Goal: Task Accomplishment & Management: Manage account settings

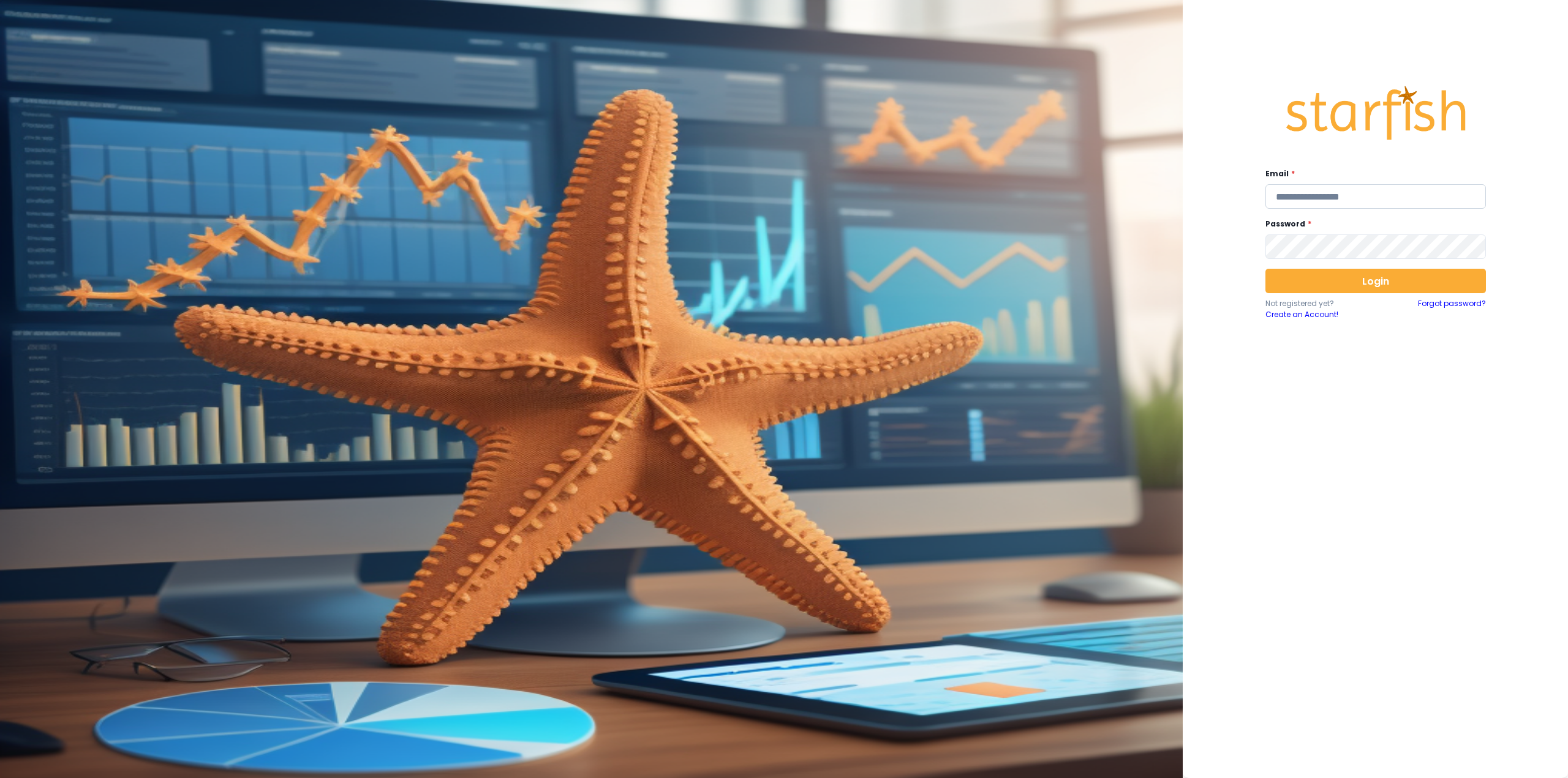
type input "**********"
click at [1386, 203] on input "**********" at bounding box center [1376, 196] width 221 height 25
paste input "**********"
type input "**********"
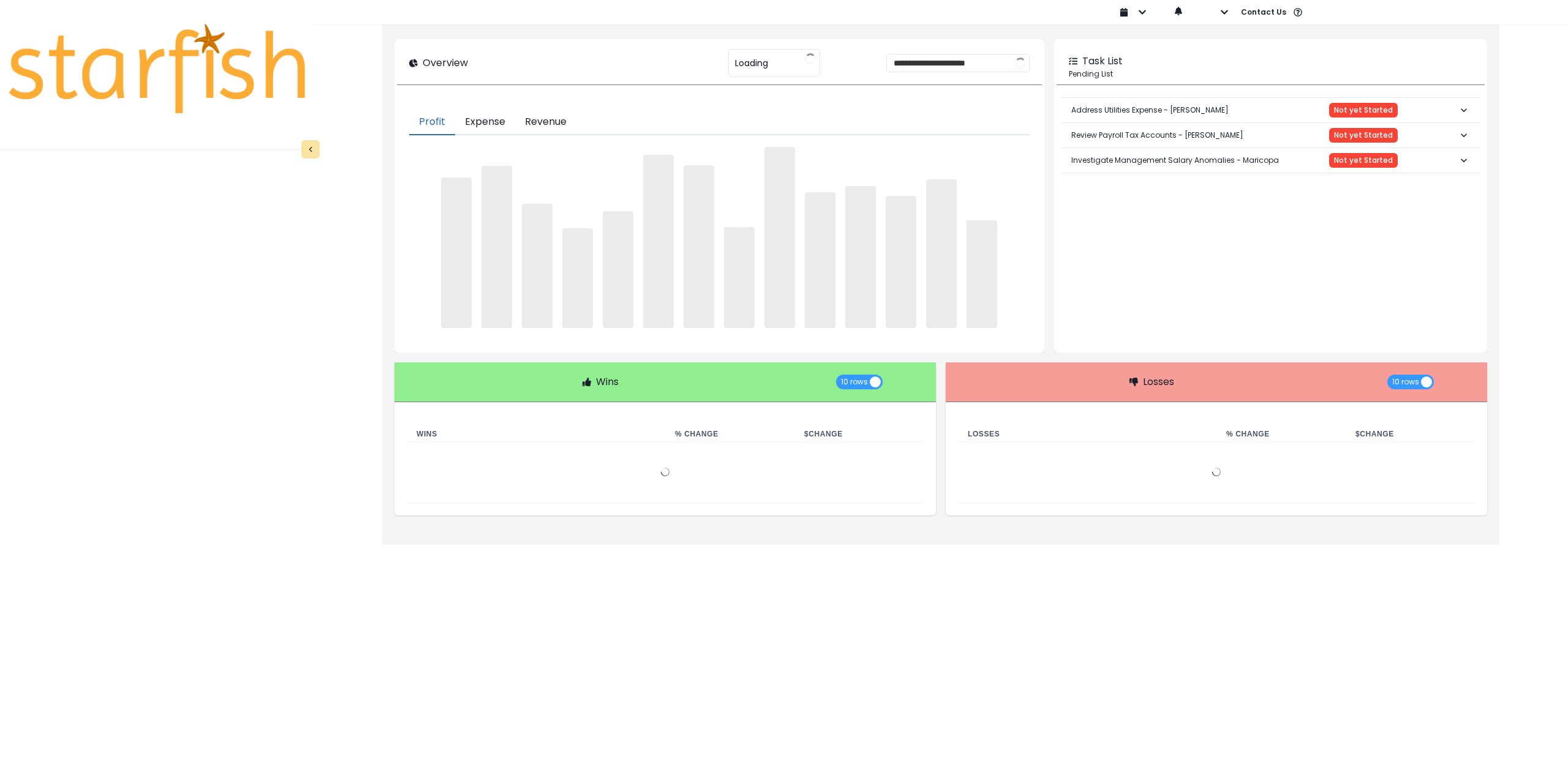
type input "**********"
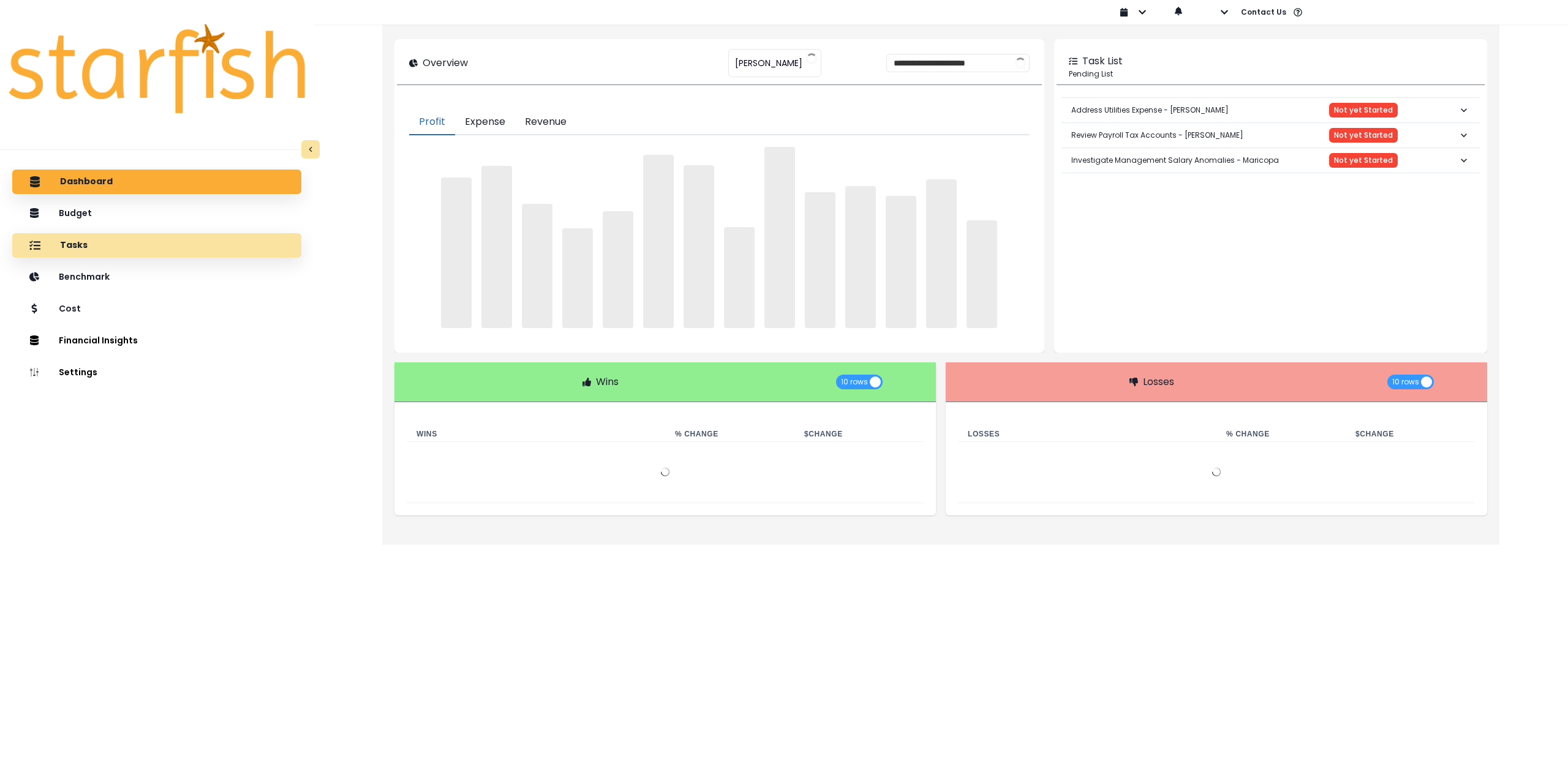
click at [122, 248] on div "Tasks" at bounding box center [156, 245] width 269 height 25
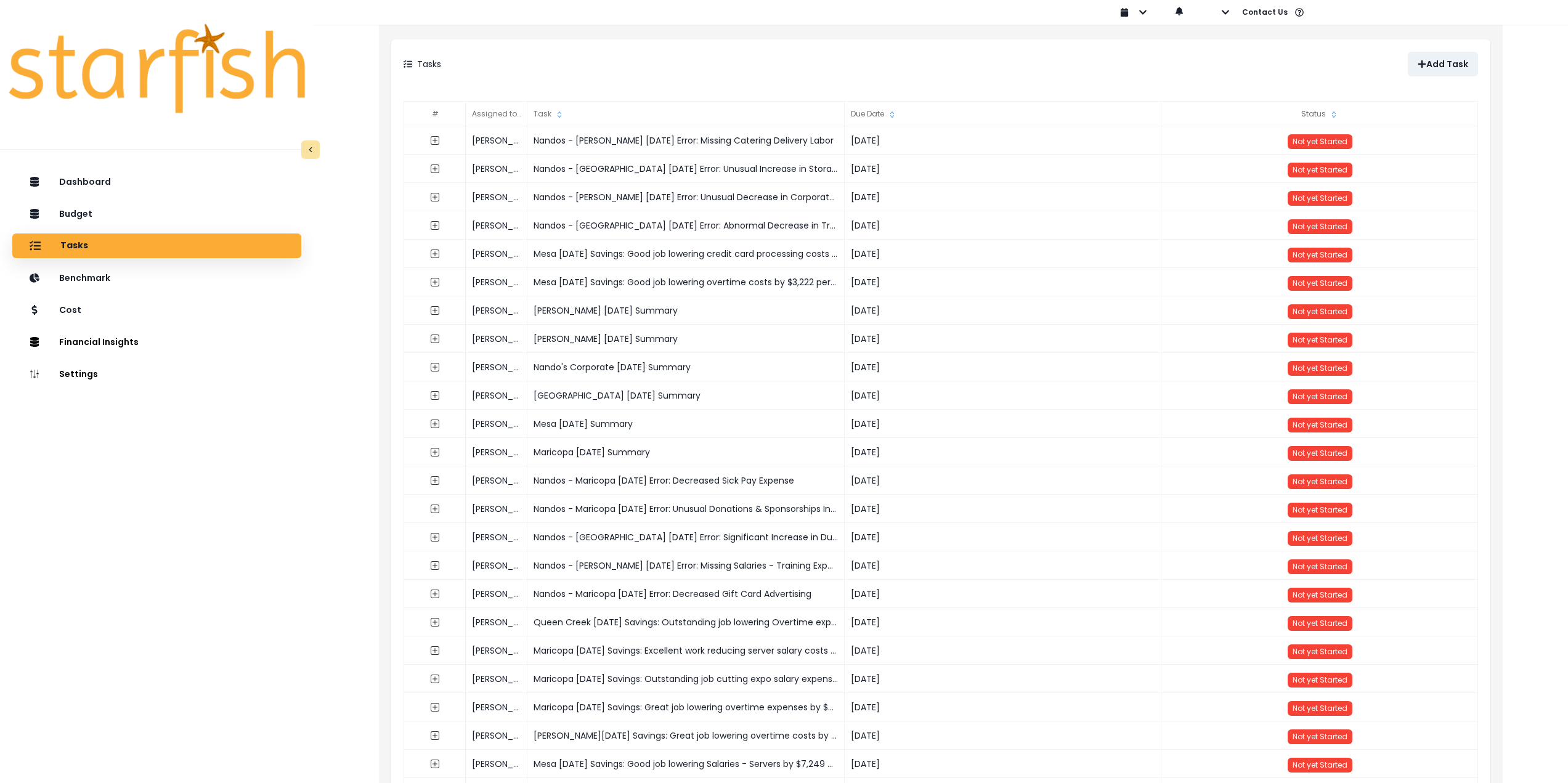
click at [306, 331] on div "Dashboard Budget Tasks Benchmark Cost Financial Insights Location Analysis Comp…" at bounding box center [157, 512] width 314 height 691
click at [335, 342] on button "Comparison Overtime" at bounding box center [375, 338] width 137 height 20
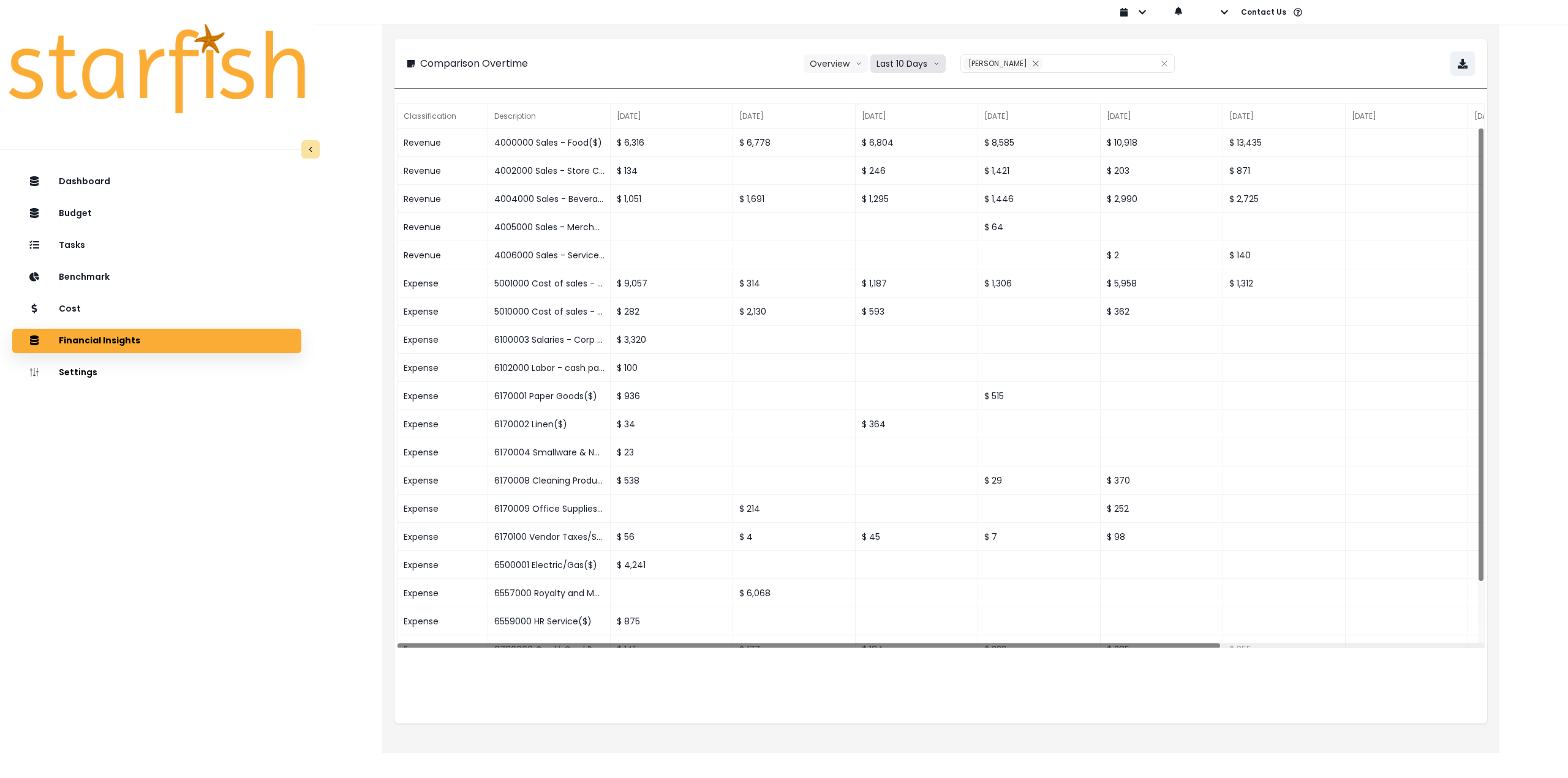
click at [906, 61] on button "Last 10 Days" at bounding box center [908, 64] width 75 height 18
click at [912, 140] on li "Last 15 Months" at bounding box center [907, 132] width 74 height 22
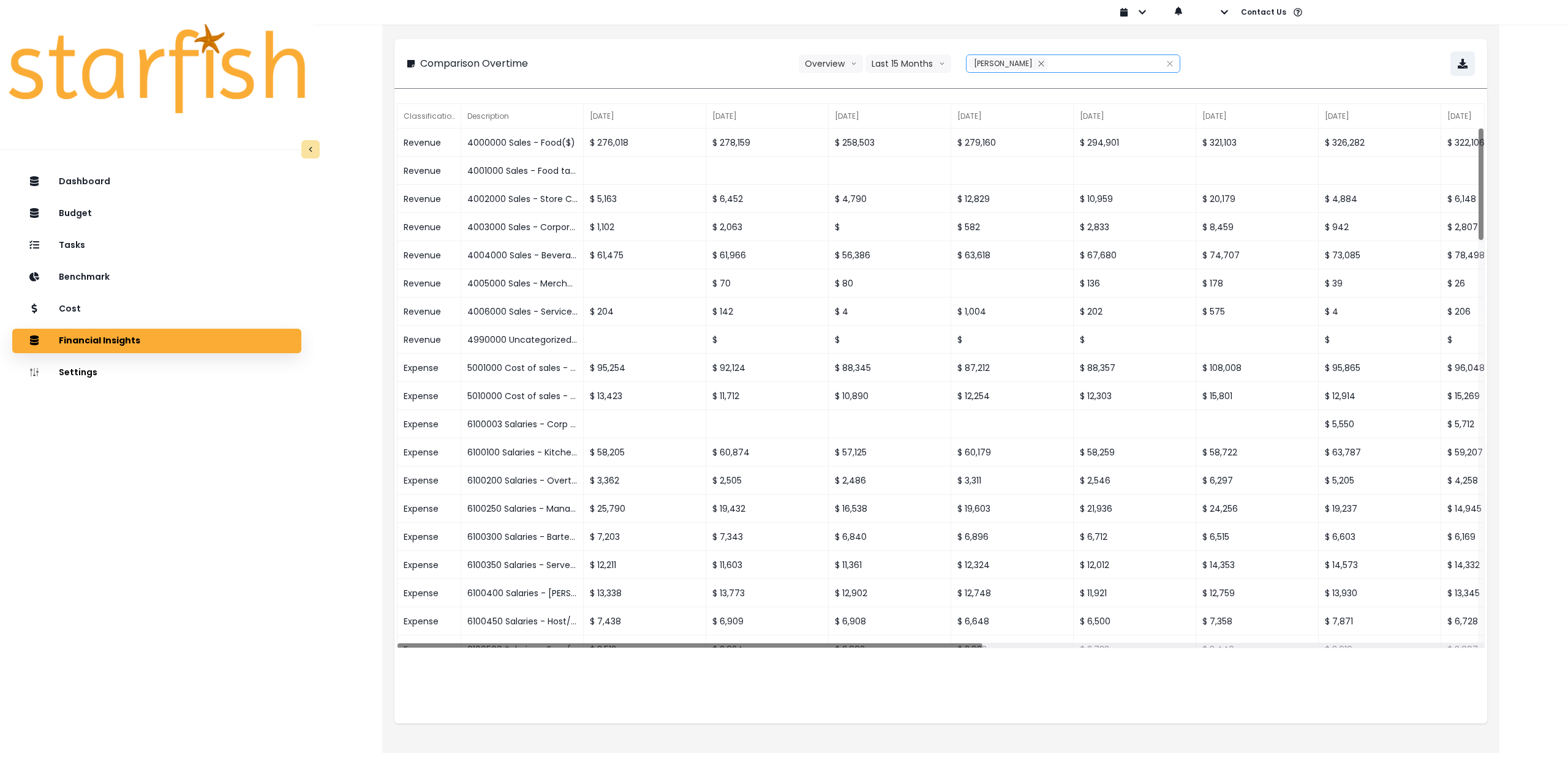
click at [1019, 61] on span "[PERSON_NAME]" at bounding box center [1003, 63] width 59 height 10
click at [1017, 109] on span "Nandos - [GEOGRAPHIC_DATA]" at bounding box center [1056, 109] width 132 height 12
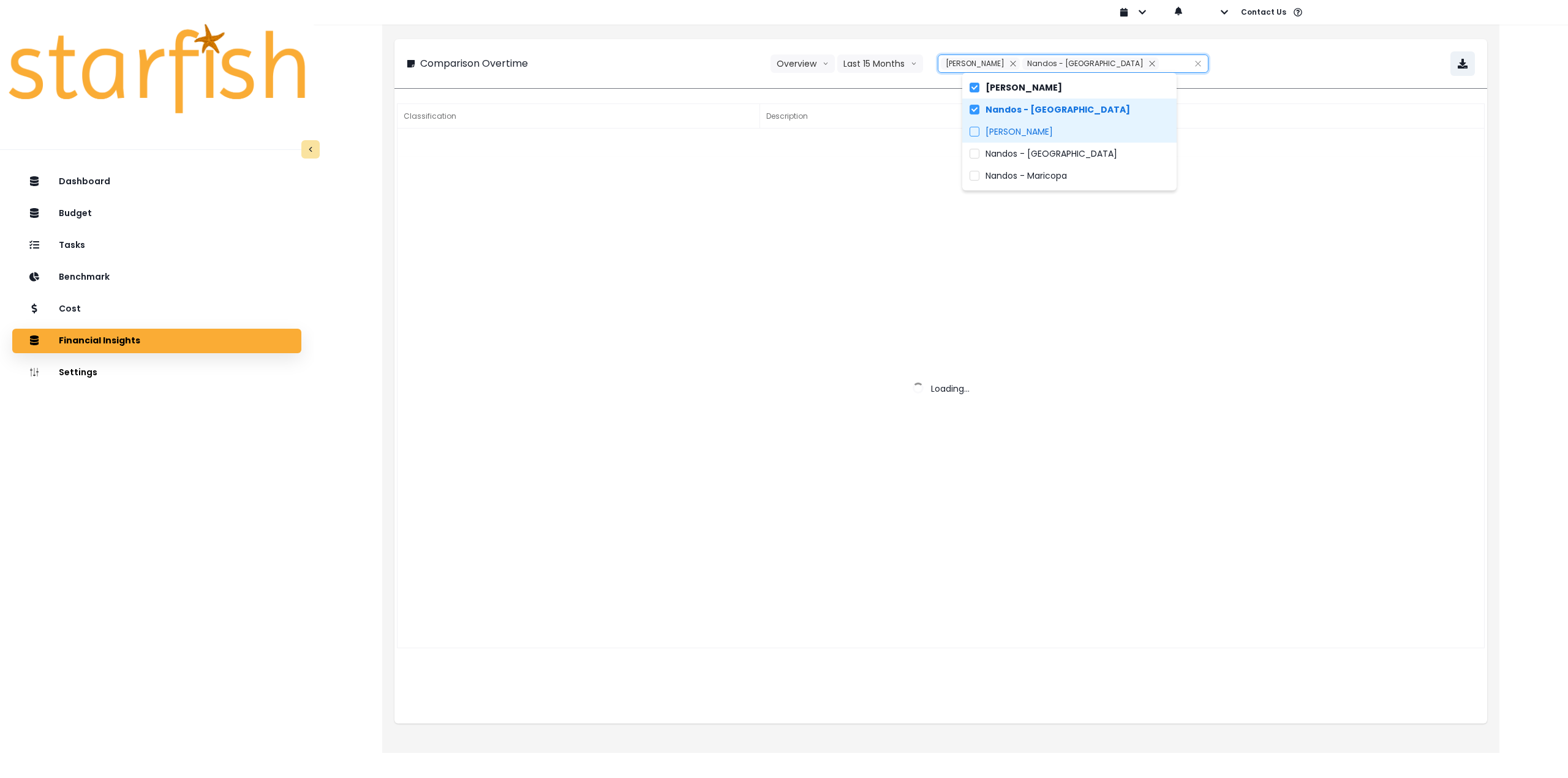
click at [1014, 127] on span "[PERSON_NAME]" at bounding box center [1019, 131] width 68 height 12
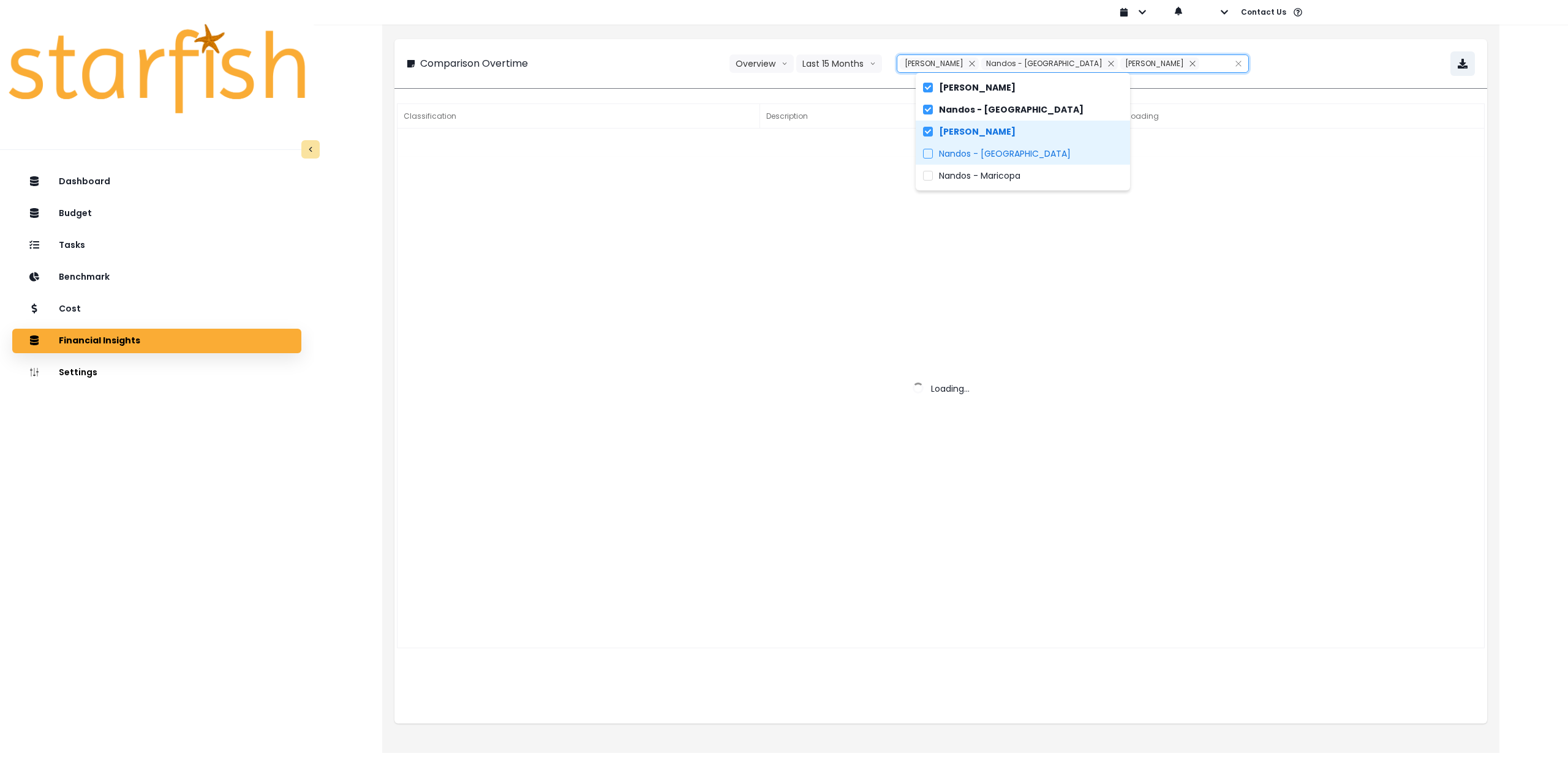
click at [1011, 152] on span "Nandos - [GEOGRAPHIC_DATA]" at bounding box center [1005, 153] width 132 height 12
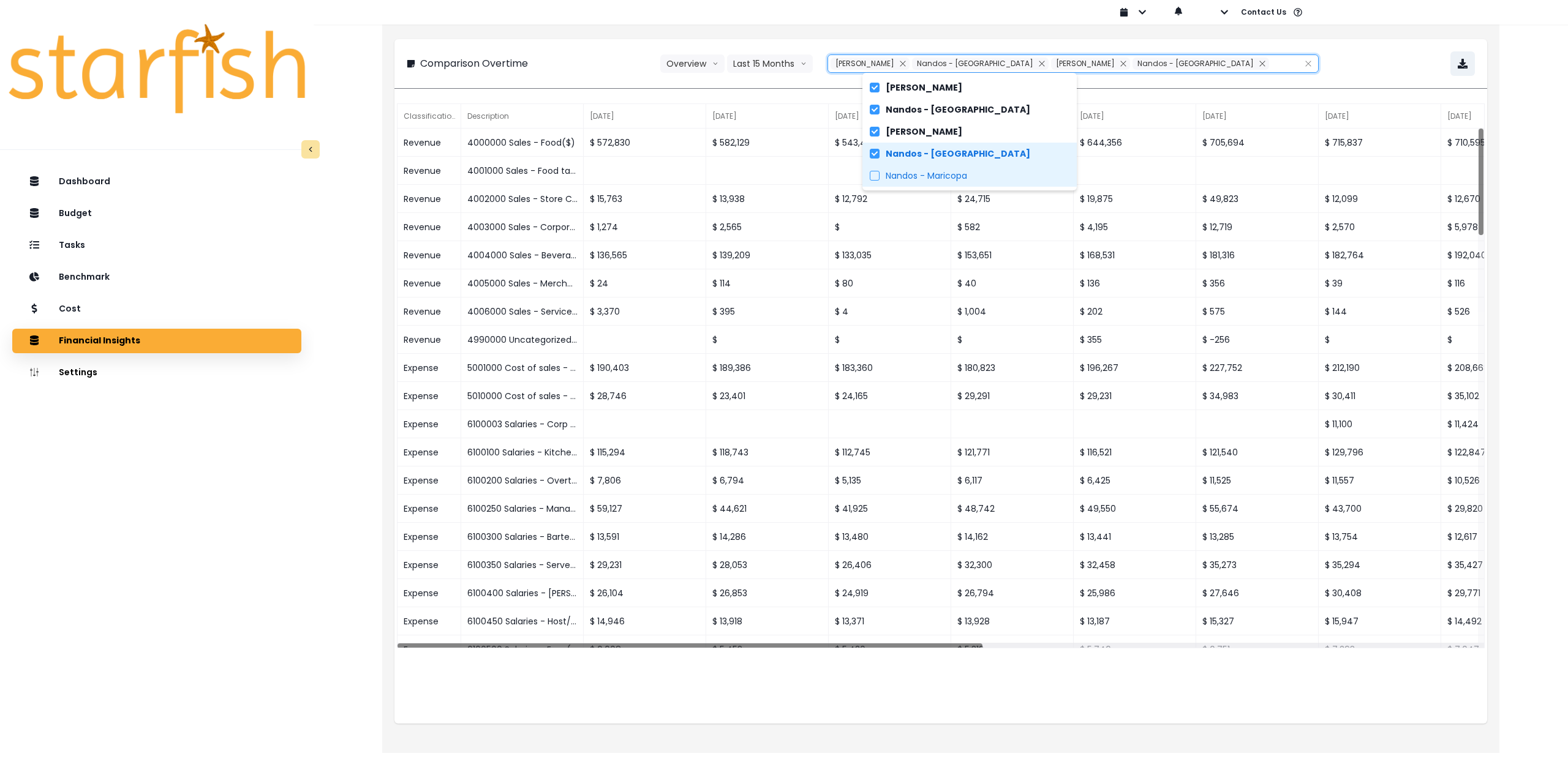
click at [990, 183] on label "Nandos - Maricopa" at bounding box center [970, 175] width 214 height 22
type input "**********"
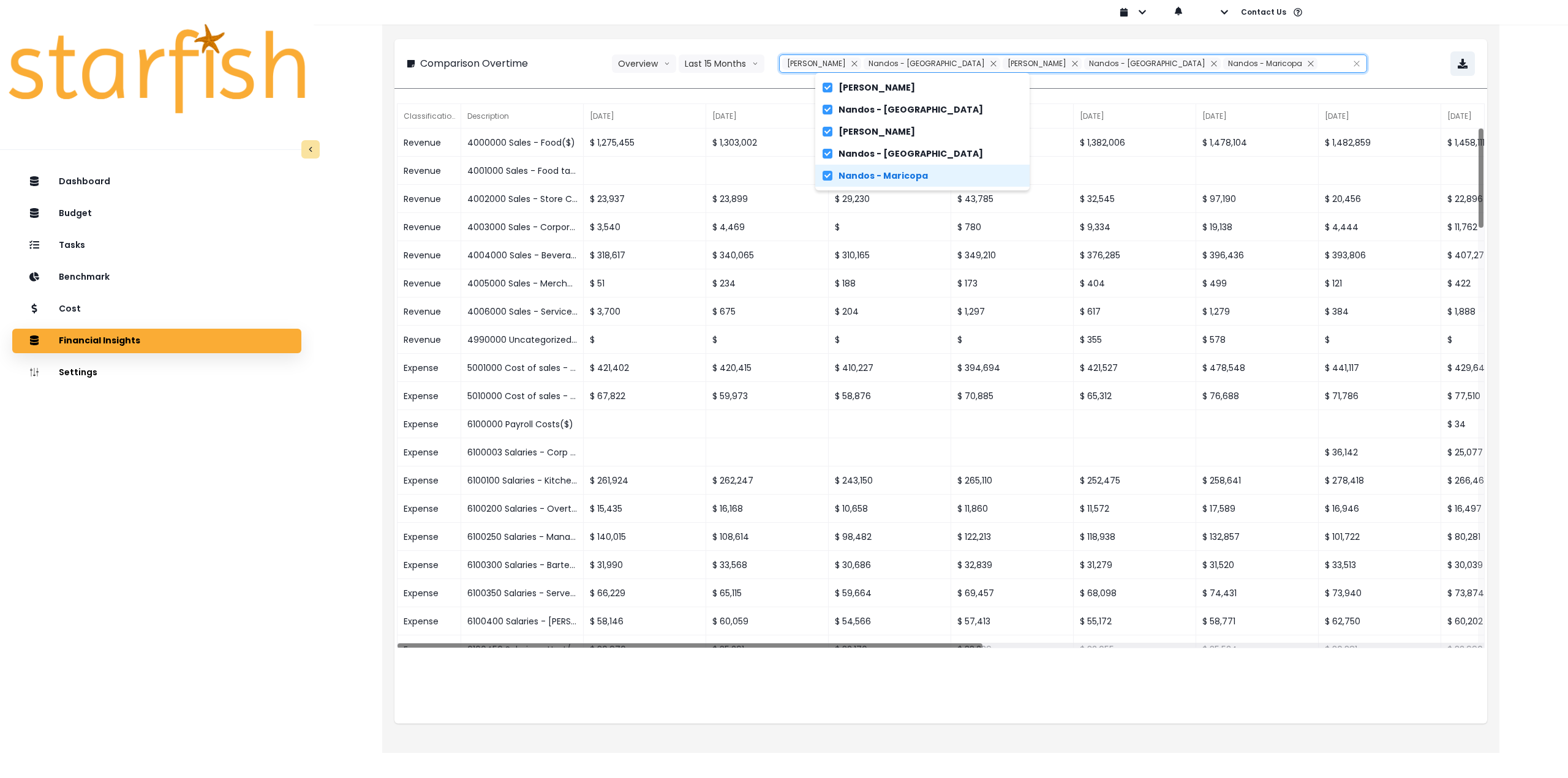
click at [562, 43] on div "**********" at bounding box center [941, 64] width 1093 height 49
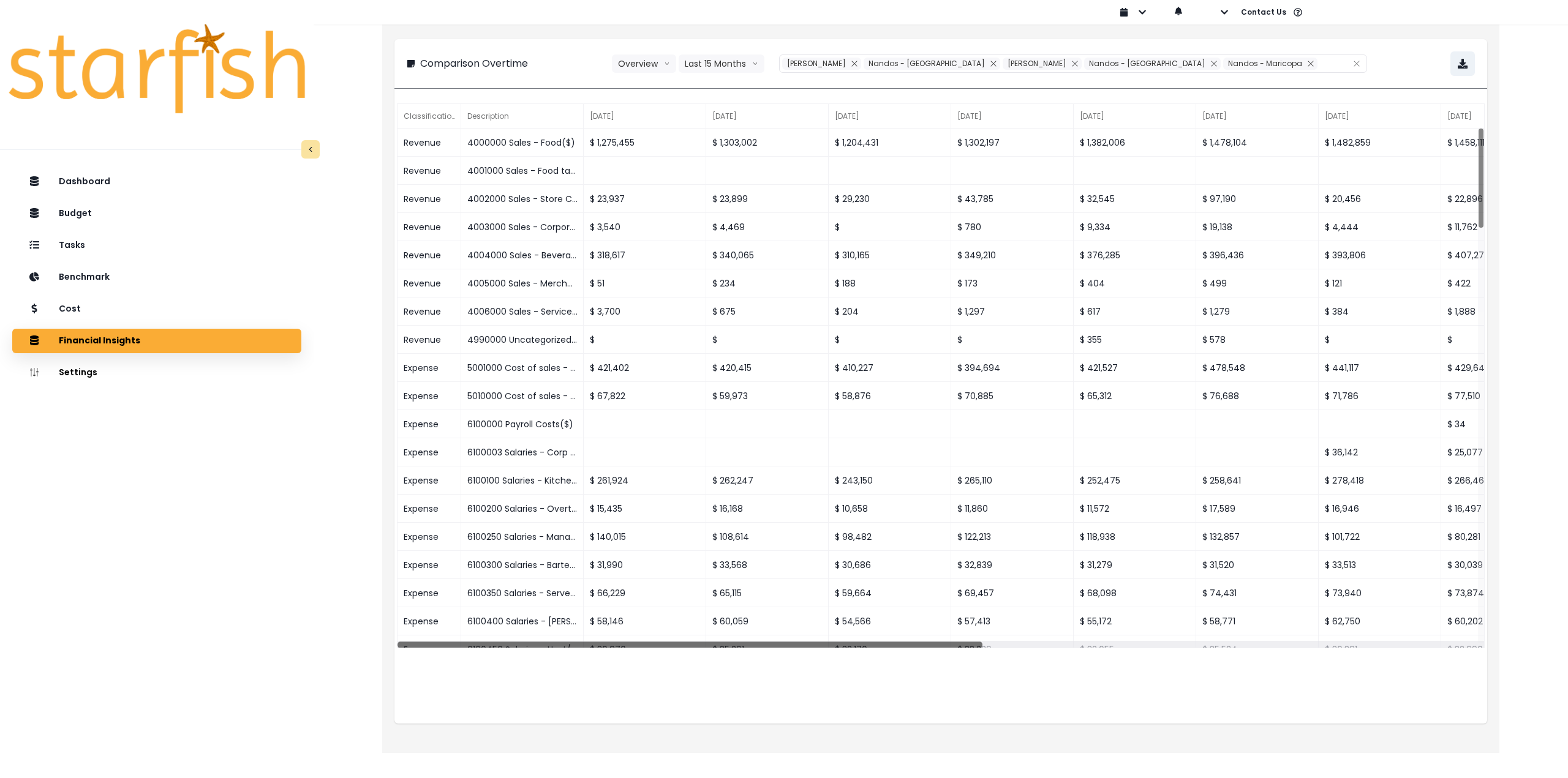
drag, startPoint x: 851, startPoint y: 644, endPoint x: 434, endPoint y: 641, distance: 417.0
click at [434, 641] on div at bounding box center [690, 645] width 585 height 6
click at [1464, 71] on button "button" at bounding box center [1462, 64] width 25 height 25
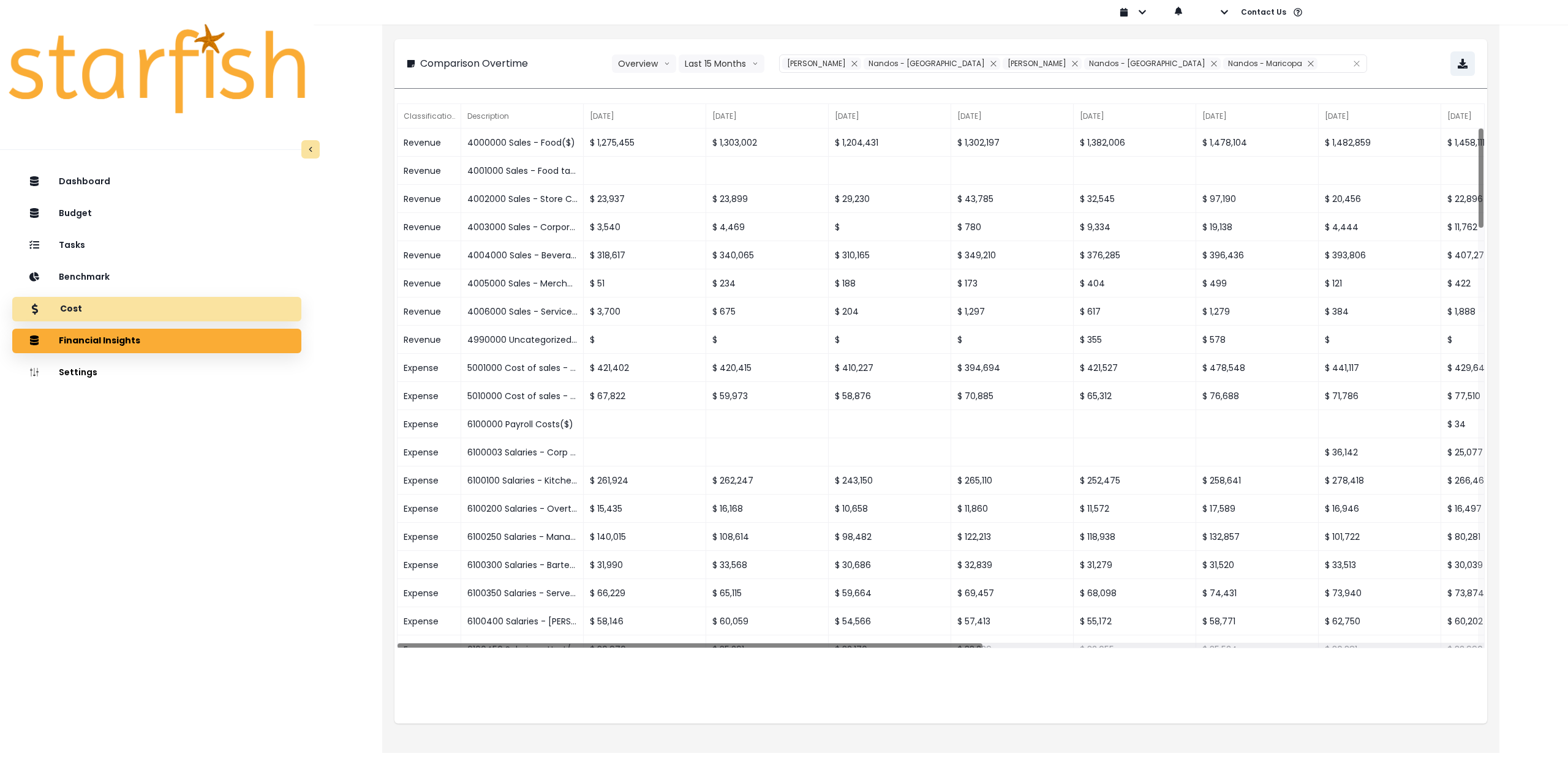
click at [122, 315] on div "Cost" at bounding box center [156, 309] width 269 height 25
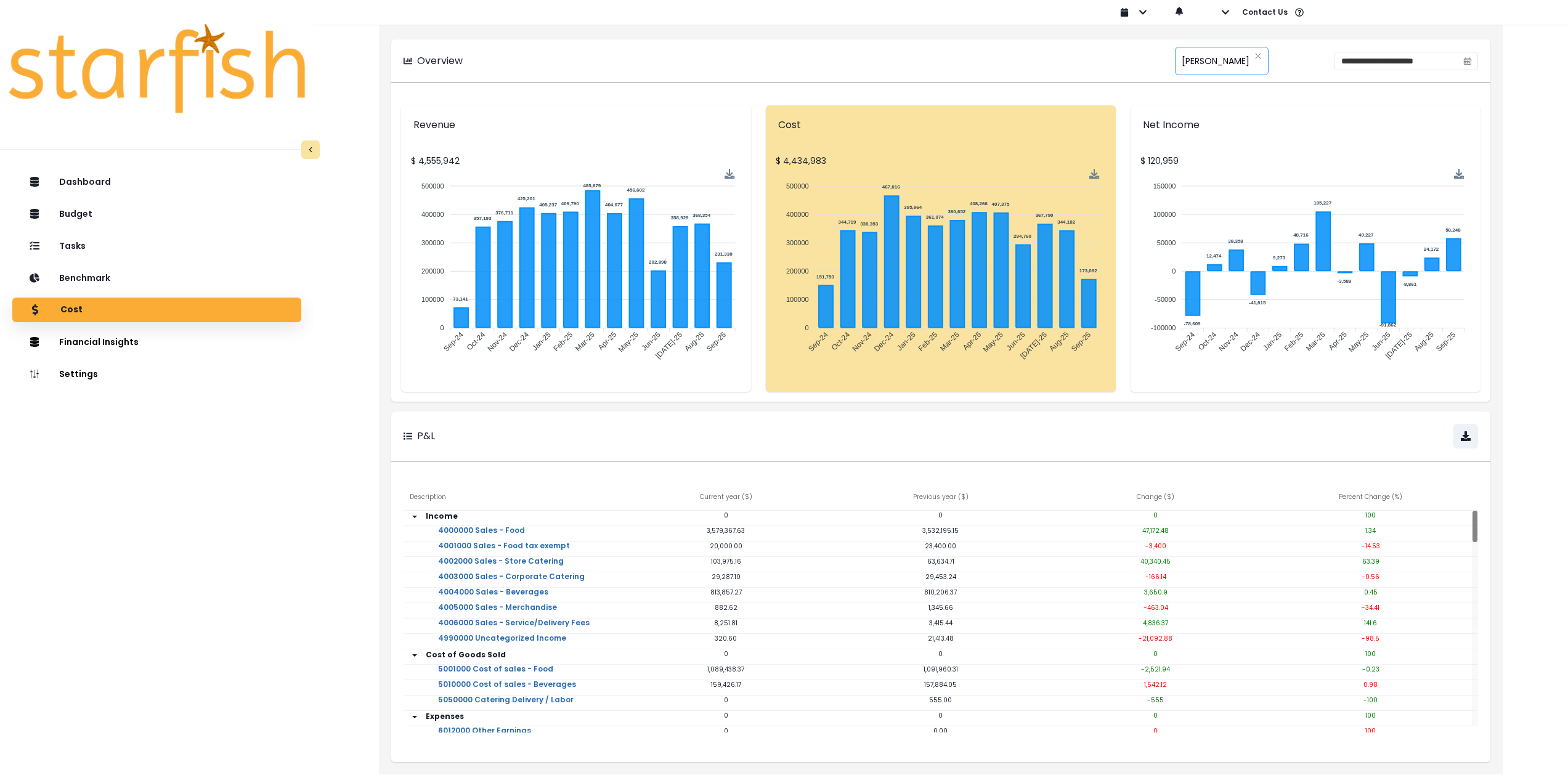
click at [1202, 61] on span "[PERSON_NAME]" at bounding box center [1215, 61] width 68 height 26
click at [375, 344] on button "Comparison Overtime" at bounding box center [375, 338] width 137 height 20
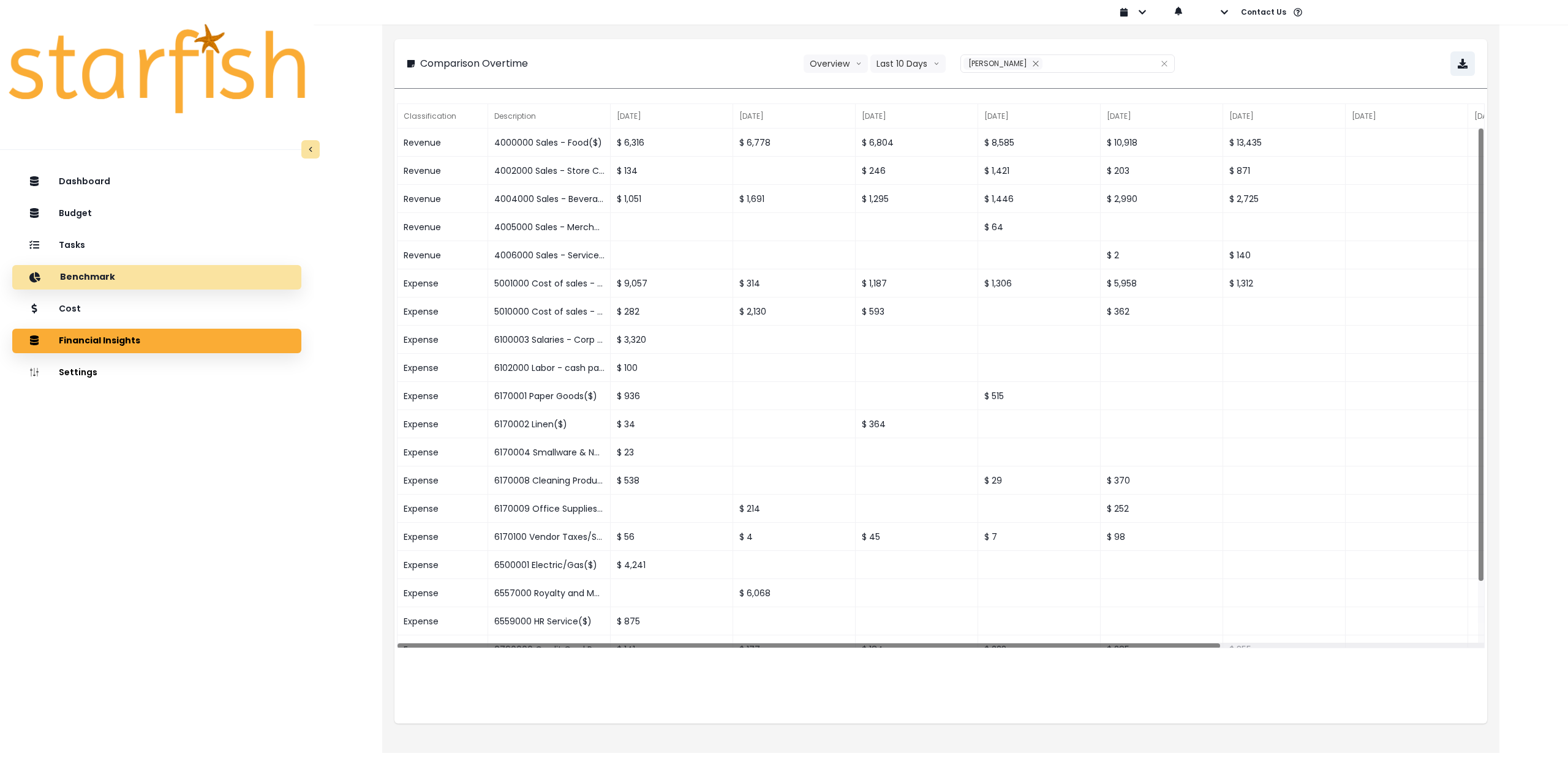
click at [142, 310] on div "Cost" at bounding box center [156, 309] width 269 height 25
click at [135, 243] on div "Tasks" at bounding box center [156, 245] width 269 height 25
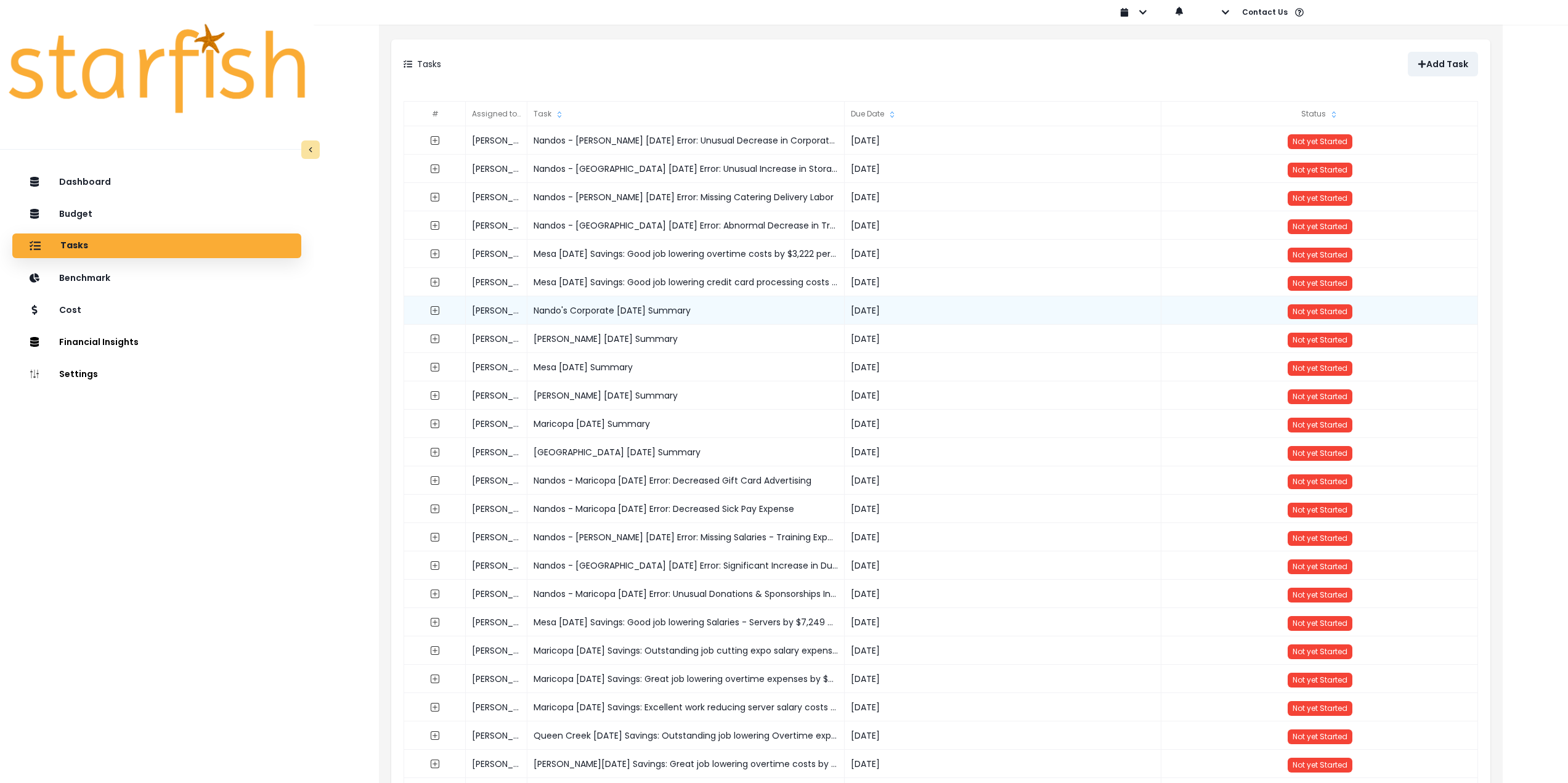
drag, startPoint x: 716, startPoint y: 311, endPoint x: 527, endPoint y: 303, distance: 189.2
click at [527, 303] on div "Nando's Corporate [DATE] Summary" at bounding box center [685, 310] width 317 height 28
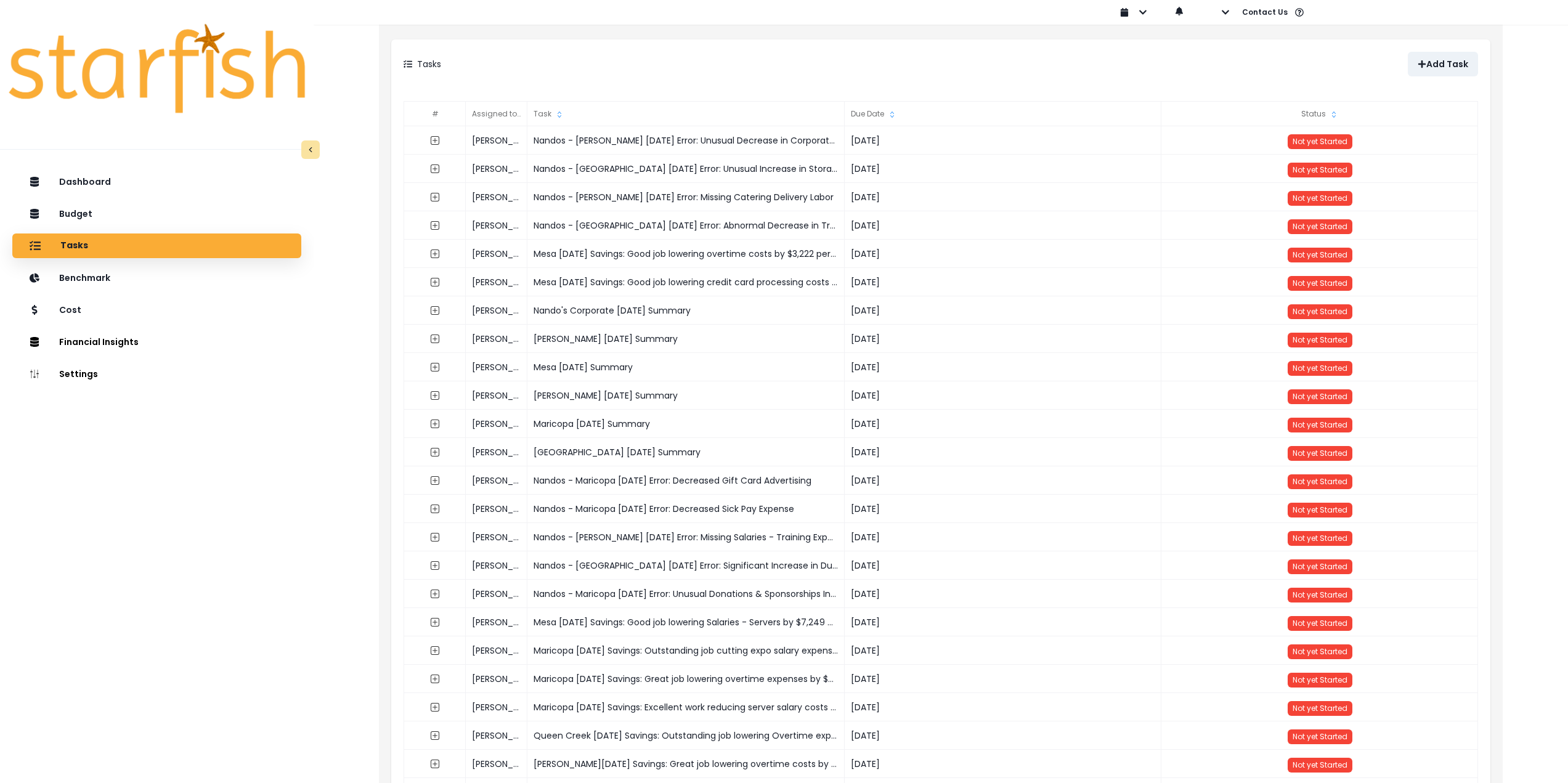
copy div "Nando's Corporate [DATE] Summary"
click at [1442, 63] on p "Add Task" at bounding box center [1447, 64] width 42 height 10
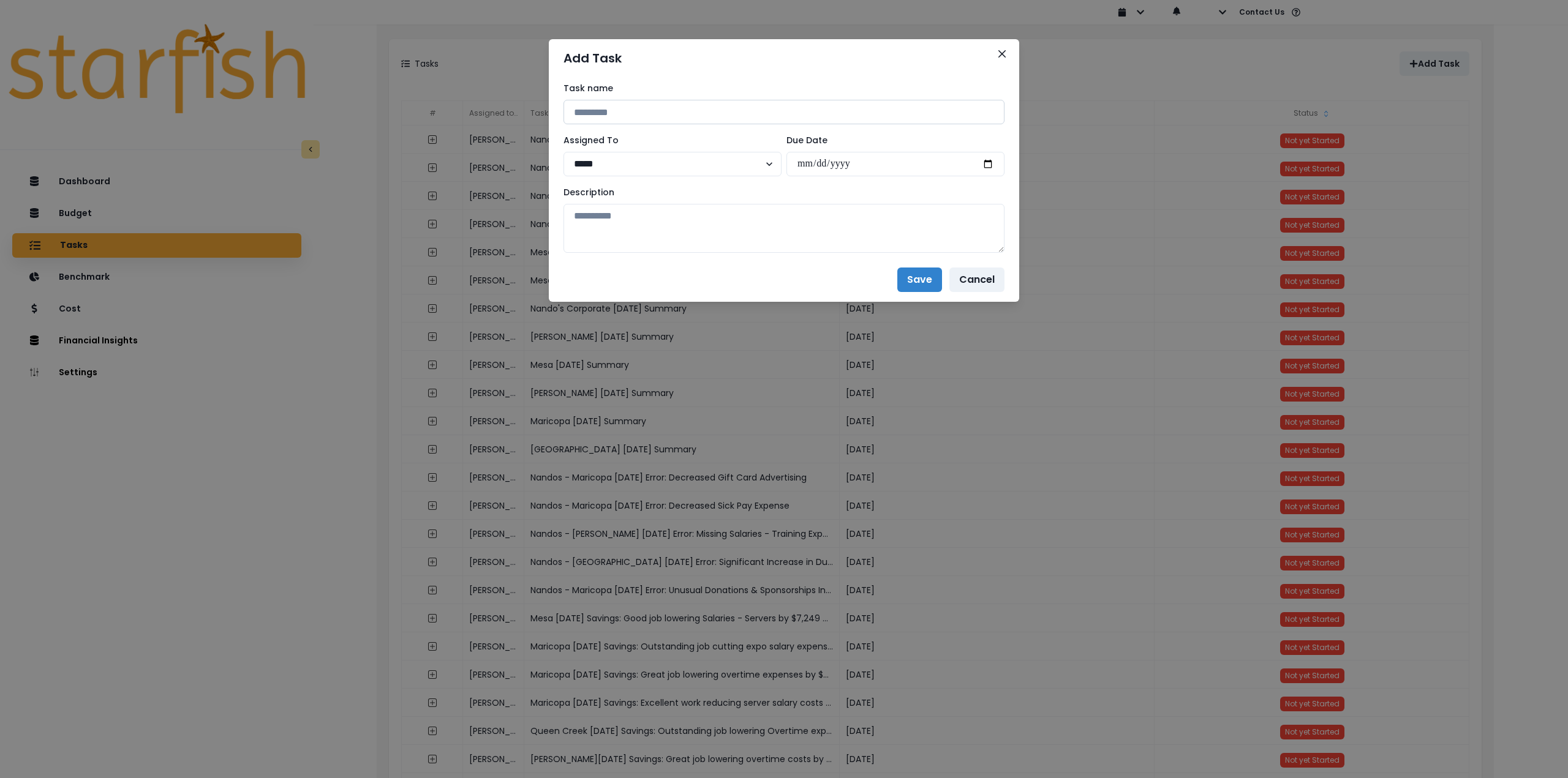
click at [674, 116] on input at bounding box center [784, 112] width 441 height 25
paste input "**********"
click at [682, 108] on input "**********" at bounding box center [784, 112] width 441 height 25
type input "**********"
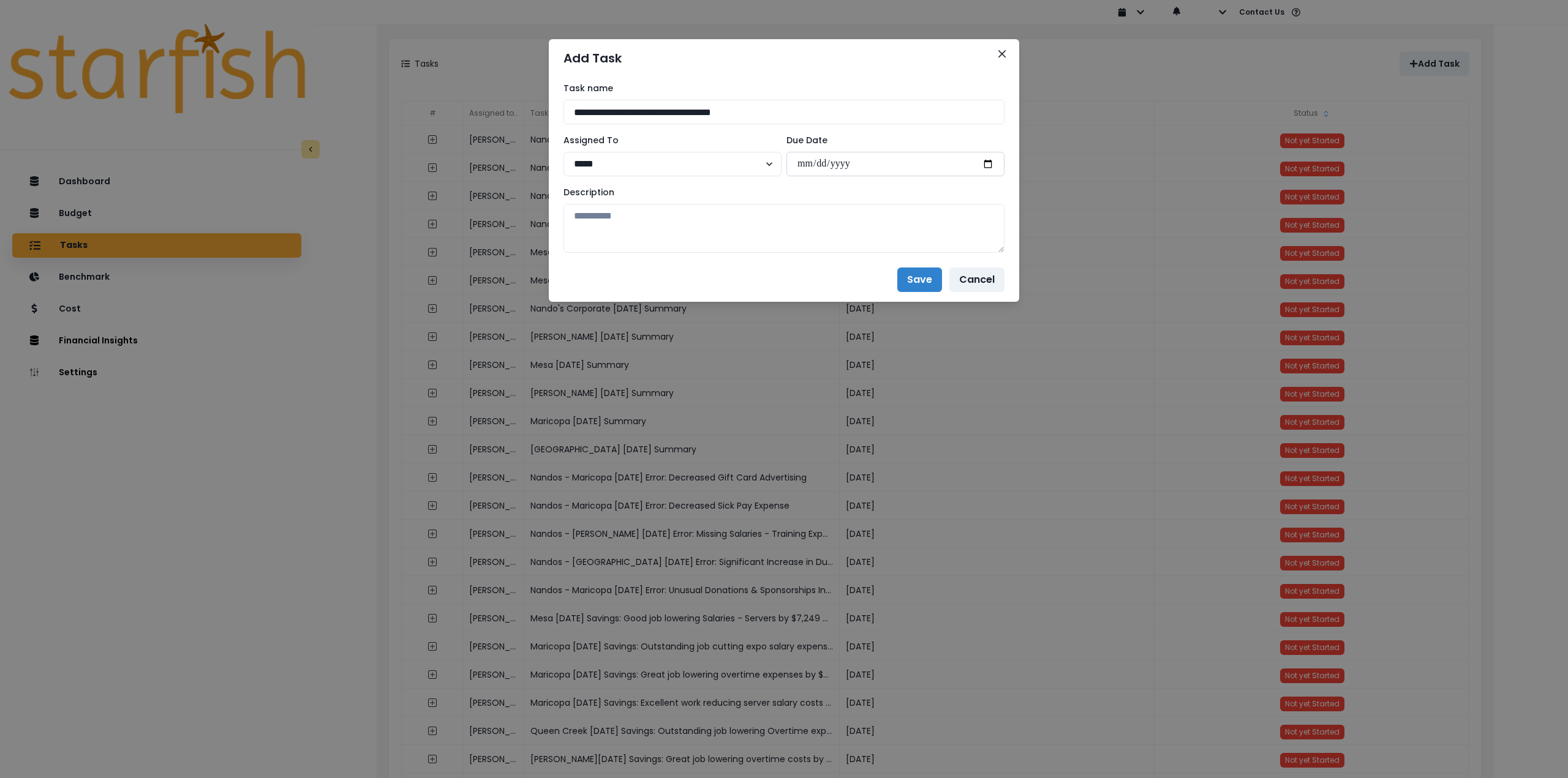
click at [984, 162] on input "date" at bounding box center [895, 164] width 218 height 25
type input "**********"
click at [802, 235] on textarea at bounding box center [784, 229] width 441 height 49
click at [676, 222] on textarea at bounding box center [784, 229] width 441 height 49
paste textarea "**********"
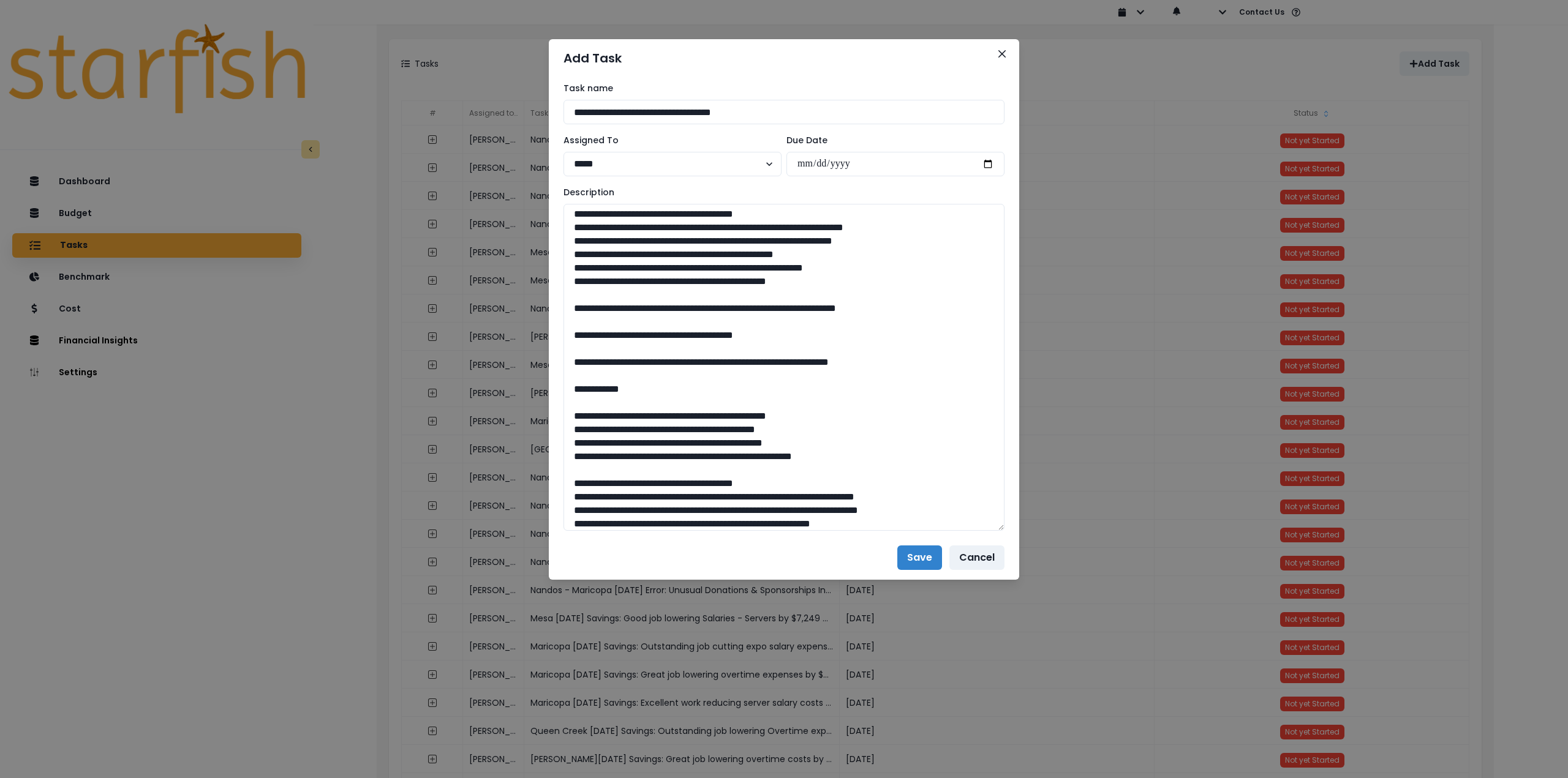
drag, startPoint x: 1000, startPoint y: 248, endPoint x: 1003, endPoint y: 693, distance: 445.0
click at [1003, 536] on div "**********" at bounding box center [784, 306] width 470 height 459
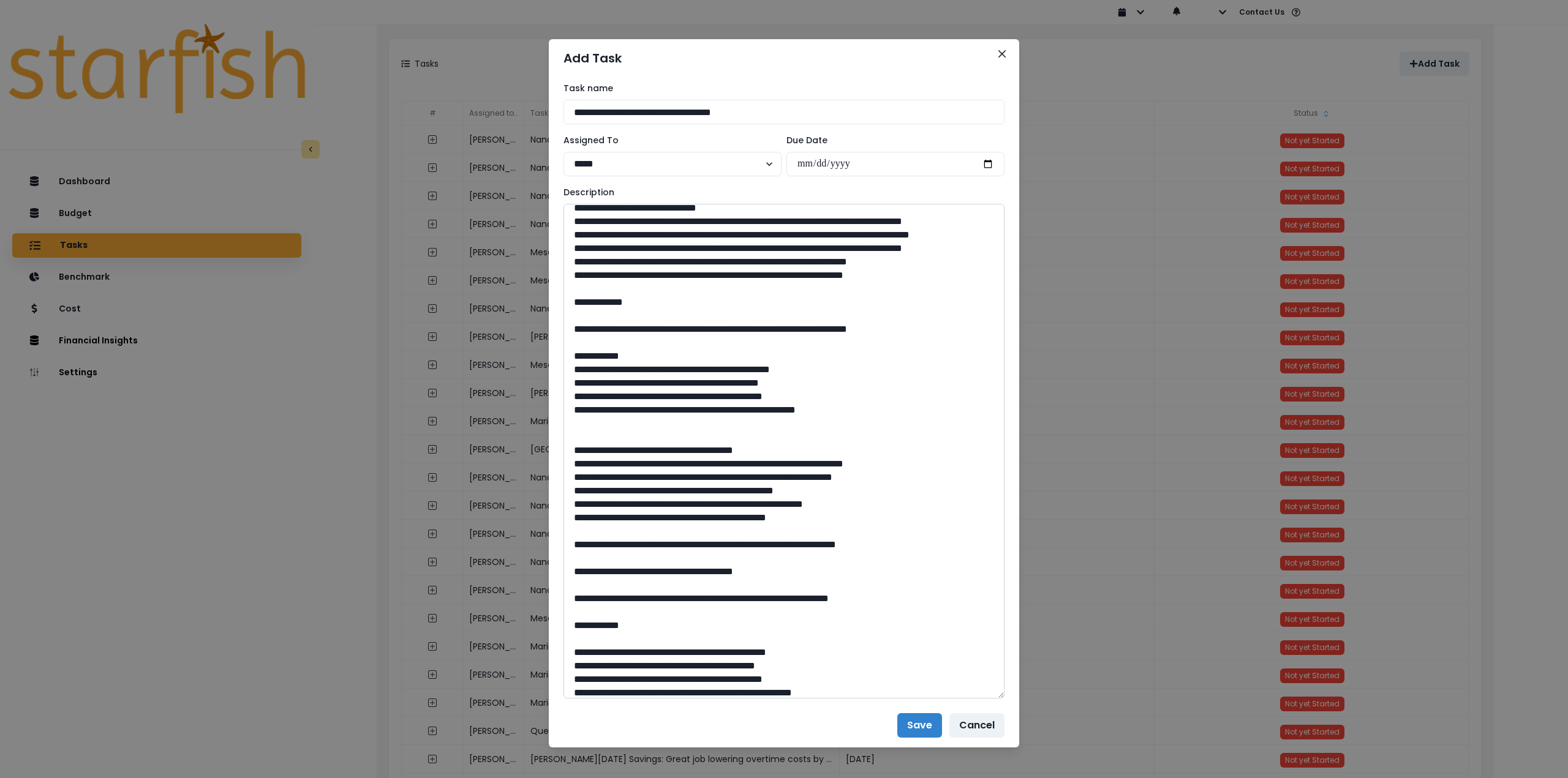
scroll to position [183, 0]
click at [596, 513] on textarea at bounding box center [784, 451] width 441 height 495
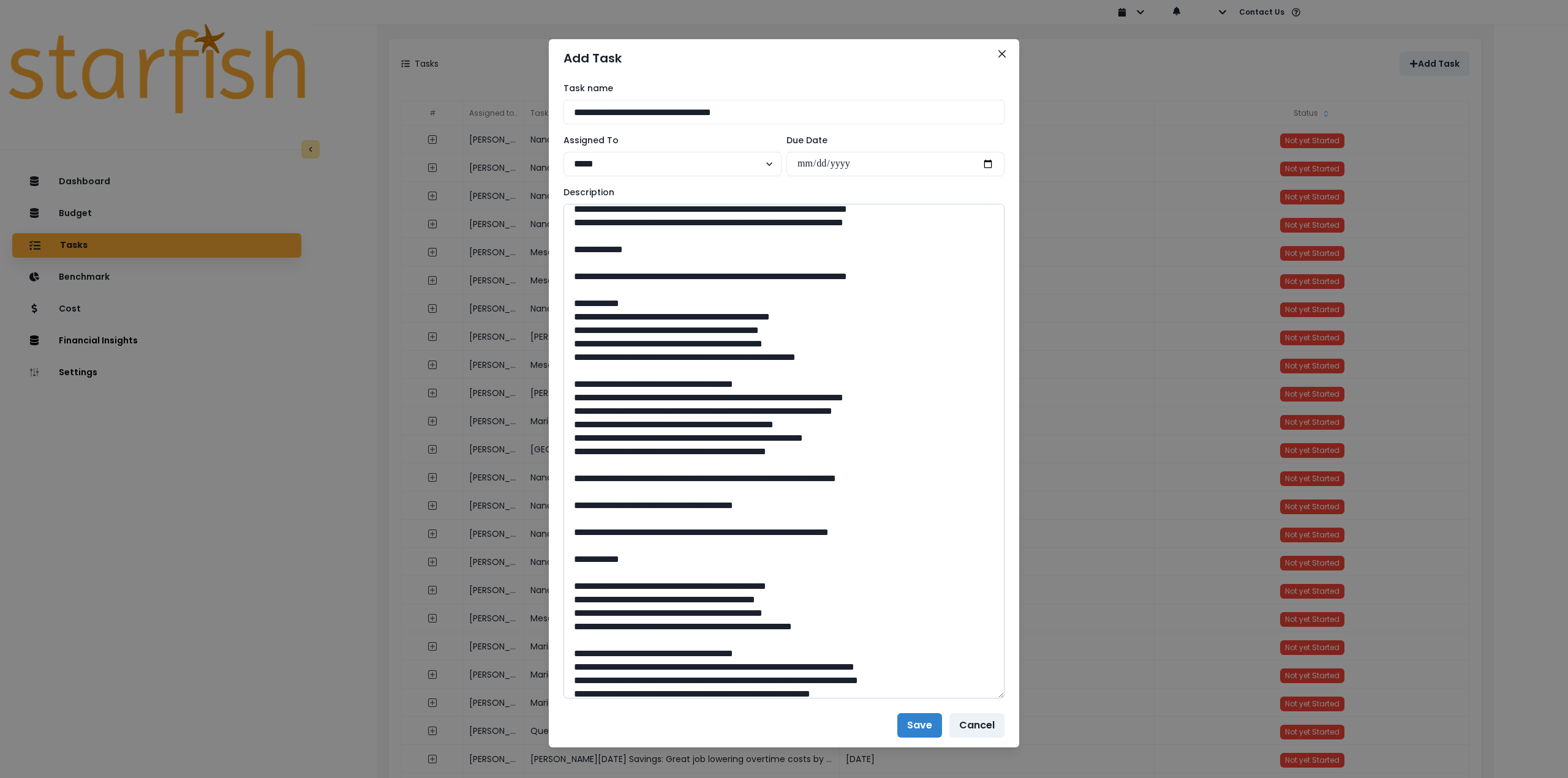
scroll to position [245, 0]
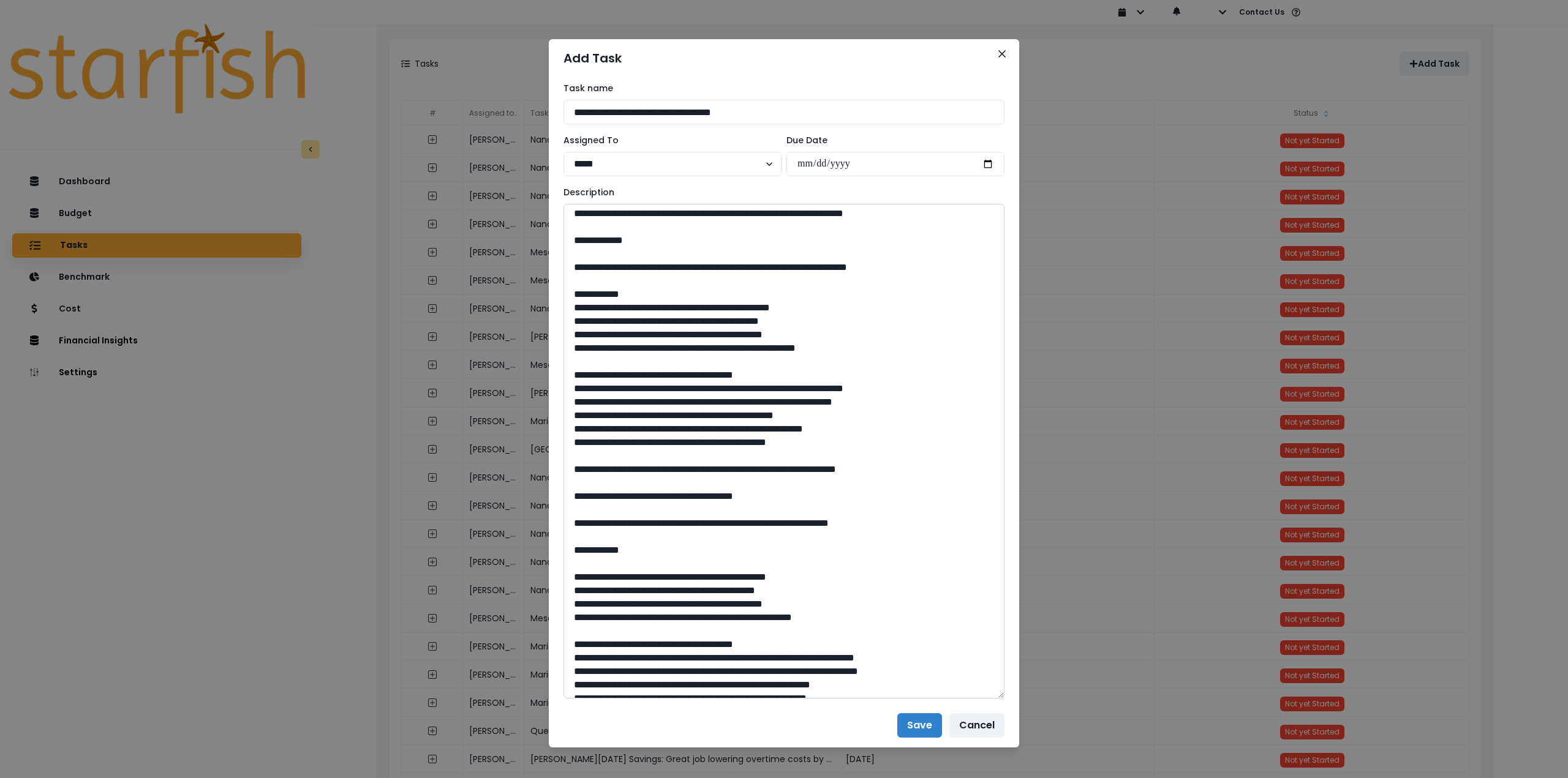
click at [572, 467] on textarea at bounding box center [784, 451] width 441 height 495
click at [570, 482] on textarea at bounding box center [784, 451] width 441 height 495
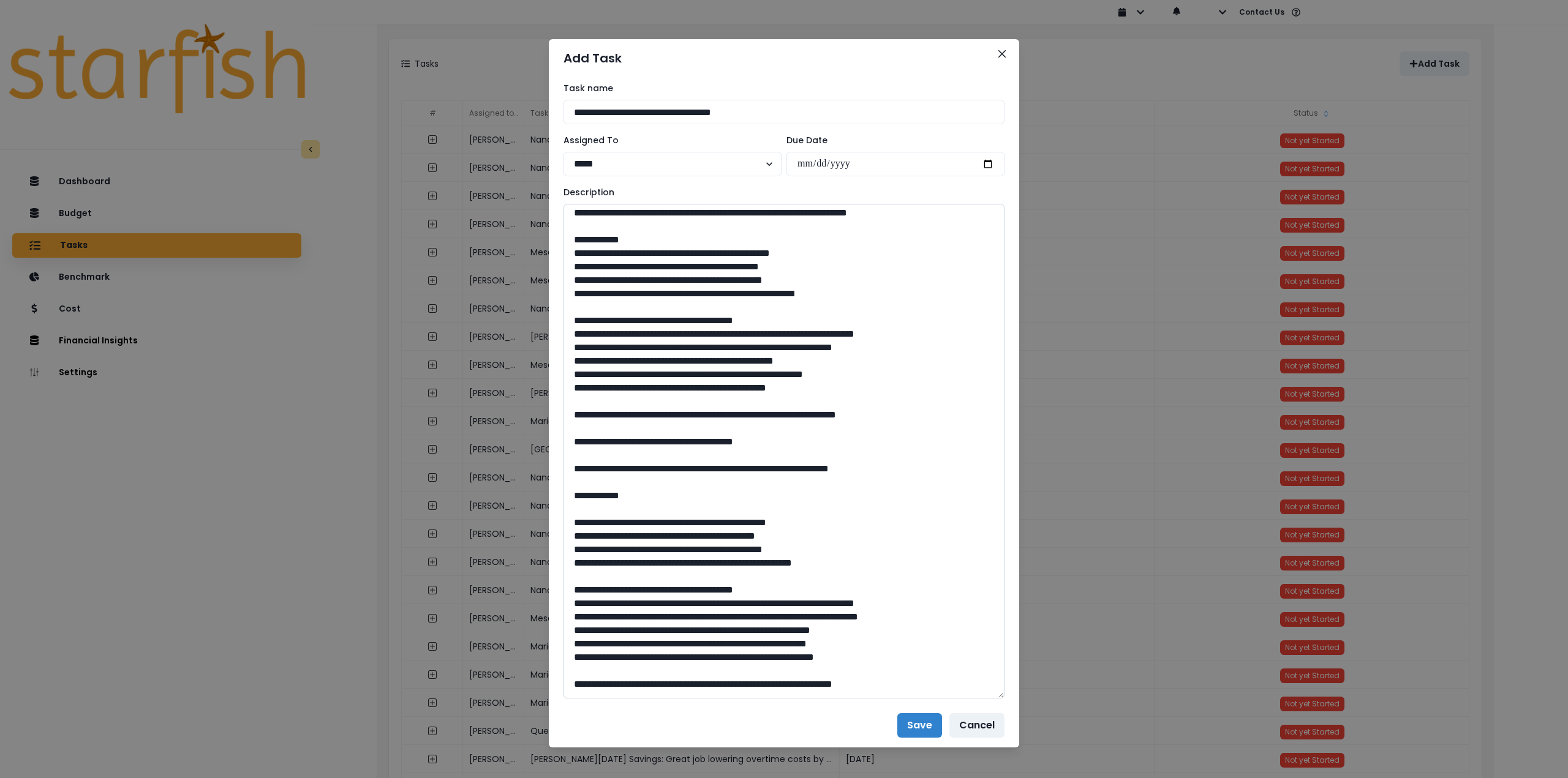
scroll to position [306, 0]
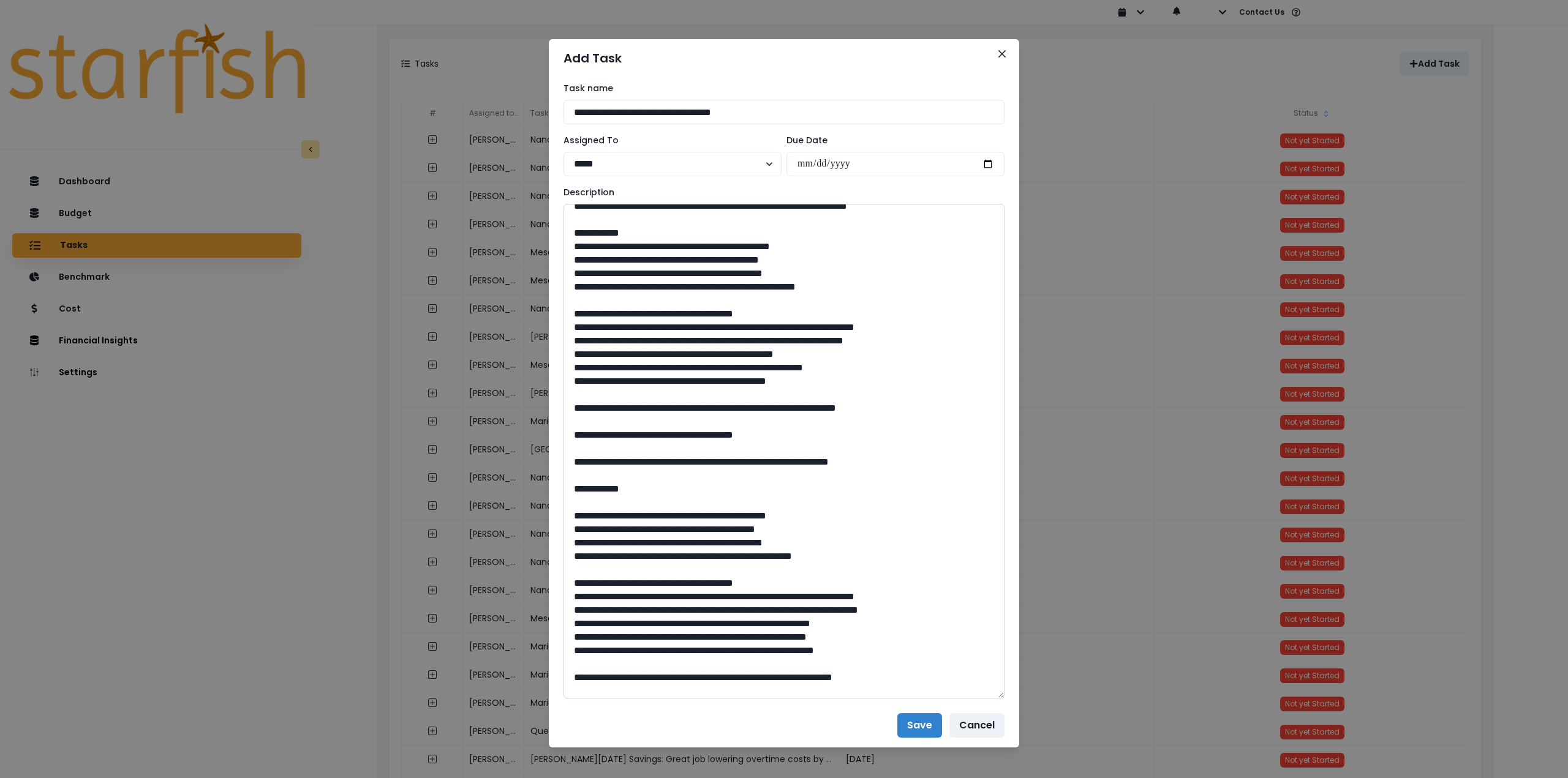
click at [567, 437] on textarea at bounding box center [784, 451] width 441 height 495
click at [566, 443] on textarea at bounding box center [784, 451] width 441 height 495
type textarea "**********"
click at [998, 49] on button "Close" at bounding box center [1002, 54] width 20 height 20
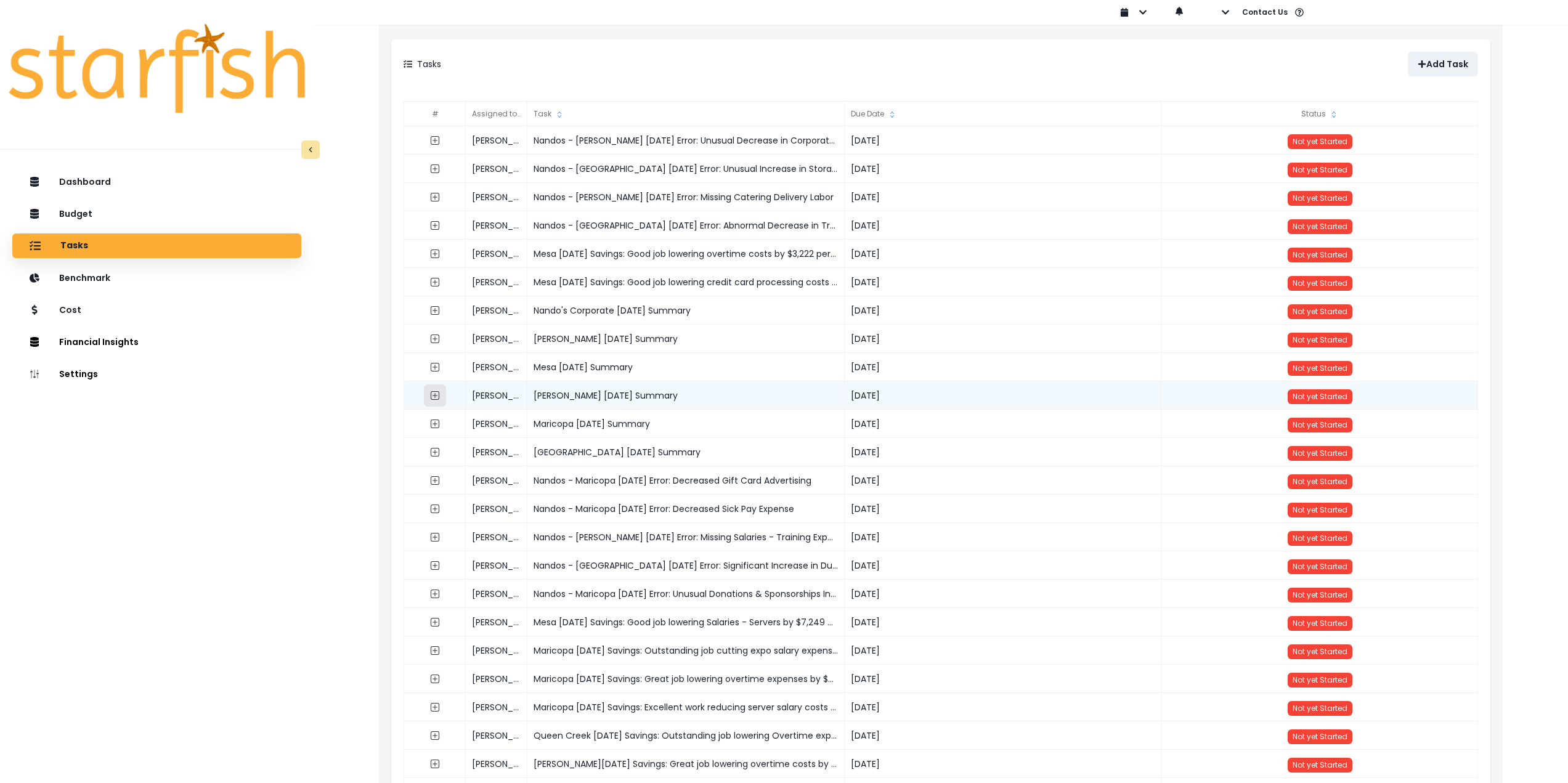
click at [433, 396] on icon "expand outline" at bounding box center [435, 395] width 10 height 10
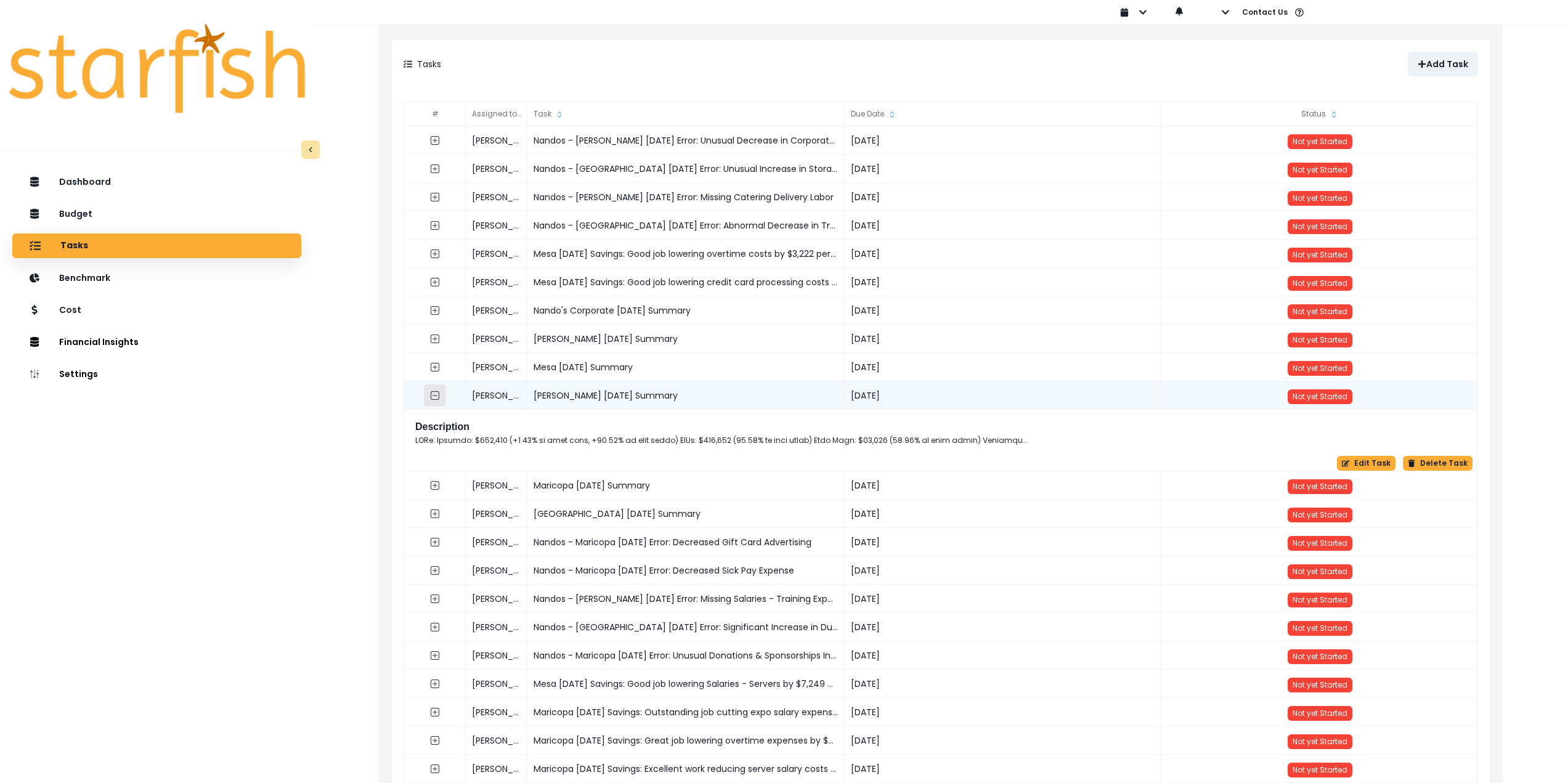
click at [434, 397] on icon "collasped outline" at bounding box center [435, 395] width 10 height 10
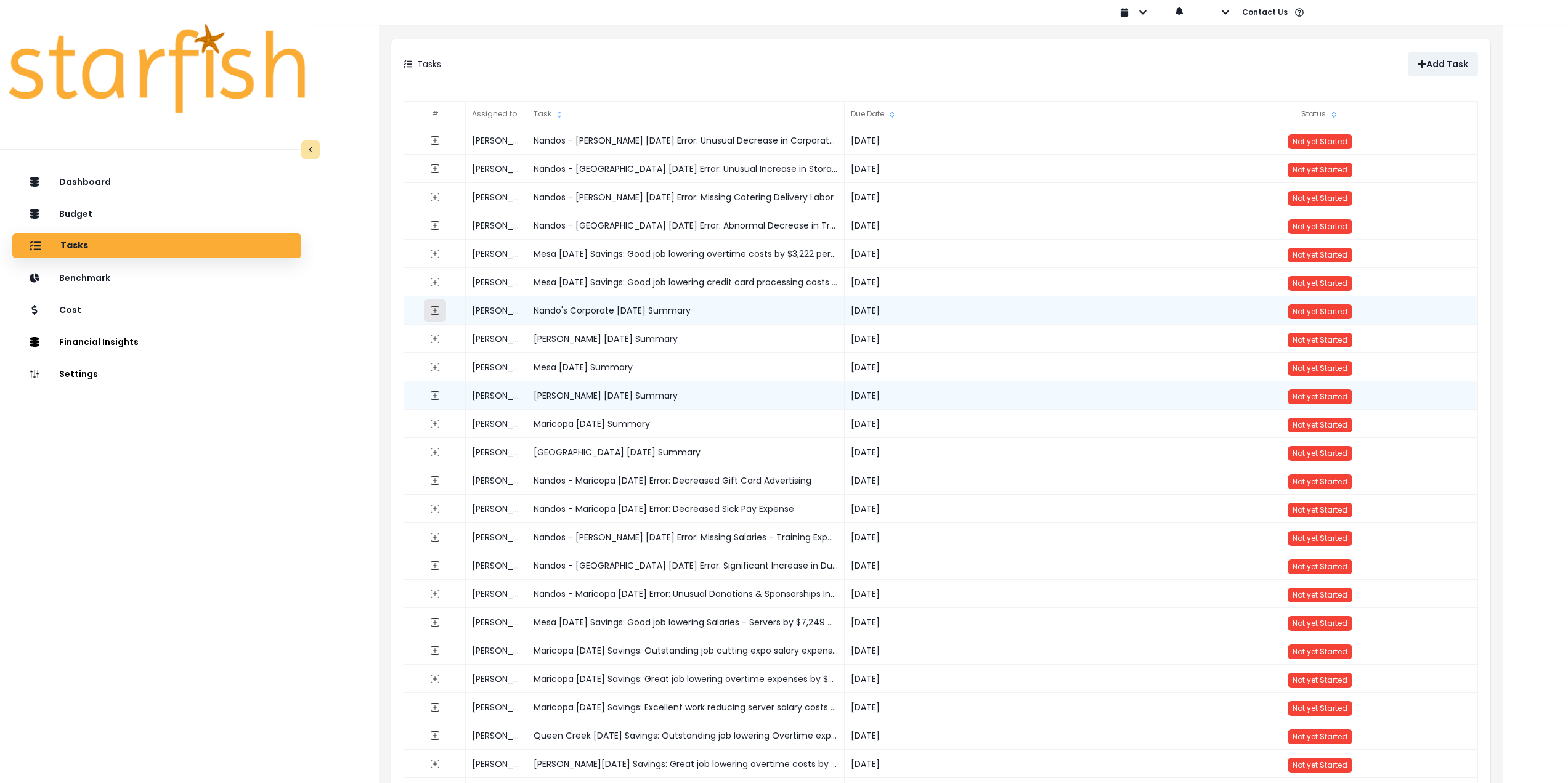
click at [439, 311] on icon "expand outline" at bounding box center [435, 310] width 9 height 9
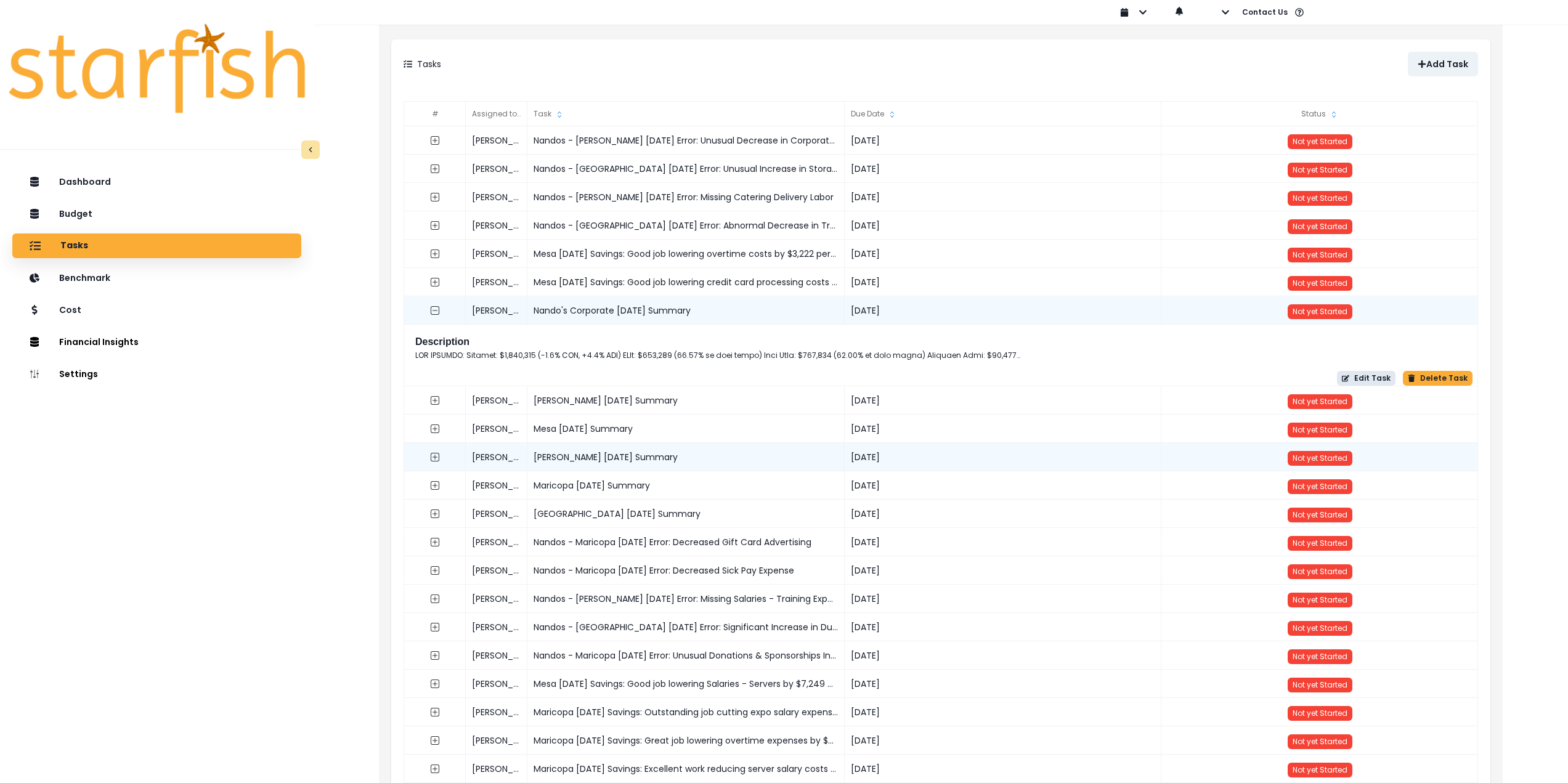
click at [1349, 381] on icon "button" at bounding box center [1345, 379] width 7 height 6
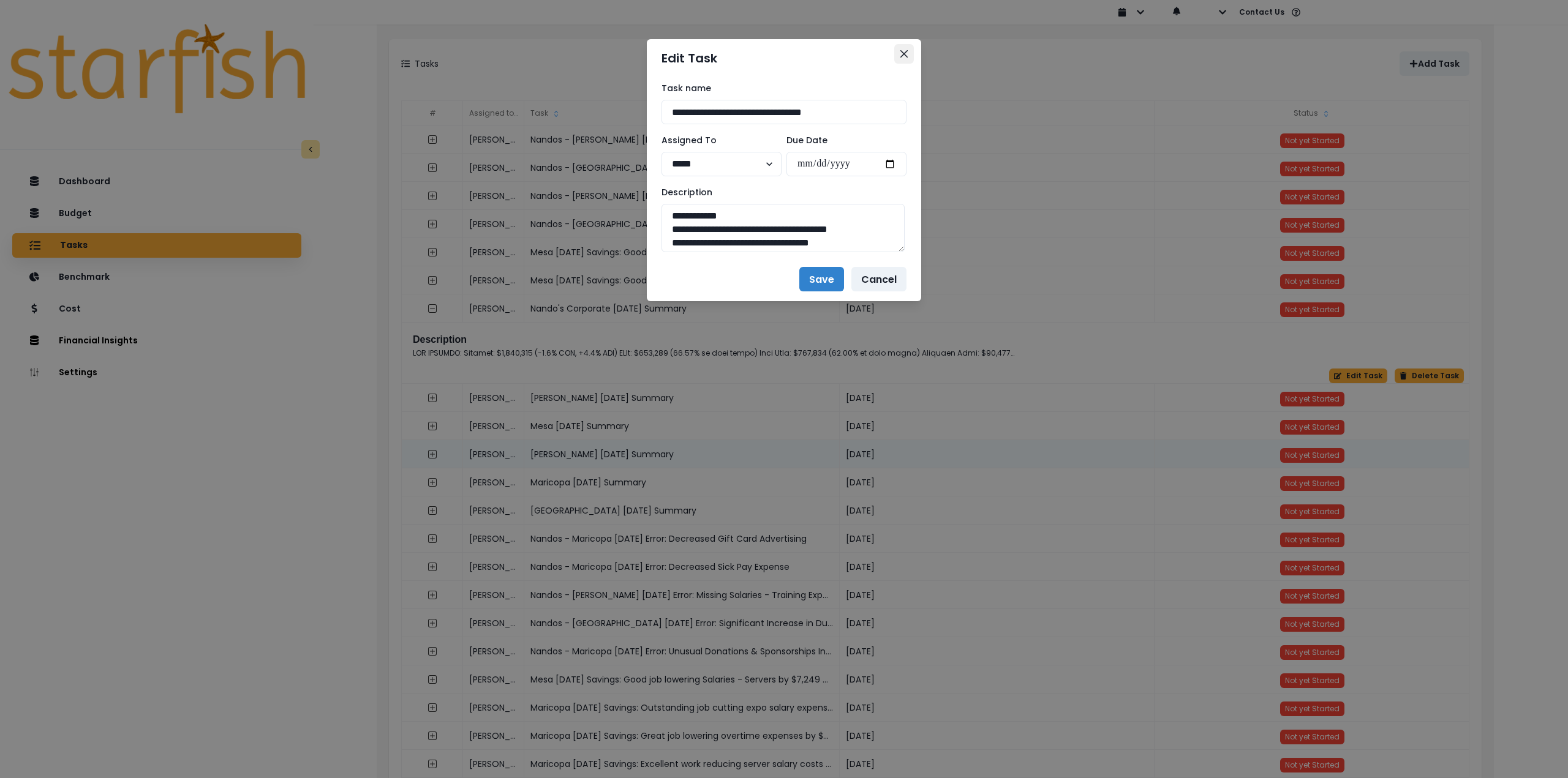
click at [909, 49] on button "Close" at bounding box center [904, 54] width 20 height 20
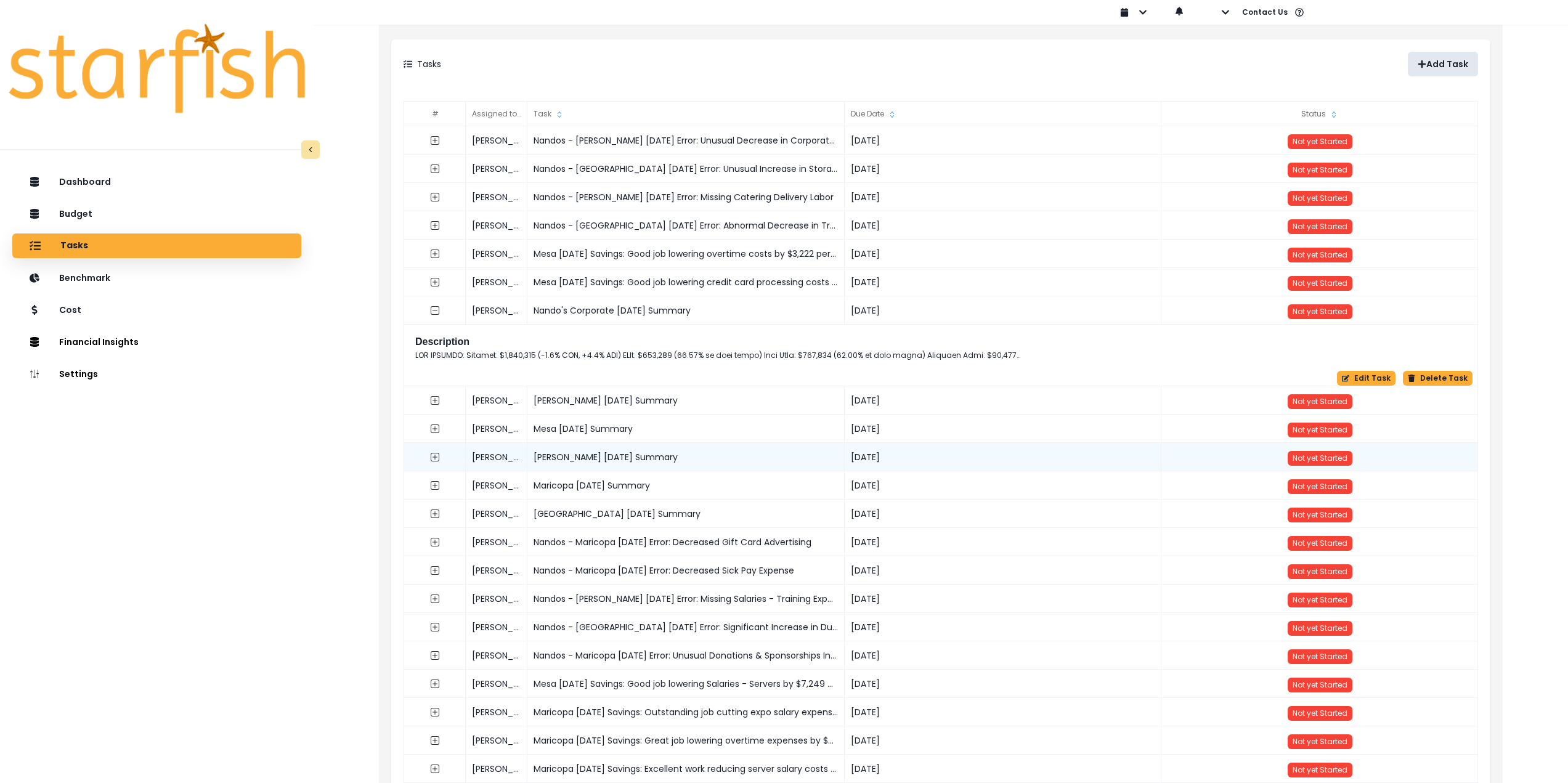
click at [1464, 59] on p "Add Task" at bounding box center [1447, 64] width 42 height 10
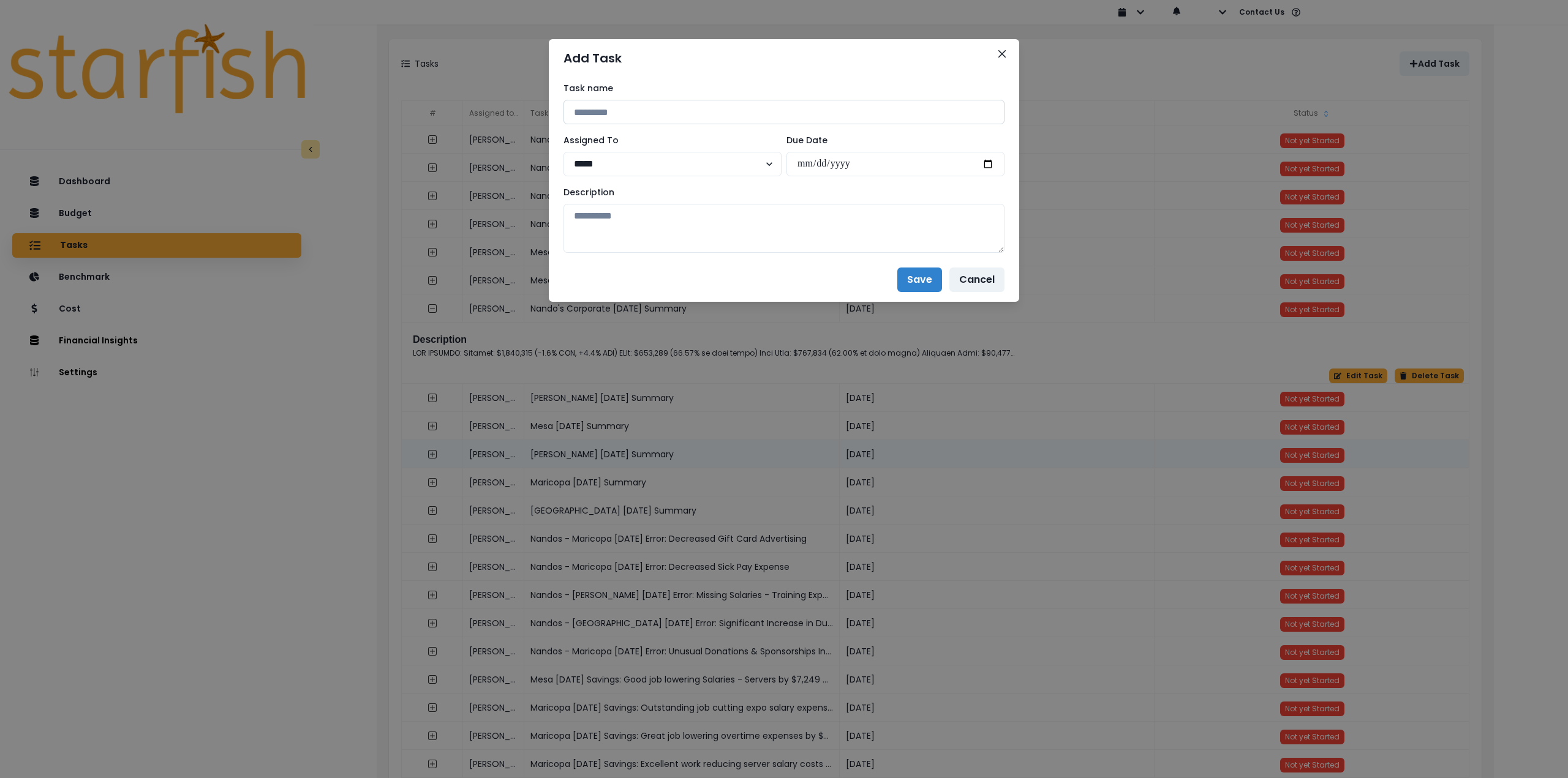
click at [654, 110] on input at bounding box center [784, 112] width 441 height 25
paste input "**********"
type input "**********"
click at [660, 218] on textarea at bounding box center [784, 229] width 441 height 49
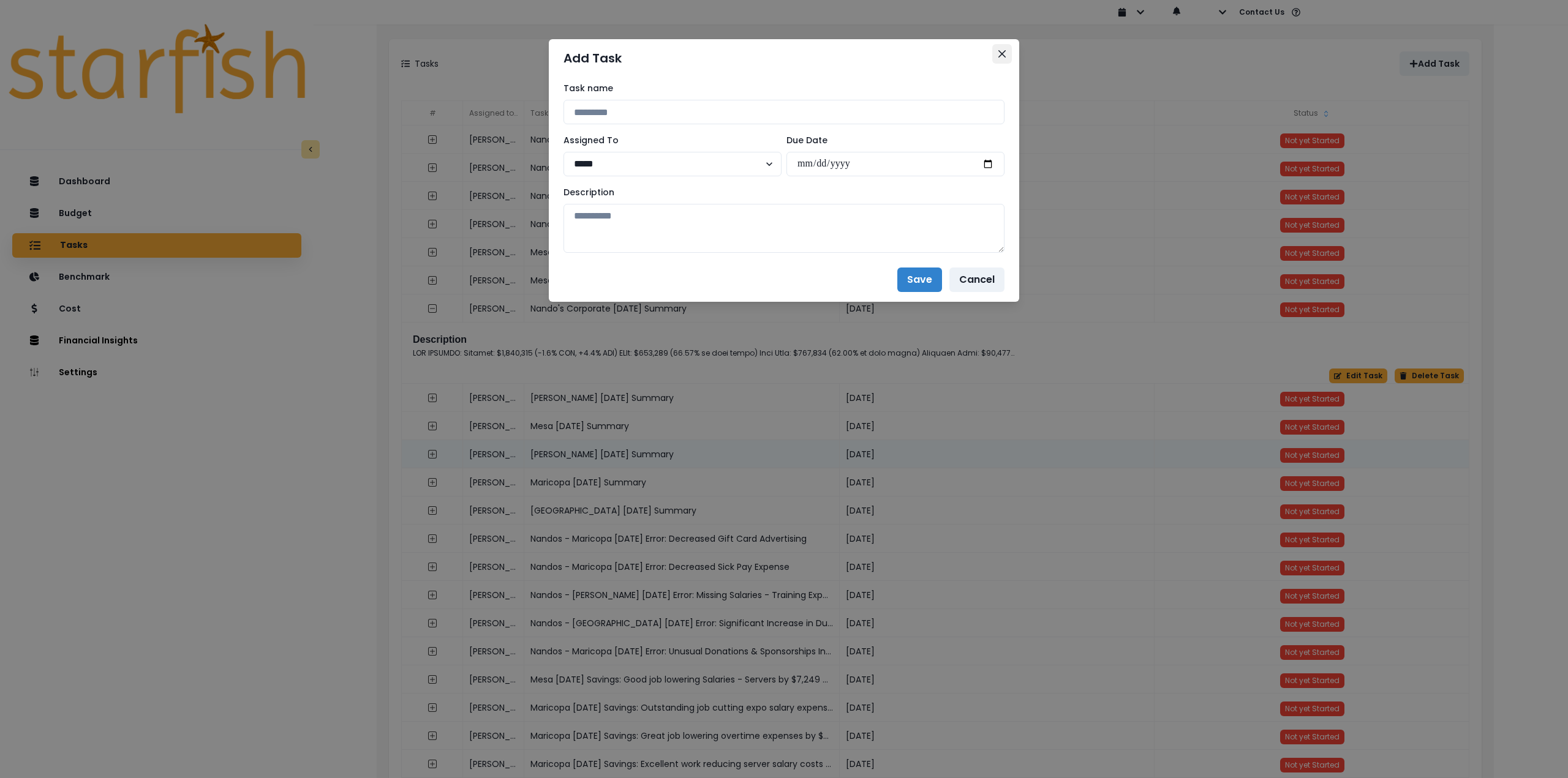
click at [1003, 55] on icon "Close" at bounding box center [1002, 53] width 7 height 7
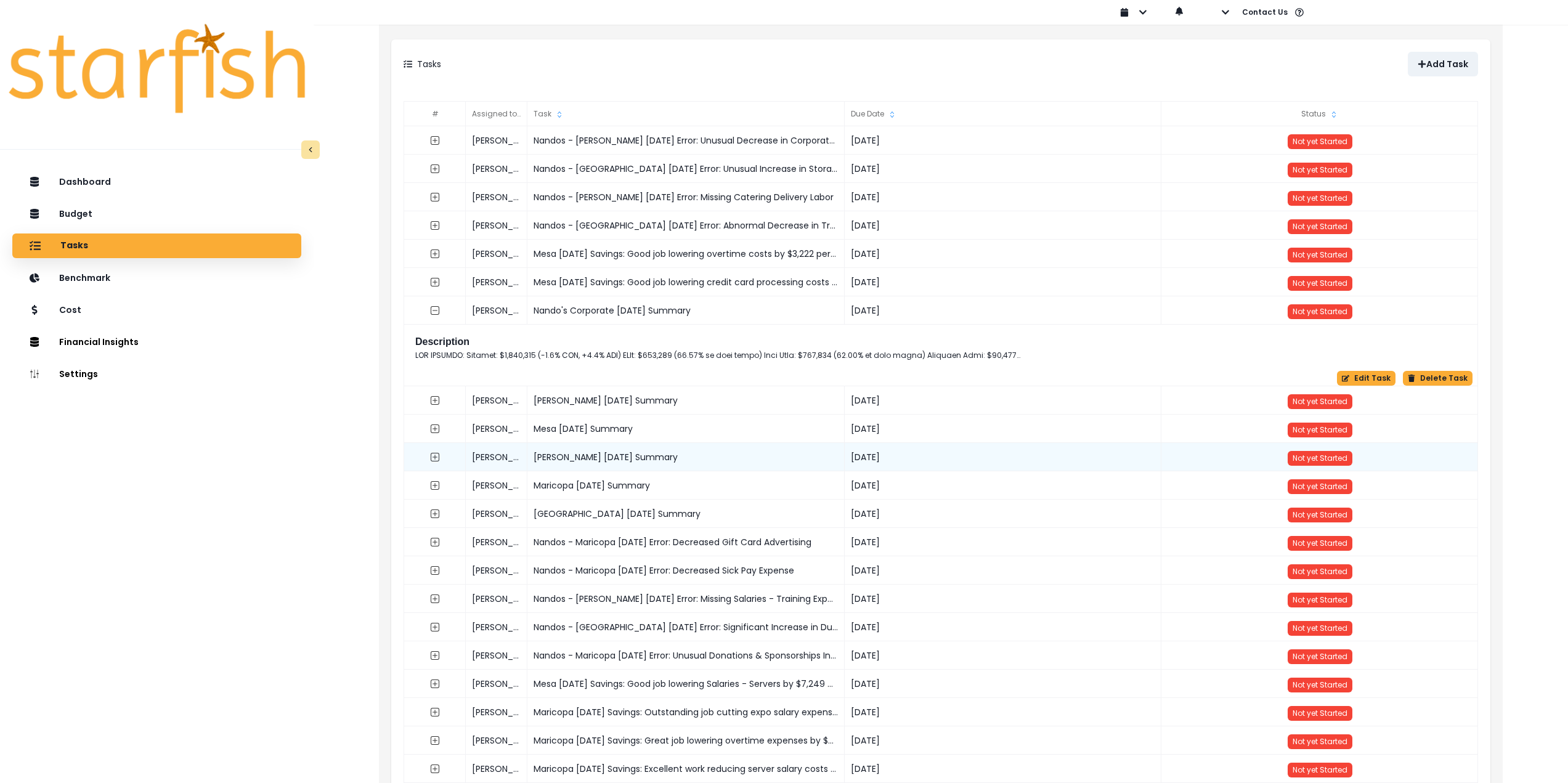
drag, startPoint x: 719, startPoint y: 312, endPoint x: 564, endPoint y: 301, distance: 155.4
click at [534, 307] on div "Nando's Corporate [DATE] Summary" at bounding box center [685, 310] width 317 height 28
copy div "Nando's Corporate [DATE] Summary"
click at [1463, 64] on p "Add Task" at bounding box center [1447, 64] width 42 height 10
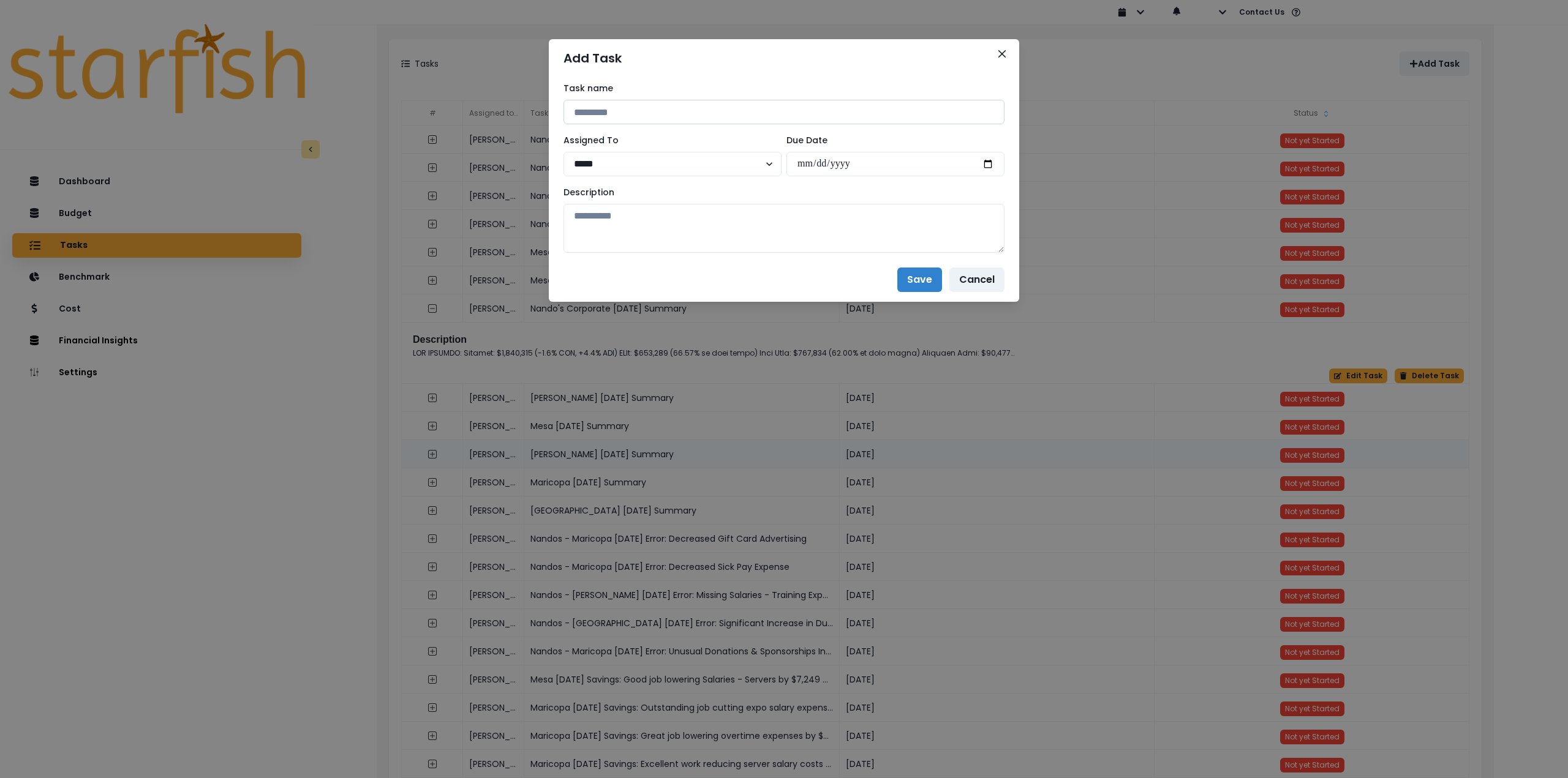
click at [658, 119] on input at bounding box center [784, 112] width 441 height 25
paste input "**********"
click at [679, 112] on input "**********" at bounding box center [784, 112] width 441 height 25
type input "**********"
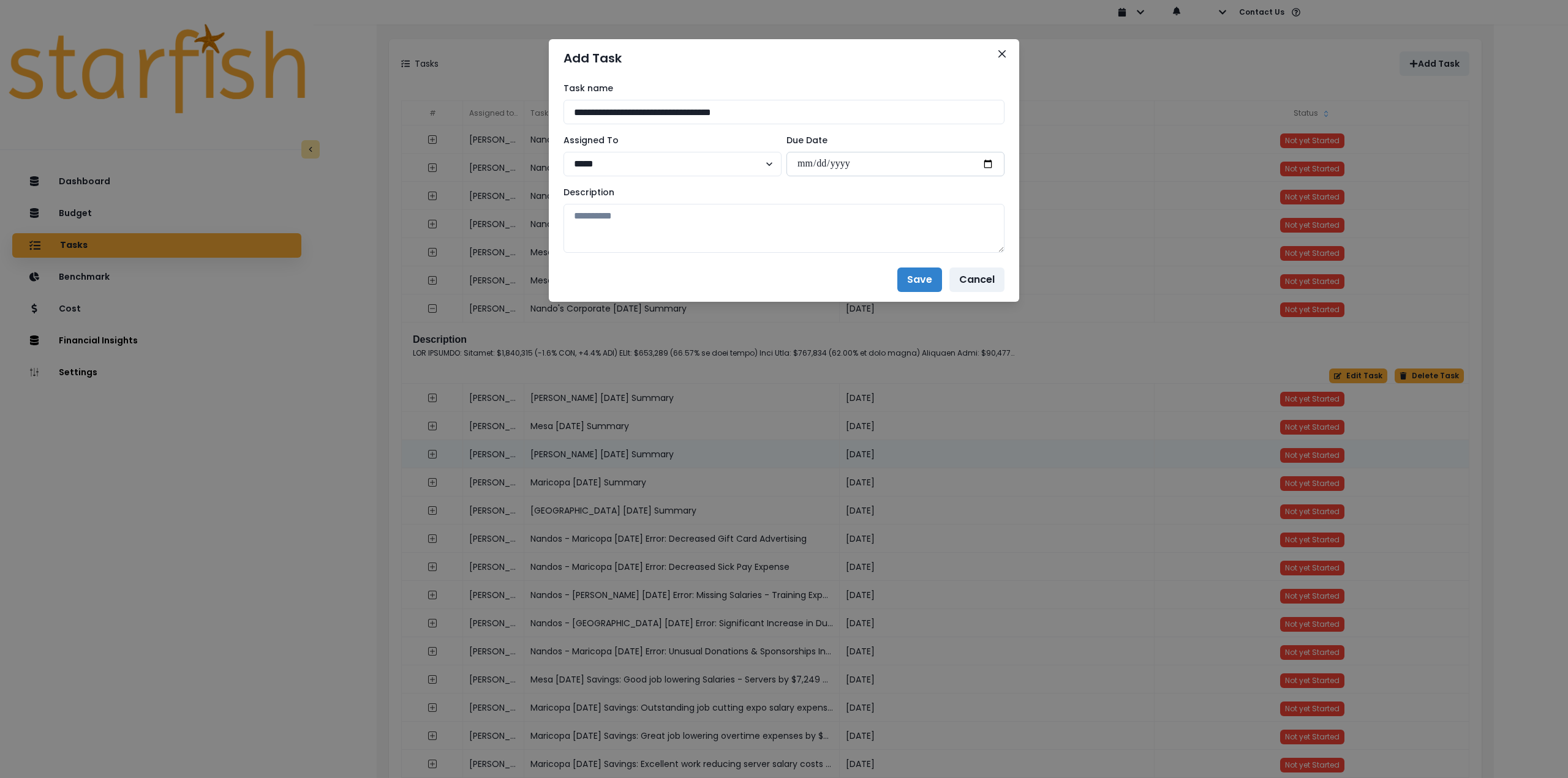
click at [988, 164] on input "date" at bounding box center [895, 164] width 218 height 25
type input "**********"
click at [797, 246] on textarea at bounding box center [784, 229] width 441 height 49
click at [701, 218] on textarea at bounding box center [784, 229] width 441 height 49
paste textarea "**********"
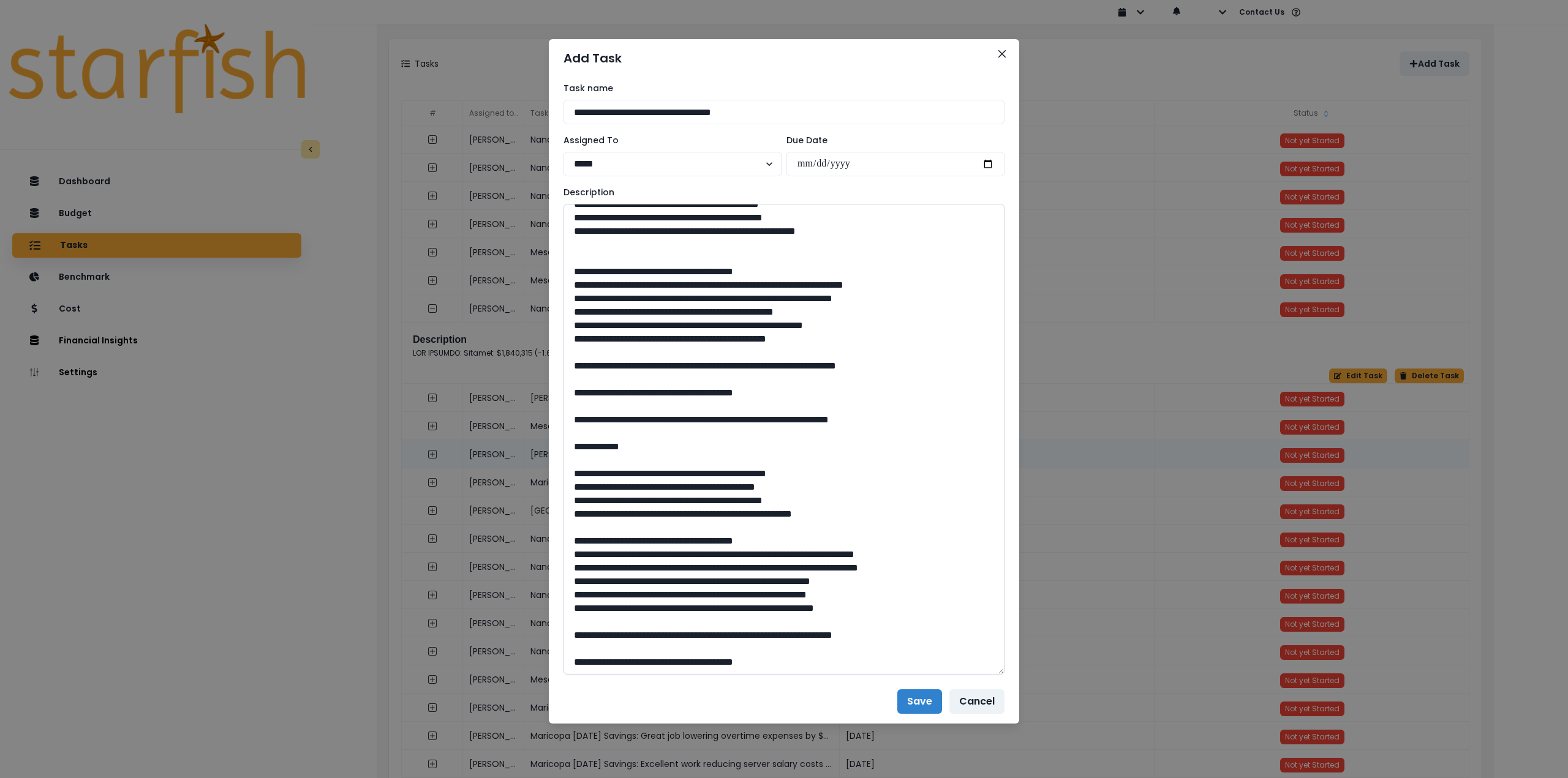
scroll to position [442, 0]
drag, startPoint x: 998, startPoint y: 249, endPoint x: 984, endPoint y: 668, distance: 419.2
click at [986, 672] on textarea at bounding box center [784, 439] width 441 height 471
drag, startPoint x: 861, startPoint y: 630, endPoint x: 743, endPoint y: 634, distance: 118.1
click at [743, 634] on textarea at bounding box center [784, 440] width 441 height 472
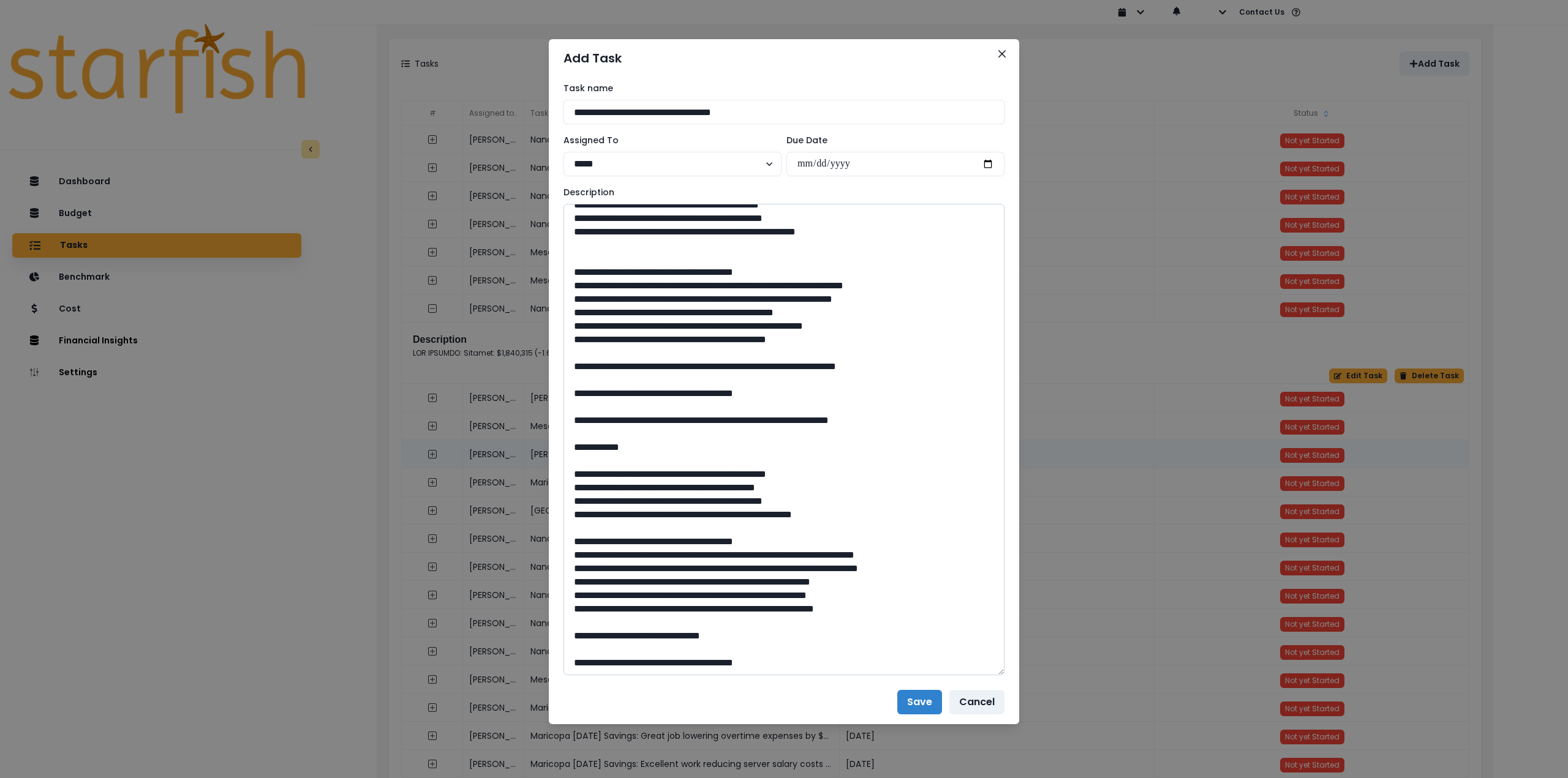
click at [759, 648] on textarea at bounding box center [784, 440] width 441 height 472
click at [570, 558] on textarea at bounding box center [784, 440] width 441 height 472
click at [574, 564] on textarea at bounding box center [784, 440] width 441 height 472
click at [572, 580] on textarea at bounding box center [784, 440] width 441 height 472
click at [570, 594] on textarea at bounding box center [784, 440] width 441 height 472
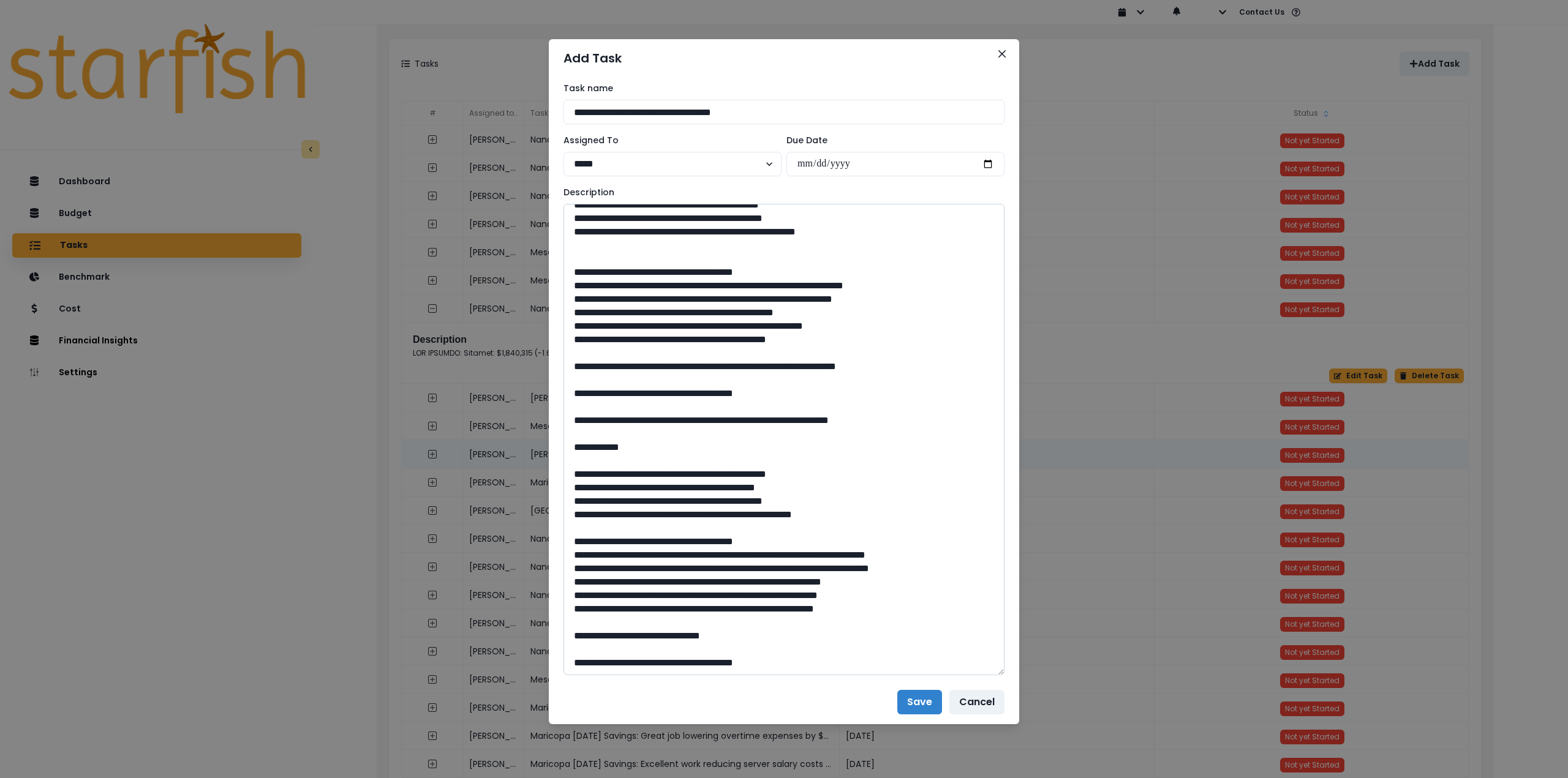
click at [572, 602] on textarea at bounding box center [784, 440] width 441 height 472
click at [574, 615] on textarea at bounding box center [784, 440] width 441 height 472
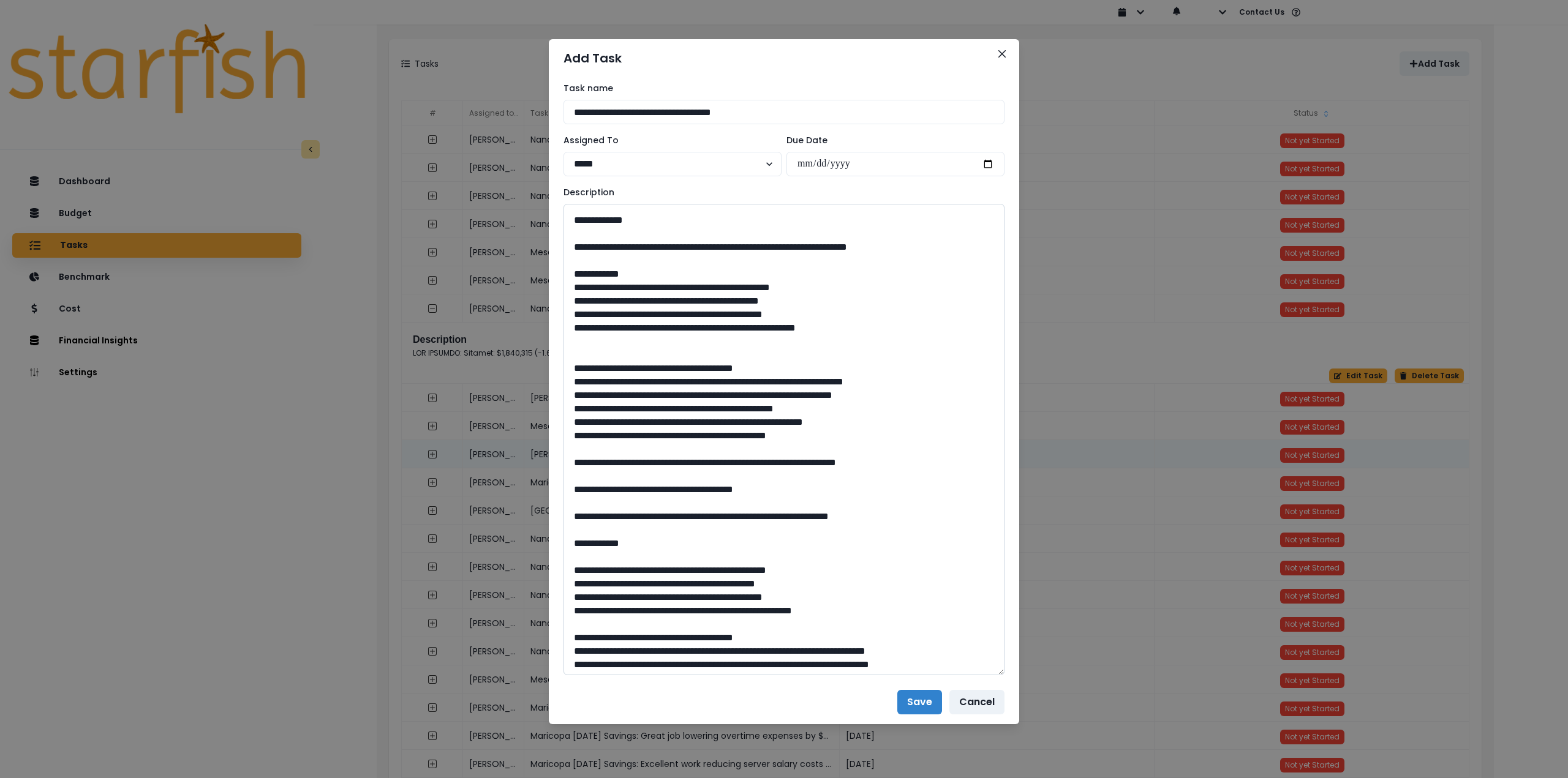
scroll to position [258, 0]
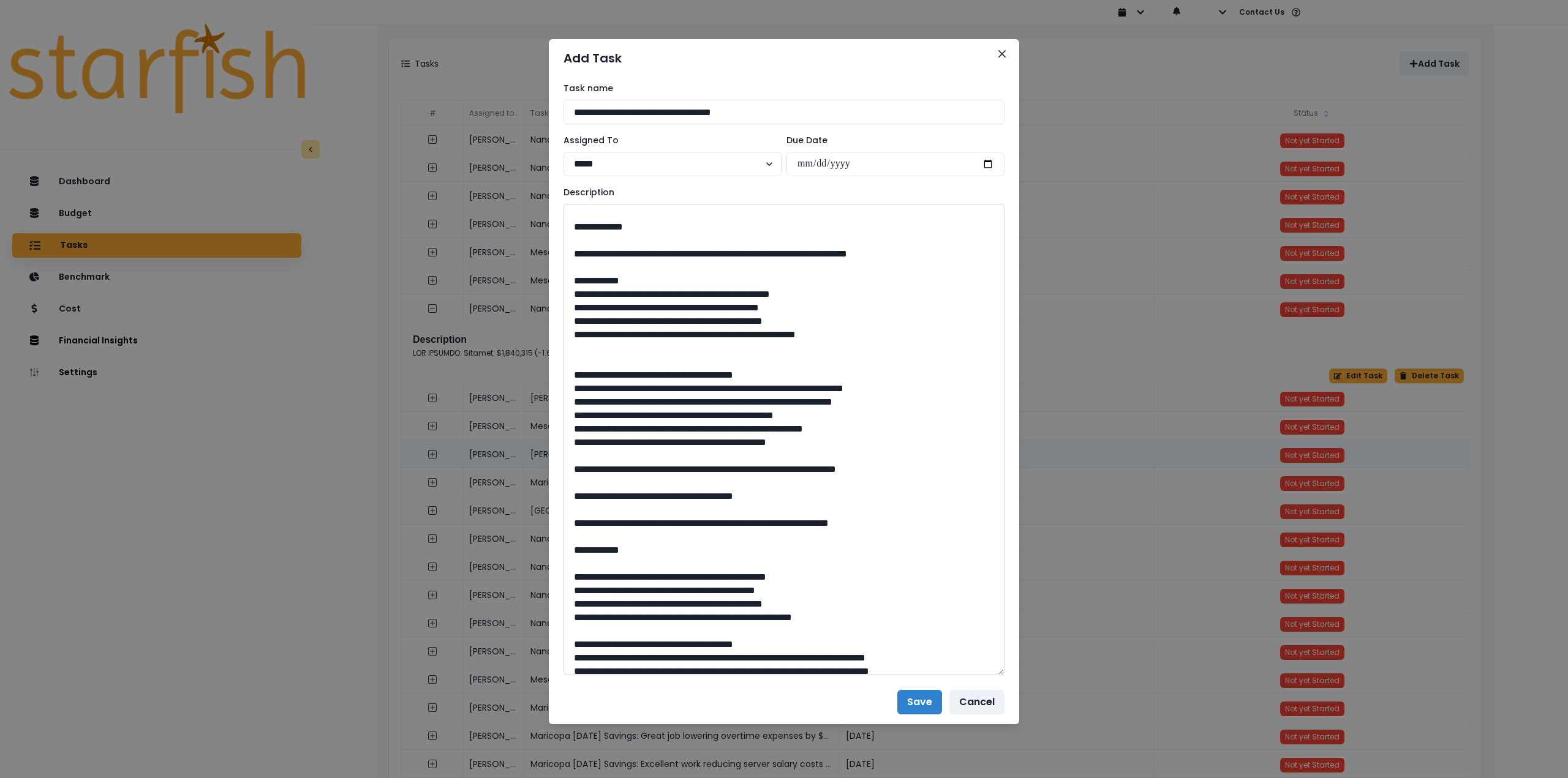
click at [571, 466] on textarea at bounding box center [784, 440] width 441 height 472
click at [568, 480] on textarea at bounding box center [784, 440] width 441 height 472
click at [569, 493] on textarea at bounding box center [784, 440] width 441 height 472
click at [574, 515] on textarea at bounding box center [784, 440] width 441 height 472
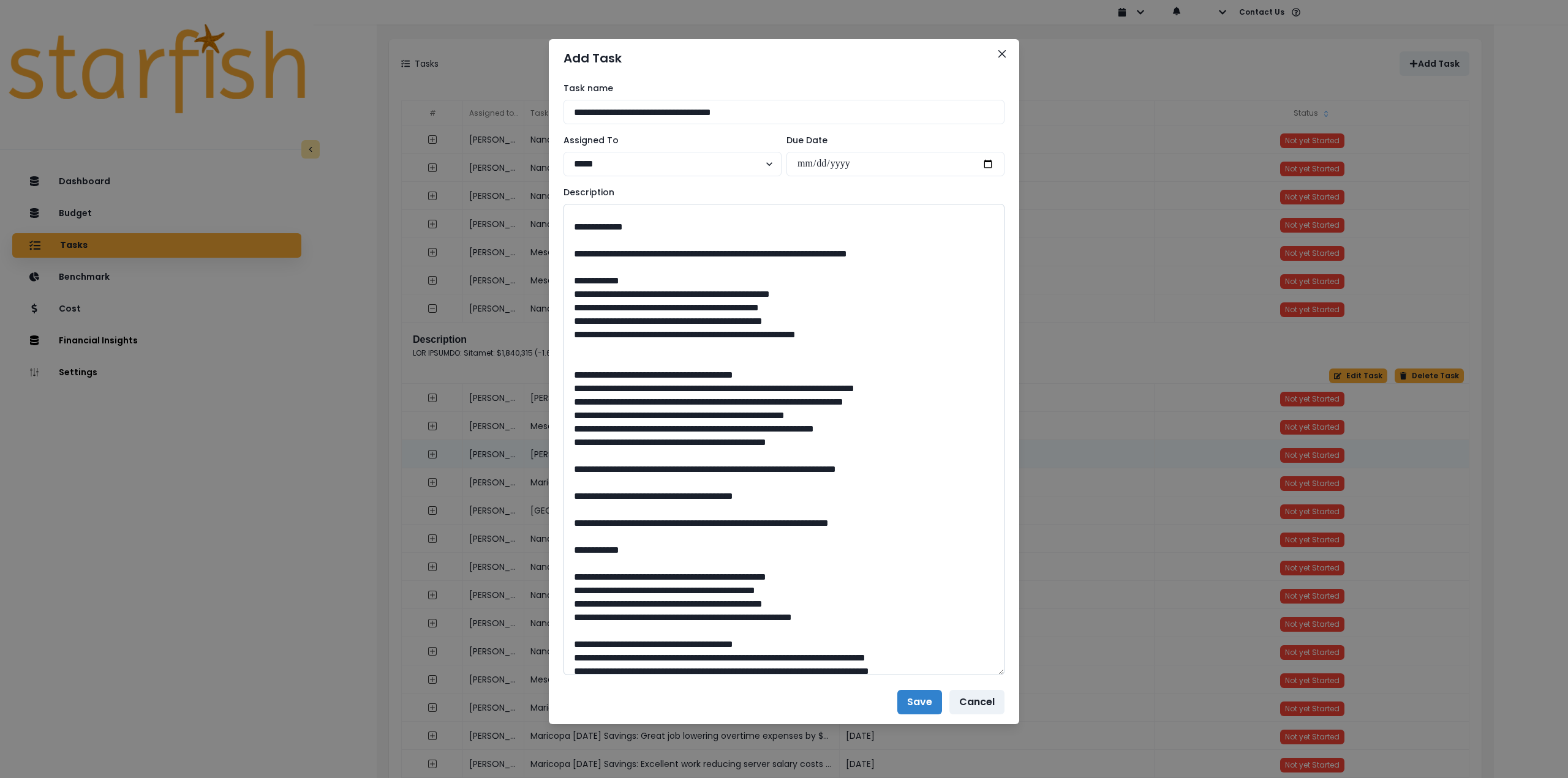
click at [574, 517] on textarea at bounding box center [784, 440] width 441 height 472
click at [614, 437] on textarea at bounding box center [784, 440] width 441 height 472
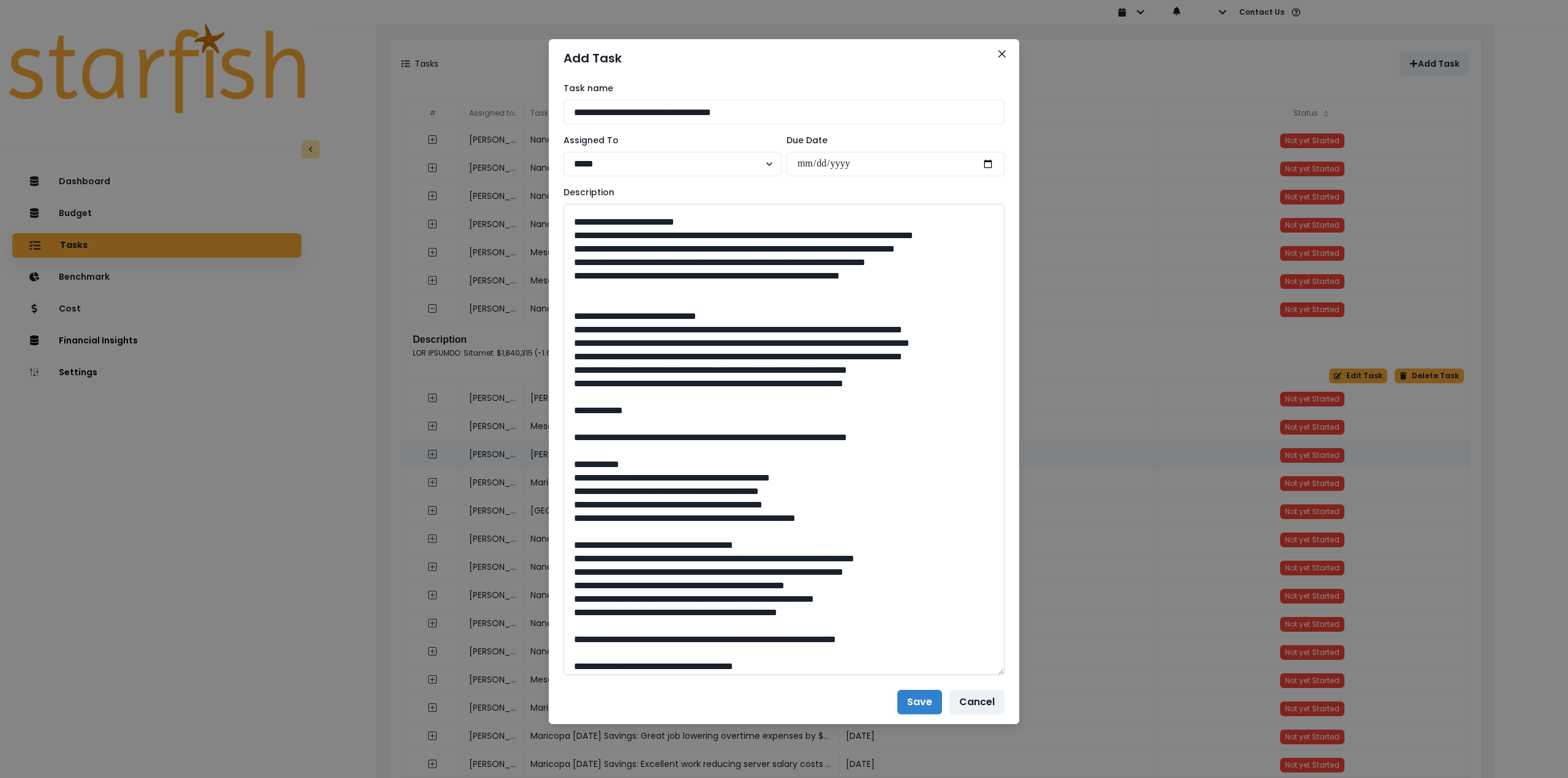
click at [647, 492] on textarea at bounding box center [784, 440] width 441 height 472
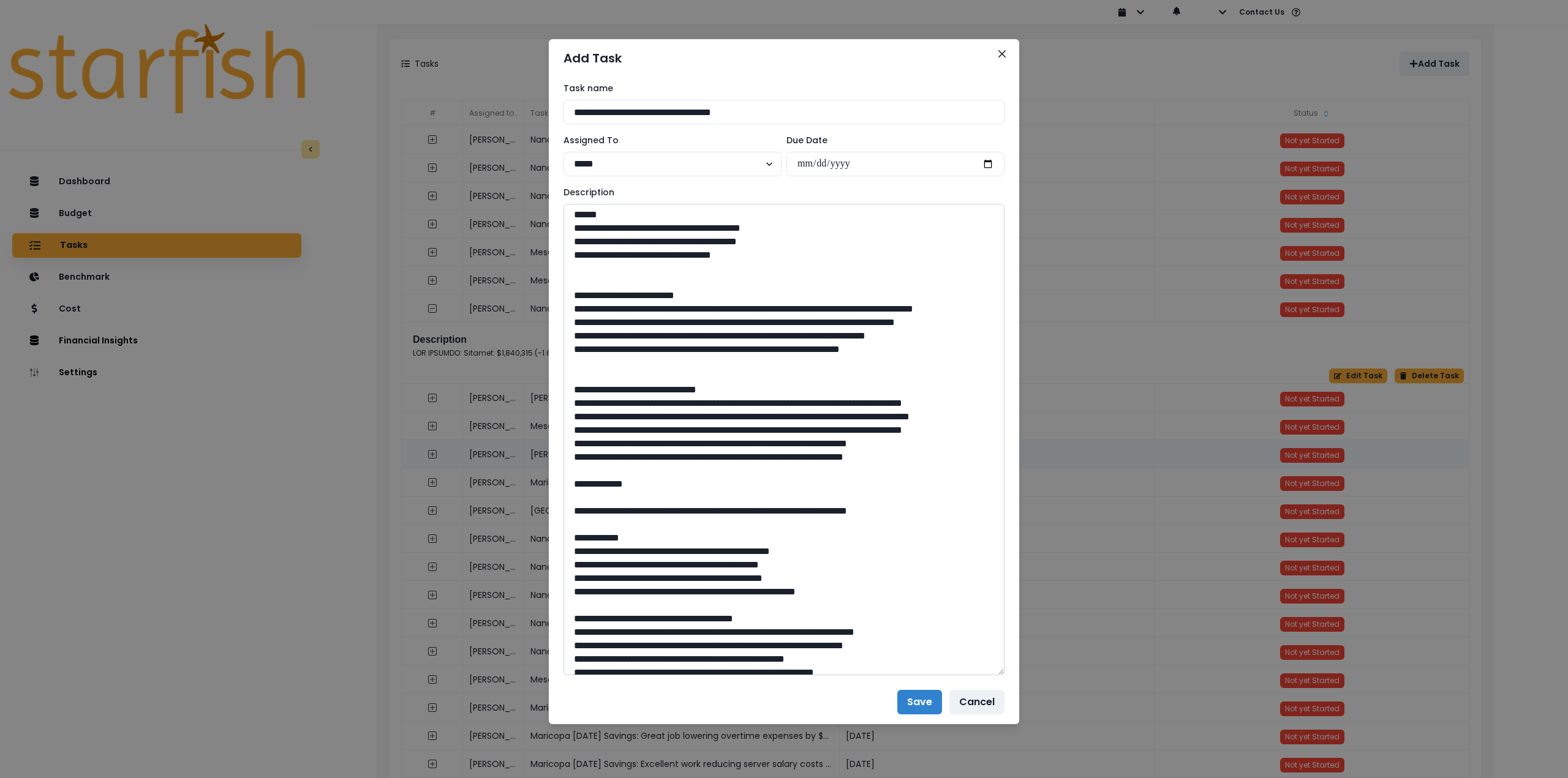
scroll to position [0, 0]
click at [605, 410] on textarea at bounding box center [784, 440] width 441 height 472
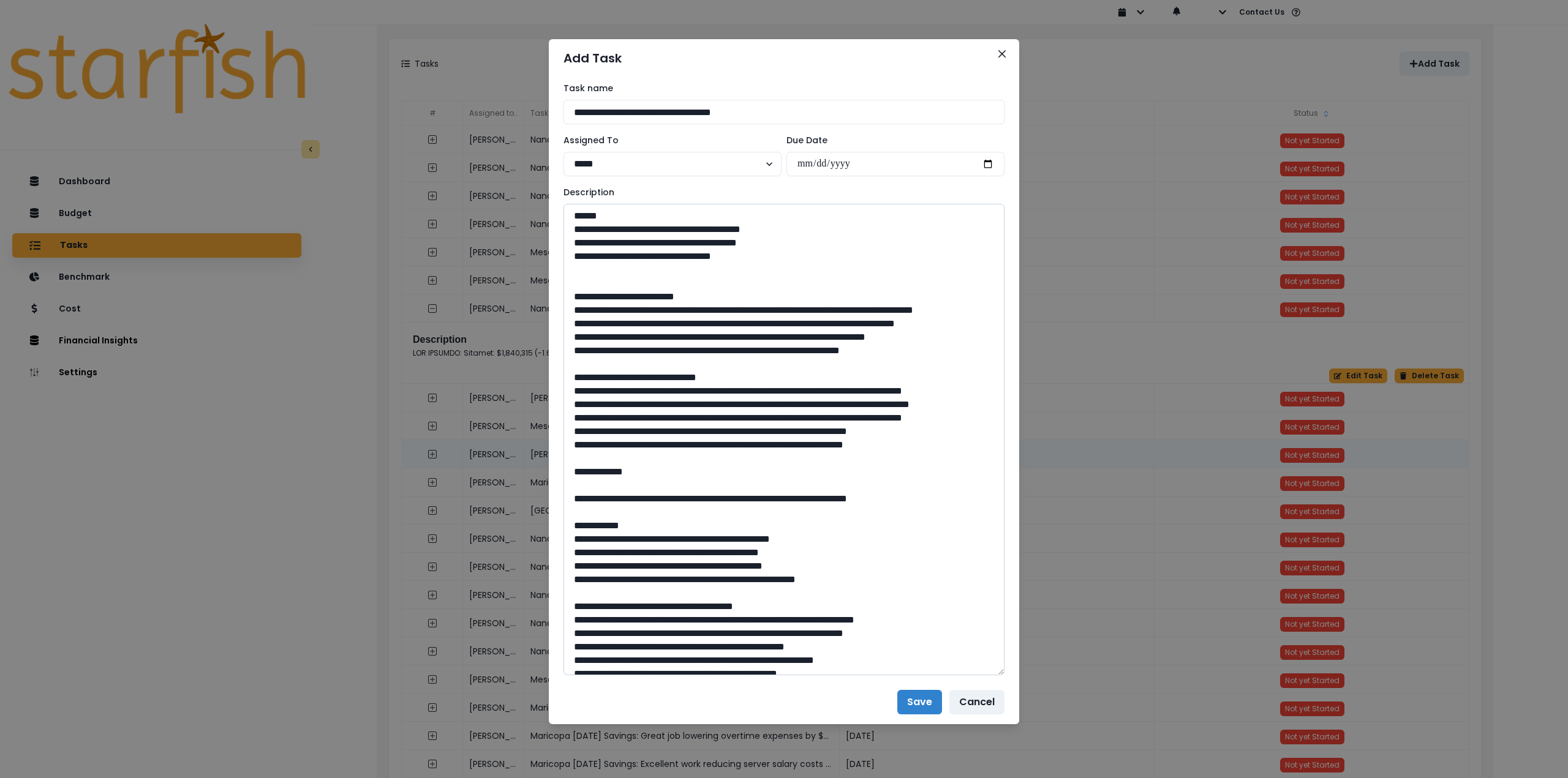
click at [610, 273] on textarea at bounding box center [784, 440] width 441 height 472
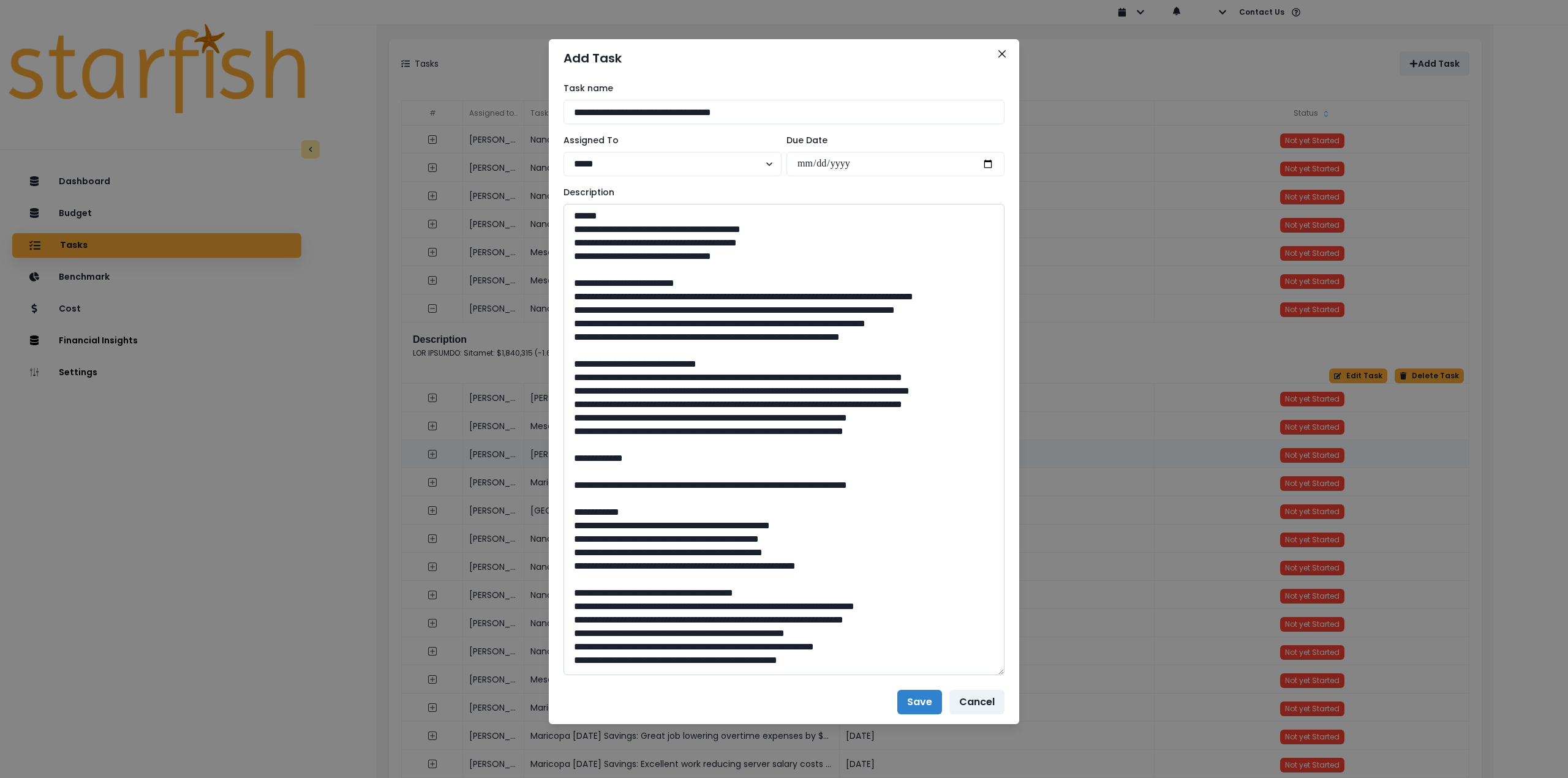
click at [674, 279] on textarea at bounding box center [784, 440] width 441 height 472
click at [669, 303] on textarea at bounding box center [784, 440] width 441 height 472
click at [666, 336] on textarea at bounding box center [784, 440] width 441 height 472
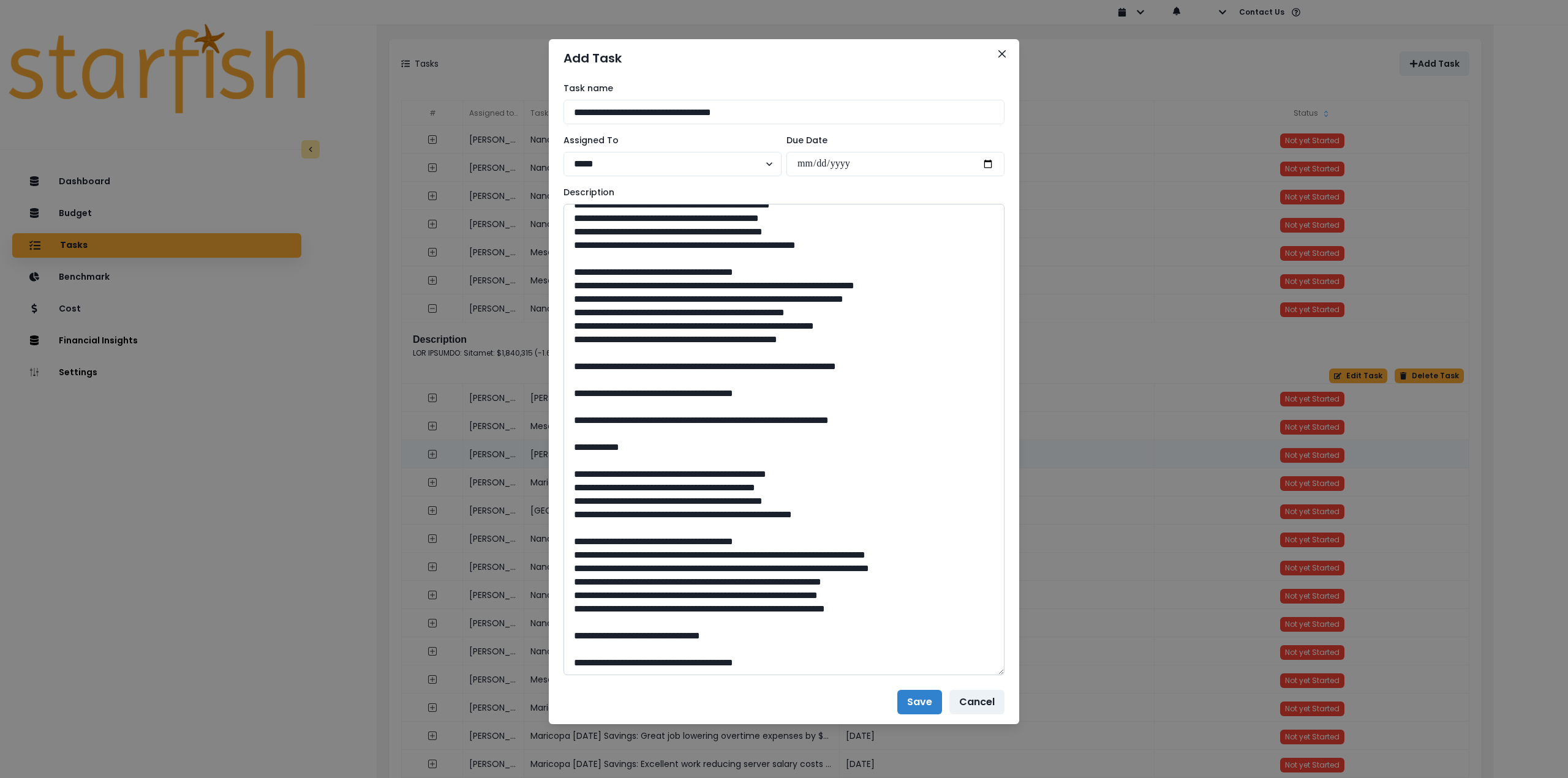
scroll to position [402, 0]
click at [674, 642] on textarea at bounding box center [784, 440] width 441 height 472
click at [670, 464] on textarea at bounding box center [784, 440] width 441 height 472
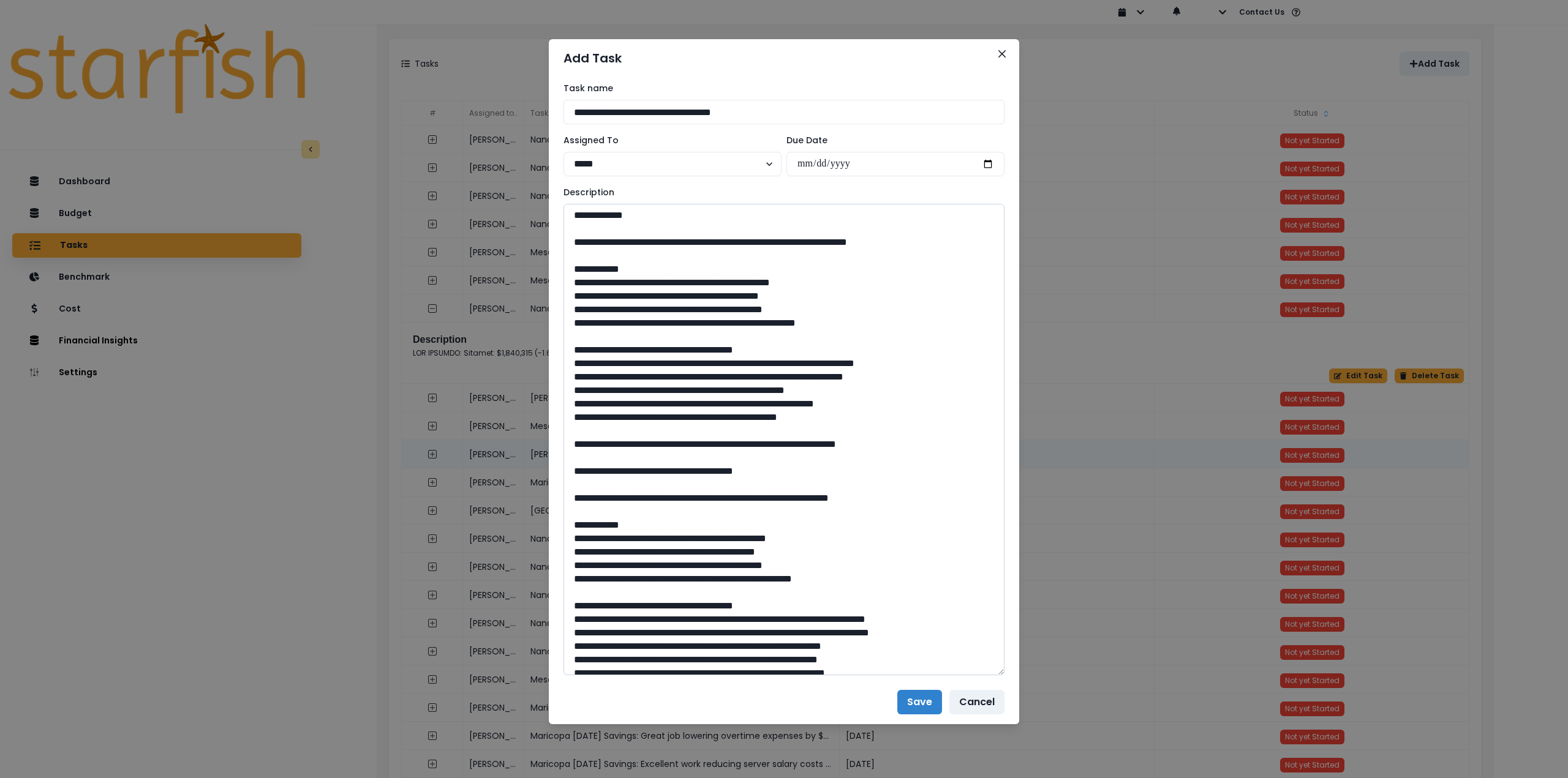
scroll to position [388, 0]
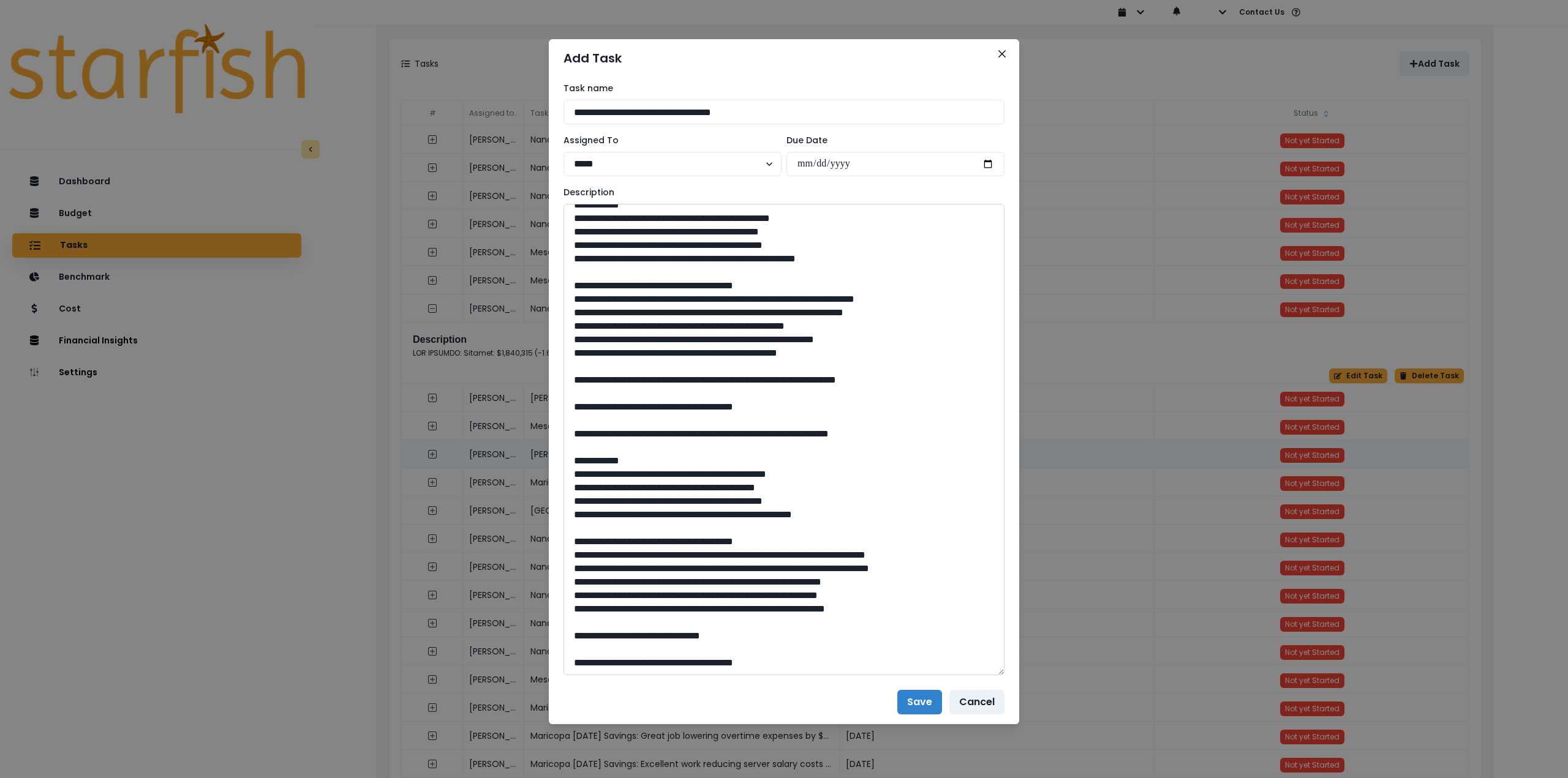
click at [836, 510] on textarea at bounding box center [784, 440] width 441 height 472
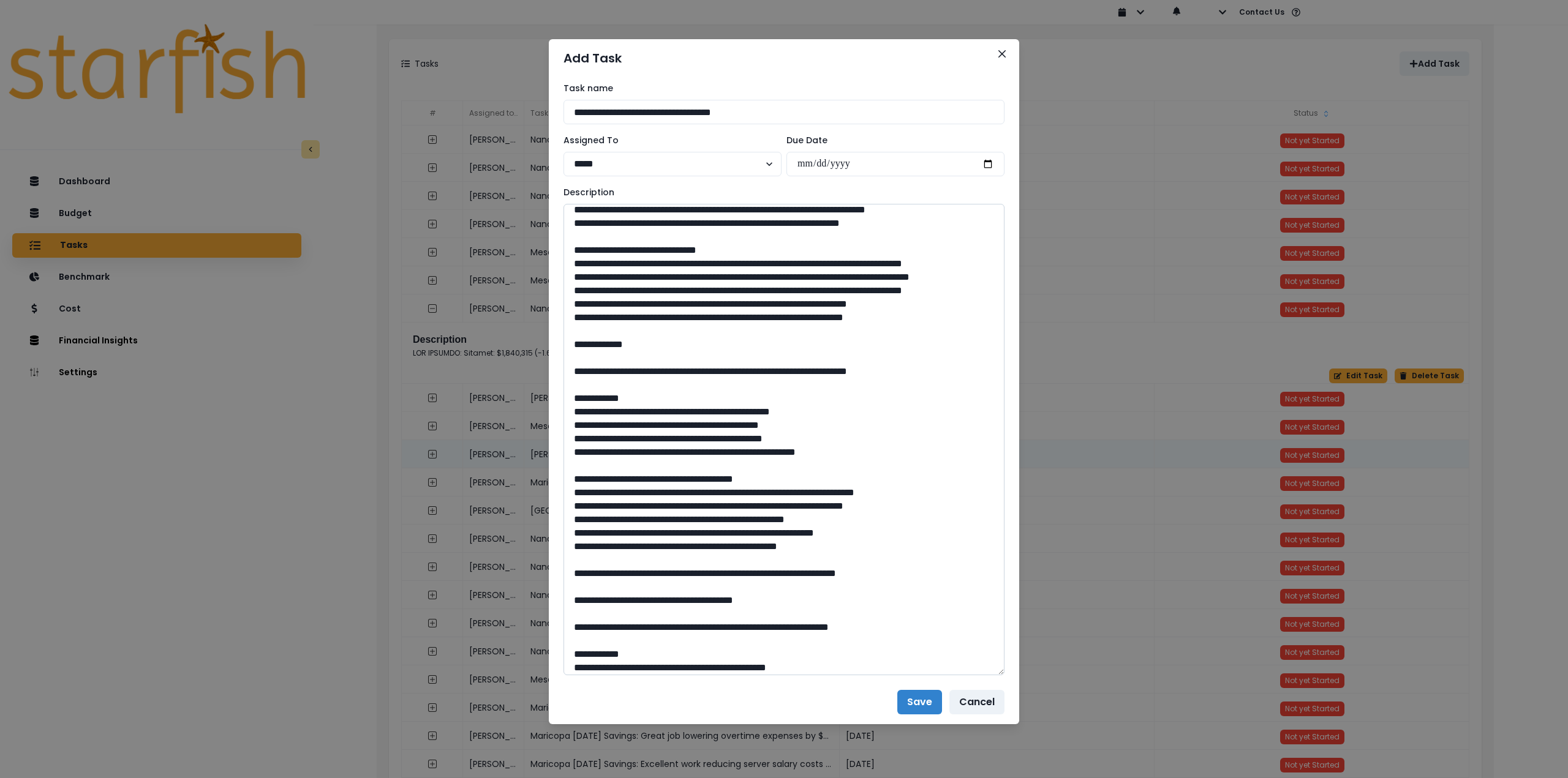
scroll to position [0, 0]
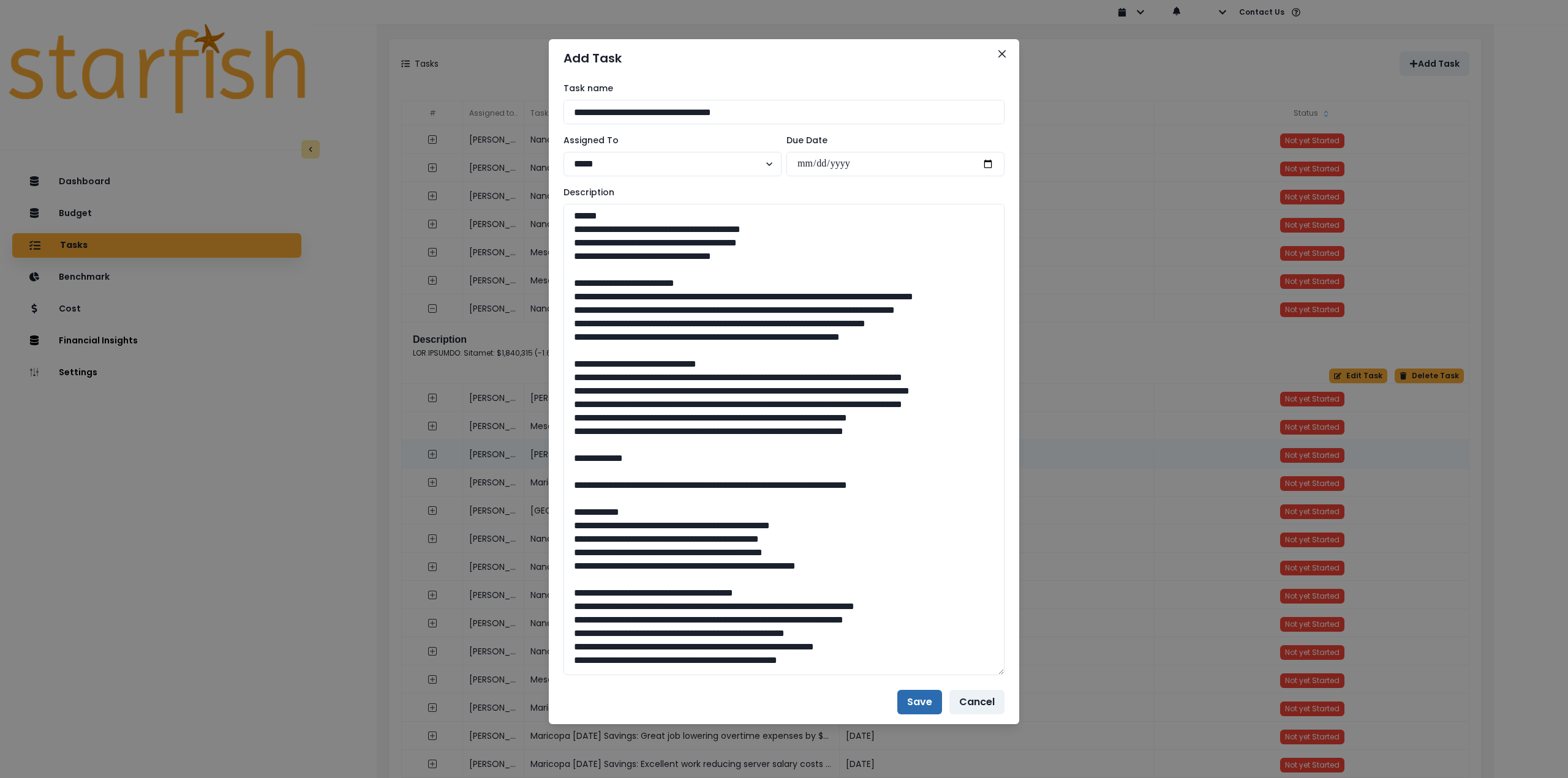
type textarea "**********"
click at [918, 700] on button "Save" at bounding box center [920, 702] width 44 height 25
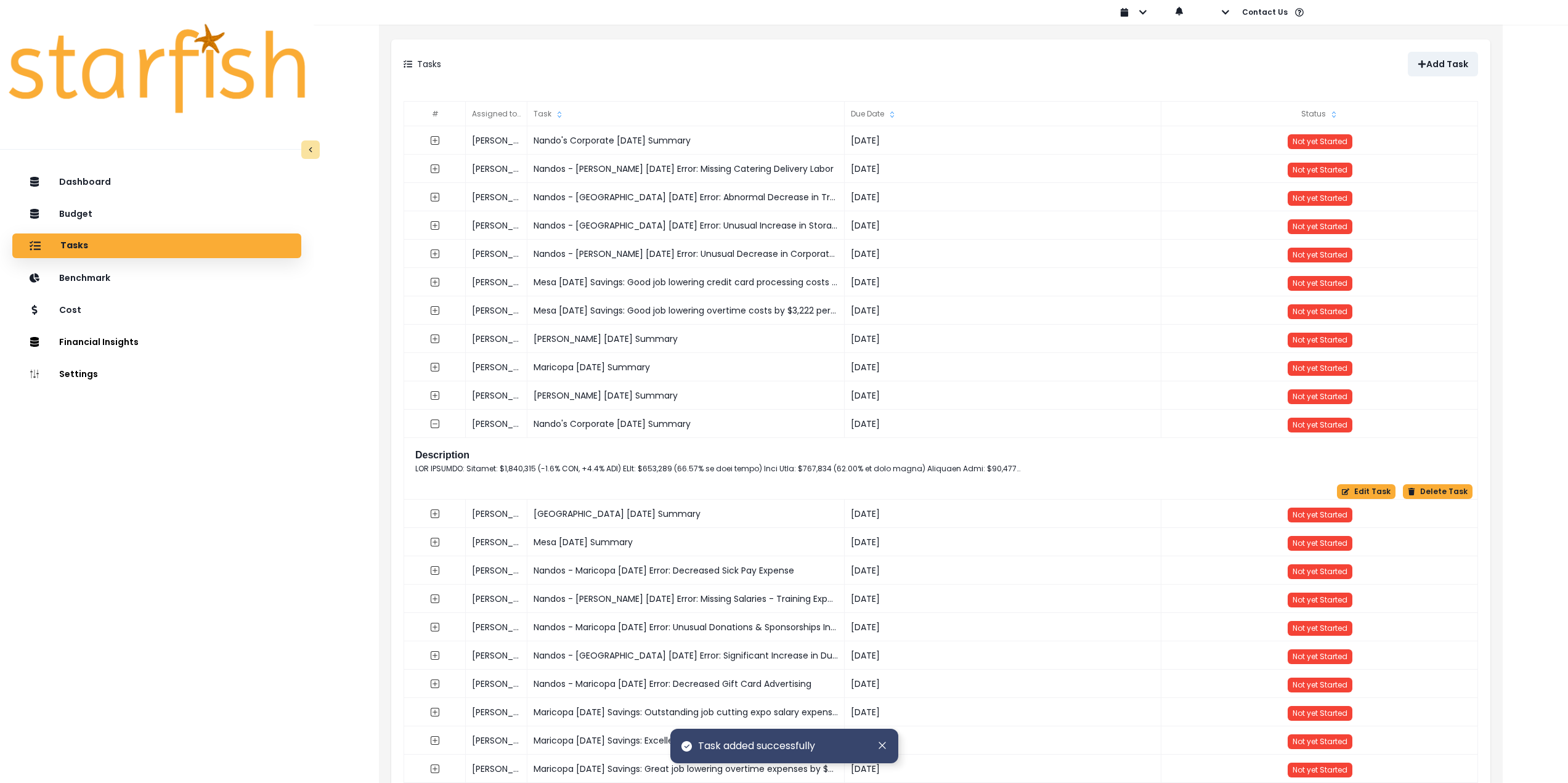
click at [208, 468] on div "Dashboard Budget Tasks Benchmark Cost Financial Insights Location Analysis Comp…" at bounding box center [157, 512] width 314 height 691
click at [336, 344] on button "Comparison Overtime" at bounding box center [375, 338] width 137 height 20
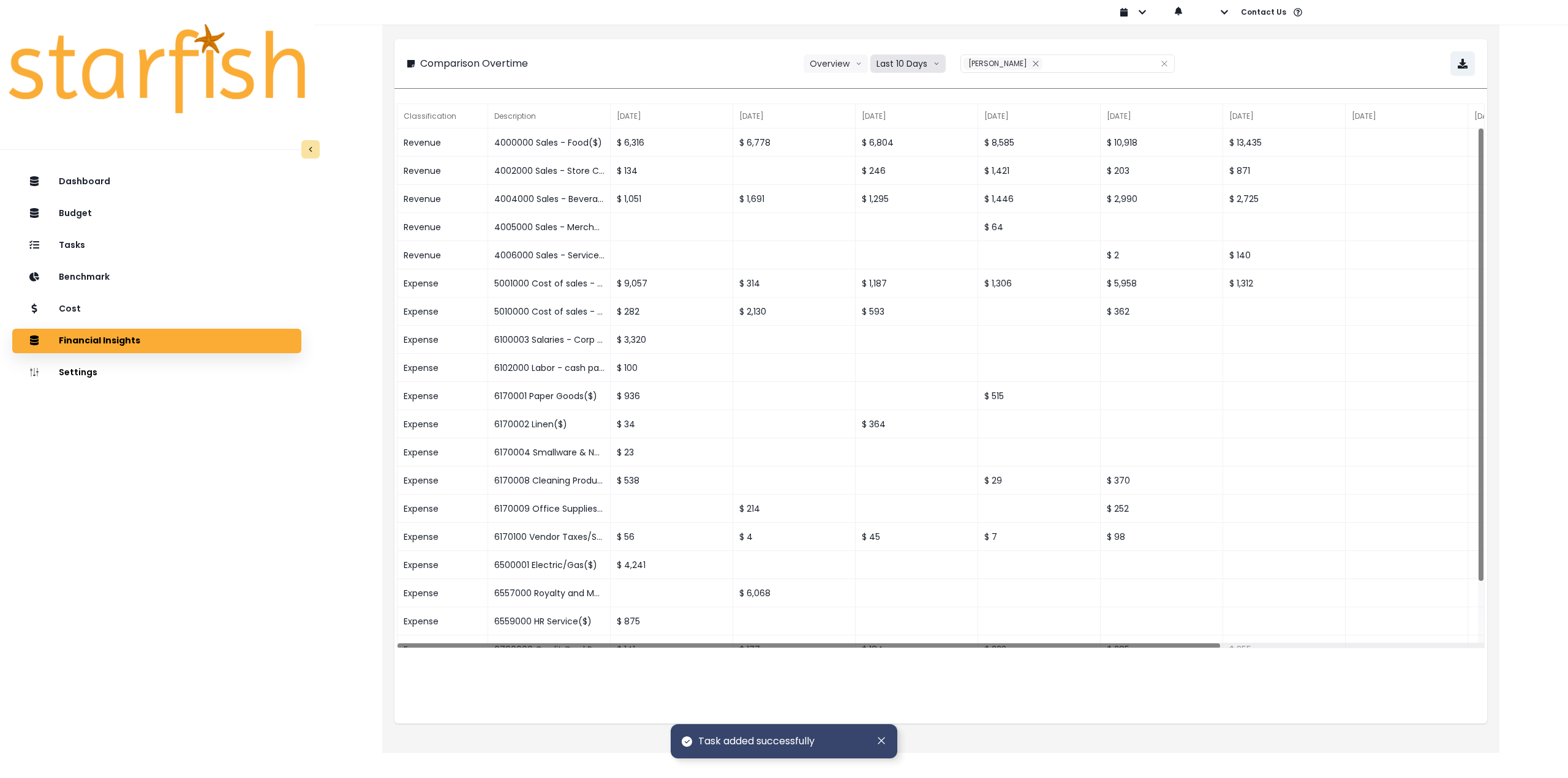
click at [898, 66] on button "Last 10 Days" at bounding box center [908, 64] width 75 height 18
click at [920, 135] on span "Last 15 Months" at bounding box center [907, 131] width 60 height 12
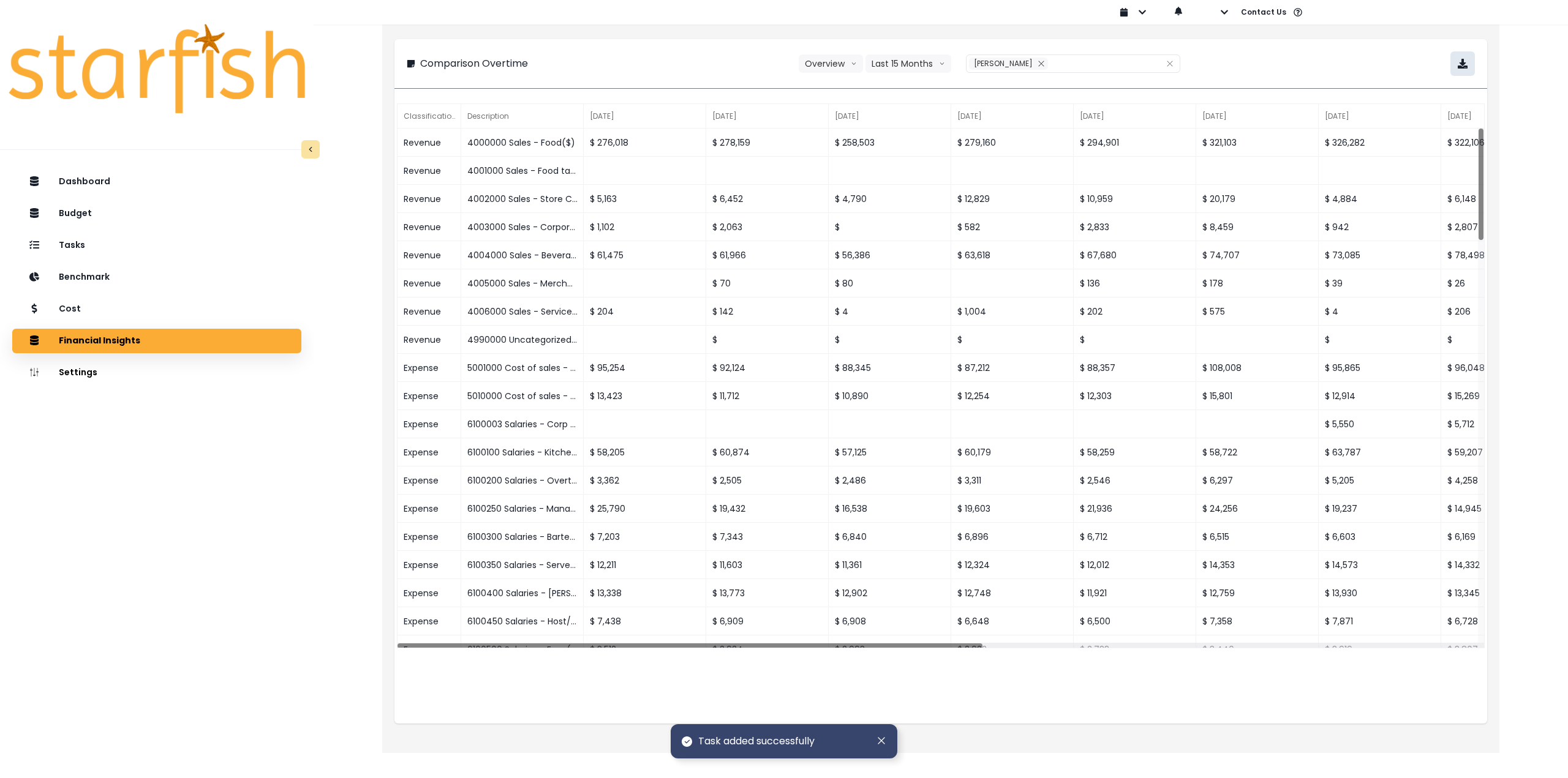
click at [1456, 63] on button "button" at bounding box center [1462, 64] width 25 height 25
click at [256, 383] on button "Settings" at bounding box center [156, 372] width 289 height 25
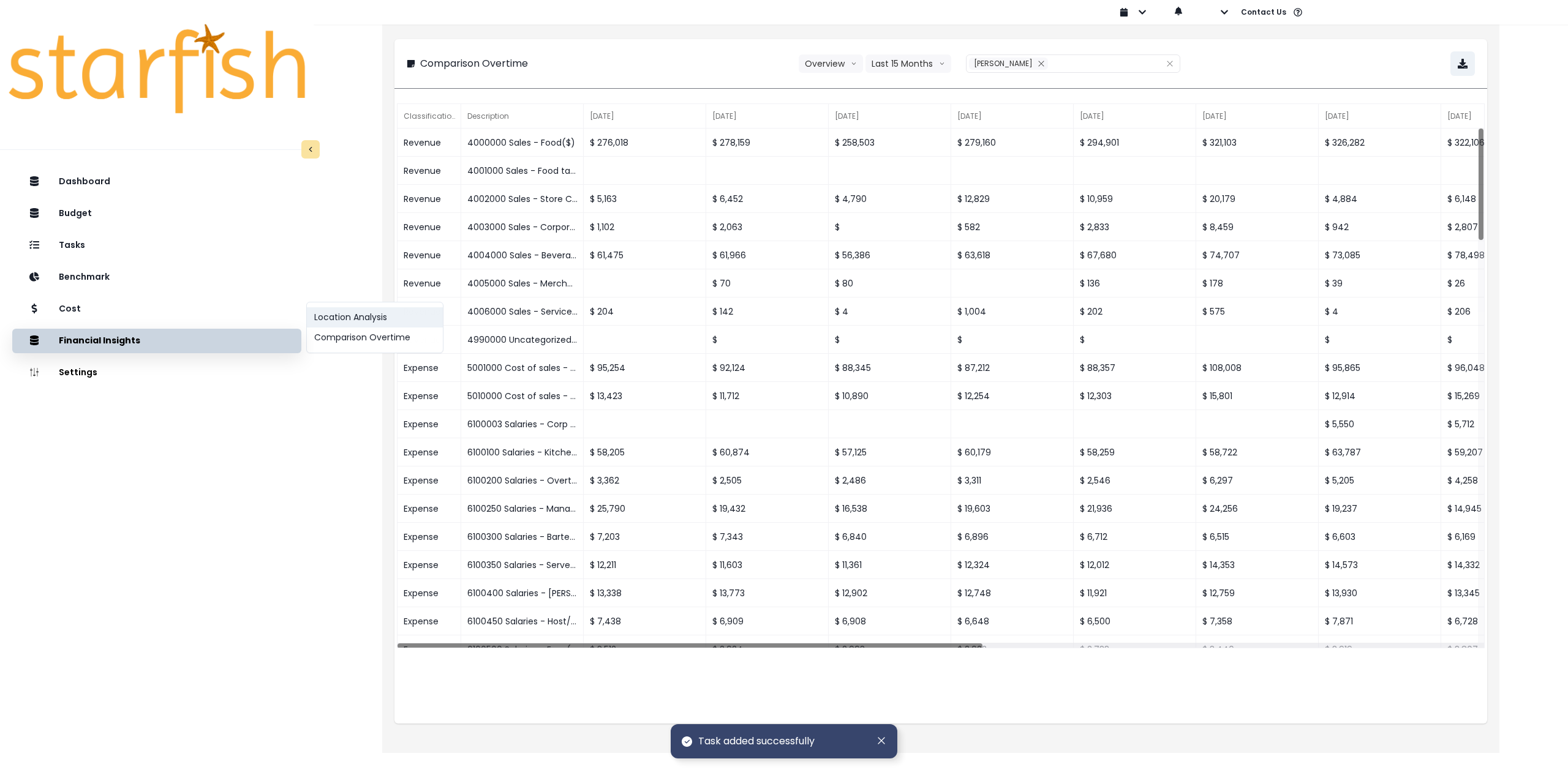
click at [360, 319] on button "Location Analysis" at bounding box center [374, 317] width 136 height 20
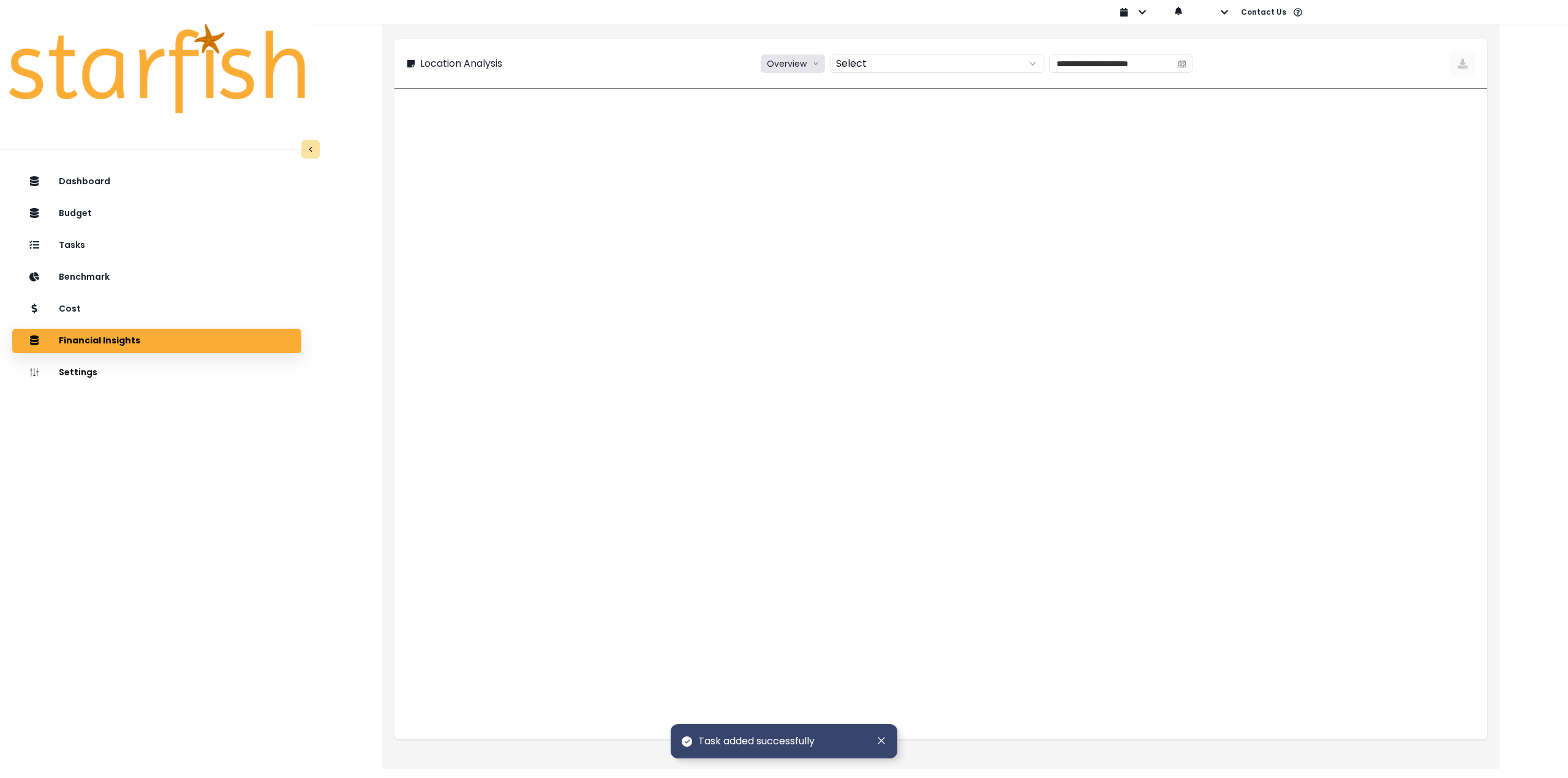
click at [778, 63] on button "Overview" at bounding box center [793, 64] width 64 height 18
click at [781, 130] on span "% of sales" at bounding box center [791, 131] width 46 height 12
click at [1193, 63] on span at bounding box center [1184, 64] width 20 height 17
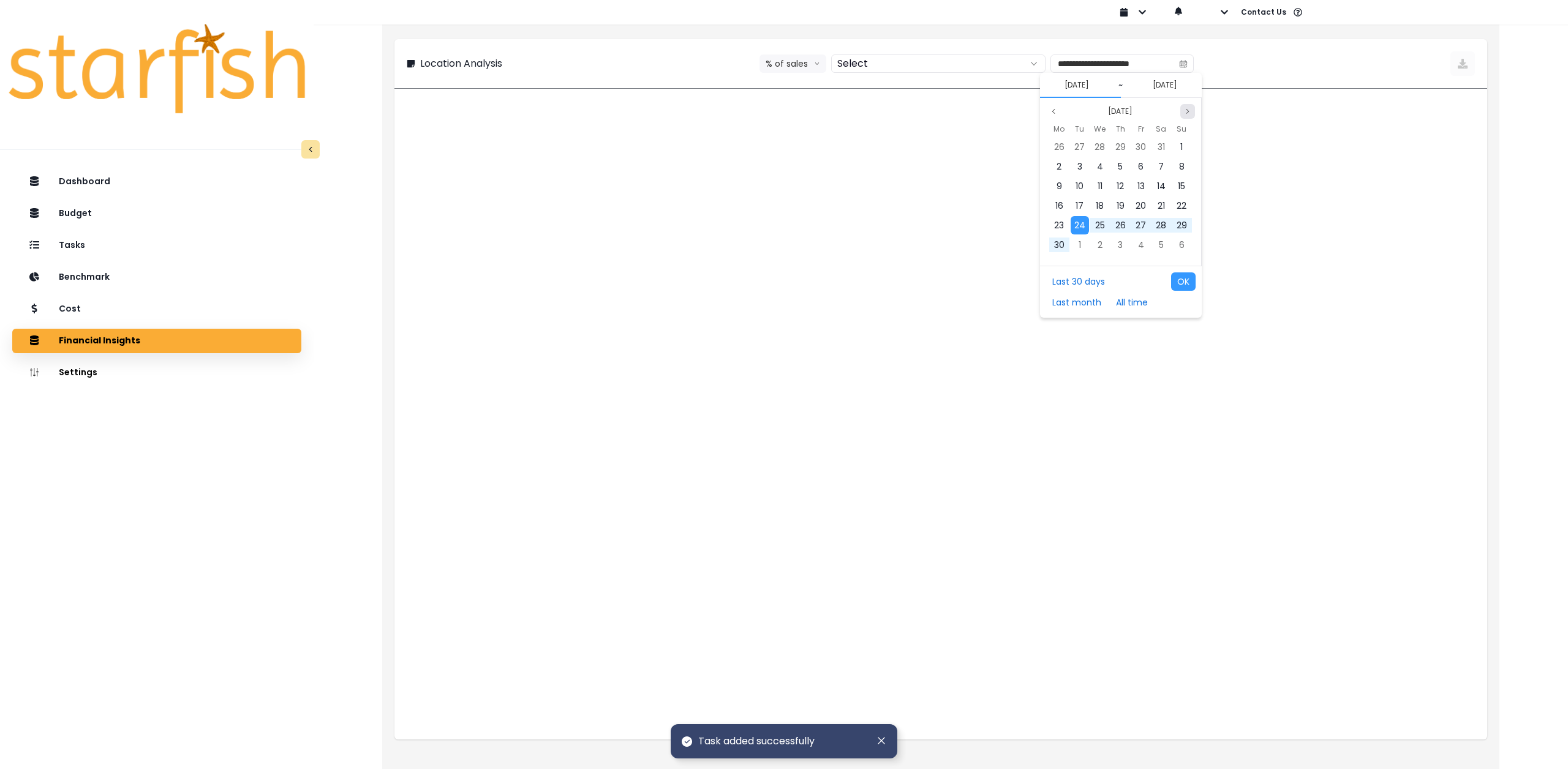
click at [1184, 108] on icon "page next" at bounding box center [1188, 111] width 7 height 7
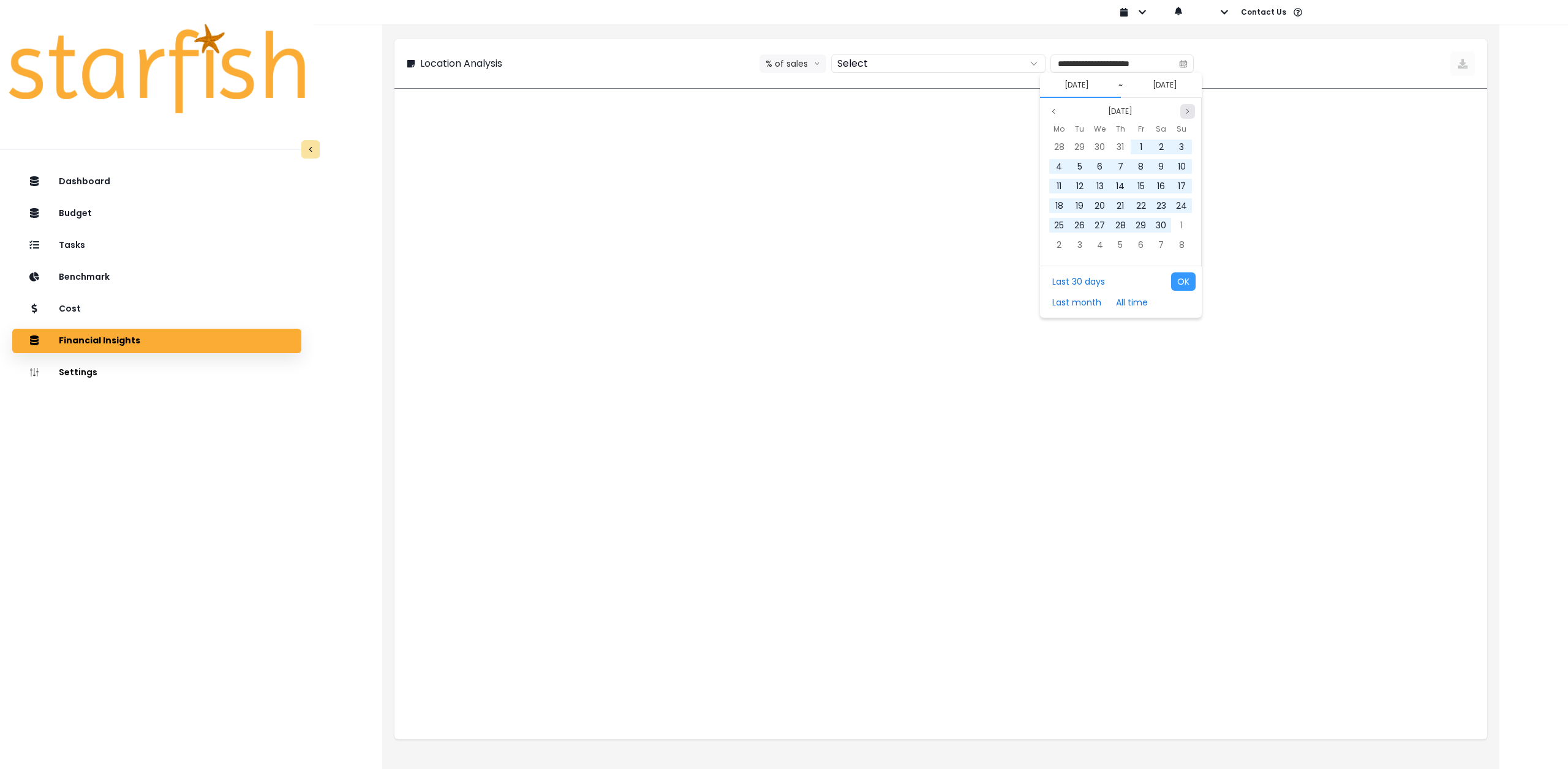
click at [1184, 108] on icon "page next" at bounding box center [1188, 111] width 7 height 7
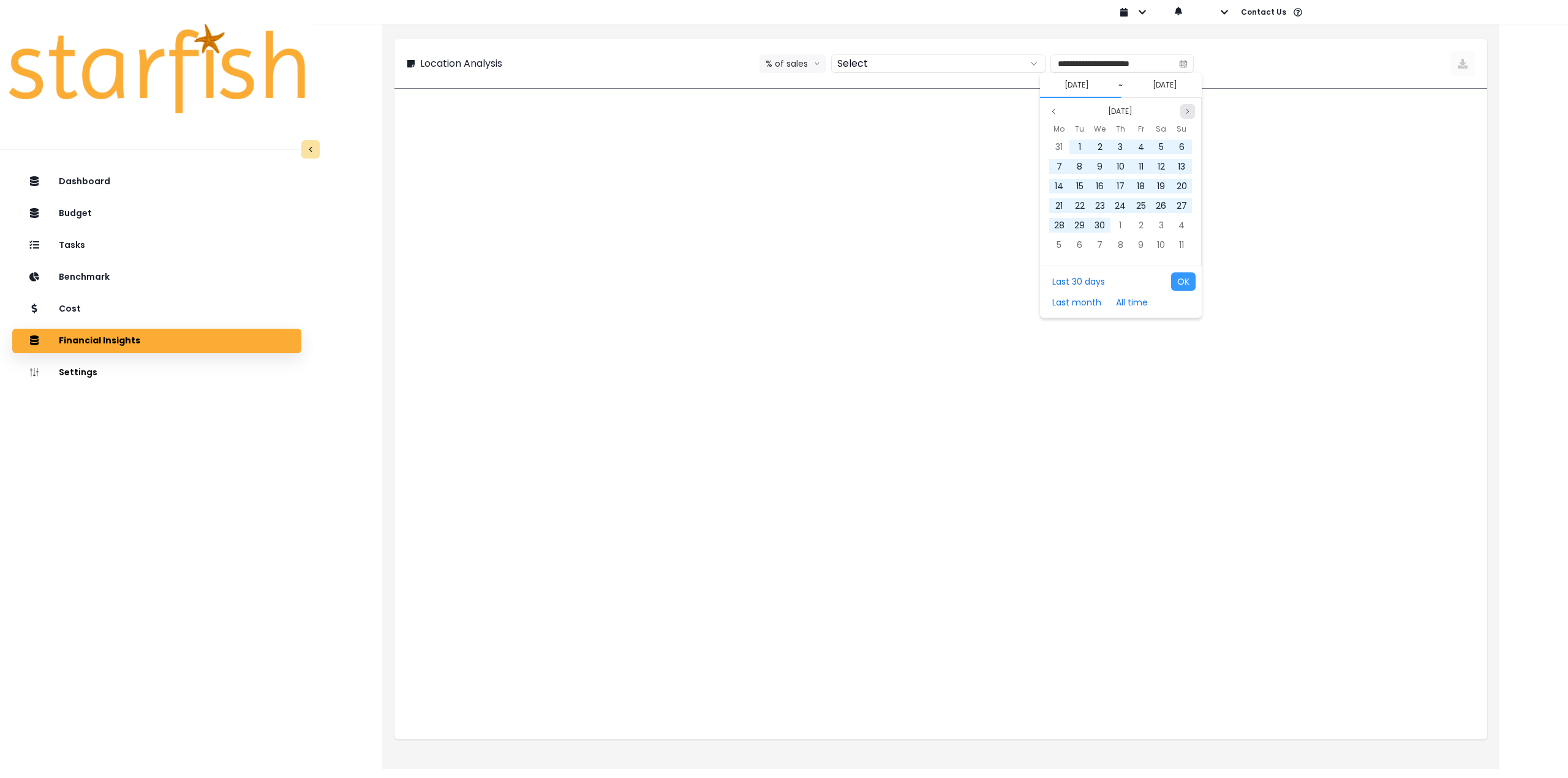
click at [1184, 108] on icon "page next" at bounding box center [1188, 111] width 7 height 7
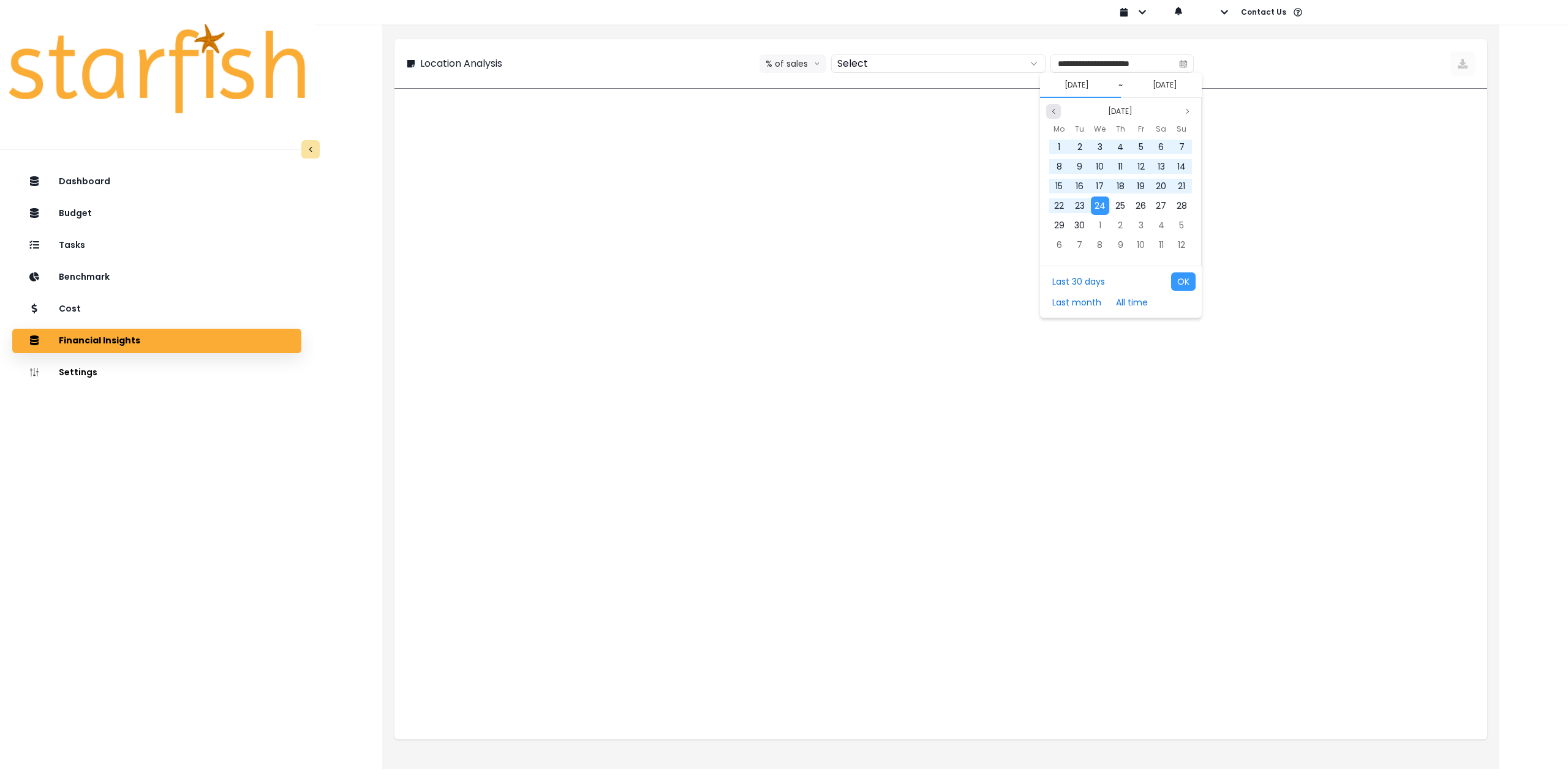
drag, startPoint x: 1050, startPoint y: 117, endPoint x: 1060, endPoint y: 118, distance: 10.0
click at [1050, 116] on button "Previous month" at bounding box center [1053, 111] width 15 height 15
click at [1139, 146] on div "1" at bounding box center [1141, 147] width 18 height 18
click at [1056, 112] on icon "page previous" at bounding box center [1053, 111] width 7 height 7
click at [1180, 224] on span "31" at bounding box center [1181, 225] width 7 height 12
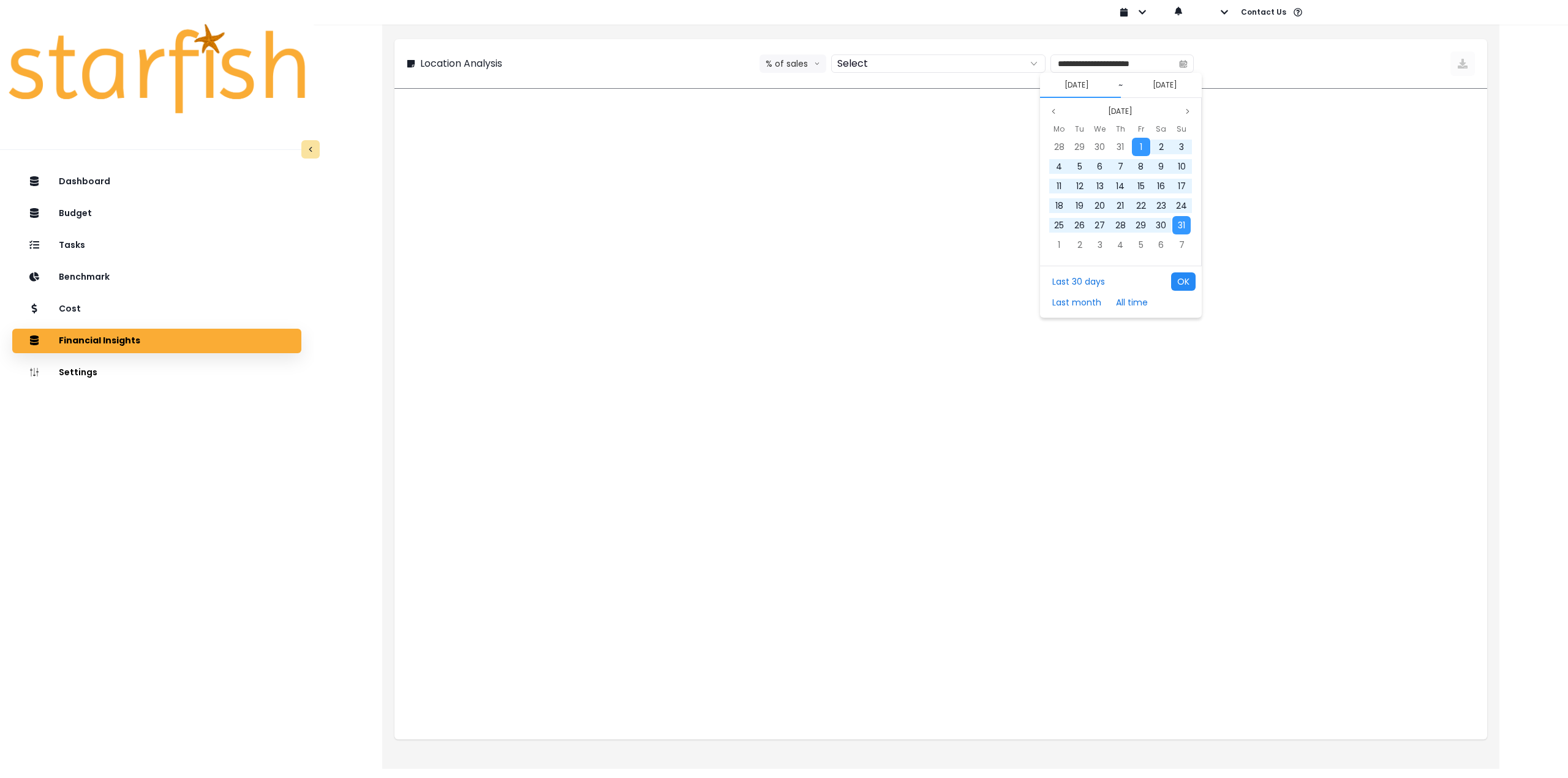
click at [1180, 280] on button "OK" at bounding box center [1184, 281] width 25 height 18
type input "**********"
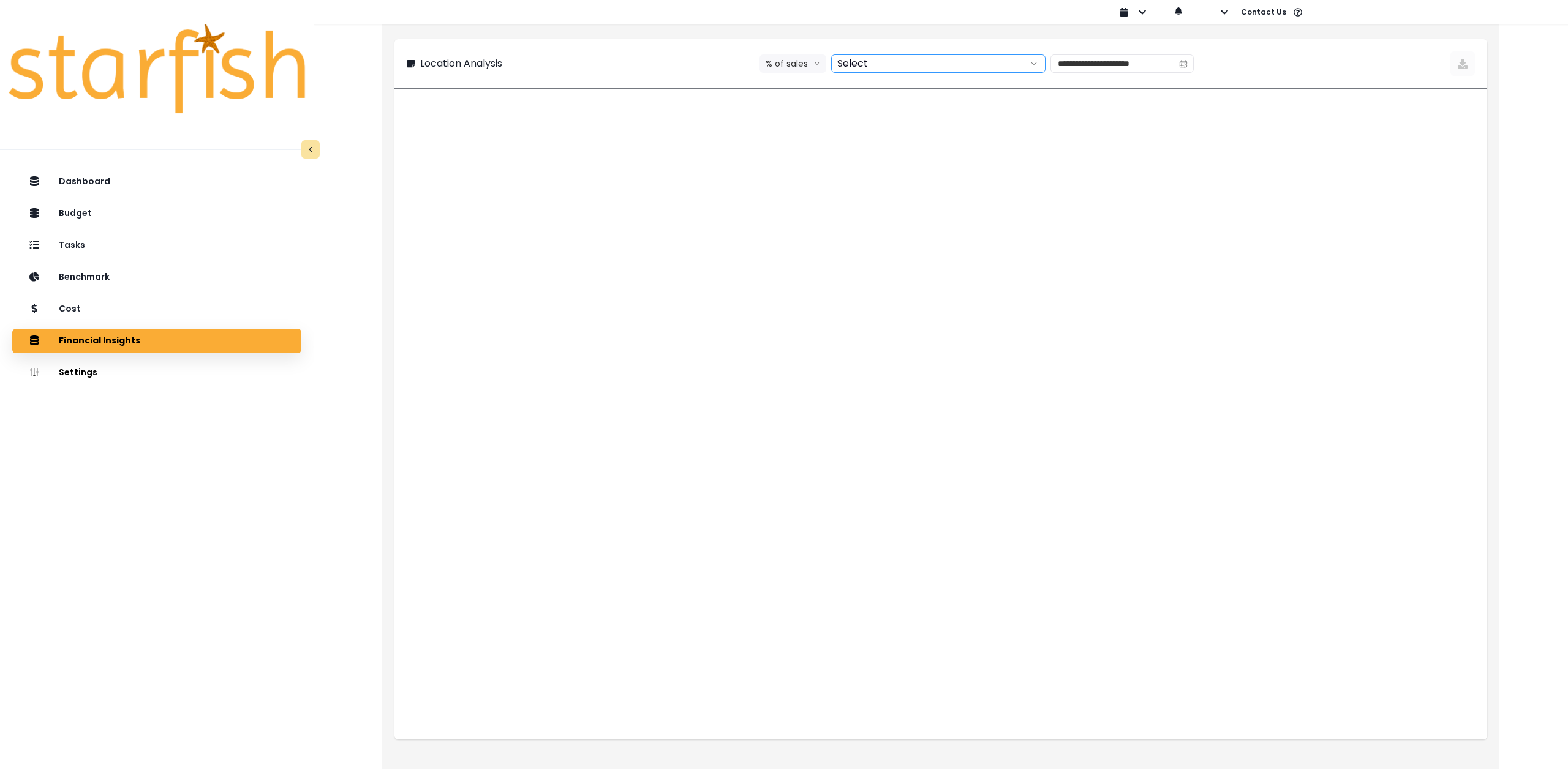
click at [904, 68] on div at bounding box center [925, 64] width 186 height 17
click at [894, 87] on span "[PERSON_NAME]" at bounding box center [878, 87] width 68 height 12
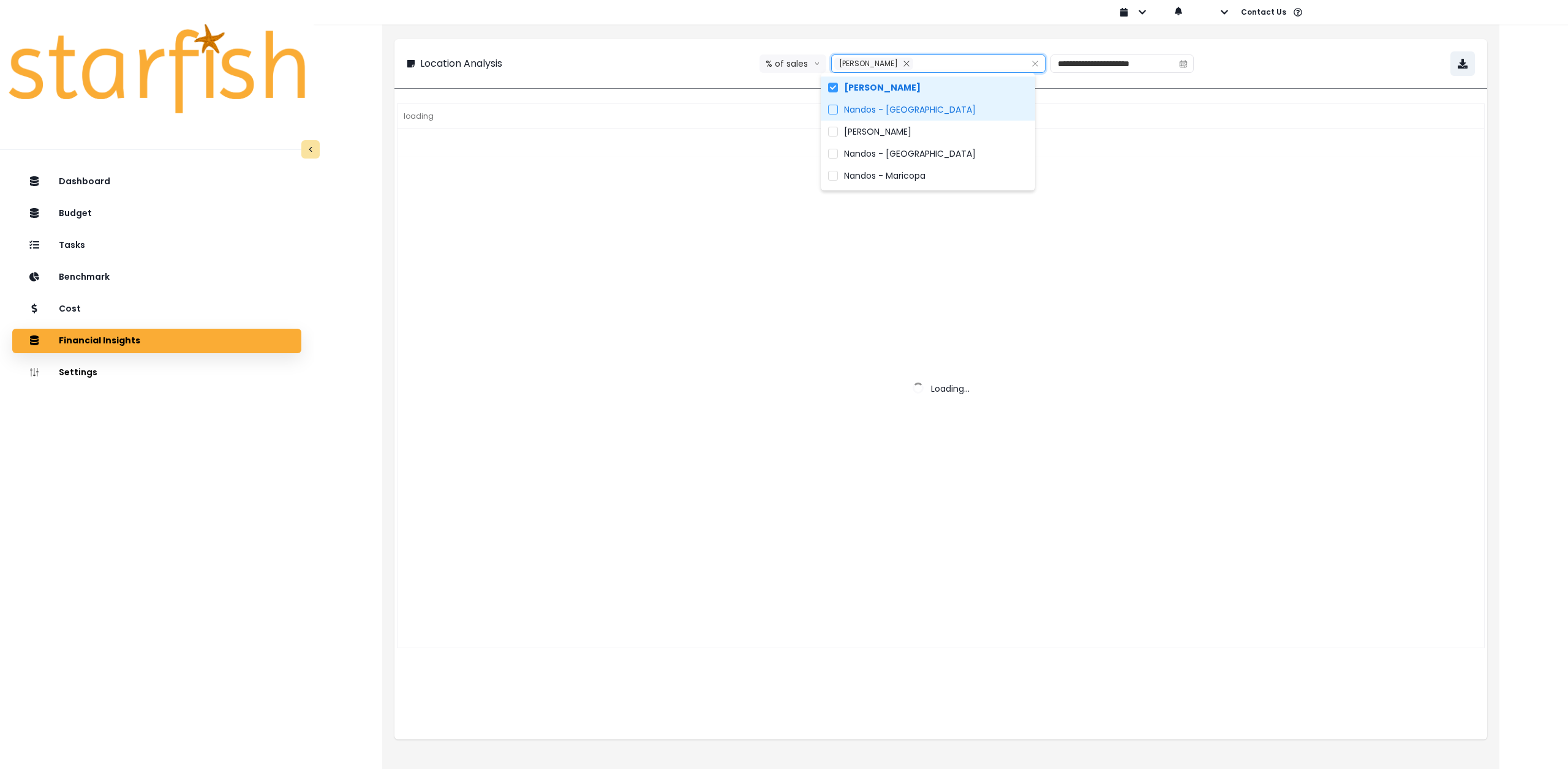
click at [894, 103] on span "Nandos - [GEOGRAPHIC_DATA]" at bounding box center [910, 109] width 132 height 12
click at [898, 133] on span "[PERSON_NAME]" at bounding box center [878, 131] width 68 height 12
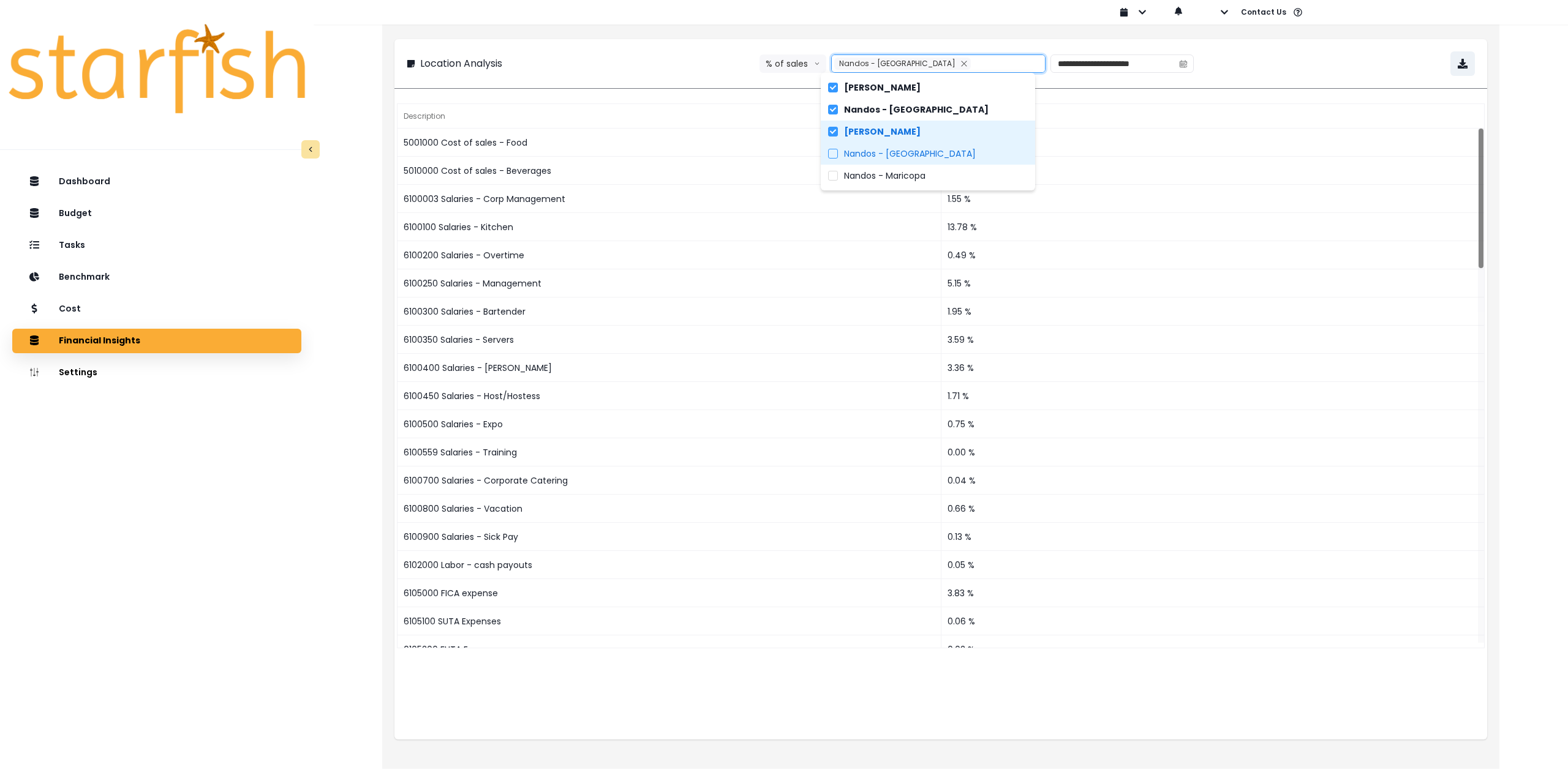
click at [904, 151] on span "Nandos - [GEOGRAPHIC_DATA]" at bounding box center [910, 153] width 132 height 12
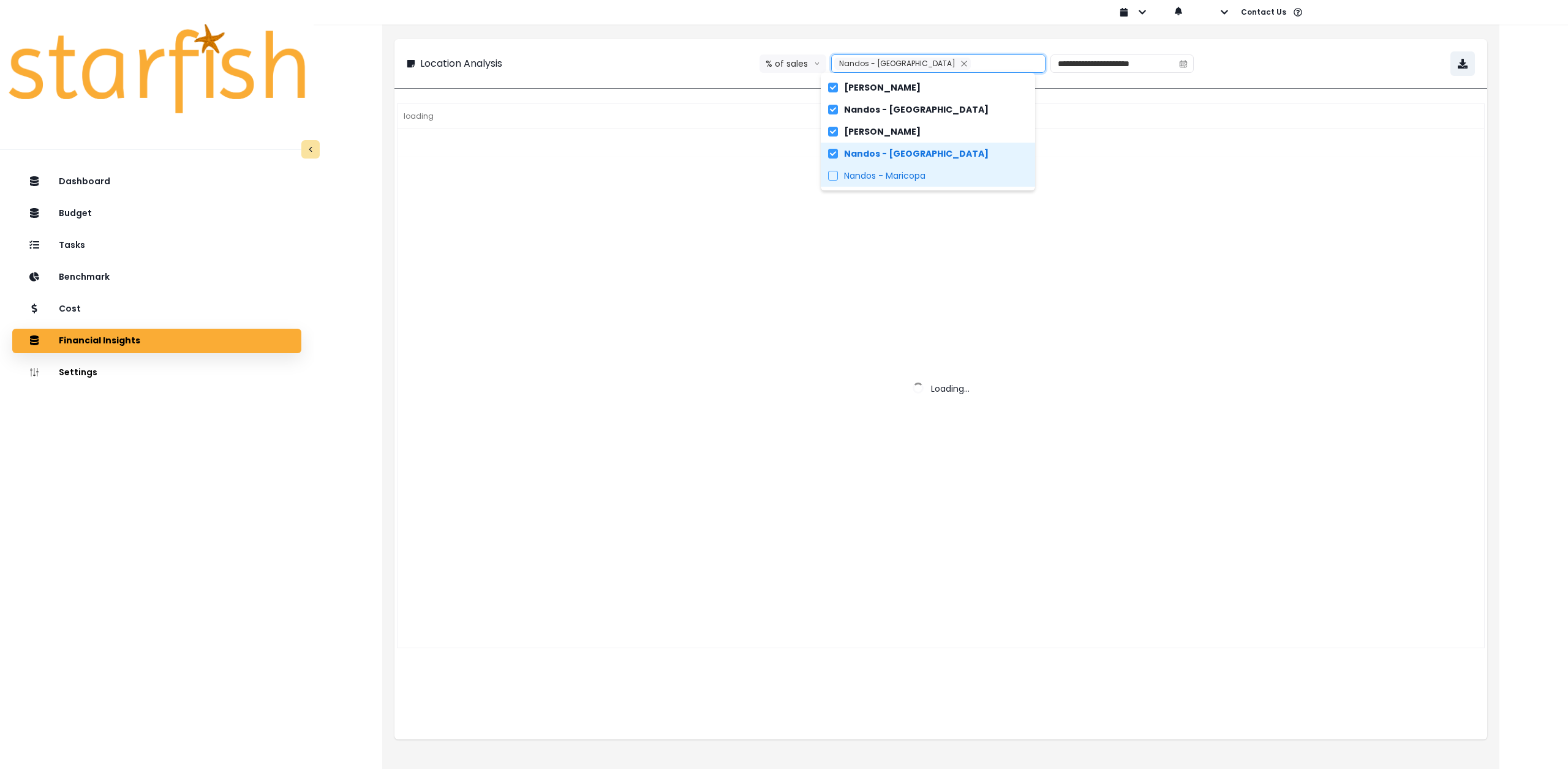
click at [904, 173] on span "Nandos - Maricopa" at bounding box center [885, 175] width 82 height 12
type input "**********"
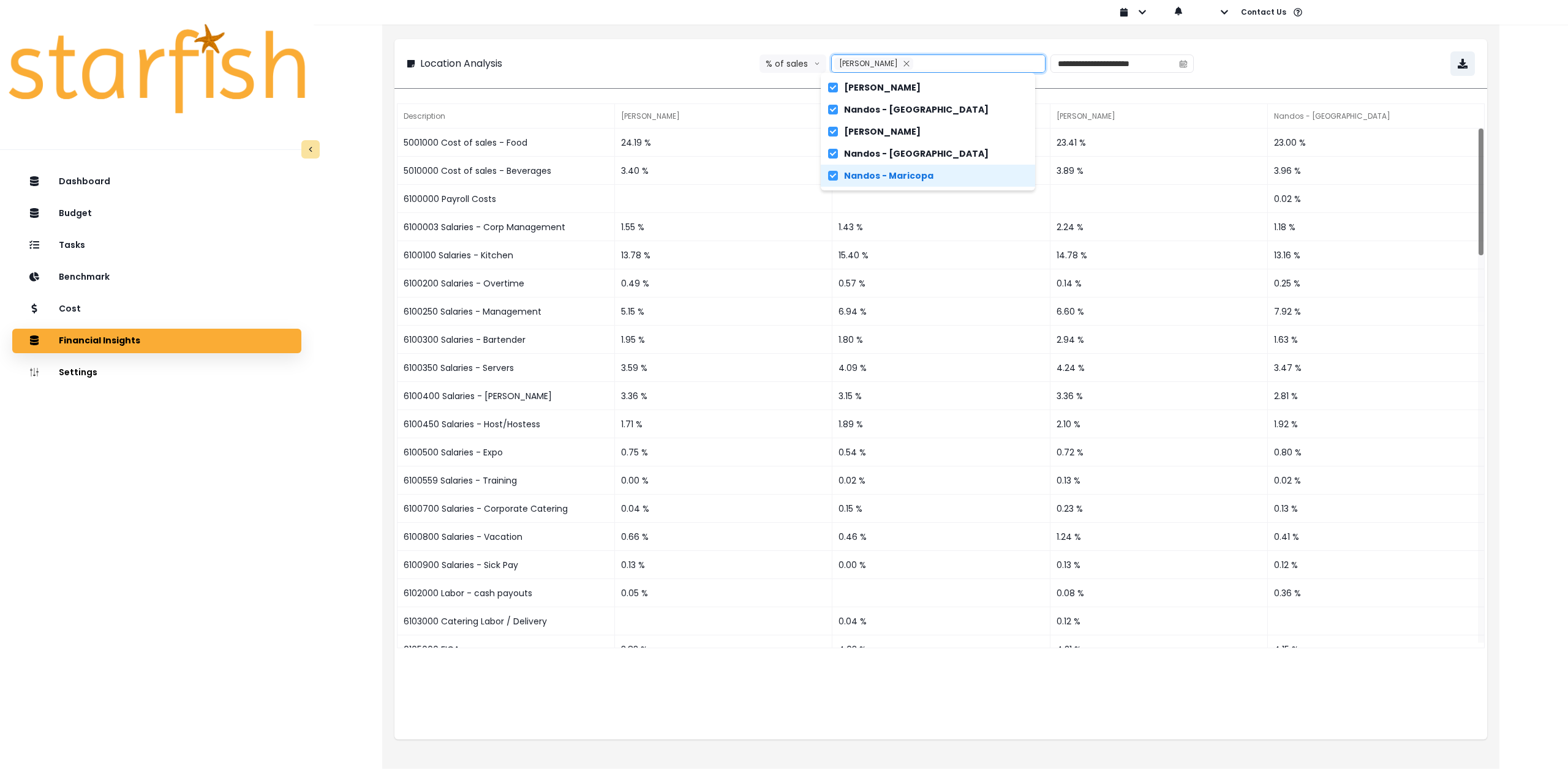
click at [1300, 45] on div "**********" at bounding box center [941, 64] width 1093 height 49
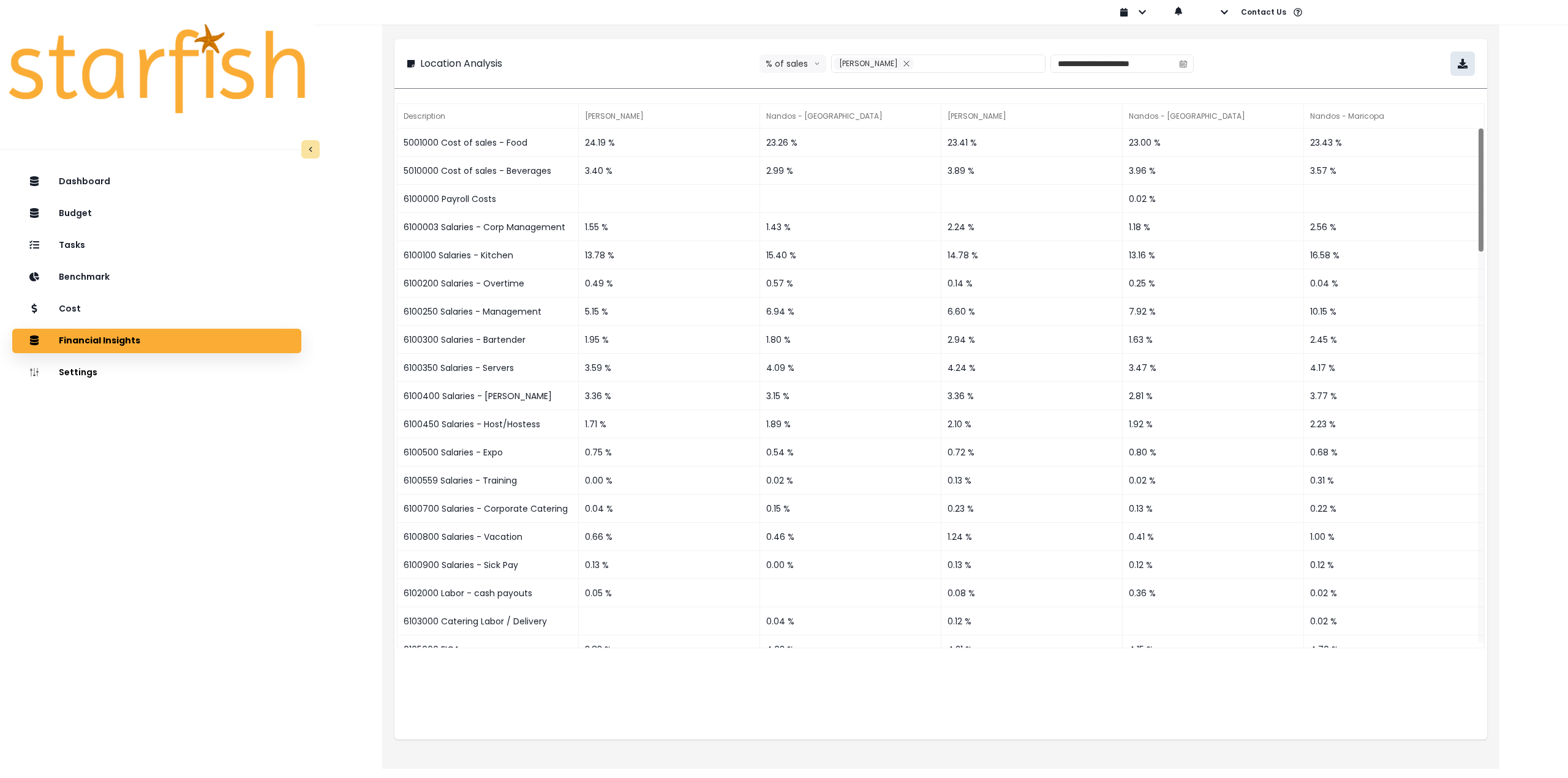
click at [1469, 69] on button "button" at bounding box center [1462, 64] width 25 height 25
click at [194, 316] on div "Cost" at bounding box center [156, 309] width 269 height 25
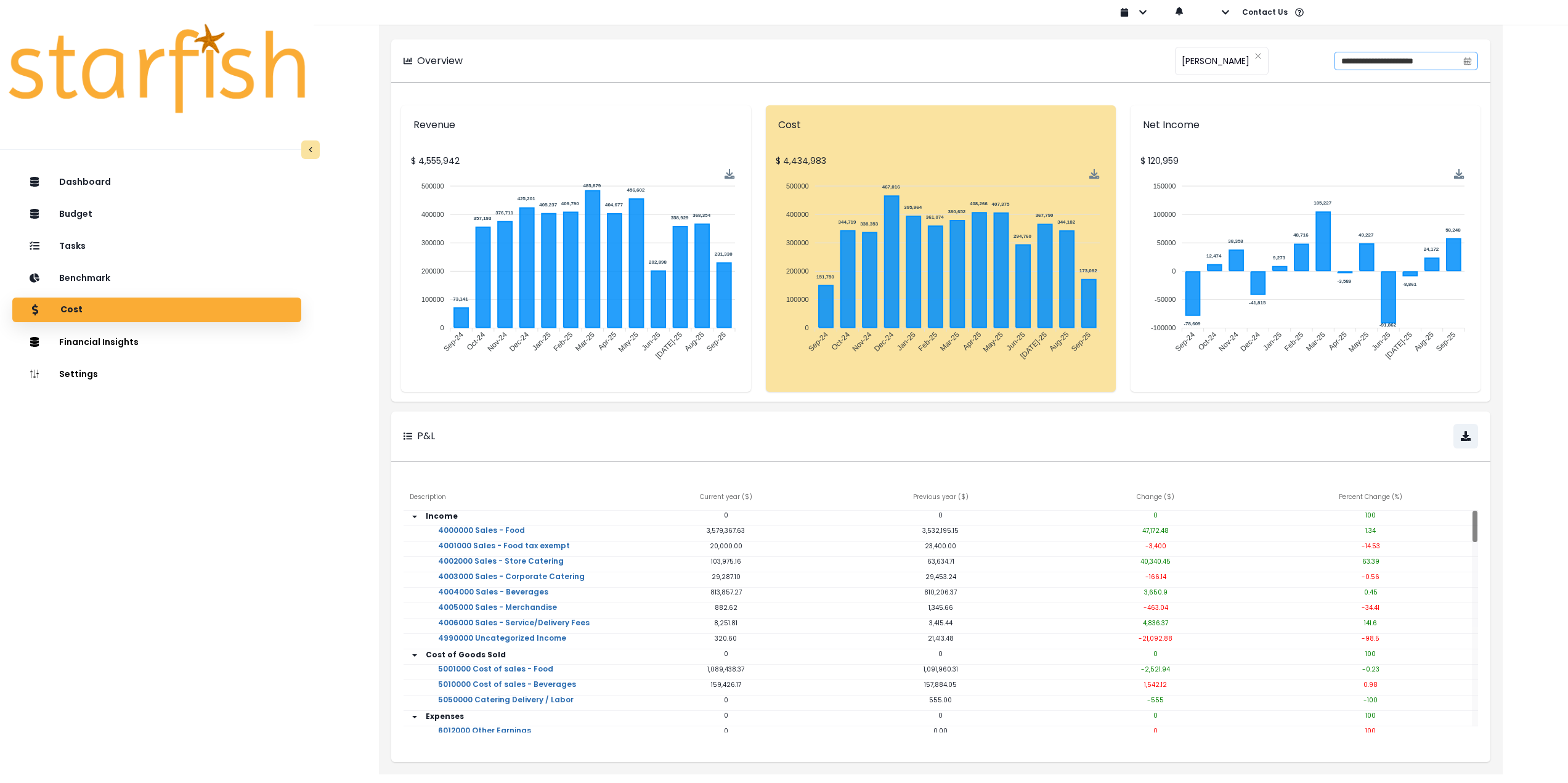
click at [1475, 61] on span at bounding box center [1467, 62] width 20 height 18
click at [1052, 66] on div "**********" at bounding box center [940, 61] width 1074 height 18
click at [1470, 58] on icon "calendar" at bounding box center [1467, 62] width 7 height 6
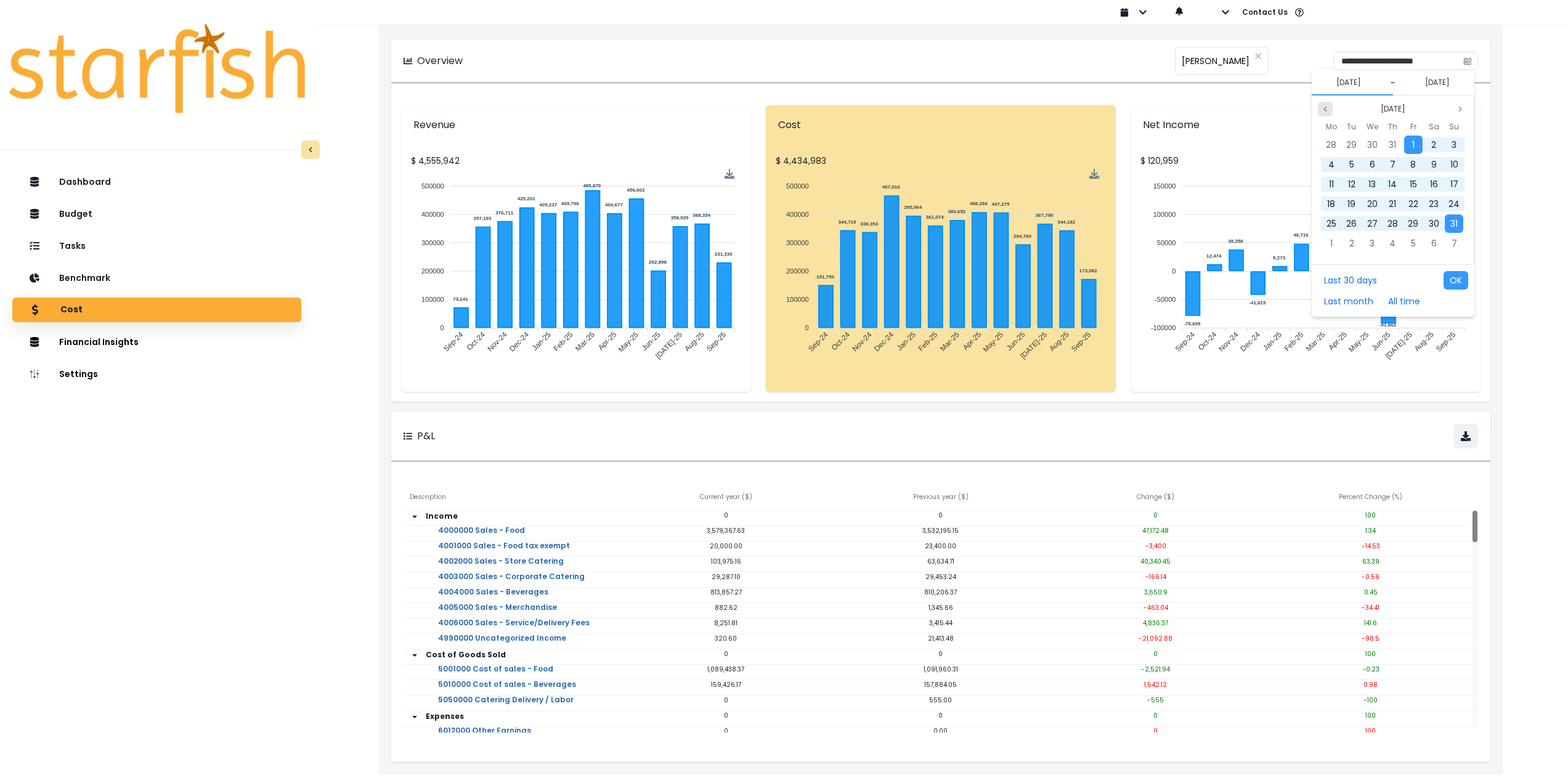
click at [1321, 105] on icon "page previous" at bounding box center [1324, 109] width 7 height 7
click at [1322, 105] on icon "page previous" at bounding box center [1324, 109] width 7 height 7
click at [1323, 105] on icon "page previous" at bounding box center [1324, 109] width 7 height 7
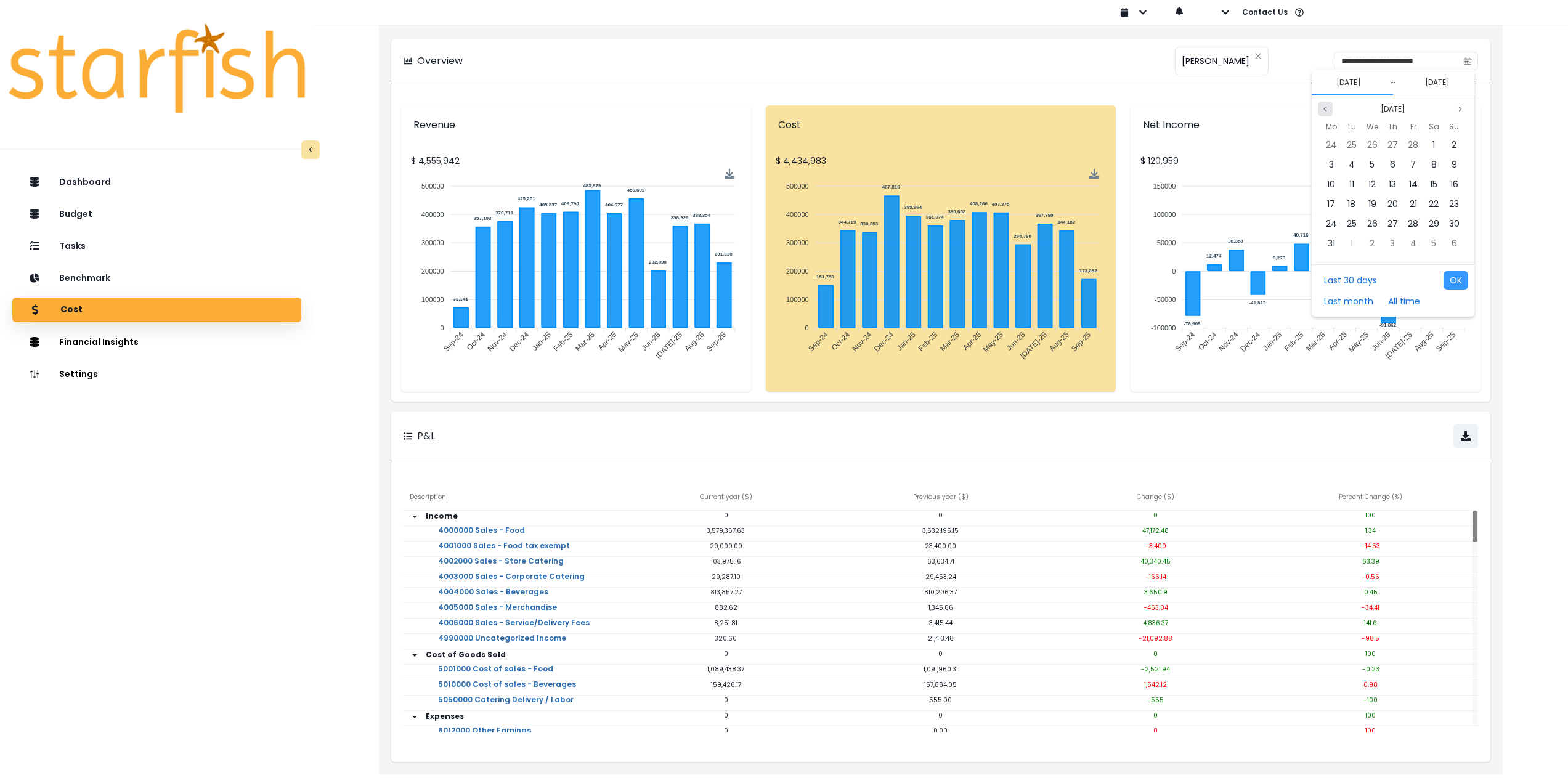
click at [1323, 105] on icon "page previous" at bounding box center [1324, 109] width 7 height 7
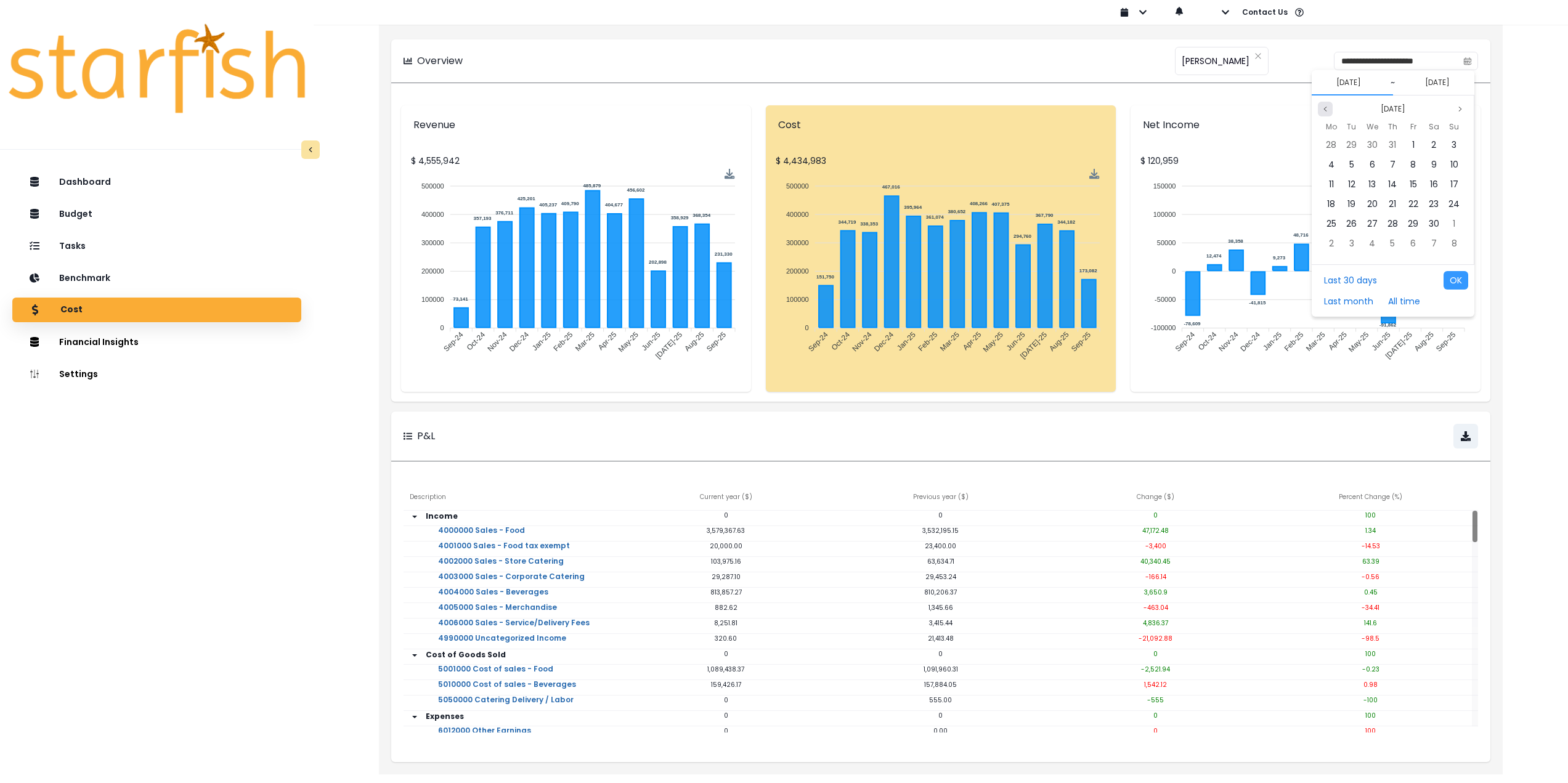
click at [1323, 105] on icon "page previous" at bounding box center [1324, 109] width 7 height 7
click at [1394, 145] on span "1" at bounding box center [1391, 145] width 2 height 12
click at [1455, 225] on span "31" at bounding box center [1454, 223] width 7 height 12
click at [1451, 280] on button "OK" at bounding box center [1455, 280] width 25 height 18
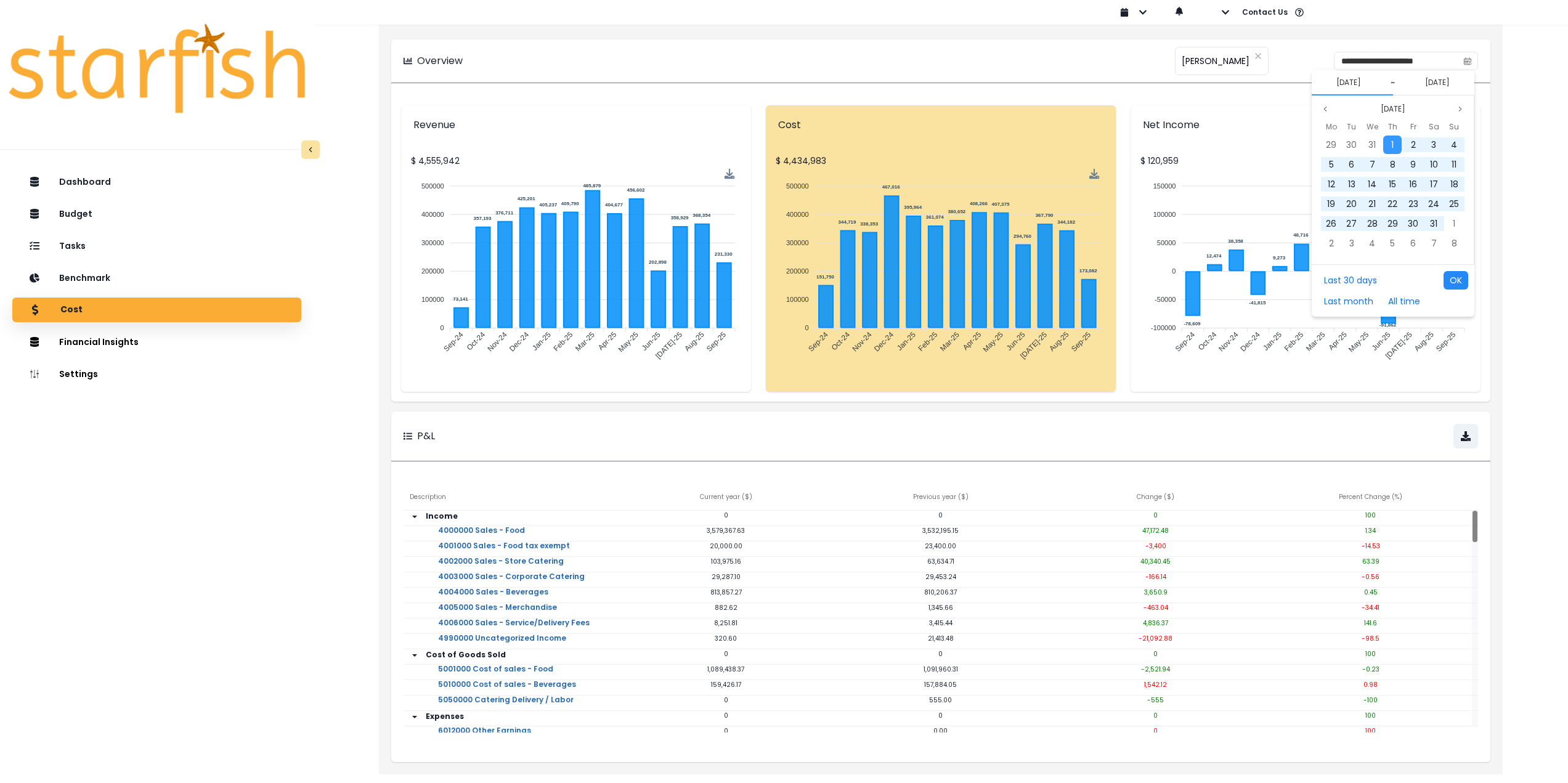
type input "**********"
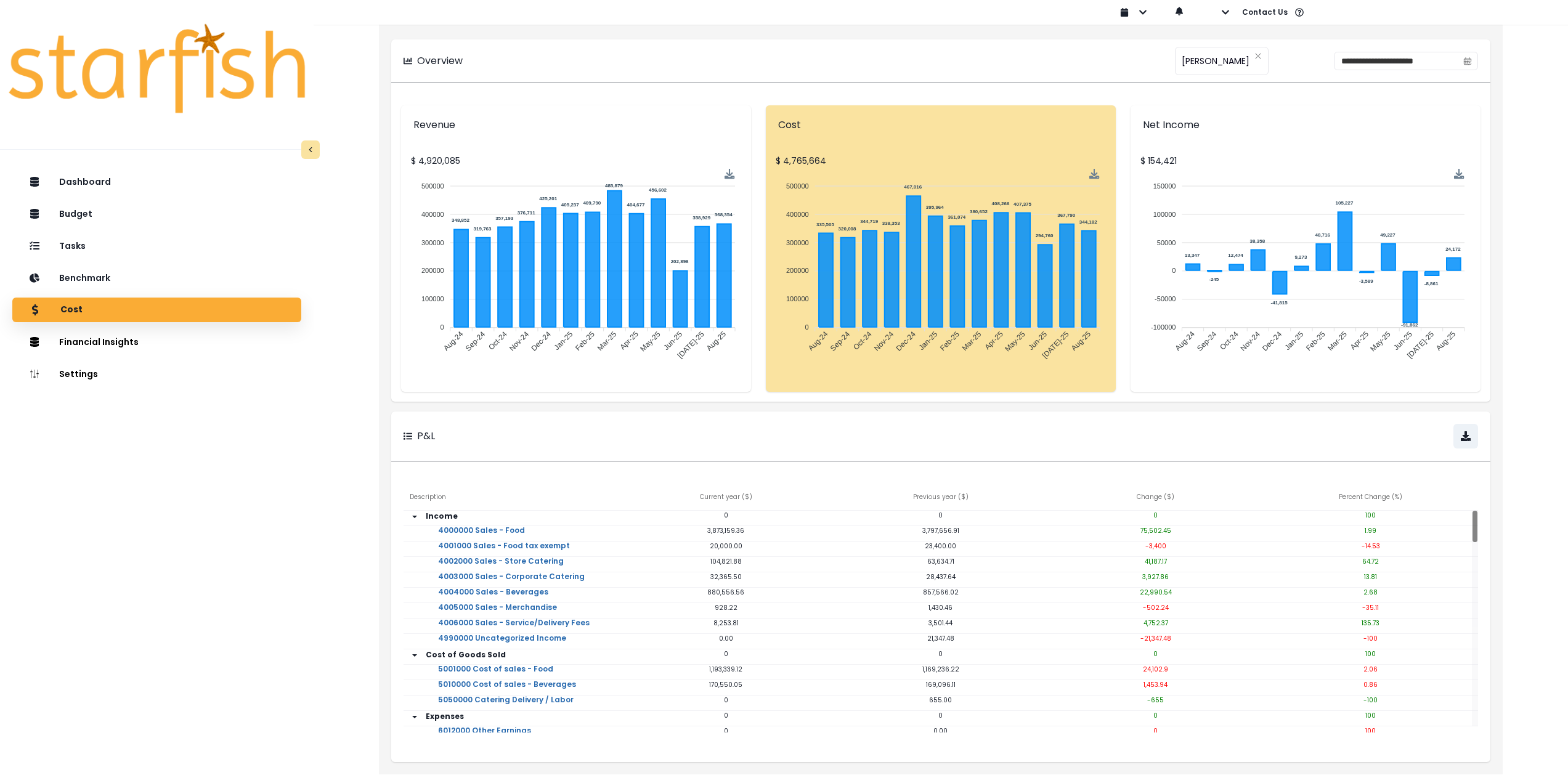
click at [304, 543] on div "Dashboard Budget Tasks Benchmark Cost Financial Insights Location Analysis Comp…" at bounding box center [157, 512] width 314 height 691
click at [133, 242] on div "Tasks" at bounding box center [157, 246] width 269 height 26
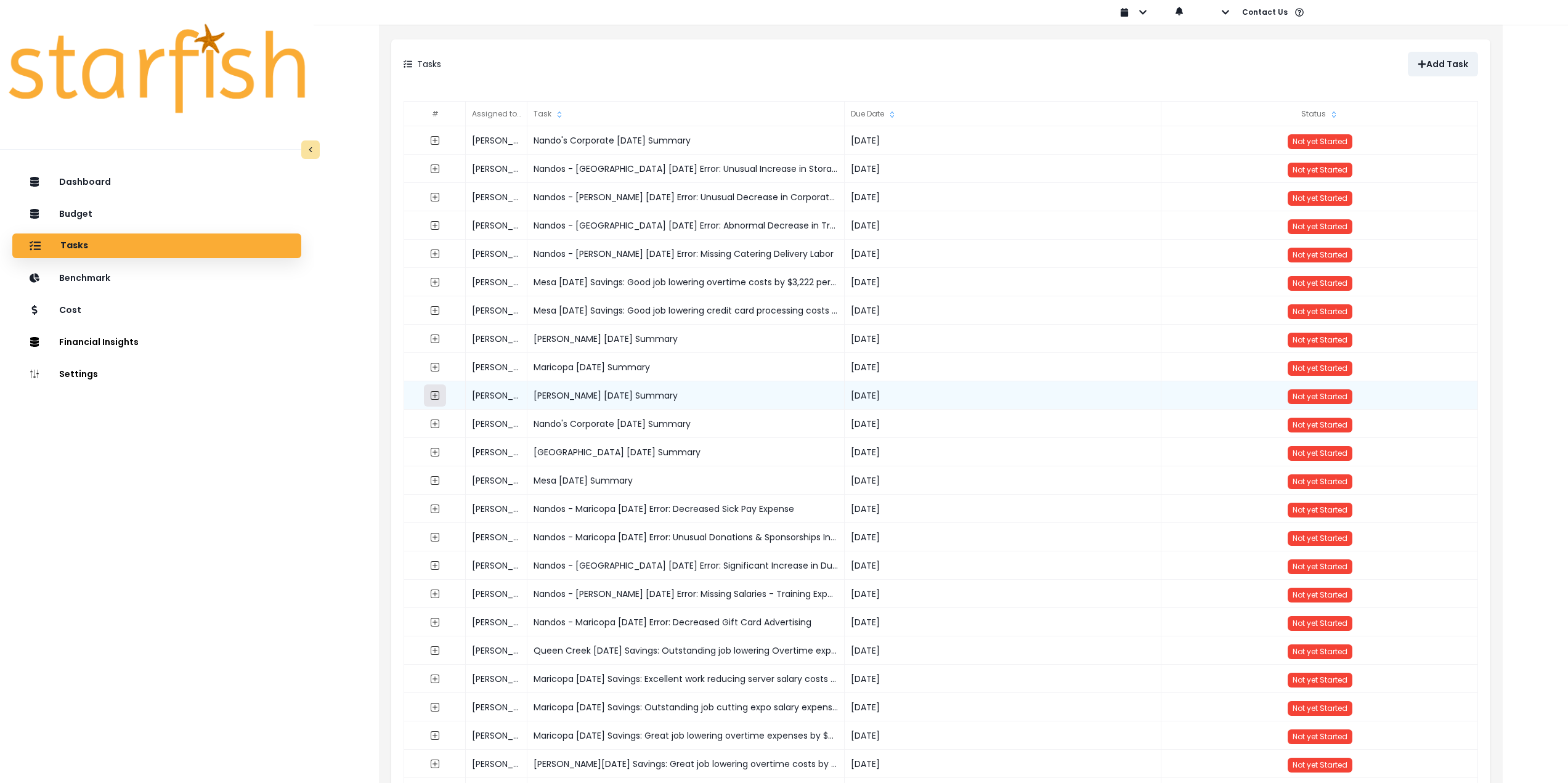
click at [436, 397] on icon "expand outline" at bounding box center [435, 395] width 10 height 10
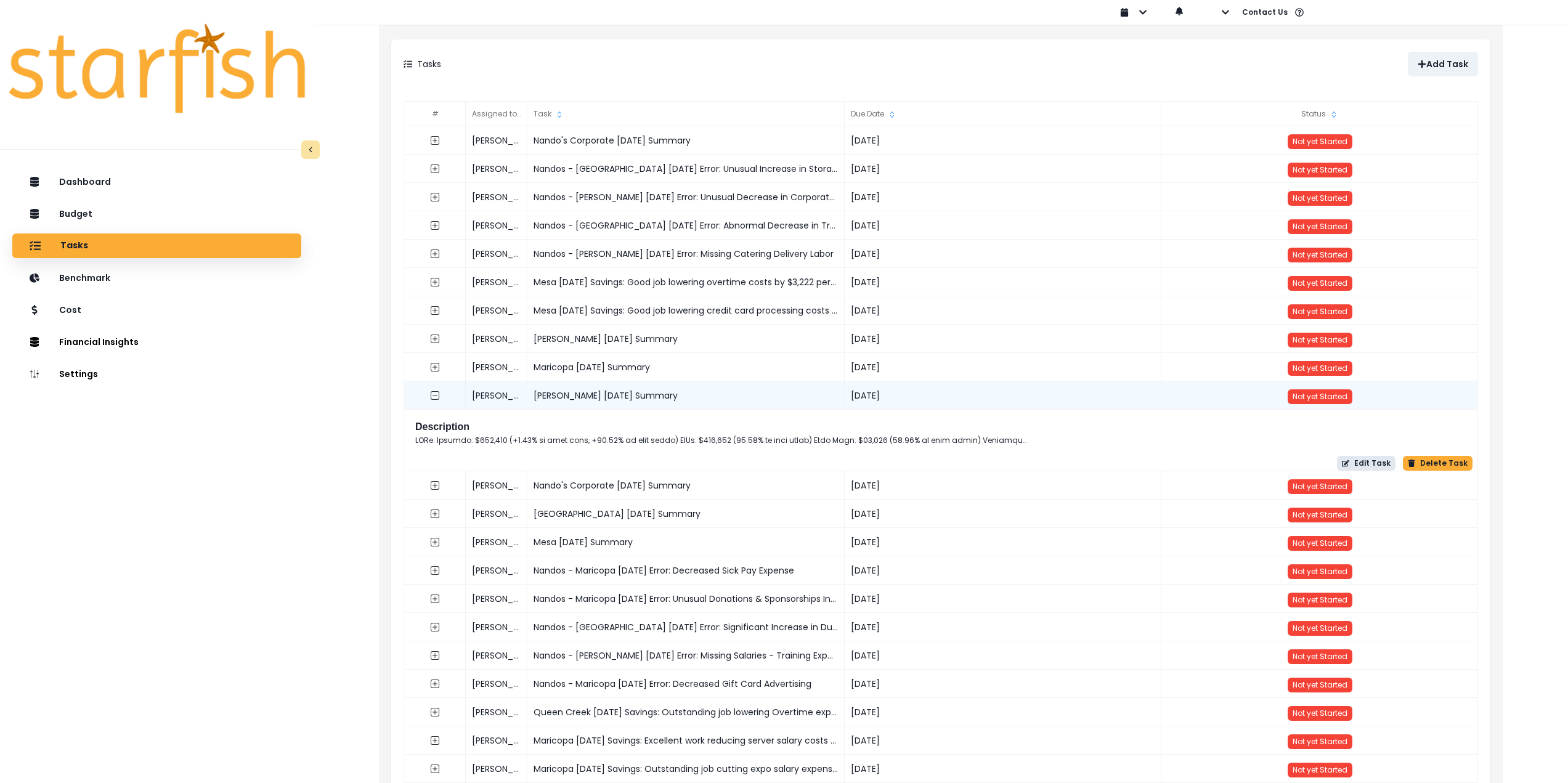
click at [1344, 459] on button "Edit Task" at bounding box center [1366, 463] width 58 height 15
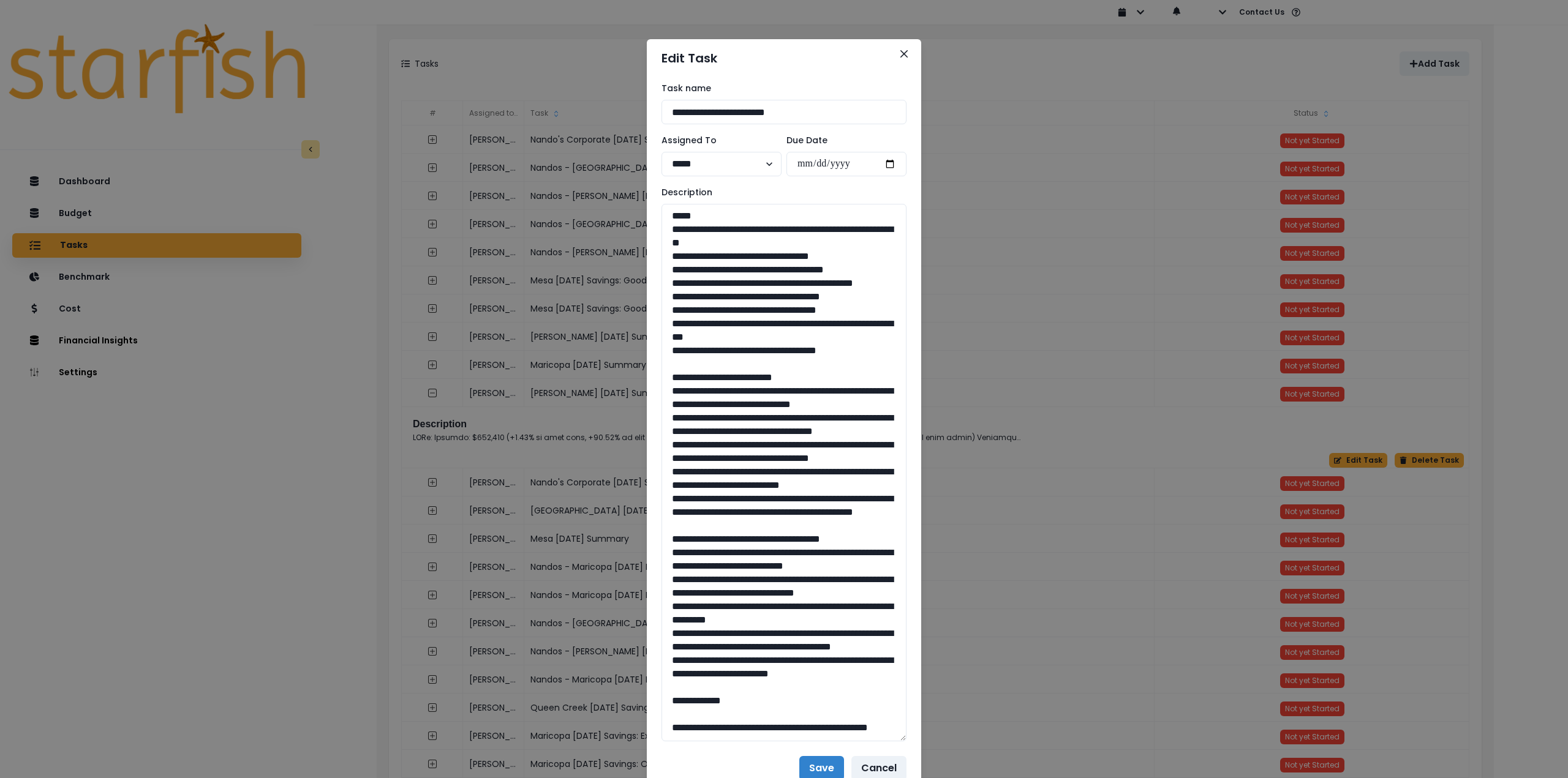
drag, startPoint x: 897, startPoint y: 248, endPoint x: 936, endPoint y: 736, distance: 489.6
click at [936, 736] on div "**********" at bounding box center [784, 389] width 1568 height 778
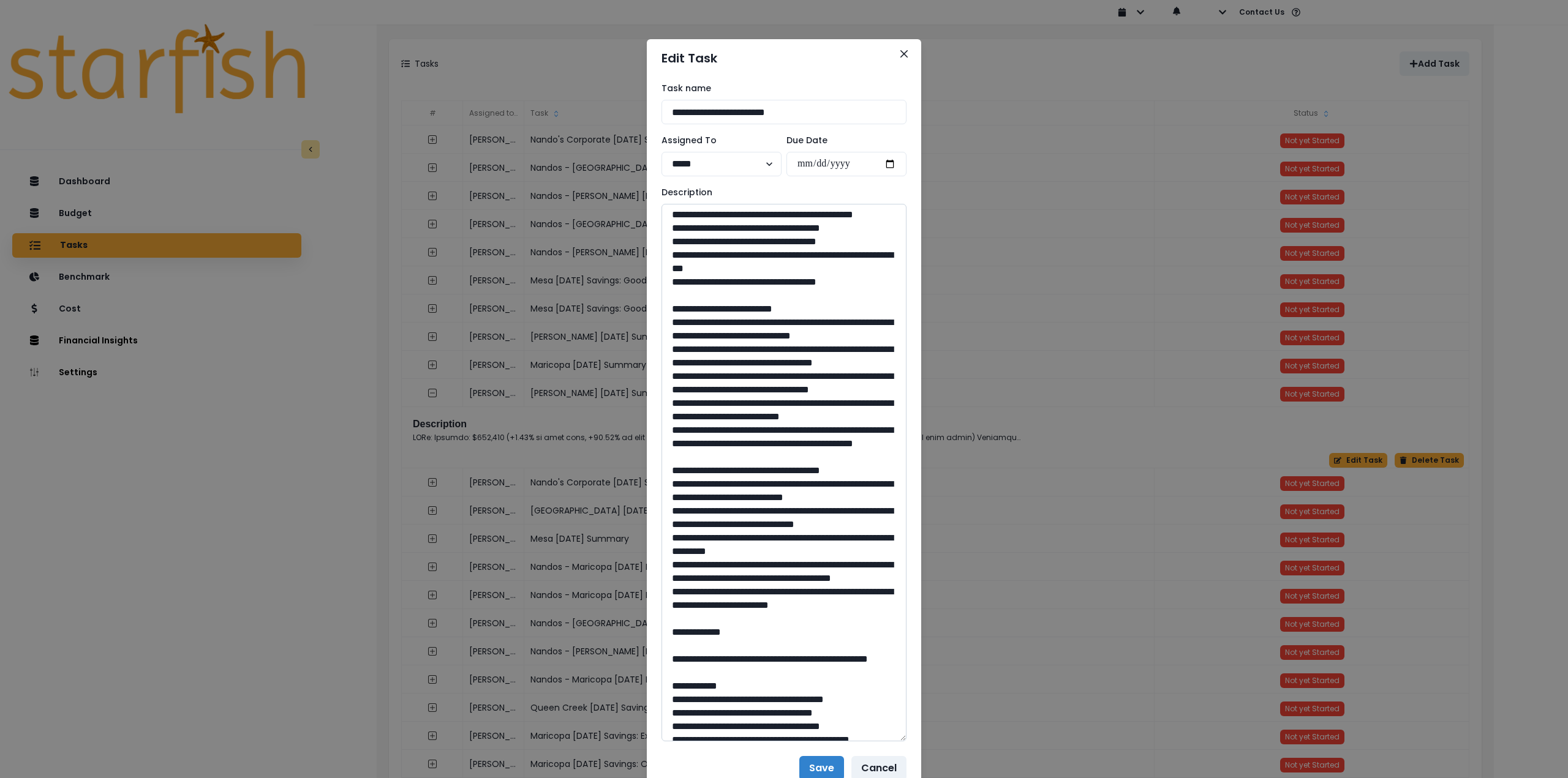
scroll to position [0, 0]
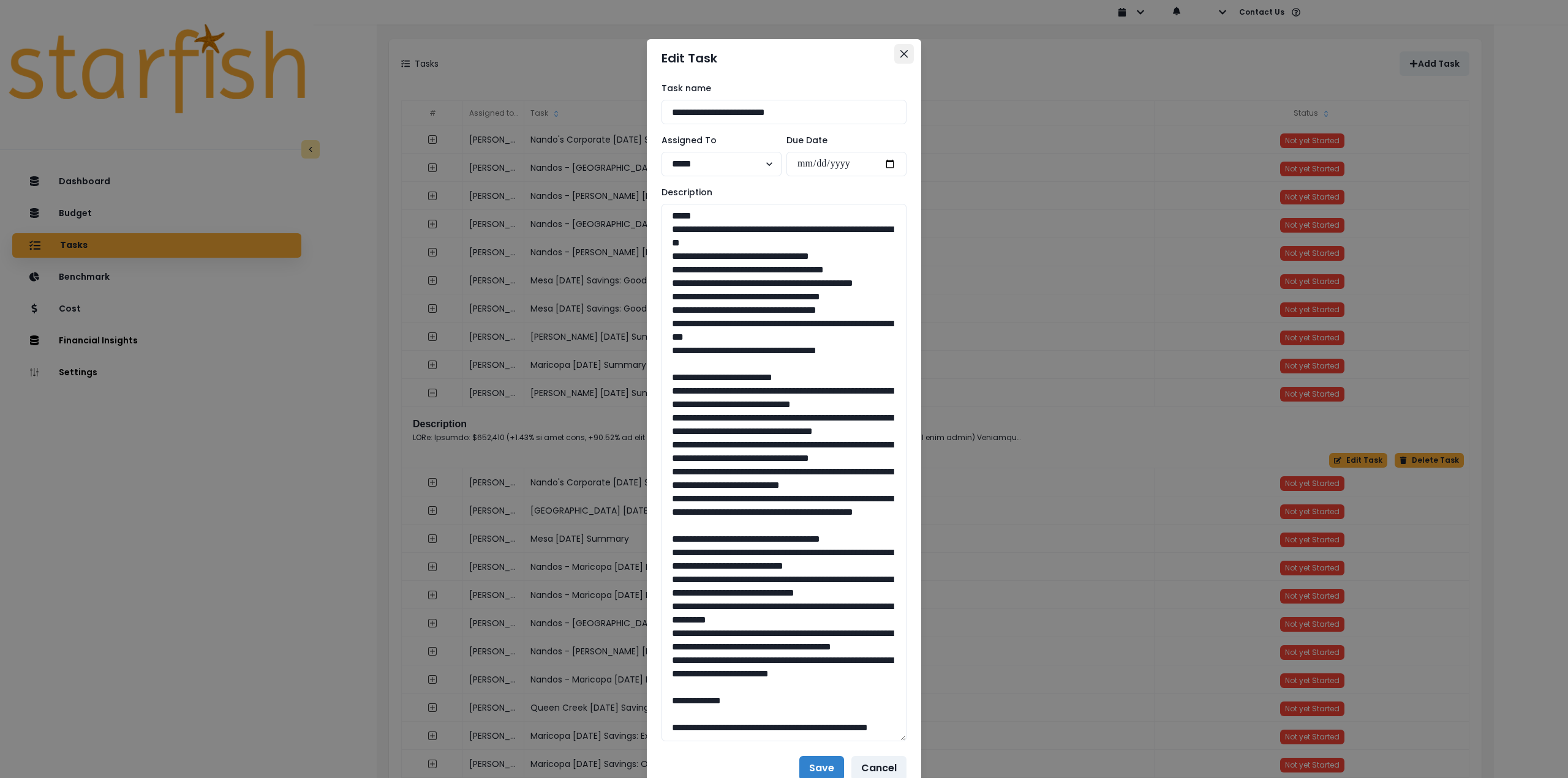
click at [901, 56] on icon "Close" at bounding box center [904, 53] width 7 height 7
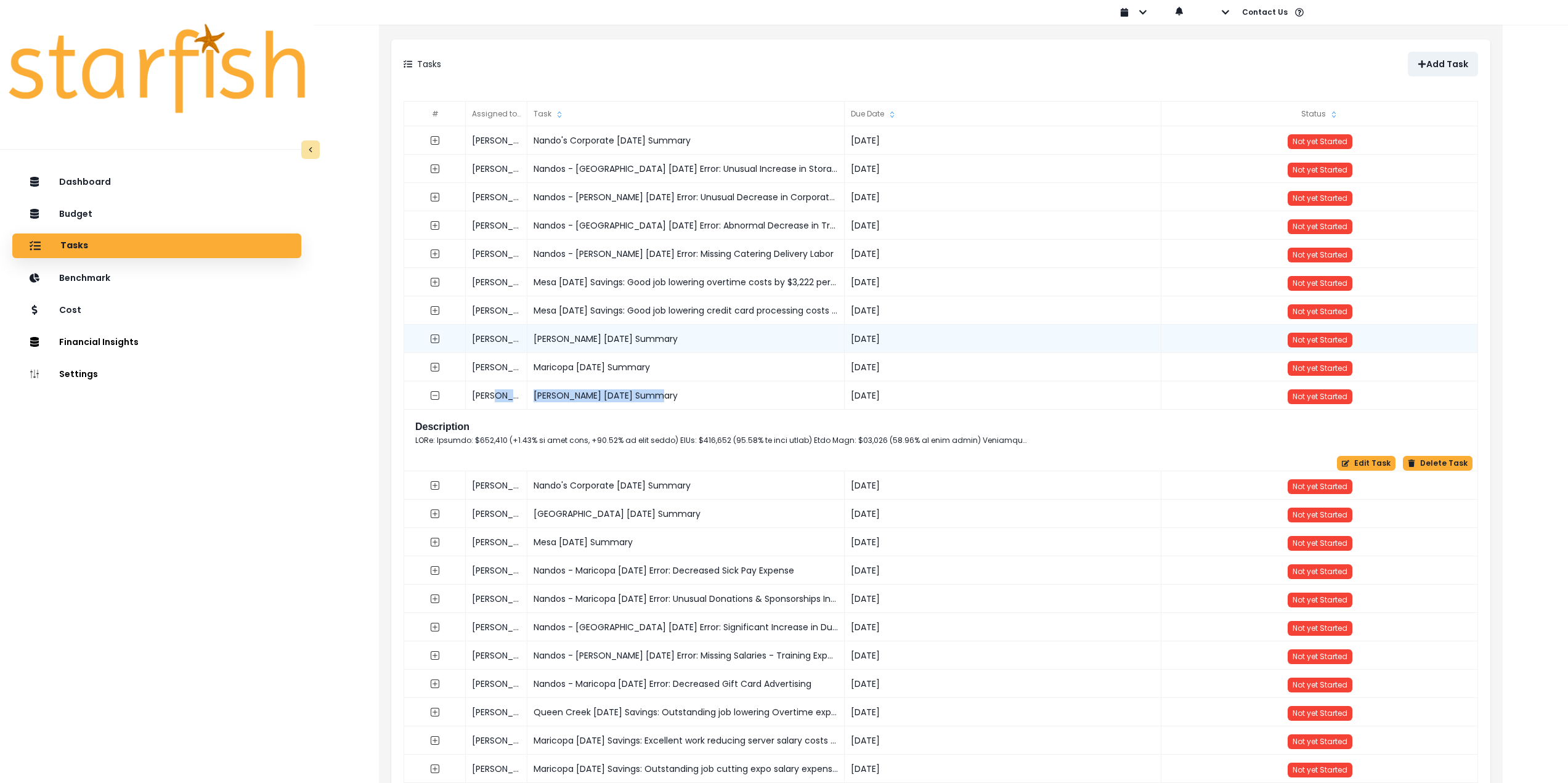
drag, startPoint x: 681, startPoint y: 395, endPoint x: 742, endPoint y: 340, distance: 82.1
click at [525, 381] on div "[PERSON_NAME] [DATE] Summary [DATE] Not yet Started" at bounding box center [941, 381] width 1074 height 0
copy div "[PERSON_NAME] [DATE] Summary"
click at [1431, 66] on p "Add Task" at bounding box center [1447, 64] width 42 height 10
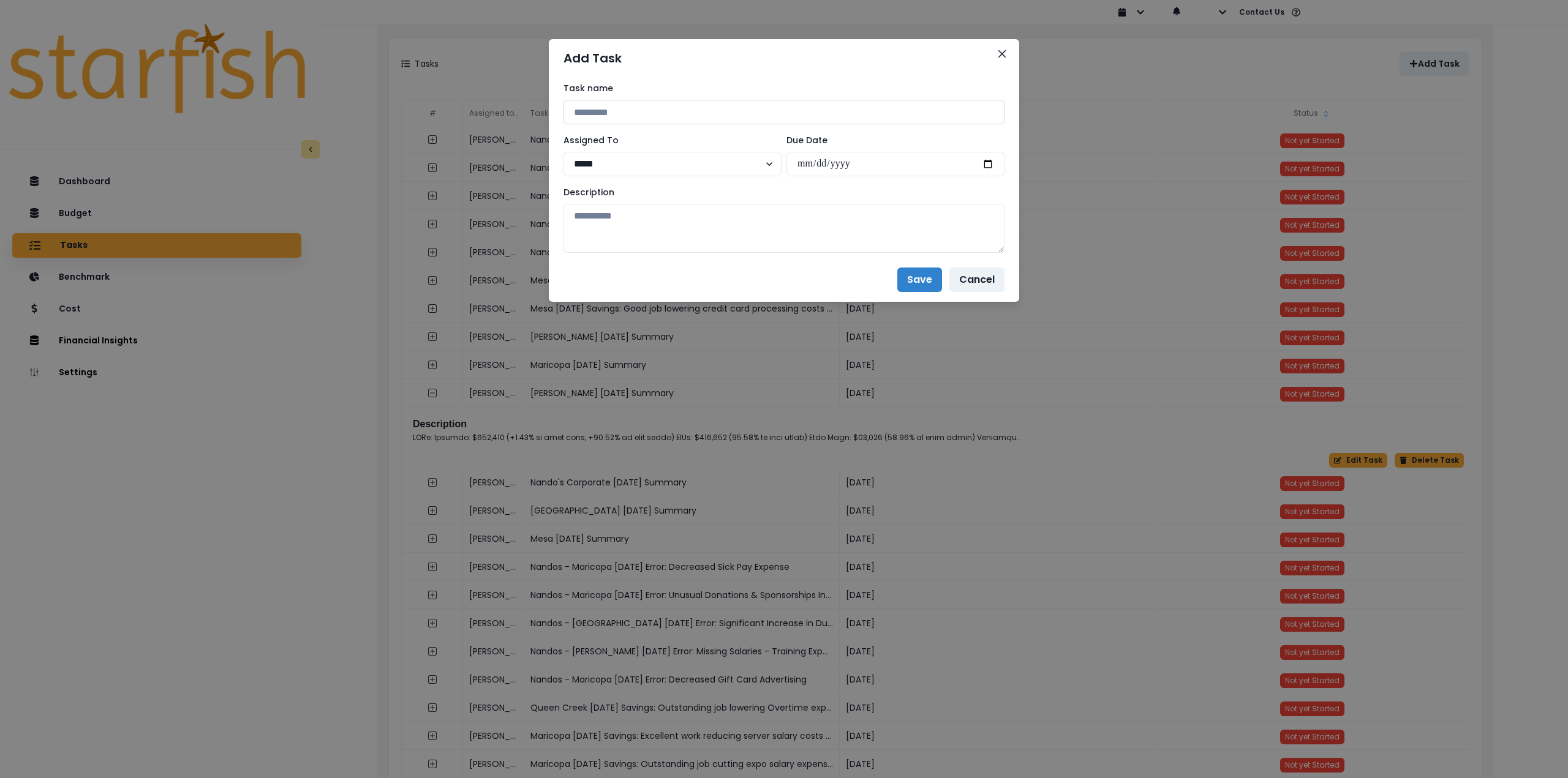
click at [649, 106] on input at bounding box center [784, 112] width 441 height 25
paste input "**********"
click at [617, 110] on input "**********" at bounding box center [784, 112] width 441 height 25
click at [616, 110] on input "**********" at bounding box center [784, 112] width 441 height 25
type input "**********"
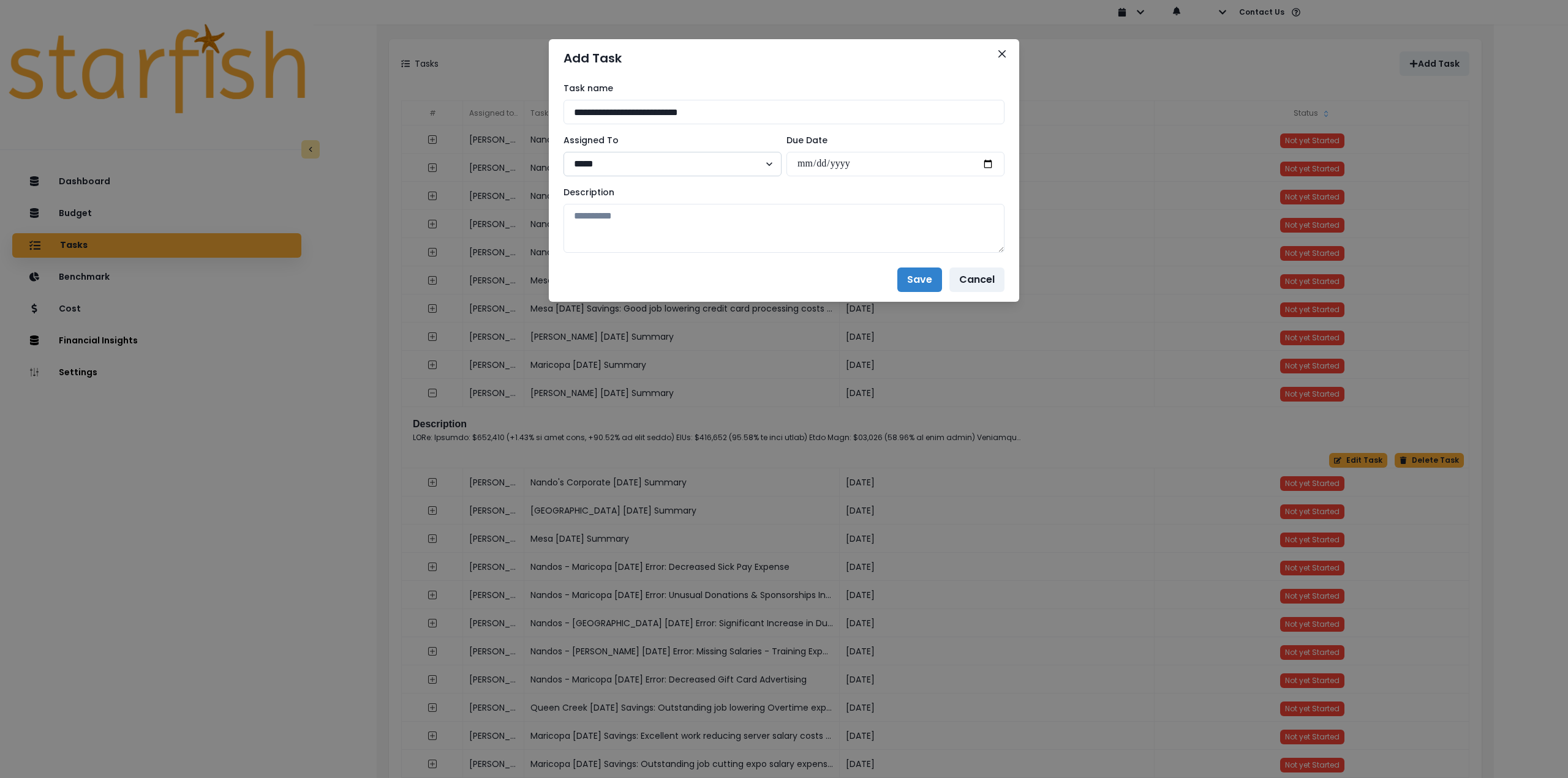
drag, startPoint x: 681, startPoint y: 158, endPoint x: 689, endPoint y: 160, distance: 8.2
click at [681, 158] on select "***** *******" at bounding box center [673, 164] width 218 height 25
drag, startPoint x: 994, startPoint y: 162, endPoint x: 988, endPoint y: 167, distance: 7.8
click at [994, 162] on input "date" at bounding box center [895, 164] width 218 height 25
type input "**********"
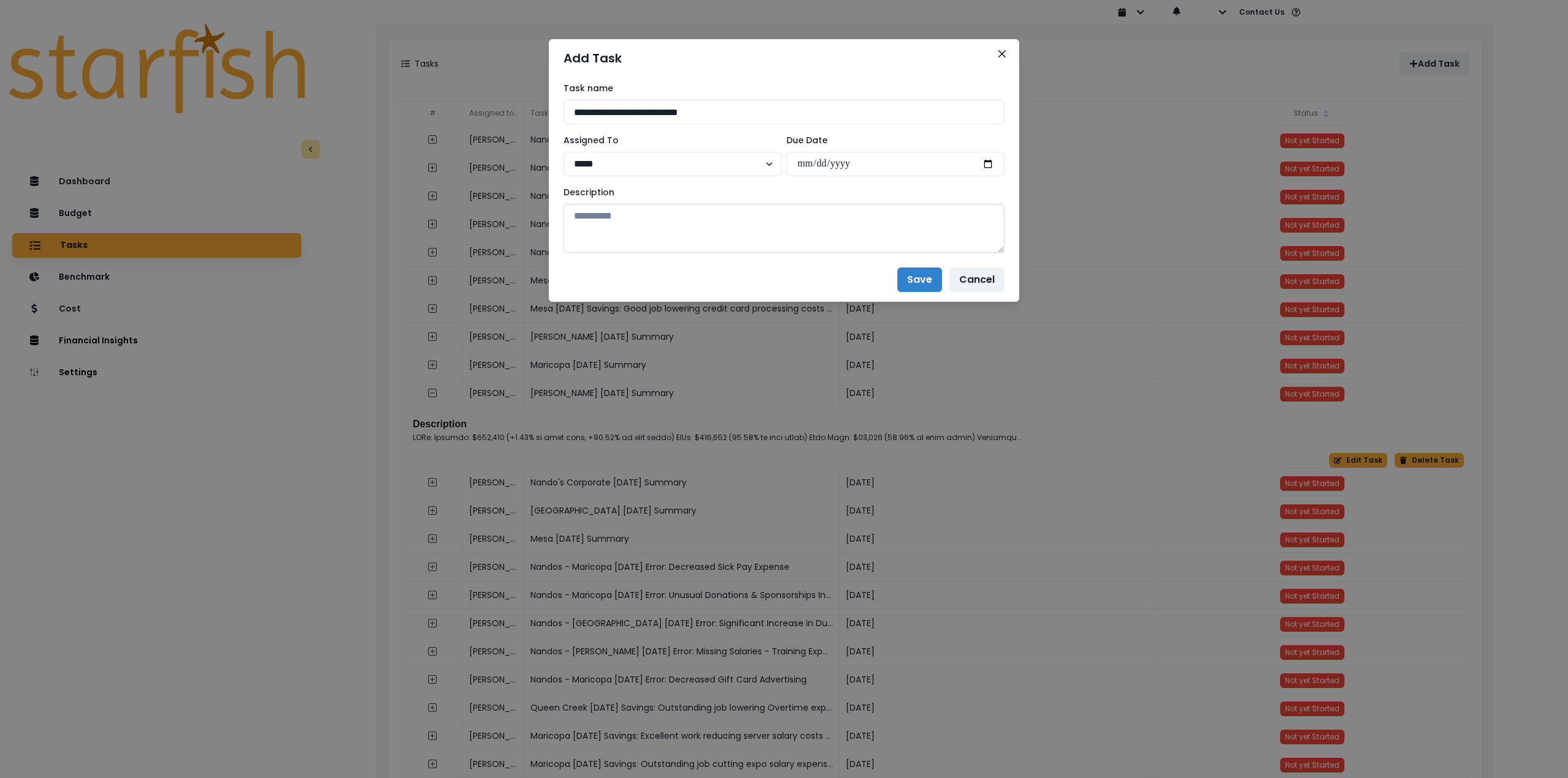
click at [832, 244] on textarea at bounding box center [784, 229] width 441 height 49
click at [647, 218] on textarea at bounding box center [784, 229] width 441 height 49
paste textarea "**********"
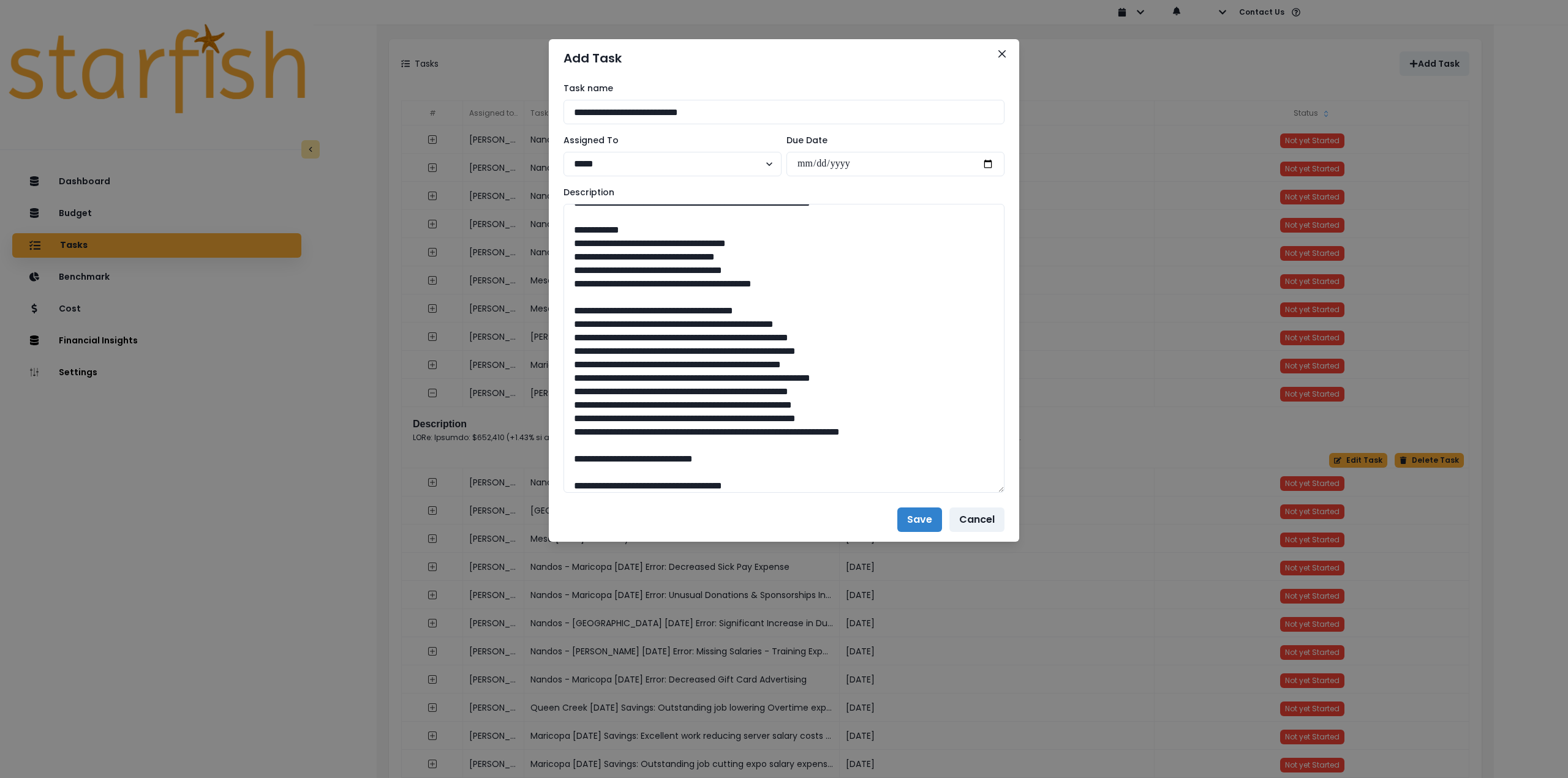
drag, startPoint x: 998, startPoint y: 246, endPoint x: 833, endPoint y: 572, distance: 365.4
click at [910, 493] on textarea at bounding box center [784, 349] width 441 height 289
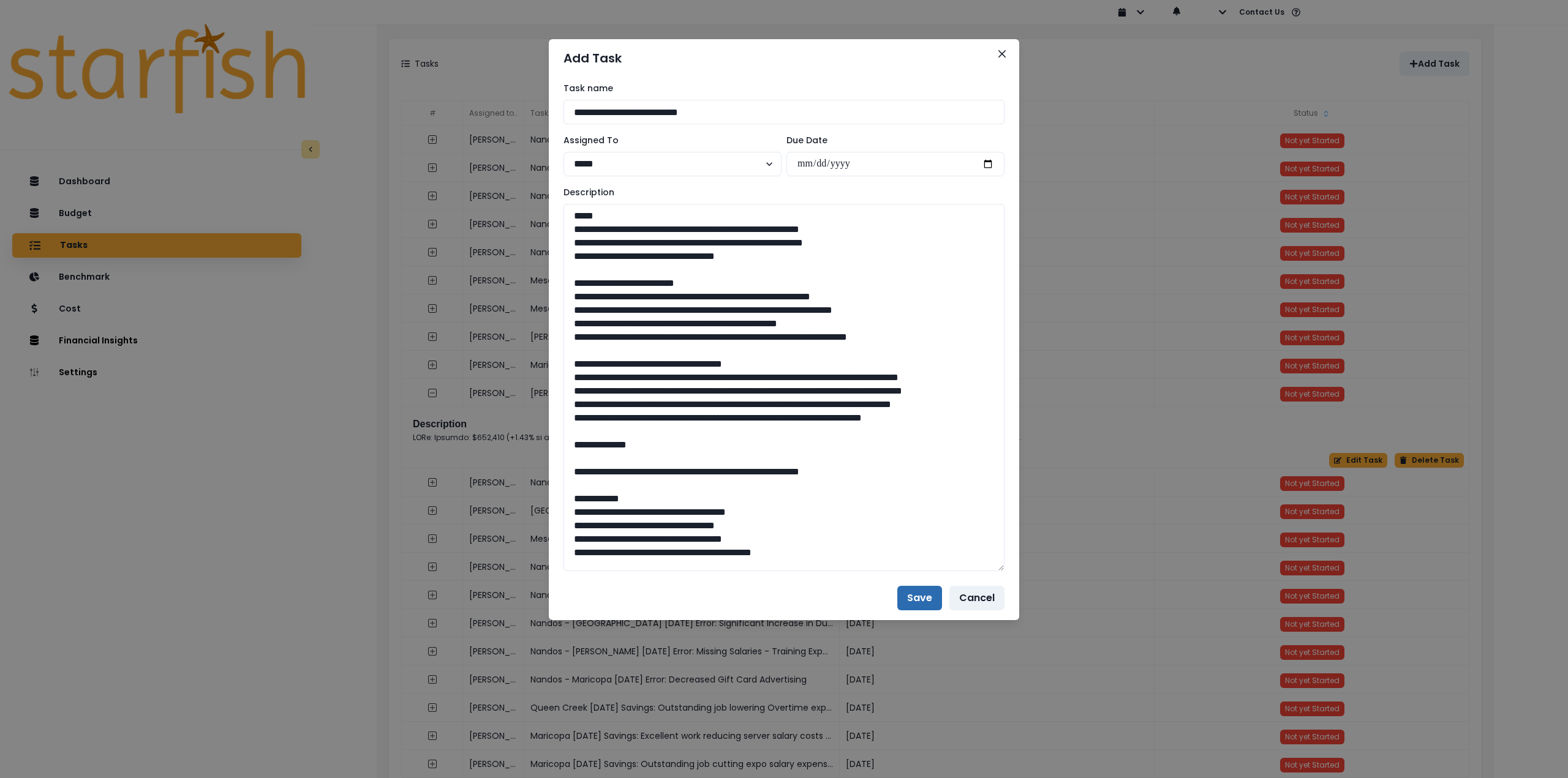
type textarea "**********"
click at [924, 596] on button "Save" at bounding box center [920, 598] width 44 height 25
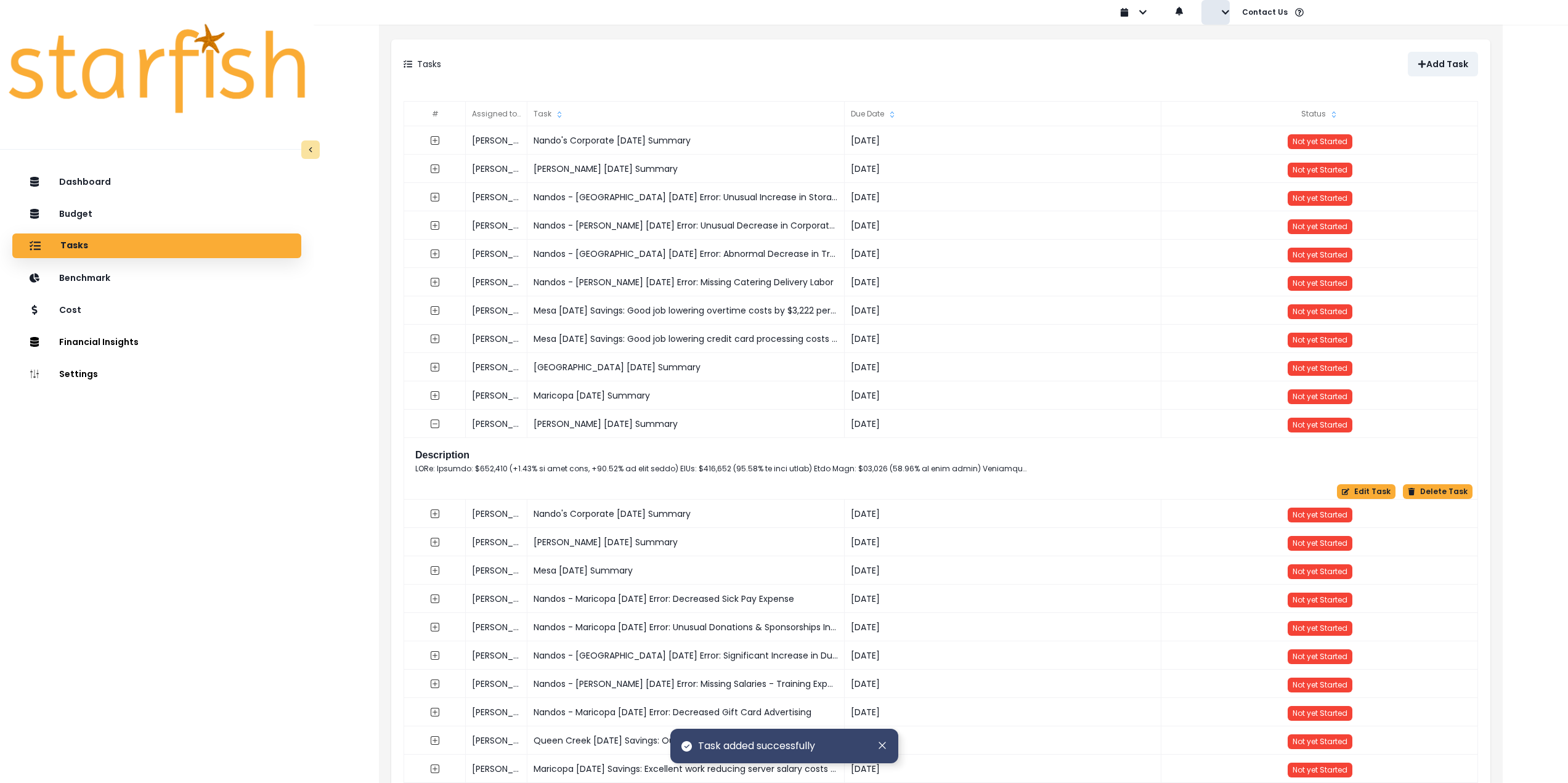
click at [1221, 14] on icon "button" at bounding box center [1225, 12] width 9 height 9
click at [676, 62] on div "Tasks" at bounding box center [672, 64] width 538 height 25
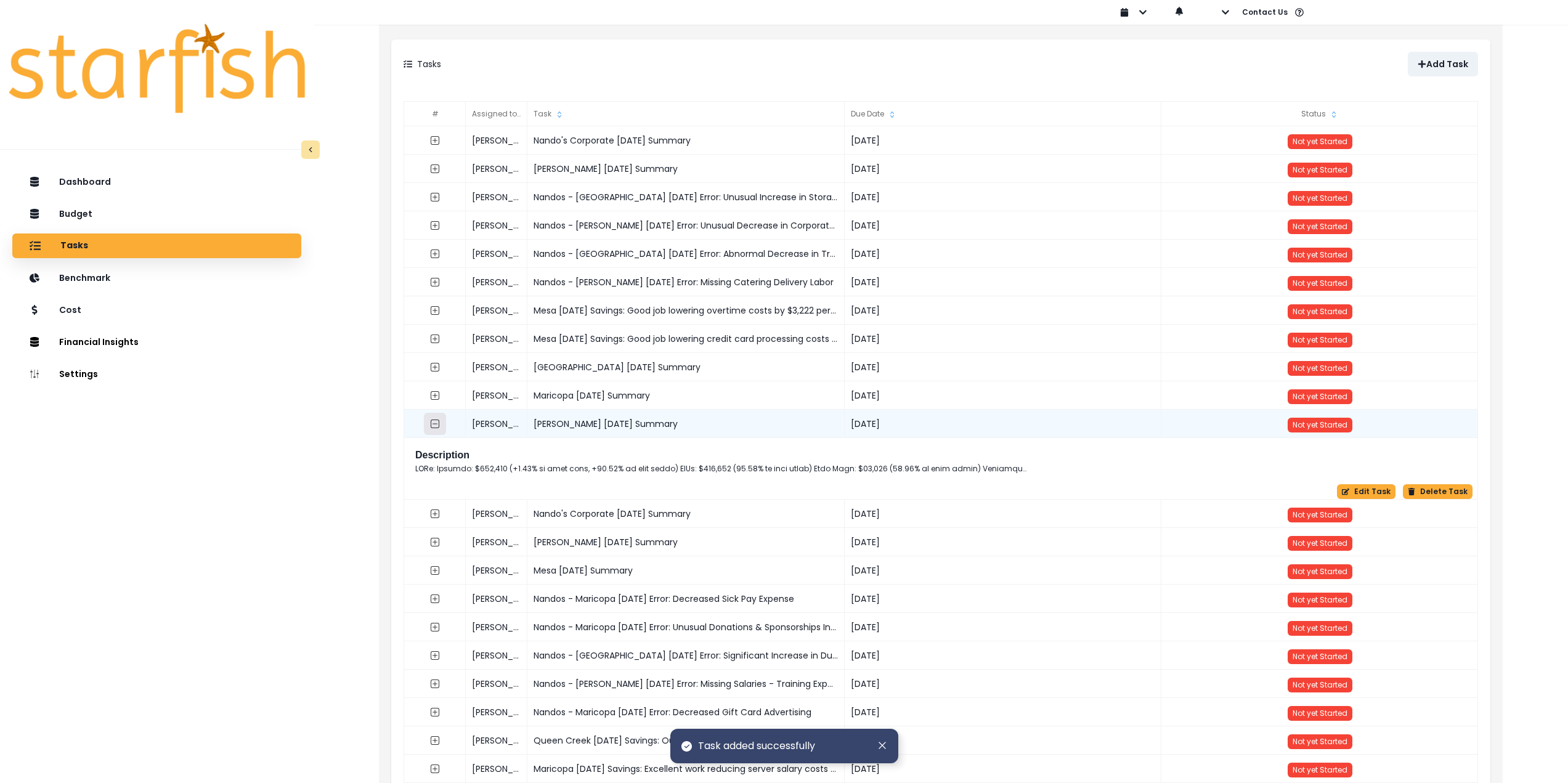
click at [430, 427] on icon "collasped outline" at bounding box center [435, 423] width 10 height 10
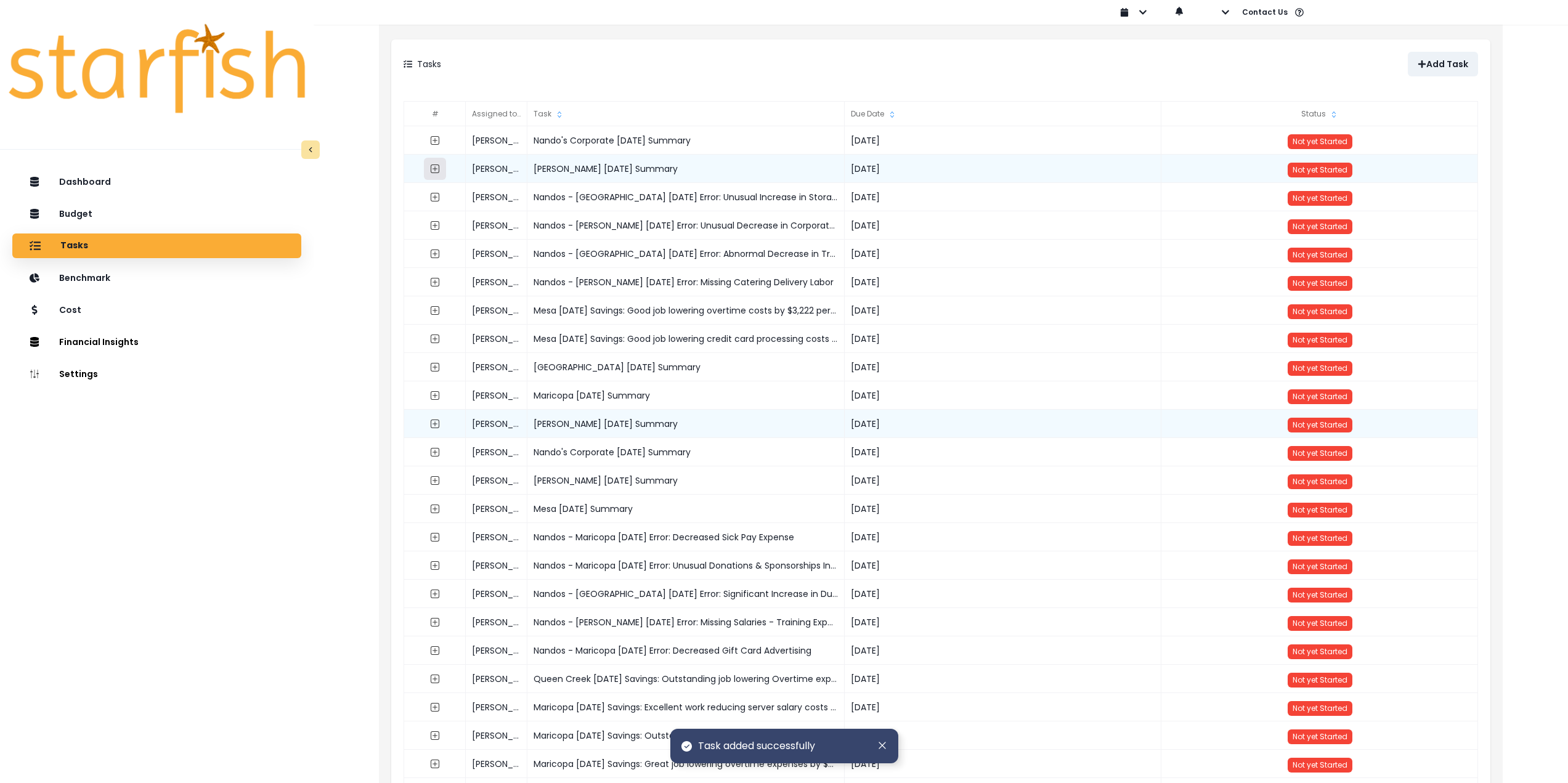
click at [434, 166] on icon "expand outline" at bounding box center [435, 169] width 10 height 10
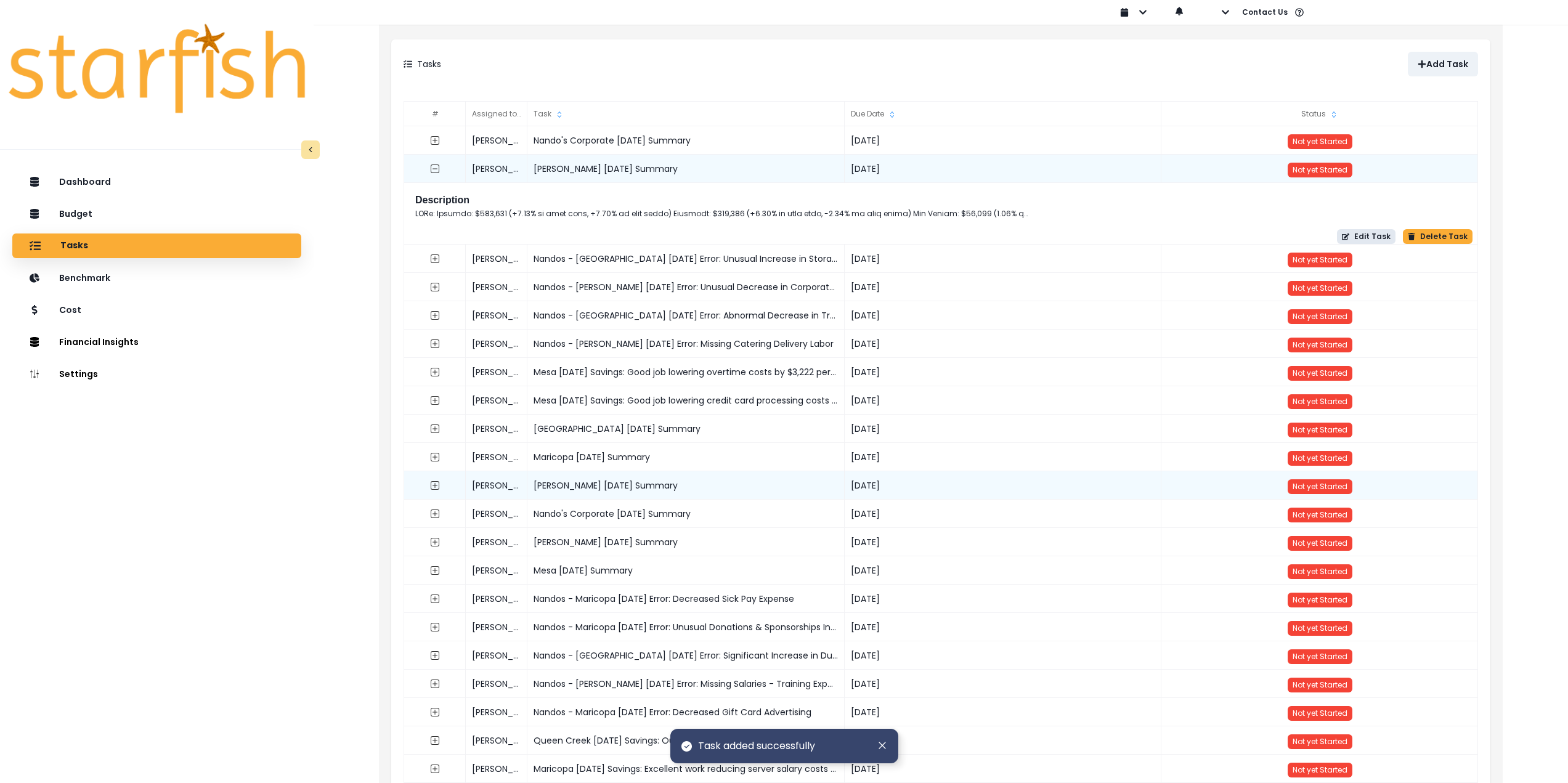
click at [1367, 240] on button "Edit Task" at bounding box center [1366, 236] width 58 height 15
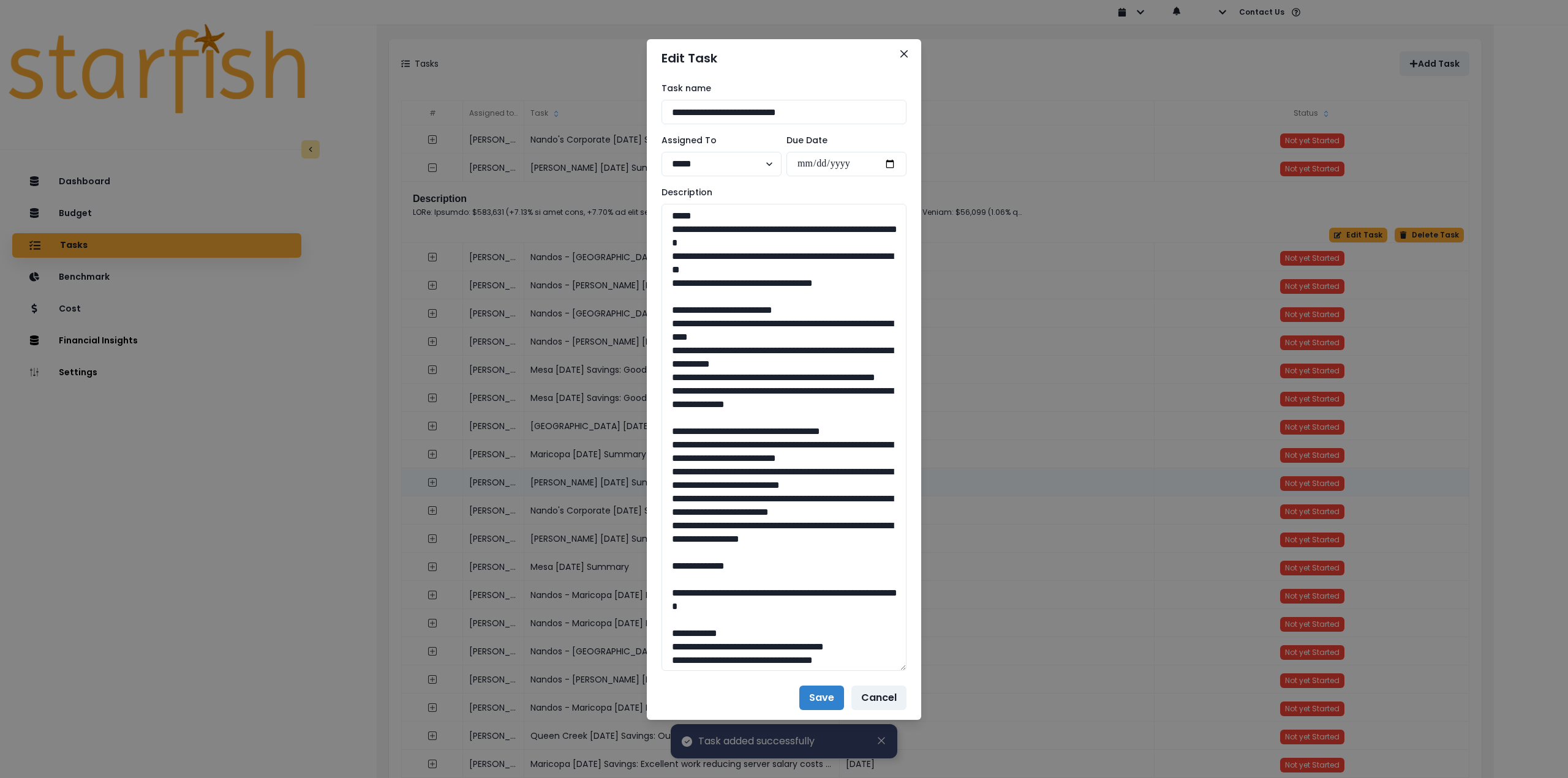
drag, startPoint x: 905, startPoint y: 252, endPoint x: 933, endPoint y: 670, distance: 418.9
click at [933, 670] on div "**********" at bounding box center [784, 389] width 1568 height 778
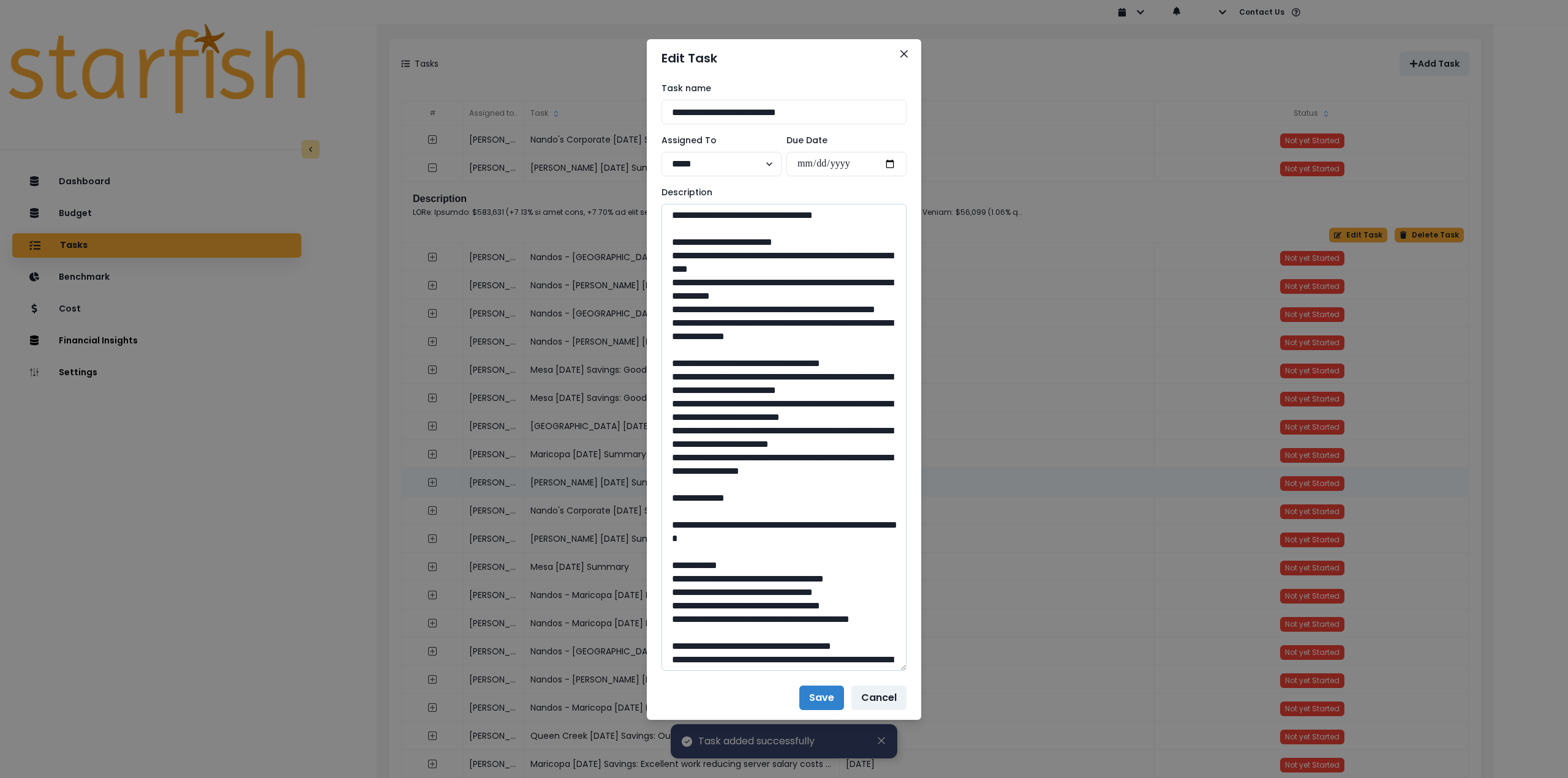
scroll to position [61, 0]
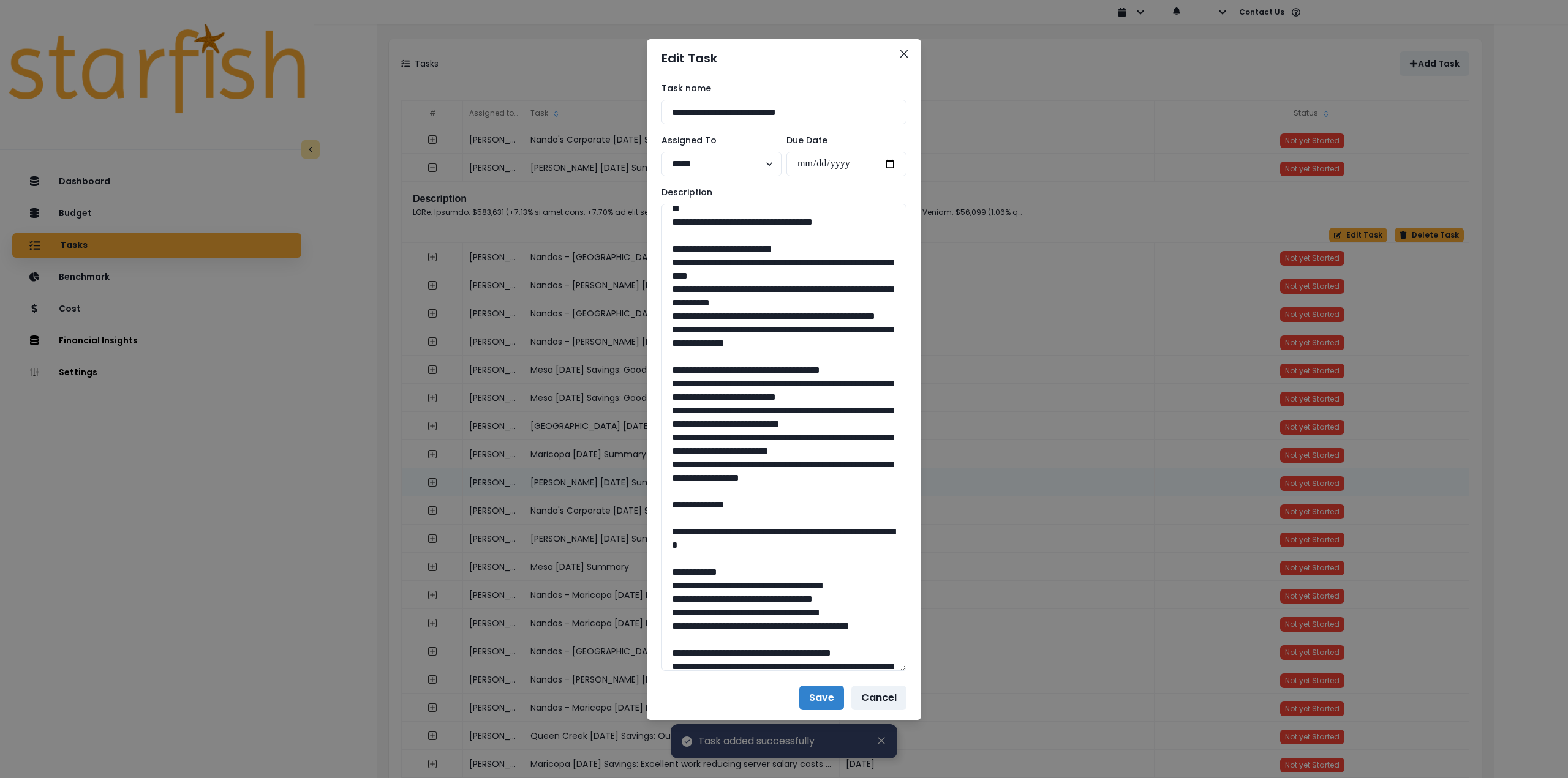
drag, startPoint x: 855, startPoint y: 533, endPoint x: 652, endPoint y: 253, distance: 345.8
click at [652, 253] on div "**********" at bounding box center [784, 376] width 275 height 599
paste textarea "**********"
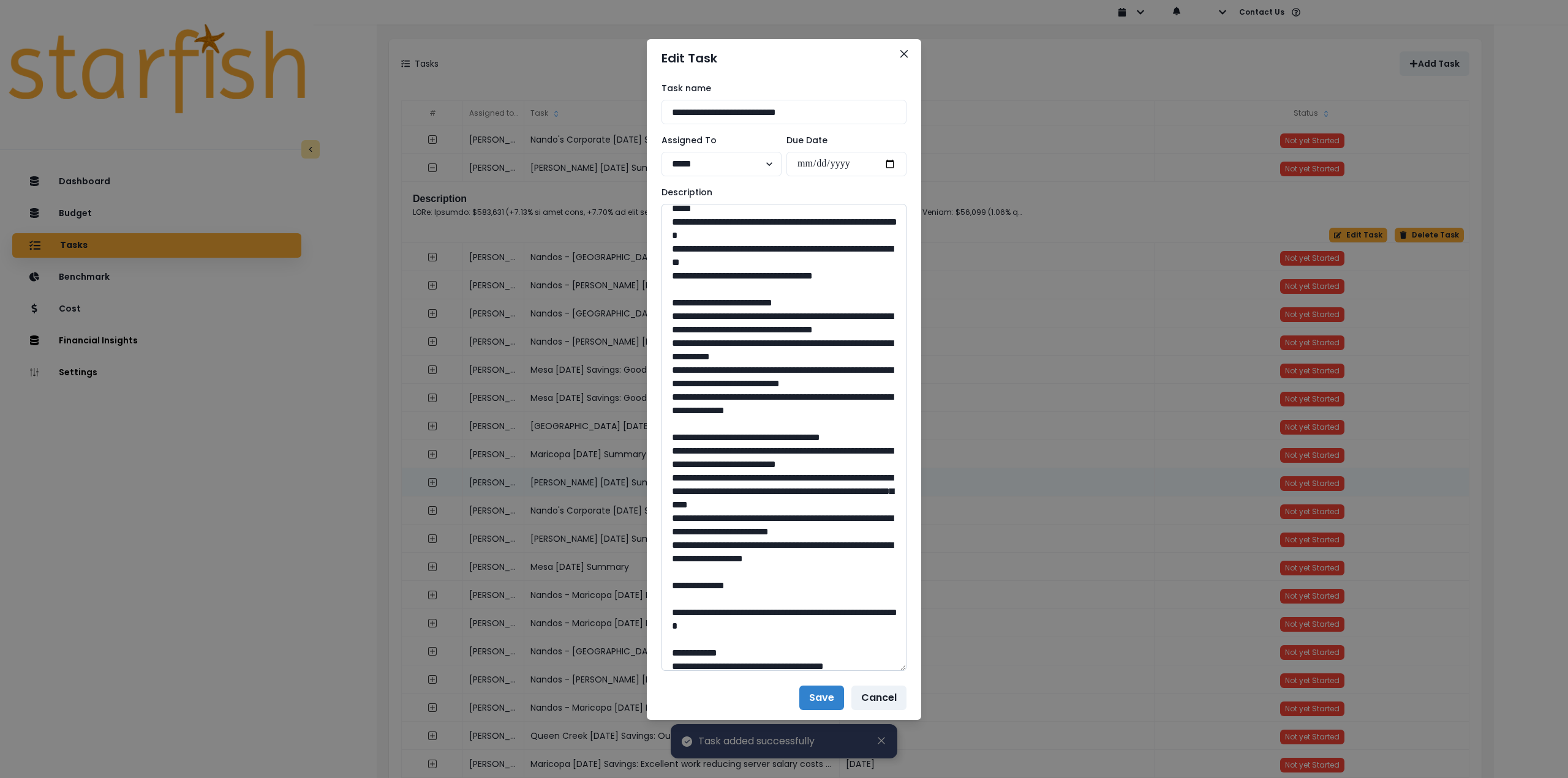
scroll to position [0, 0]
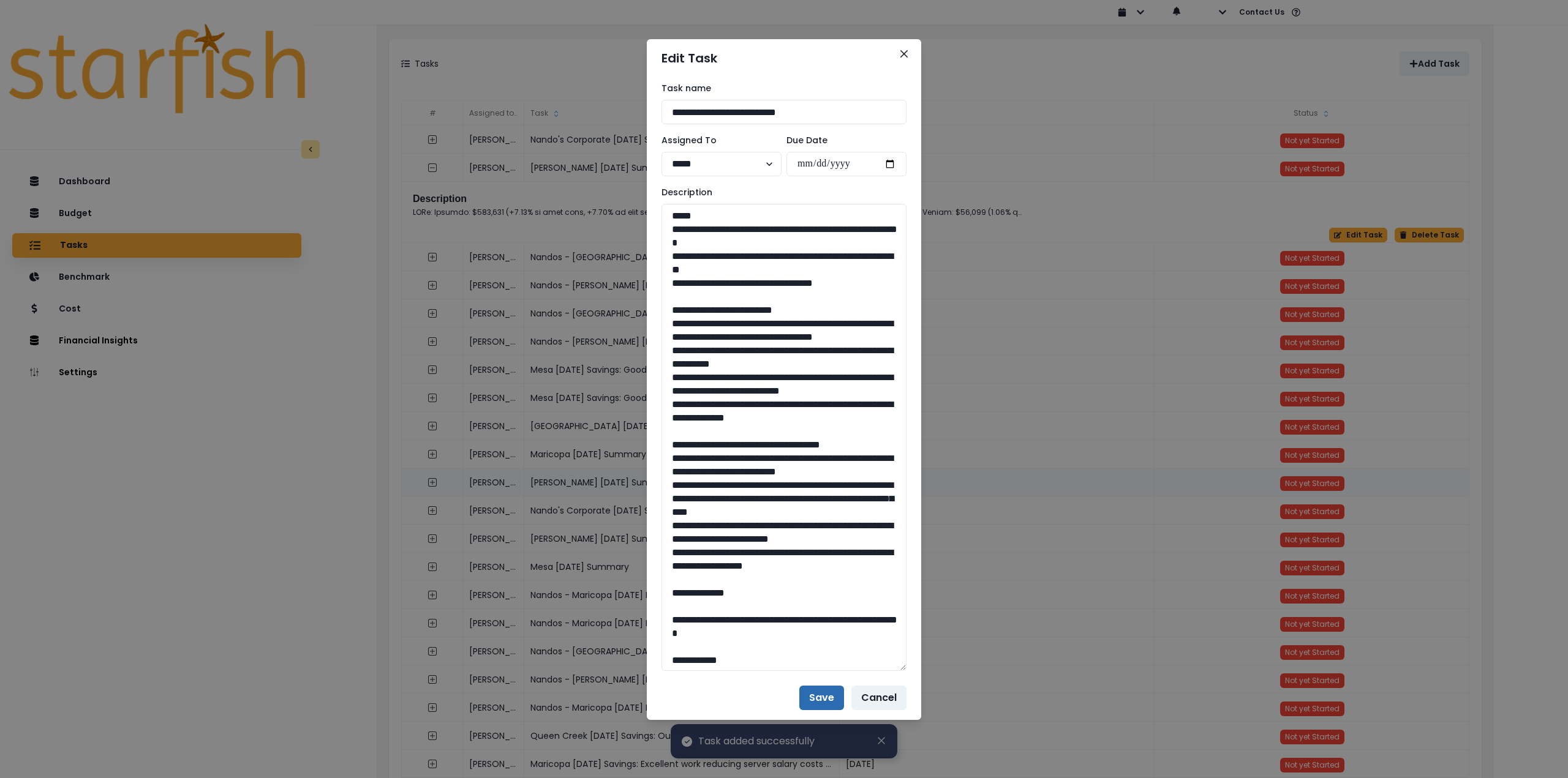
type textarea "**********"
click at [829, 705] on button "Save" at bounding box center [821, 698] width 44 height 25
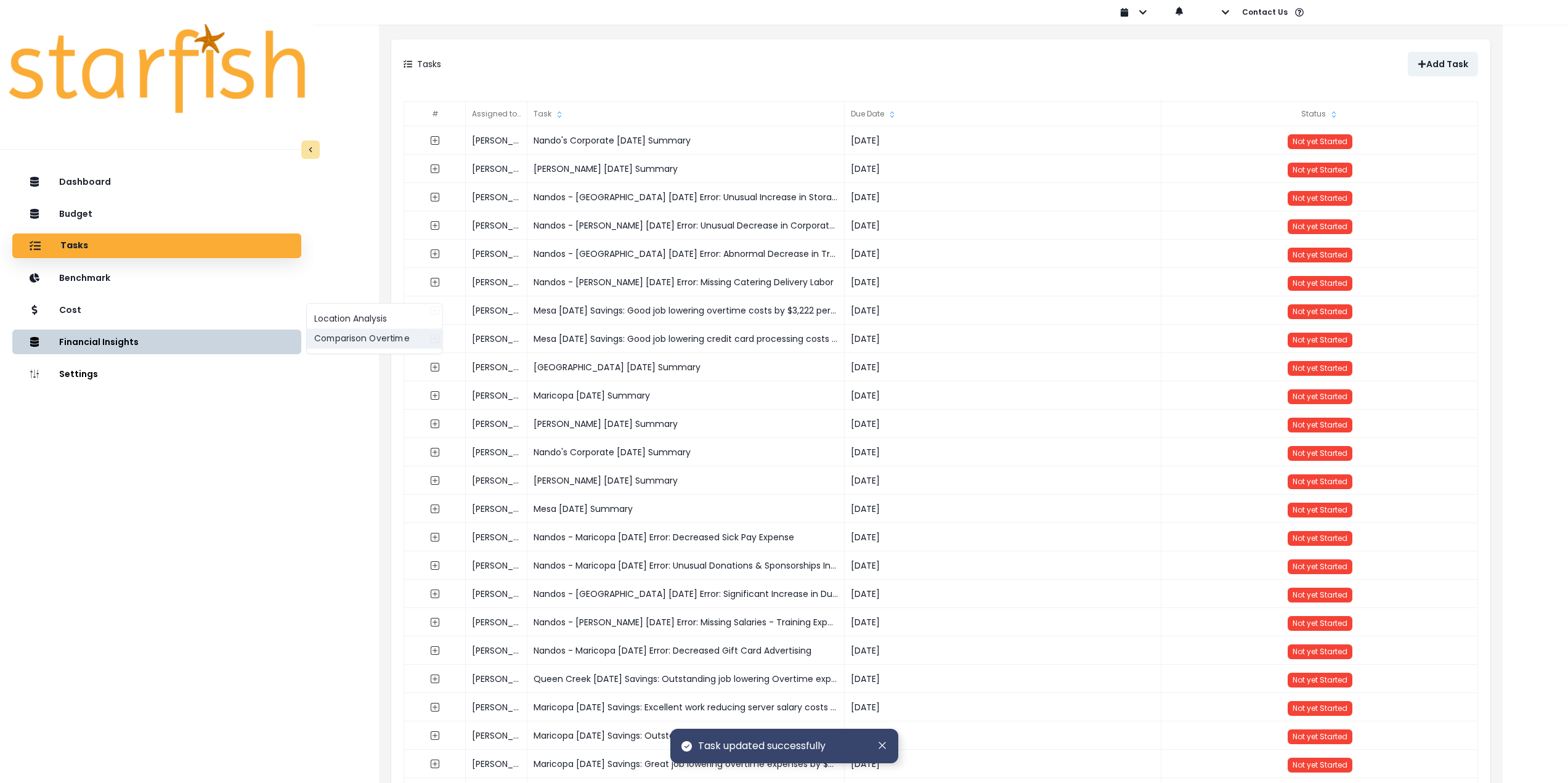
click at [343, 345] on button "Comparison Overtime" at bounding box center [375, 339] width 136 height 20
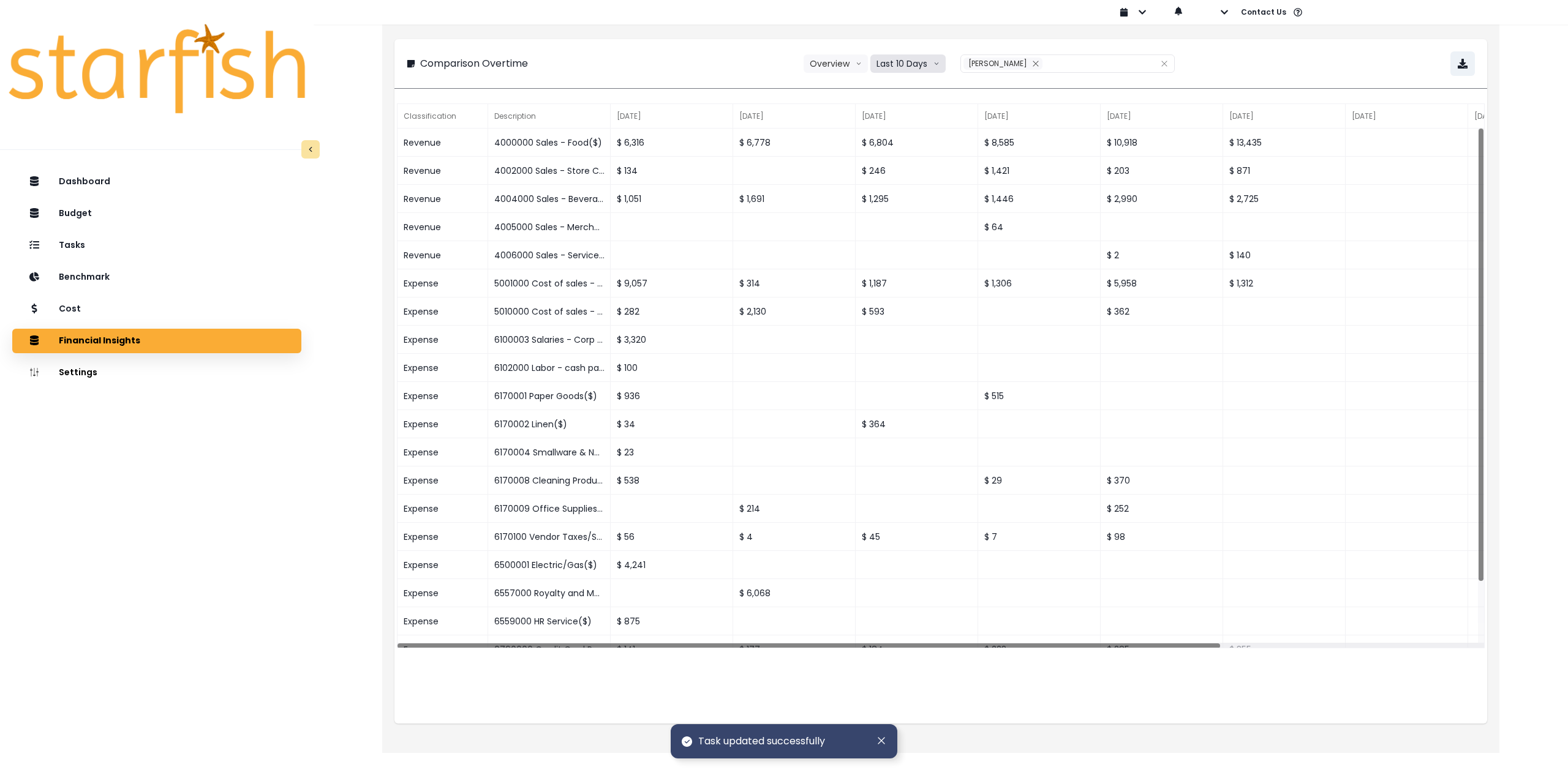
click at [920, 63] on button "Last 10 Days" at bounding box center [908, 64] width 75 height 18
click at [921, 131] on span "Last 15 Months" at bounding box center [907, 131] width 60 height 12
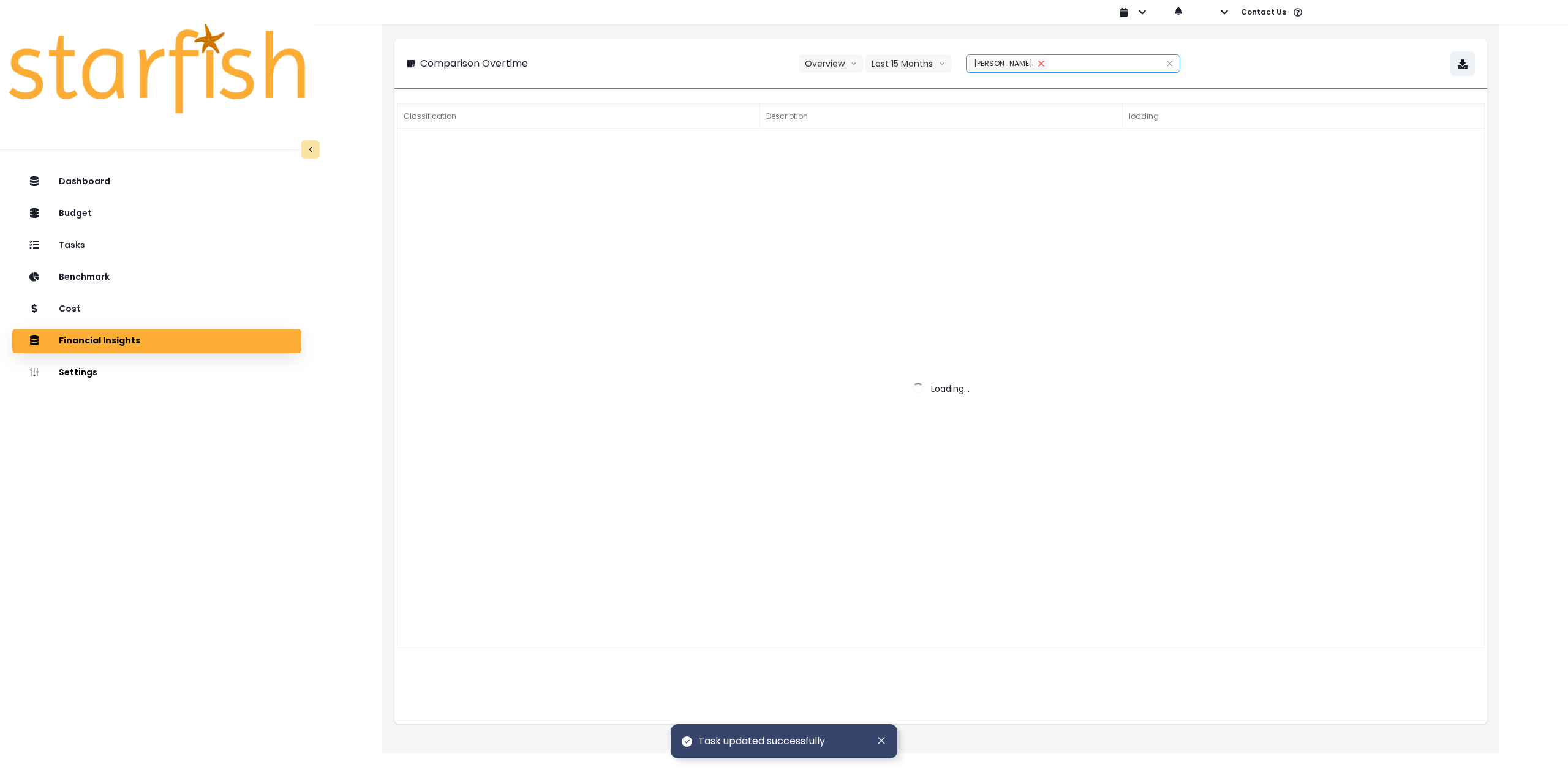
click at [1044, 63] on icon "close" at bounding box center [1041, 63] width 6 height 6
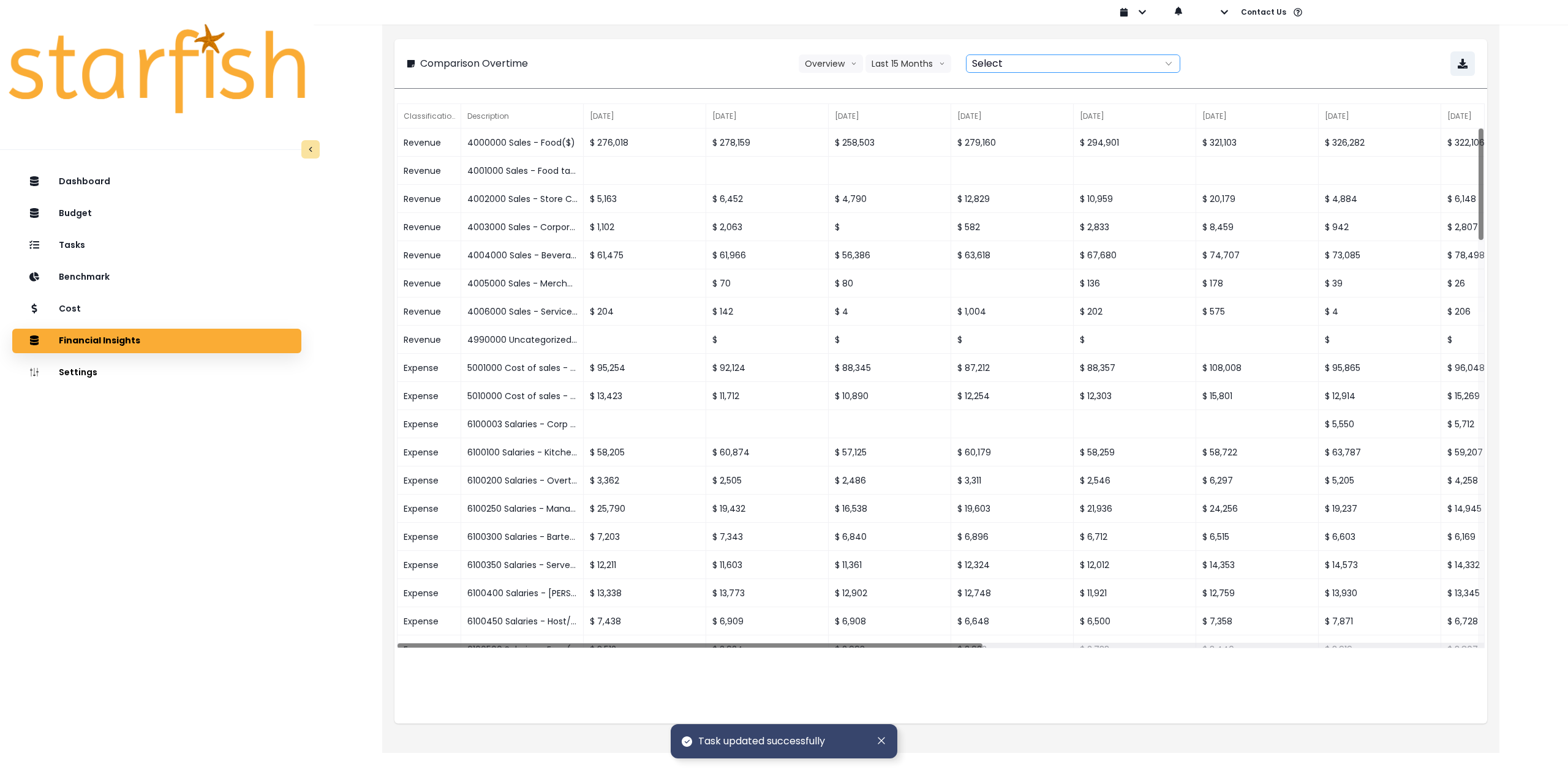
click at [1015, 63] on div at bounding box center [1060, 64] width 186 height 17
click at [1036, 110] on span "Nandos - [GEOGRAPHIC_DATA]" at bounding box center [1056, 109] width 132 height 12
type input "**********"
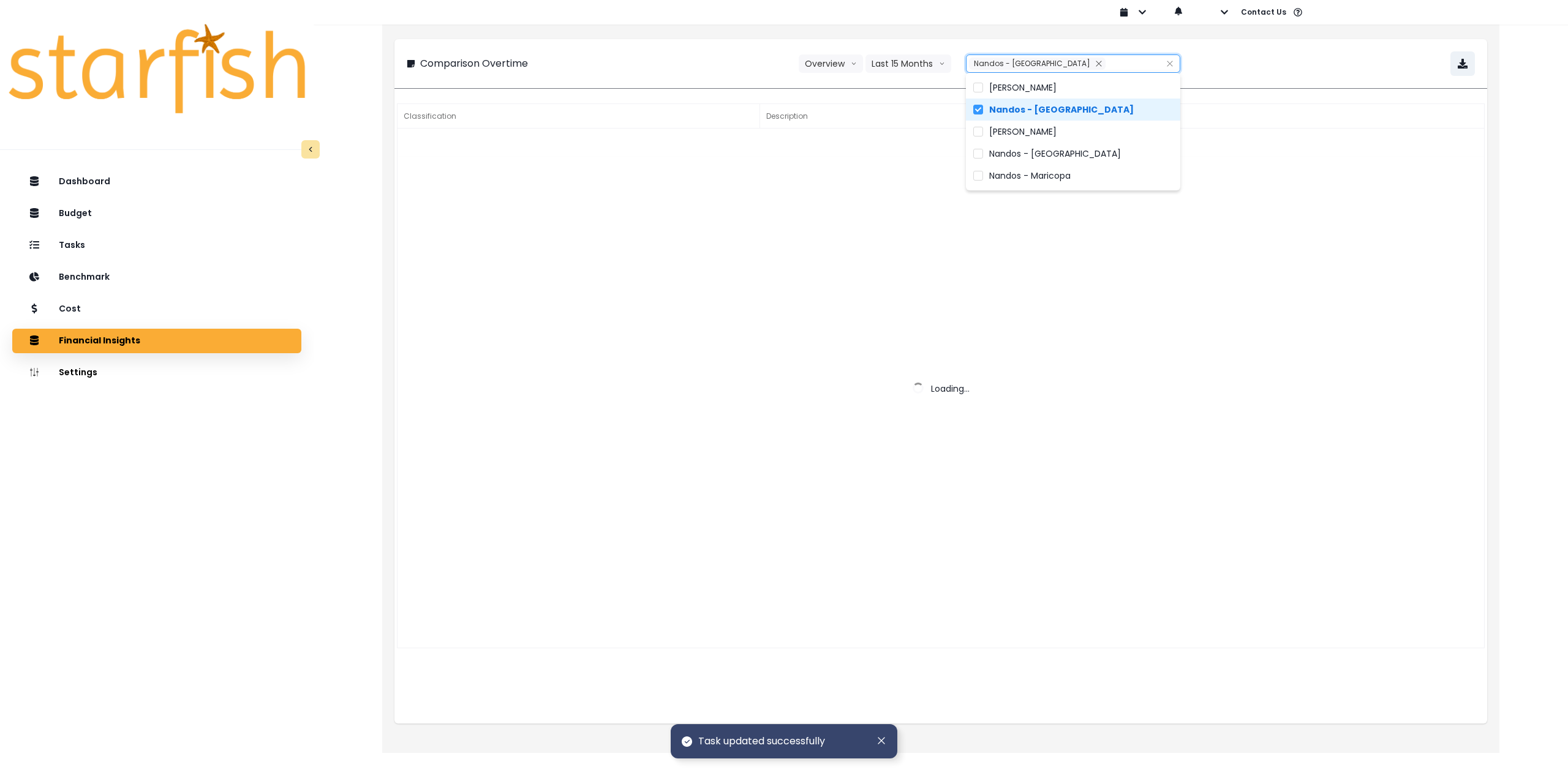
click at [1281, 67] on div "**********" at bounding box center [940, 64] width 1068 height 25
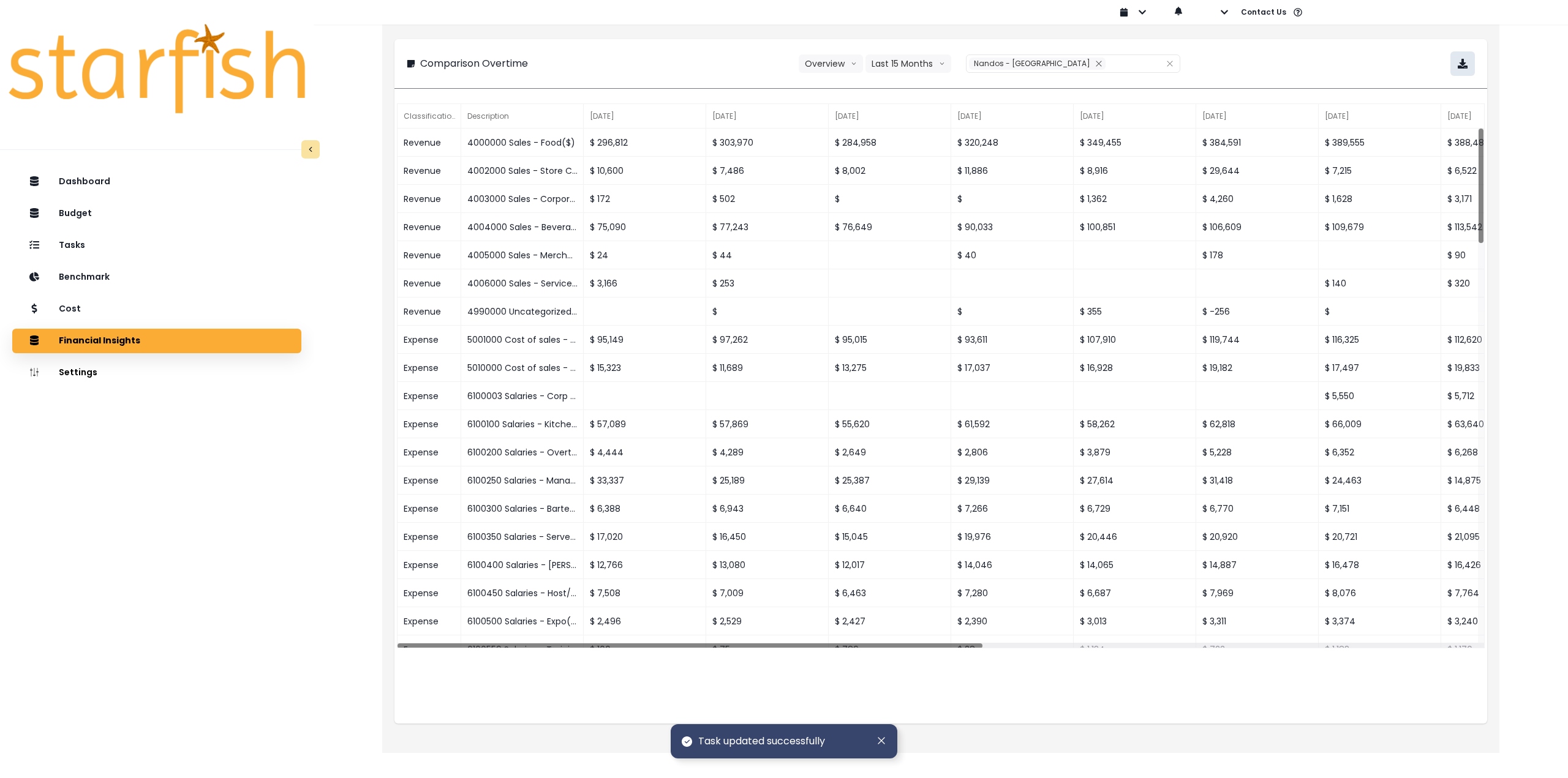
click at [1464, 61] on icon "button" at bounding box center [1463, 64] width 10 height 10
click at [899, 68] on button "Last 15 Months" at bounding box center [909, 64] width 86 height 18
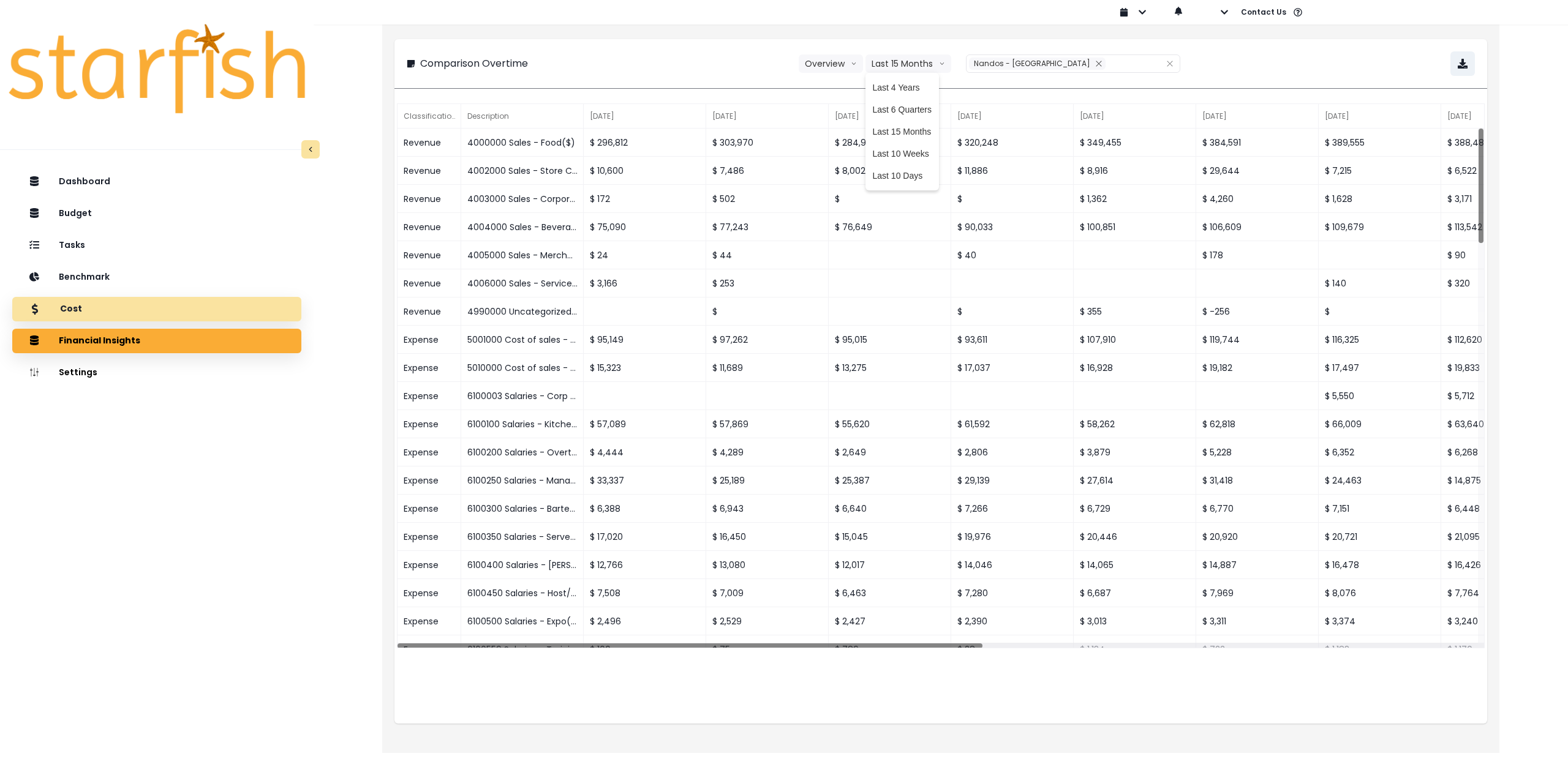
click at [213, 307] on div "Cost" at bounding box center [156, 309] width 269 height 25
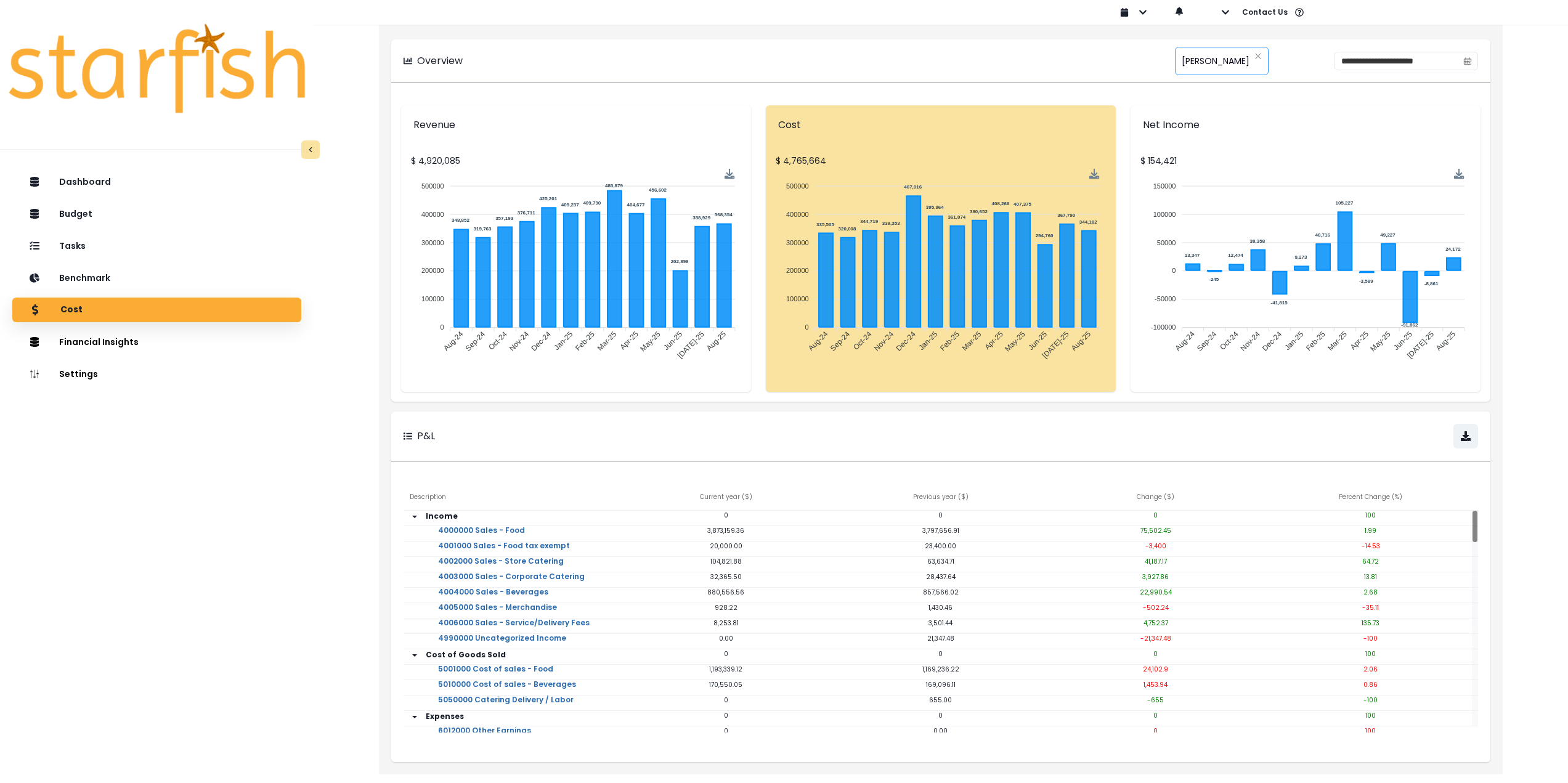
click at [1189, 61] on span "[PERSON_NAME]" at bounding box center [1215, 61] width 68 height 26
click at [1194, 140] on span "Nandos - [GEOGRAPHIC_DATA]" at bounding box center [1226, 142] width 147 height 22
type input "**********"
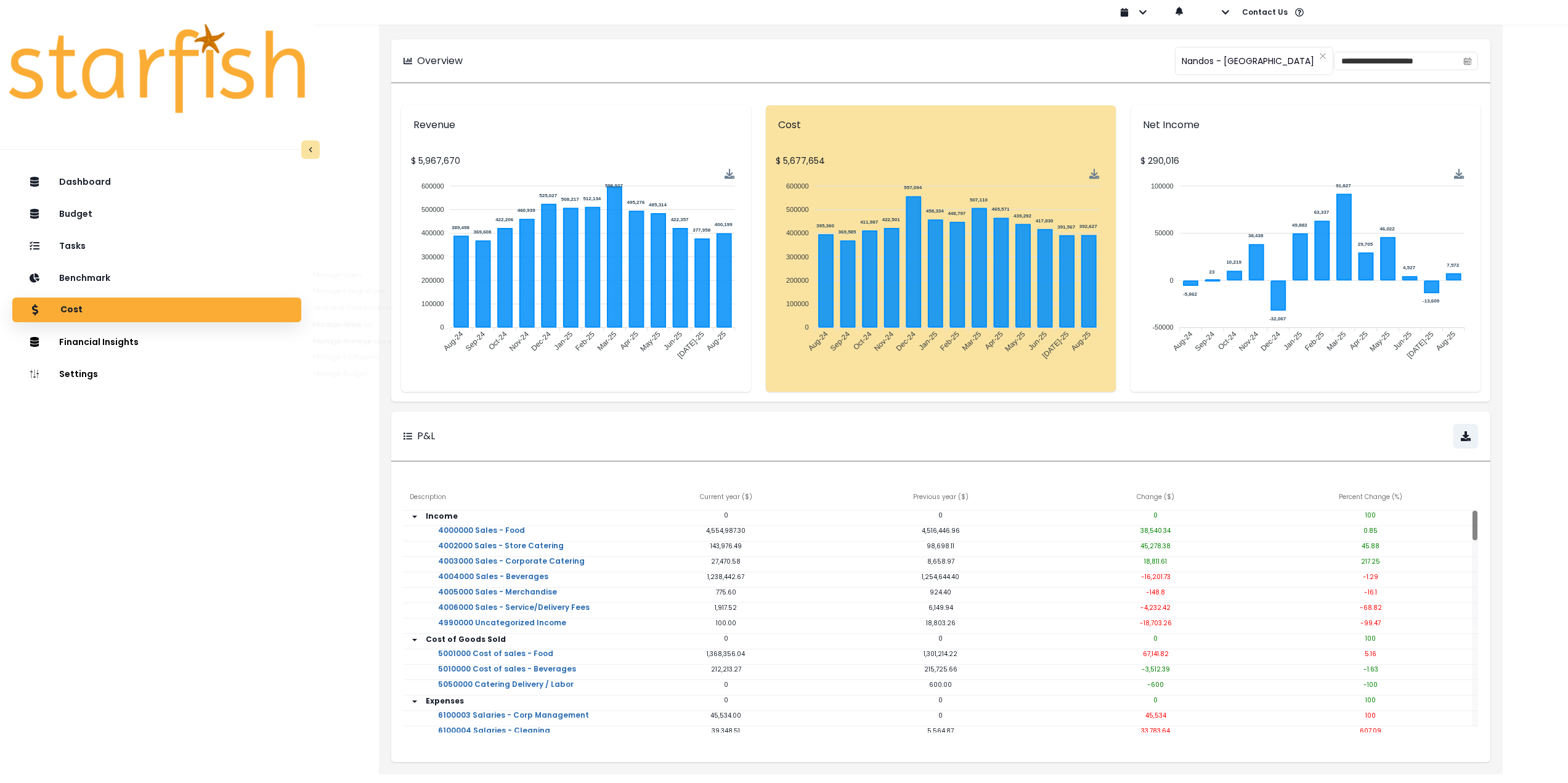
click at [257, 443] on div "Dashboard Budget Tasks Benchmark Cost Financial Insights Location Analysis Comp…" at bounding box center [157, 512] width 314 height 691
click at [109, 252] on div "Tasks" at bounding box center [157, 246] width 269 height 26
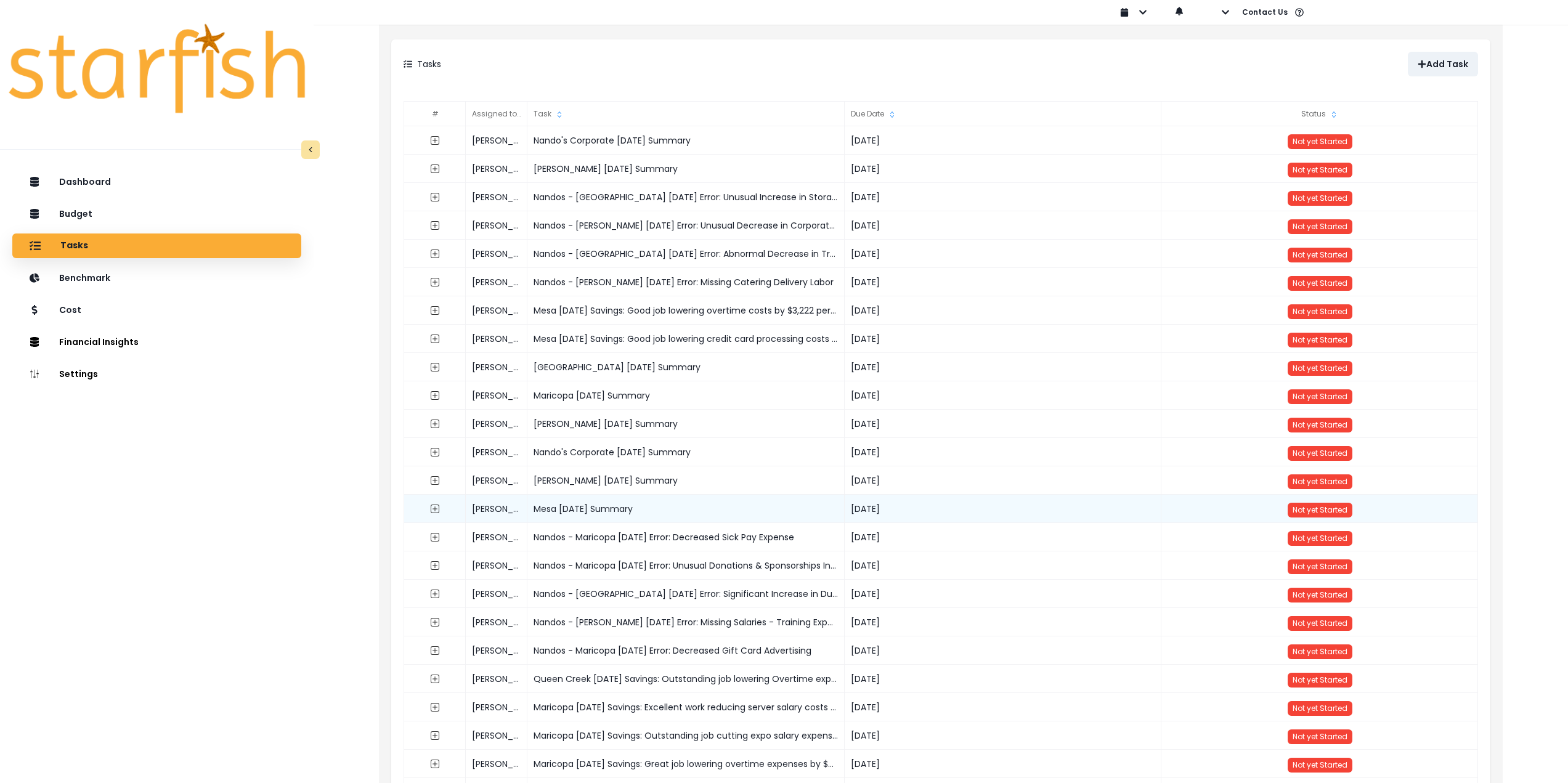
drag, startPoint x: 660, startPoint y: 505, endPoint x: 523, endPoint y: 506, distance: 137.0
click at [523, 495] on div "[PERSON_NAME] [DATE] Summary [DATE] Not yet Started" at bounding box center [941, 495] width 1074 height 0
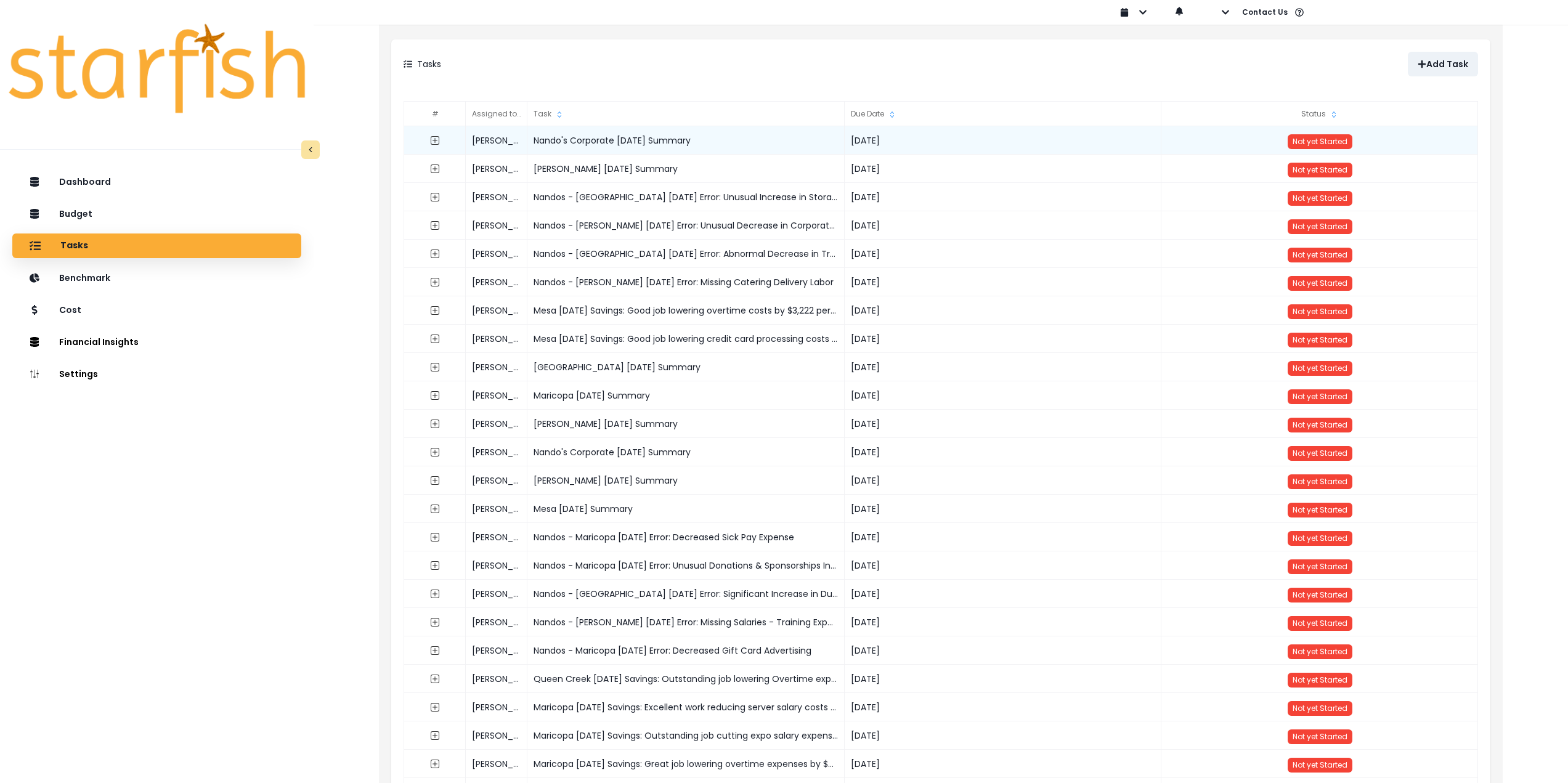
copy div "Mesa [DATE] Summary"
click at [1427, 61] on p "Add Task" at bounding box center [1447, 64] width 42 height 10
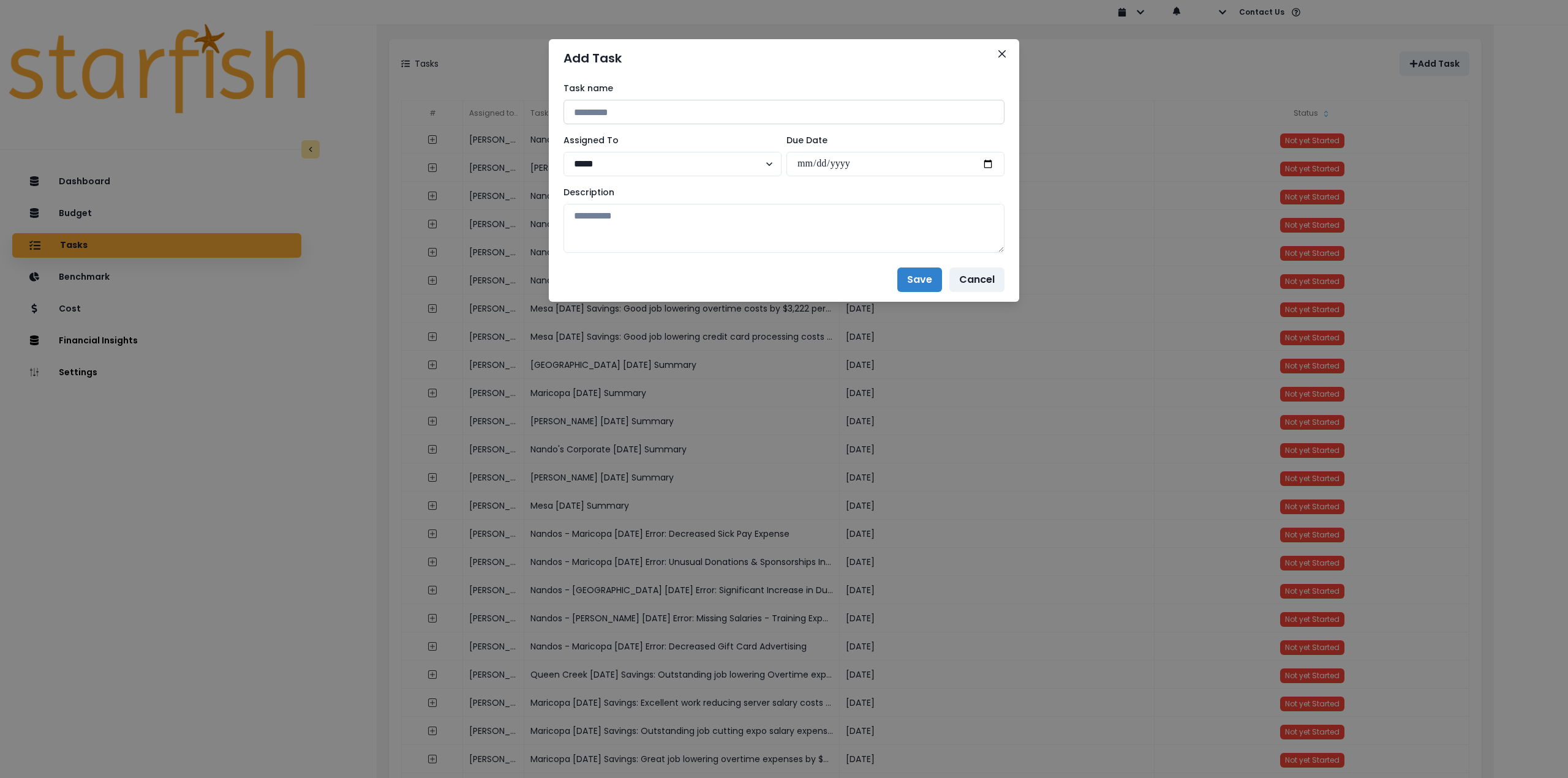
click at [637, 111] on input at bounding box center [784, 112] width 441 height 25
paste input "**********"
click at [616, 110] on input "**********" at bounding box center [784, 112] width 441 height 25
type input "**********"
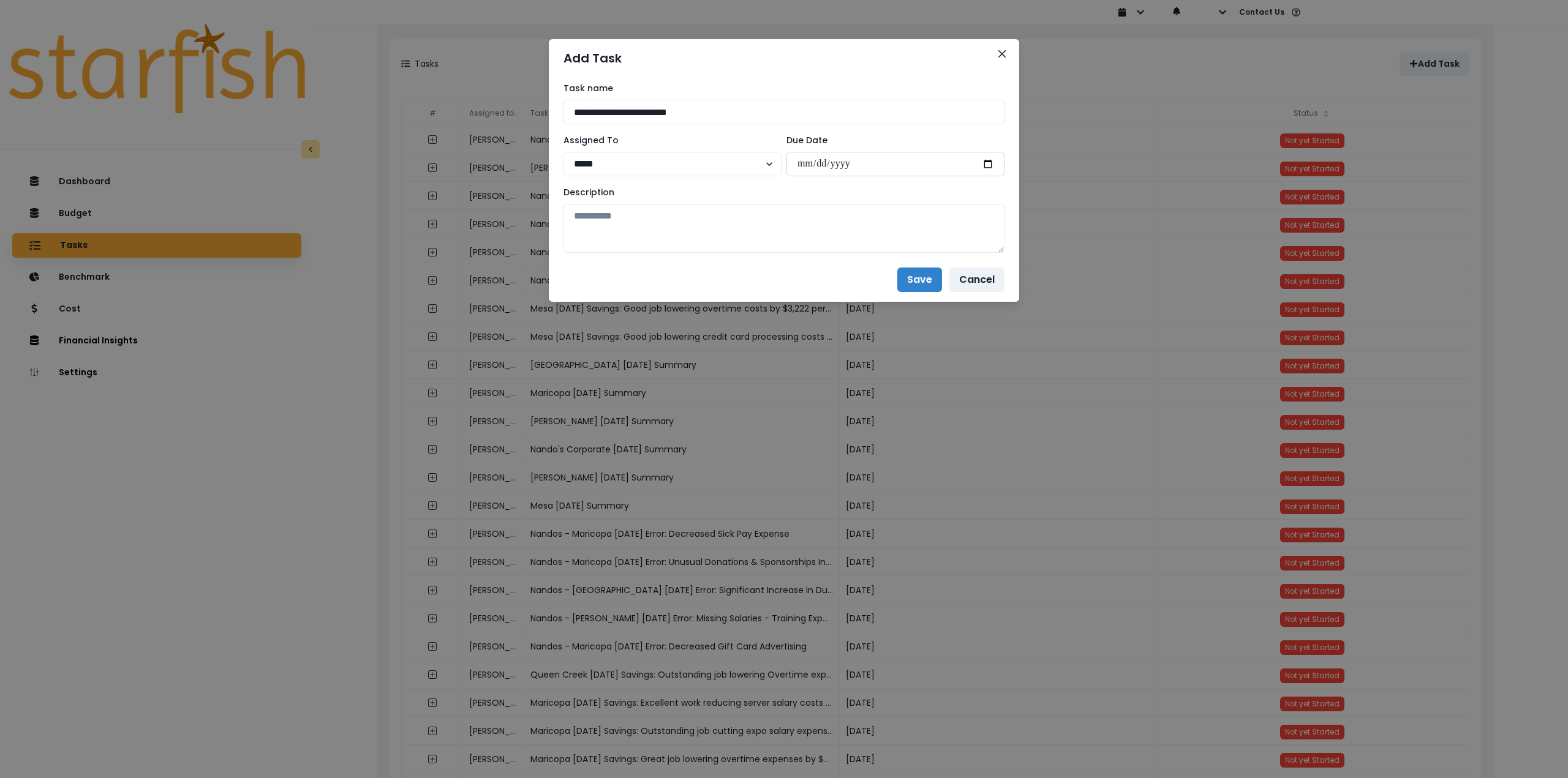
click at [982, 165] on input "date" at bounding box center [895, 164] width 218 height 25
click at [989, 165] on input "date" at bounding box center [895, 164] width 218 height 25
type input "**********"
click at [804, 244] on textarea at bounding box center [784, 229] width 441 height 49
click at [720, 225] on textarea at bounding box center [784, 229] width 441 height 49
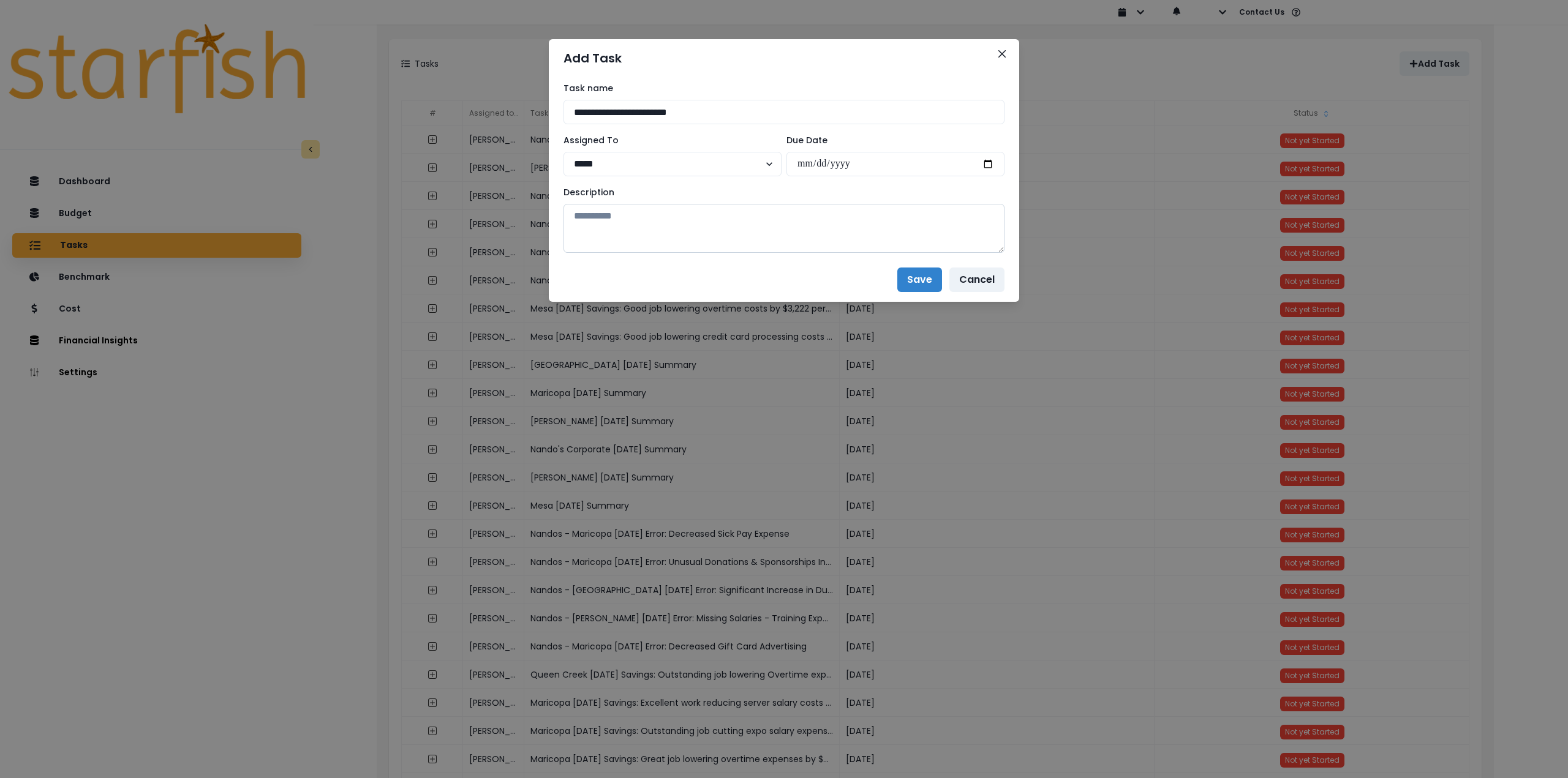
paste textarea "**********"
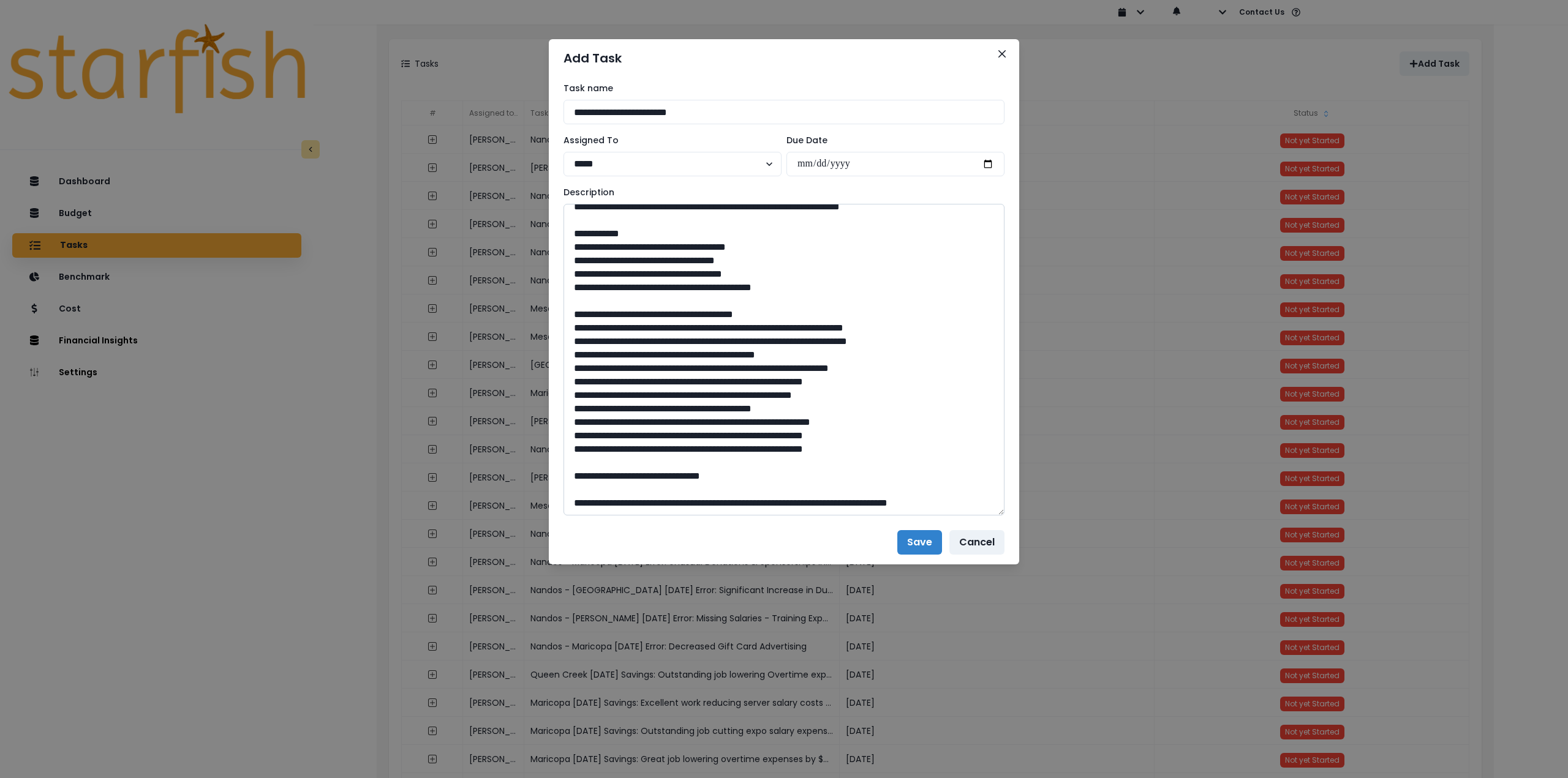
drag, startPoint x: 1003, startPoint y: 248, endPoint x: 875, endPoint y: 558, distance: 335.4
click at [963, 515] on textarea at bounding box center [784, 360] width 441 height 312
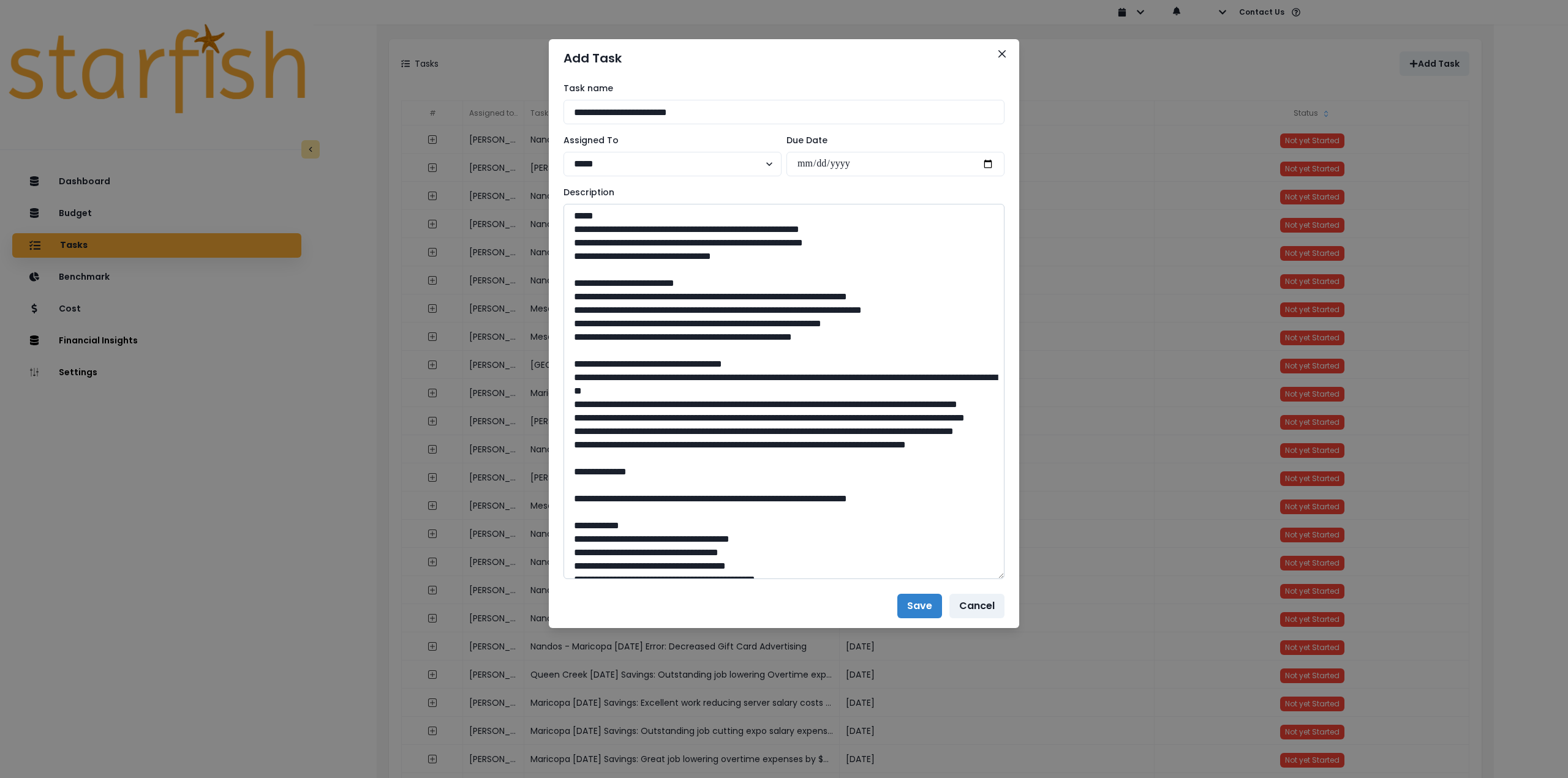
click at [774, 503] on textarea at bounding box center [784, 391] width 441 height 376
type textarea "**********"
click at [920, 603] on button "Save" at bounding box center [920, 606] width 44 height 25
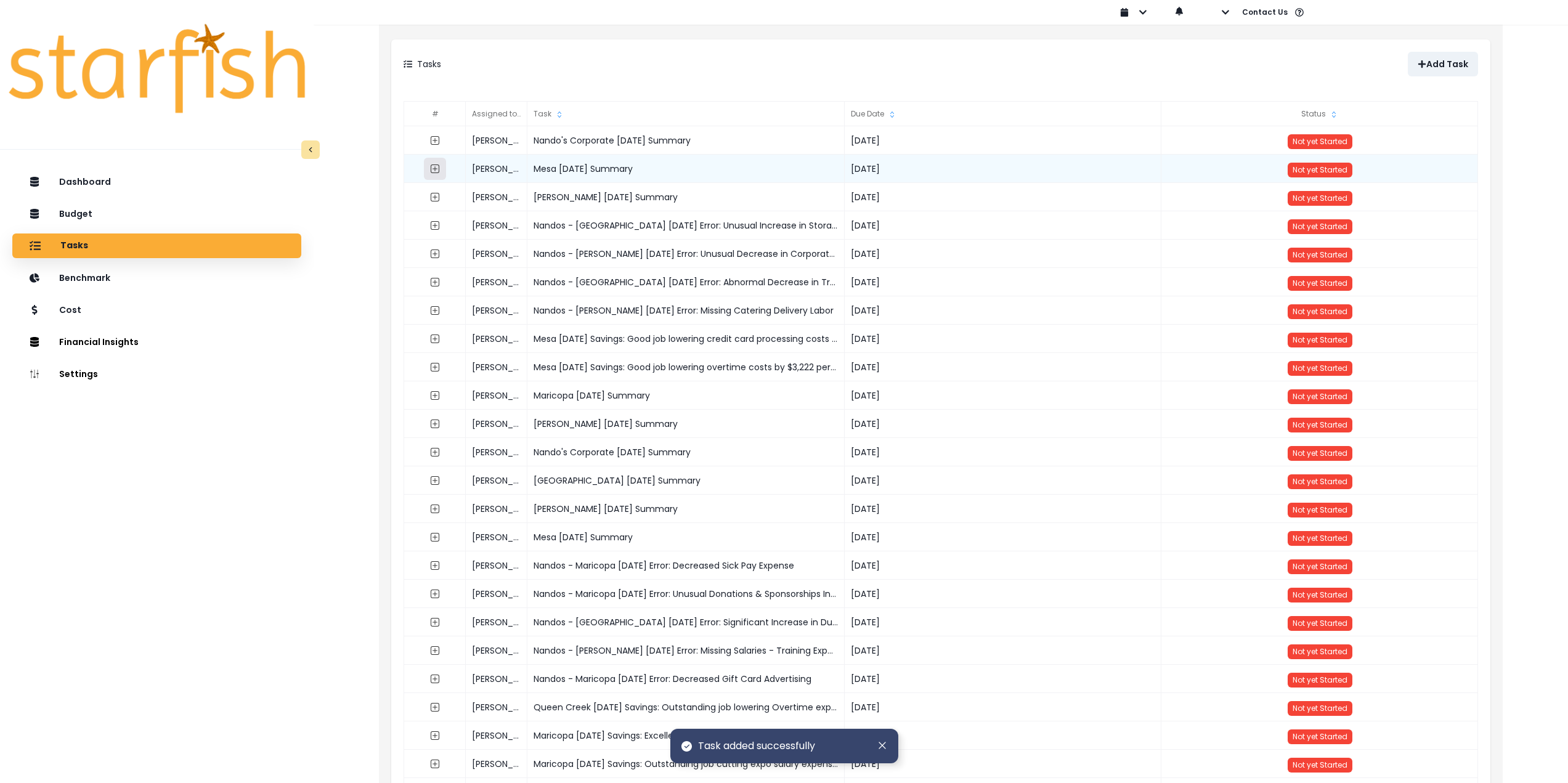
click at [427, 165] on button "button" at bounding box center [435, 169] width 22 height 22
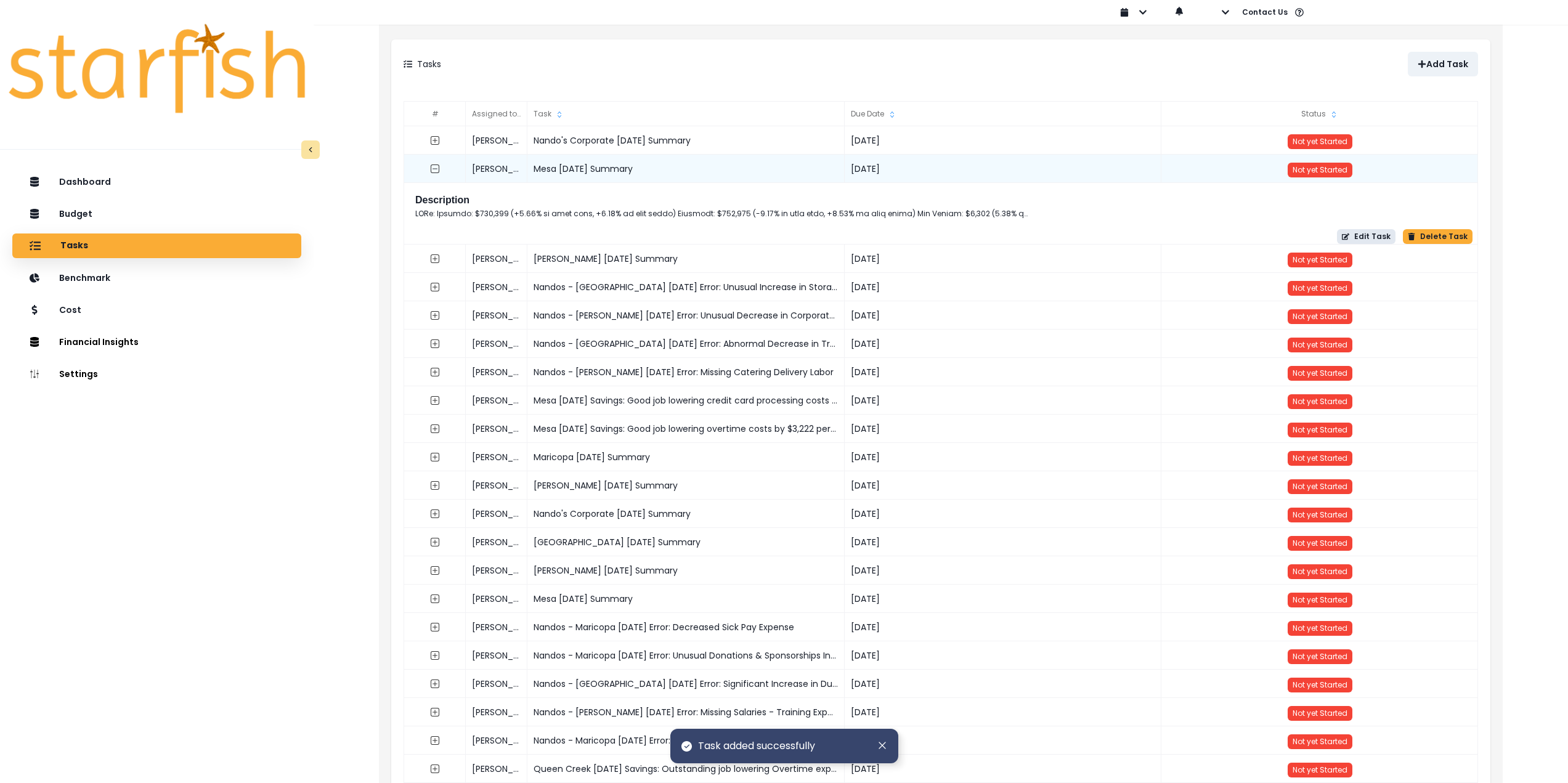
click at [1360, 233] on button "Edit Task" at bounding box center [1366, 236] width 58 height 15
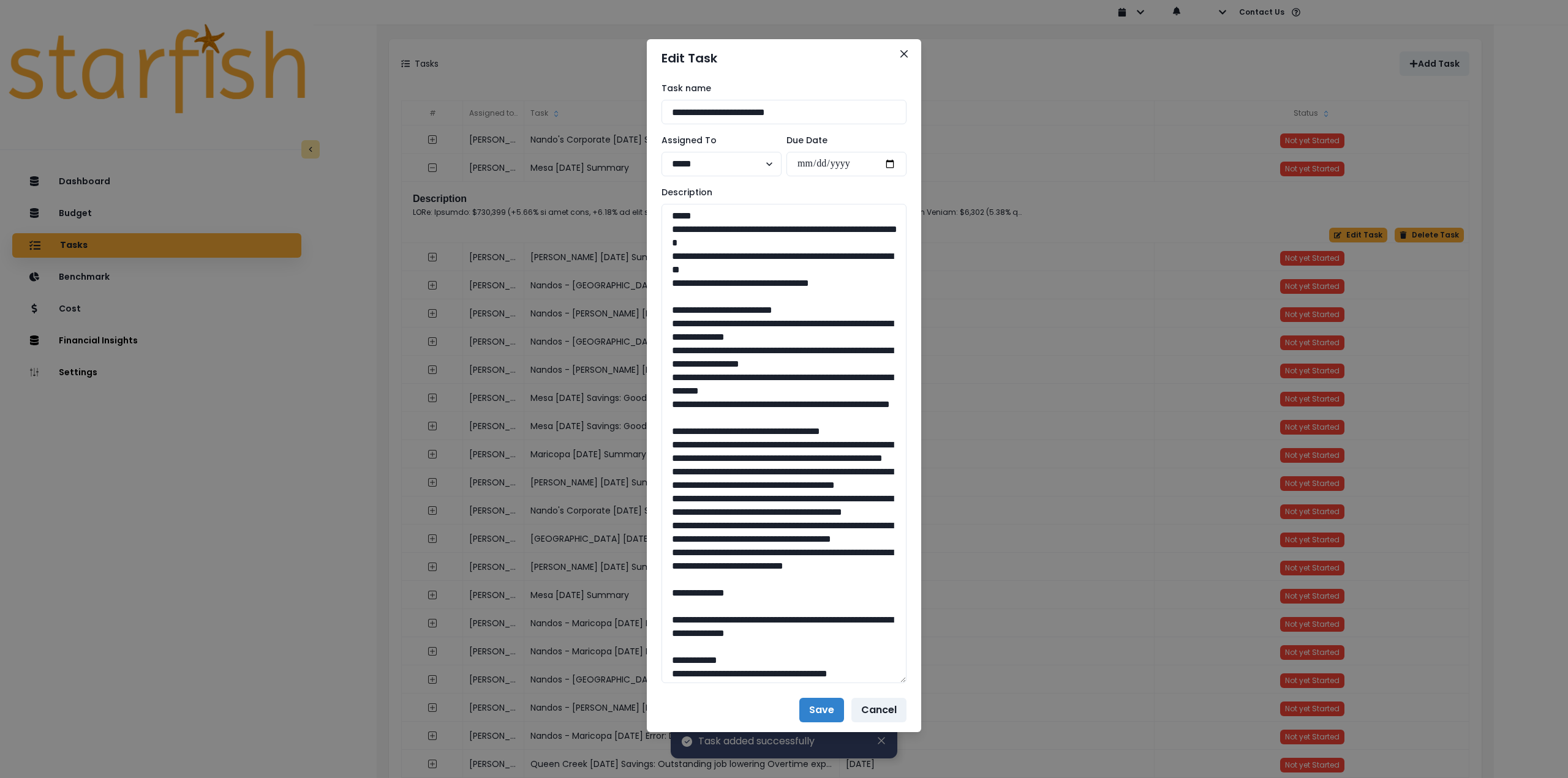
drag, startPoint x: 905, startPoint y: 248, endPoint x: 965, endPoint y: 711, distance: 466.9
click at [963, 711] on div "**********" at bounding box center [784, 389] width 1568 height 778
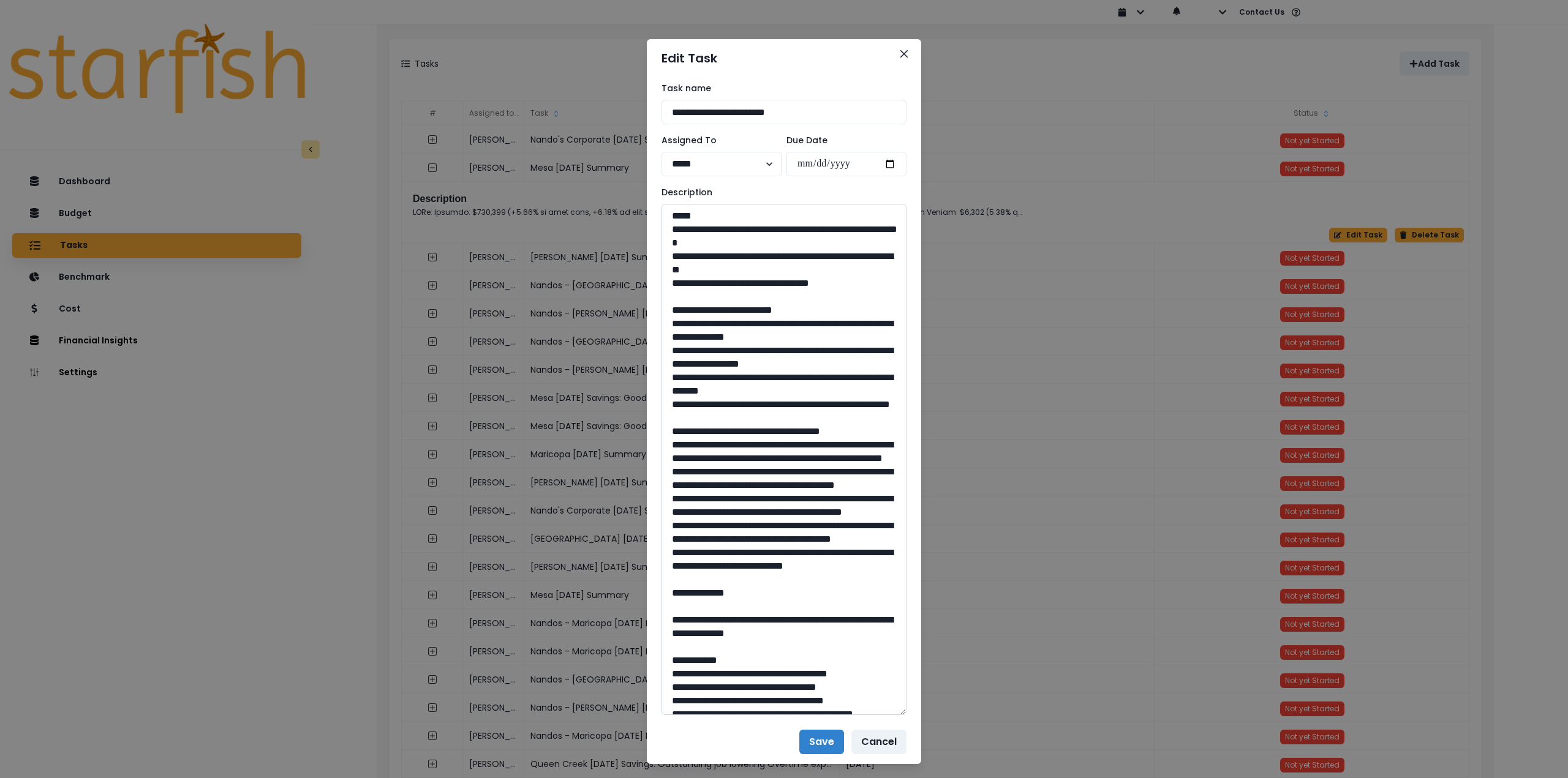
drag, startPoint x: 701, startPoint y: 661, endPoint x: 664, endPoint y: 314, distance: 349.0
paste textarea "**********"
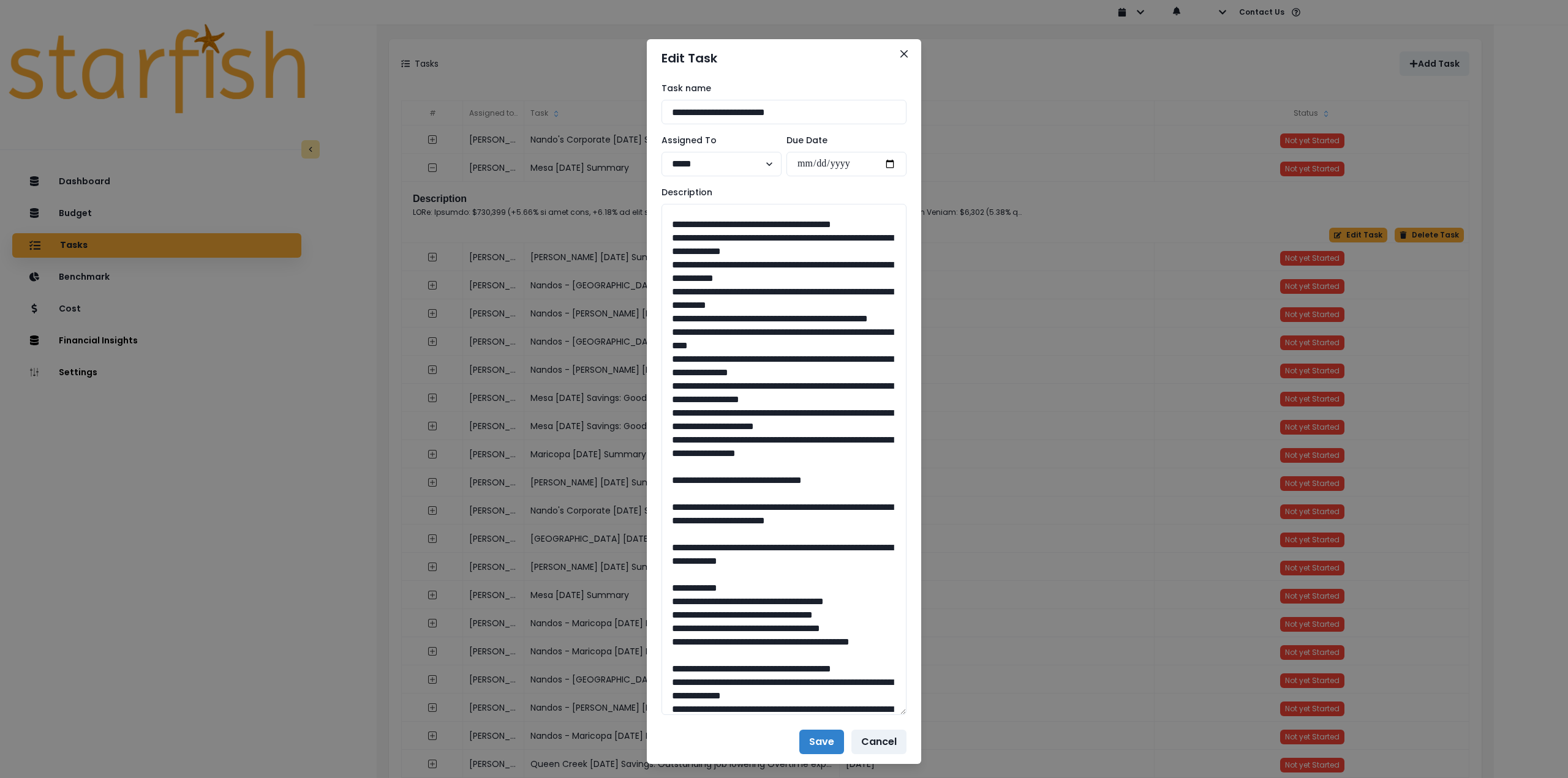
scroll to position [1225, 0]
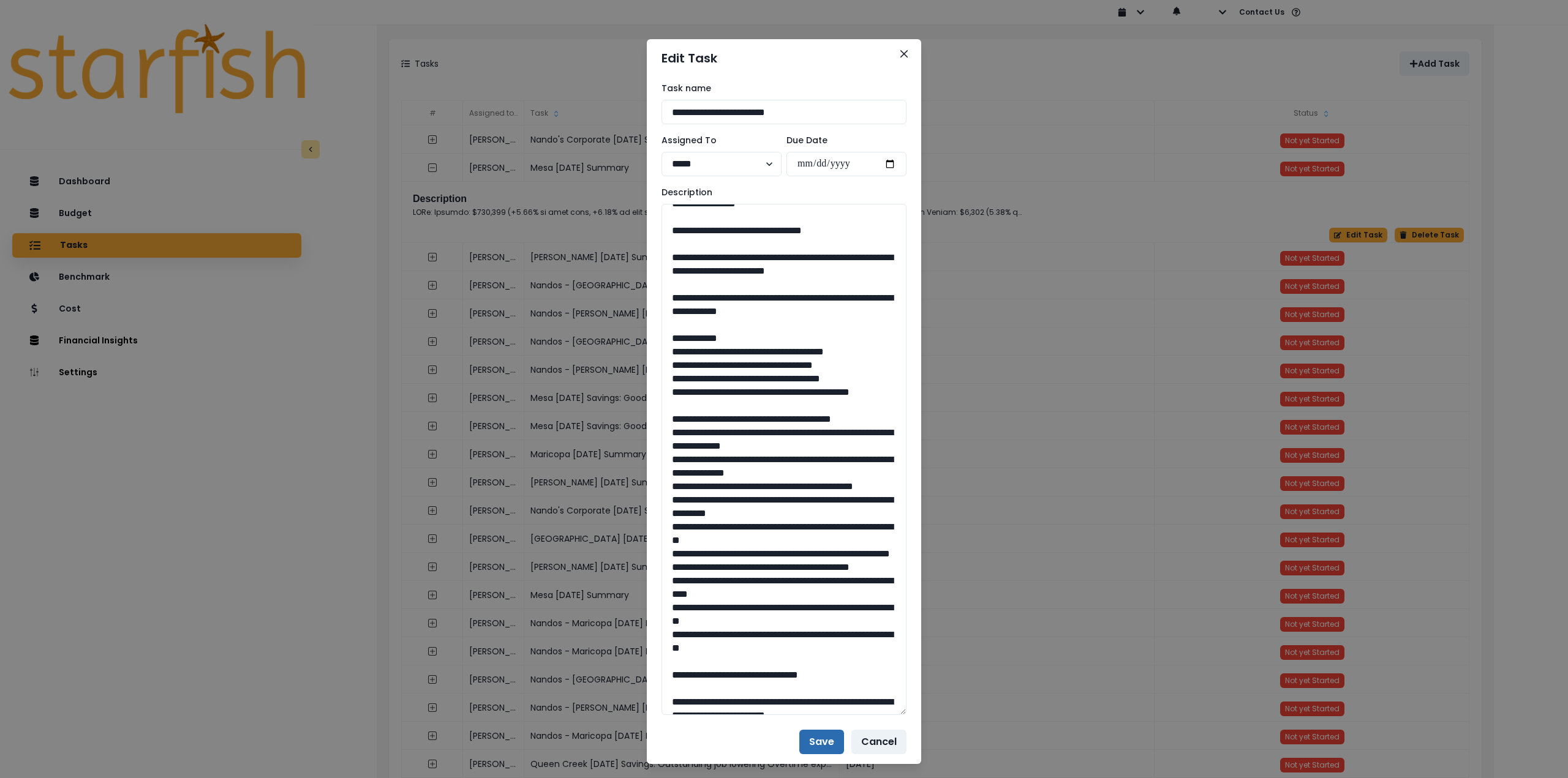
type textarea "**********"
click at [818, 742] on button "Save" at bounding box center [821, 741] width 44 height 25
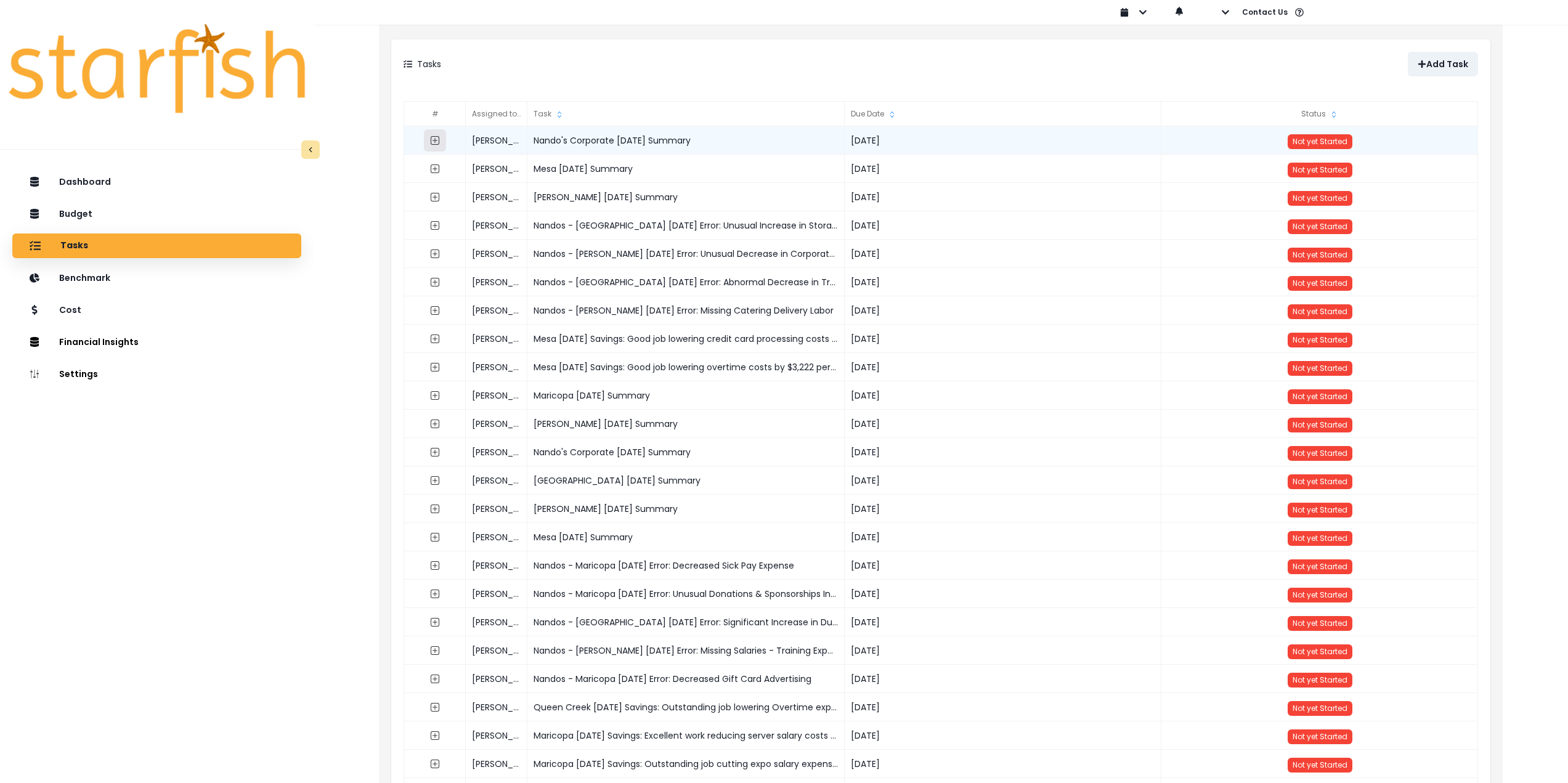
click at [436, 137] on icon "expand outline" at bounding box center [435, 140] width 9 height 9
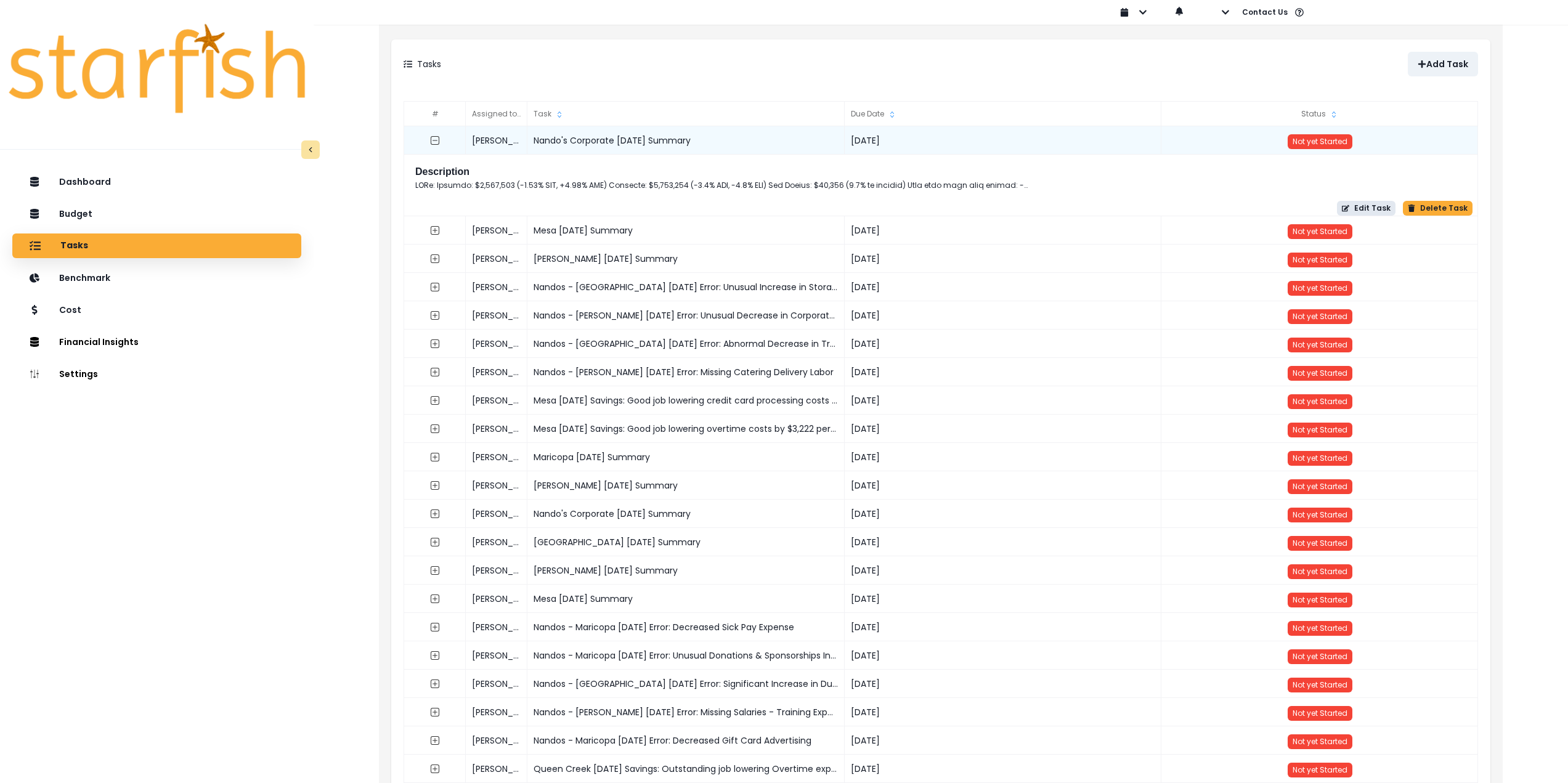
click at [1349, 205] on icon "button" at bounding box center [1345, 209] width 7 height 6
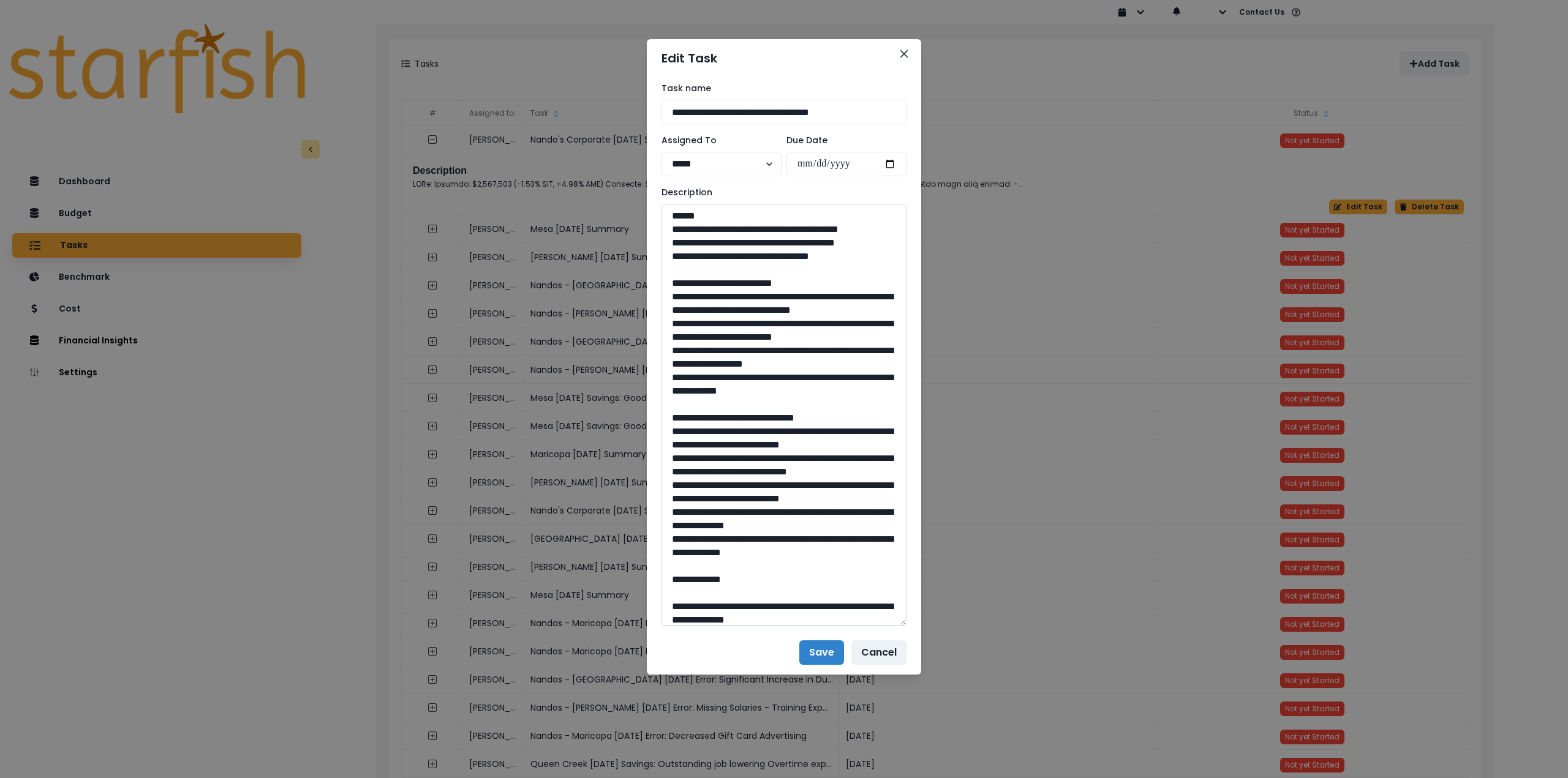
drag, startPoint x: 900, startPoint y: 250, endPoint x: 845, endPoint y: 458, distance: 215.1
click at [913, 627] on div "**********" at bounding box center [784, 353] width 275 height 553
drag, startPoint x: 710, startPoint y: 242, endPoint x: 662, endPoint y: 234, distance: 48.7
drag, startPoint x: 888, startPoint y: 255, endPoint x: 668, endPoint y: 259, distance: 220.0
click at [668, 259] on textarea at bounding box center [784, 418] width 245 height 427
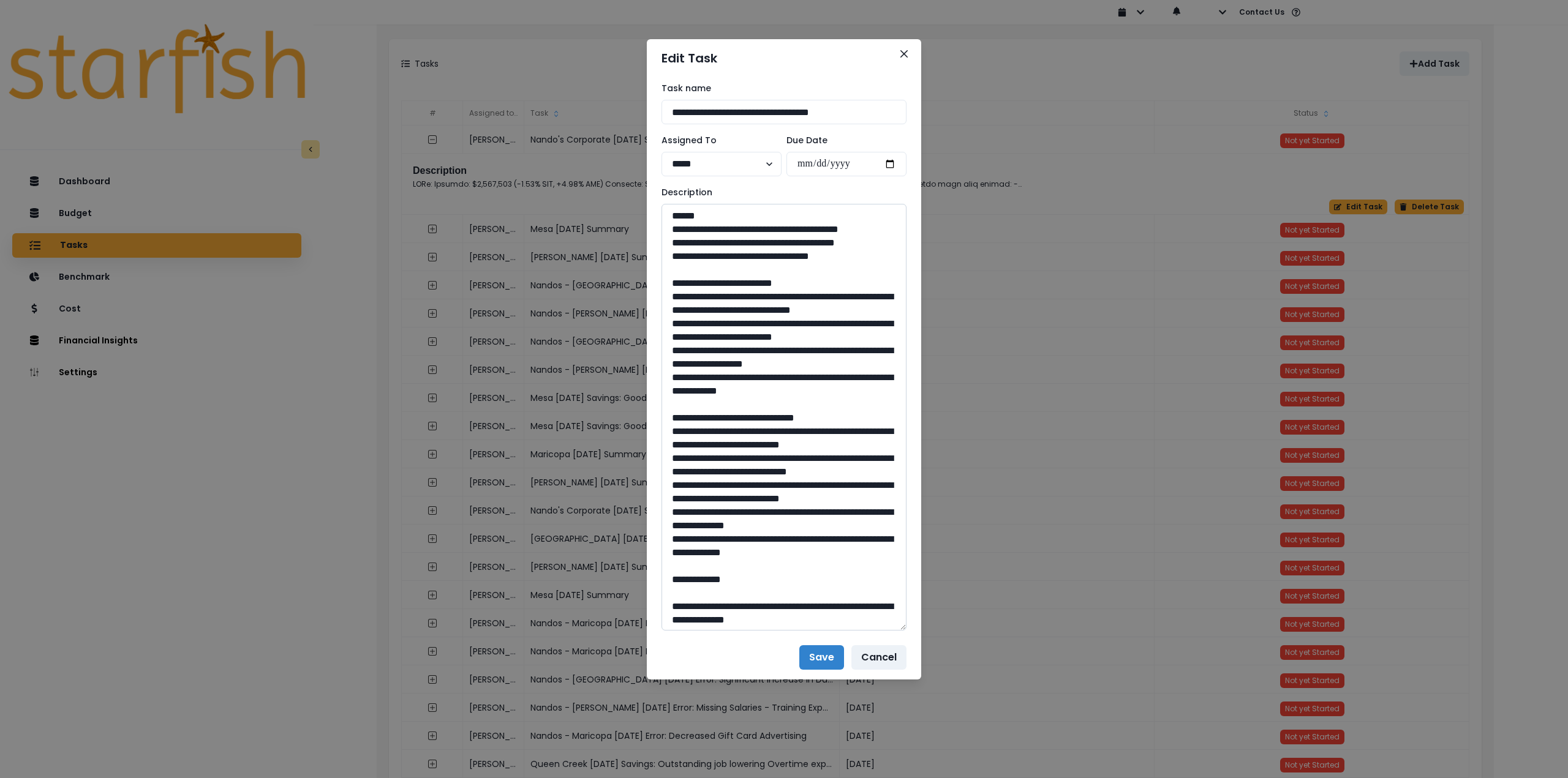
drag, startPoint x: 837, startPoint y: 268, endPoint x: 666, endPoint y: 270, distance: 171.0
click at [666, 270] on textarea at bounding box center [784, 418] width 245 height 427
drag, startPoint x: 770, startPoint y: 422, endPoint x: 643, endPoint y: 314, distance: 166.7
click at [643, 314] on div "**********" at bounding box center [784, 389] width 1568 height 778
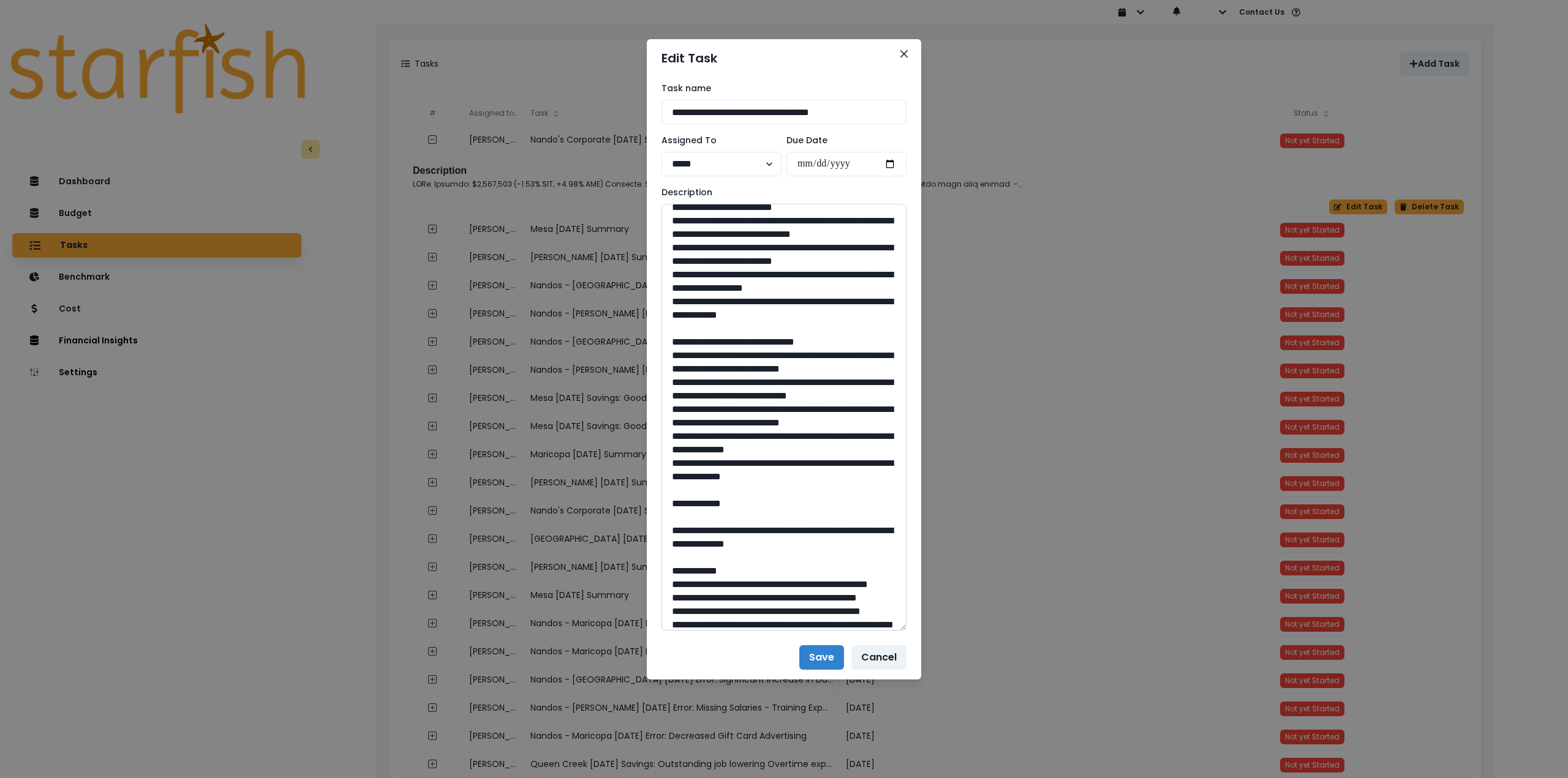
scroll to position [122, 0]
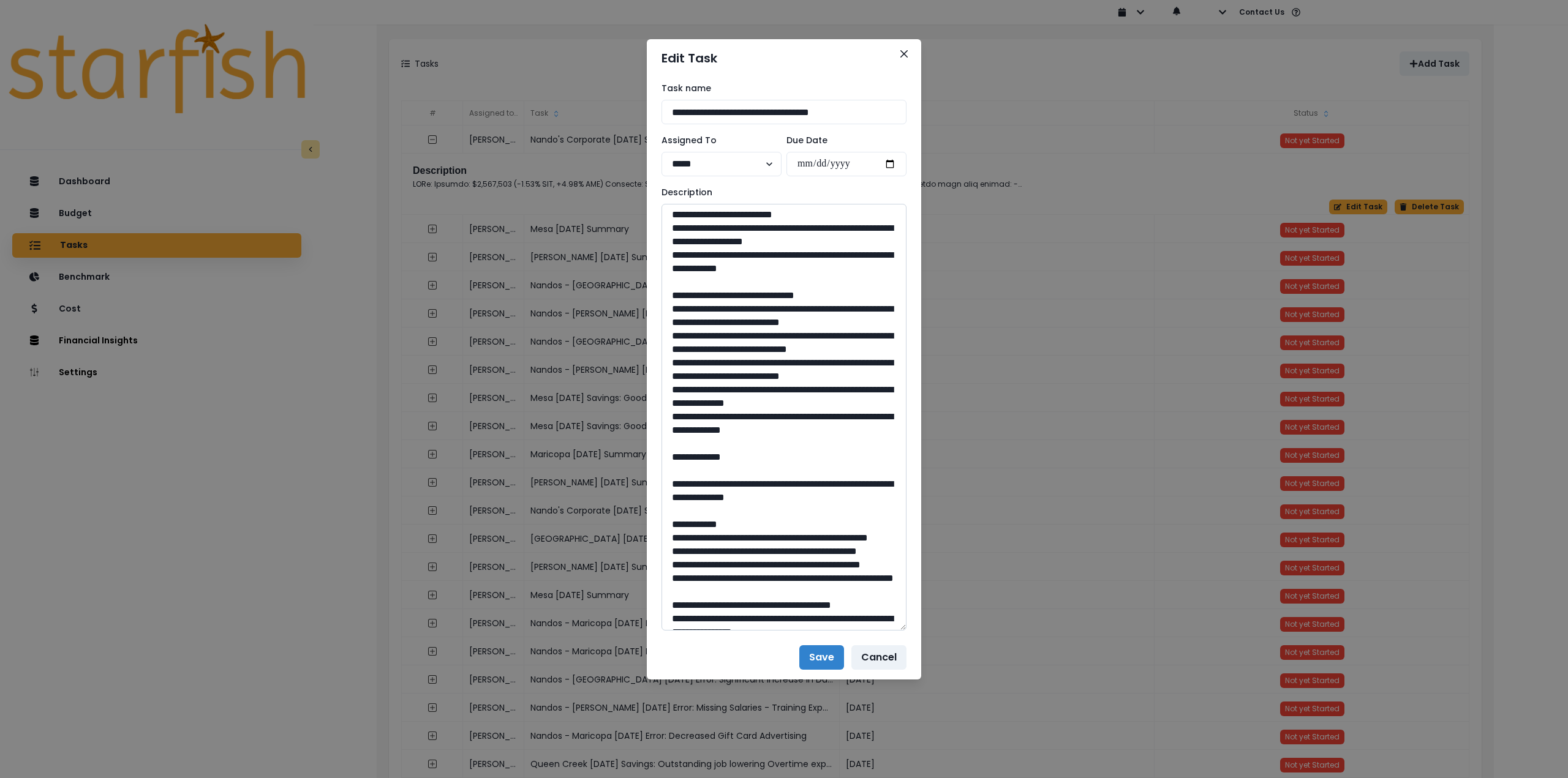
drag, startPoint x: 673, startPoint y: 364, endPoint x: 857, endPoint y: 524, distance: 243.8
click at [857, 524] on textarea at bounding box center [784, 418] width 245 height 427
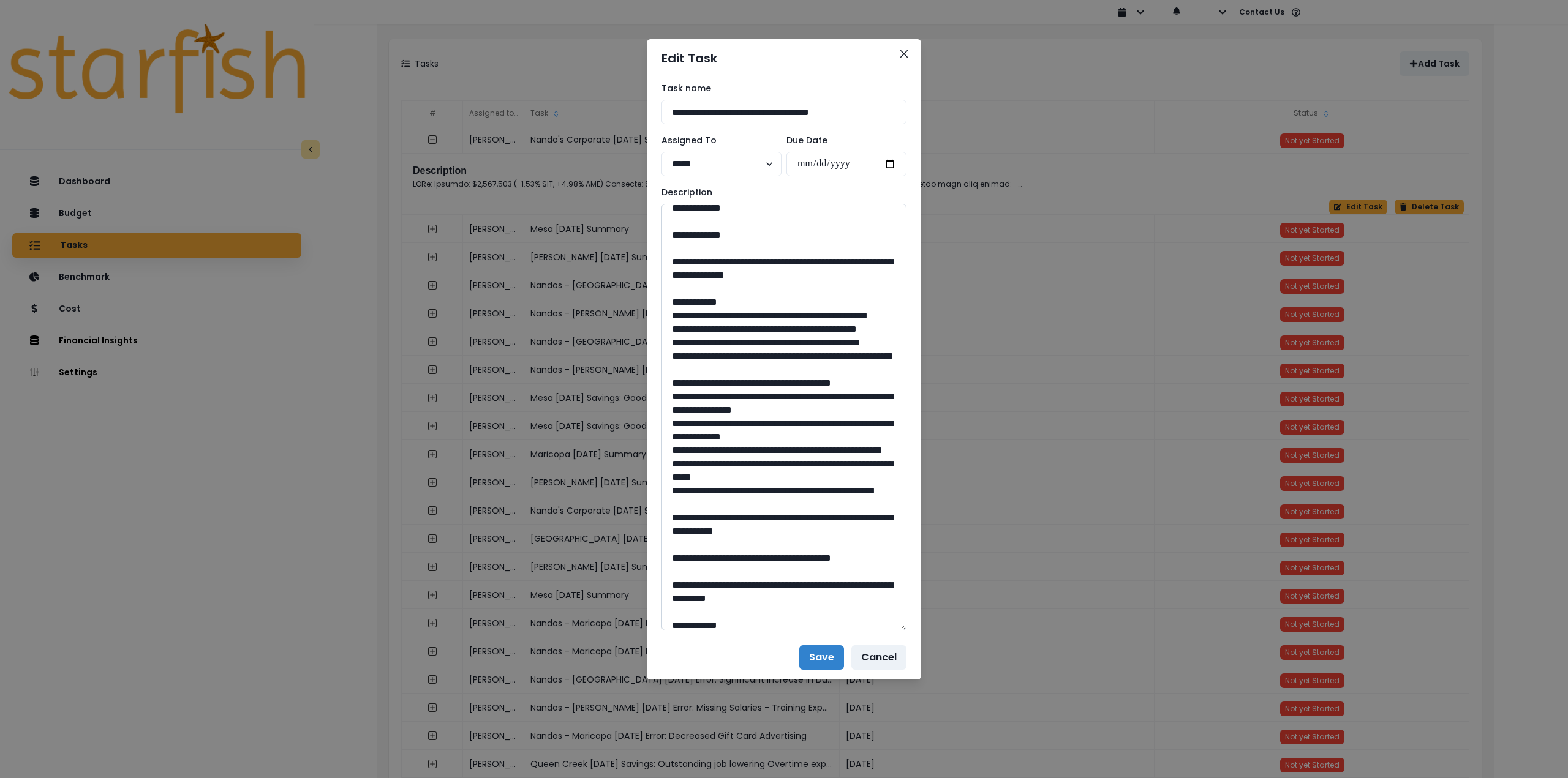
scroll to position [368, 0]
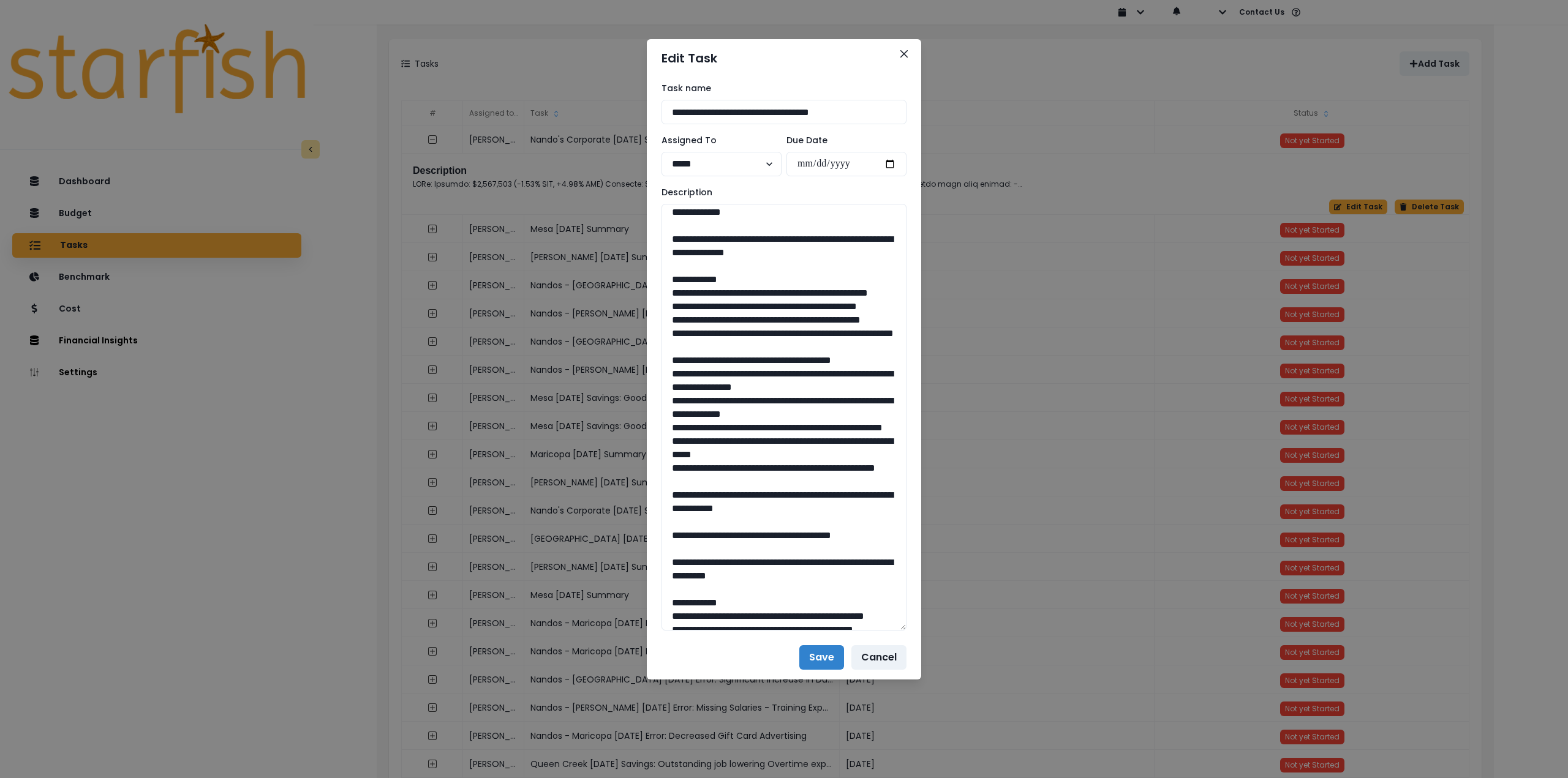
drag, startPoint x: 705, startPoint y: 333, endPoint x: 912, endPoint y: 352, distance: 207.9
click at [912, 352] on div "**********" at bounding box center [784, 356] width 275 height 558
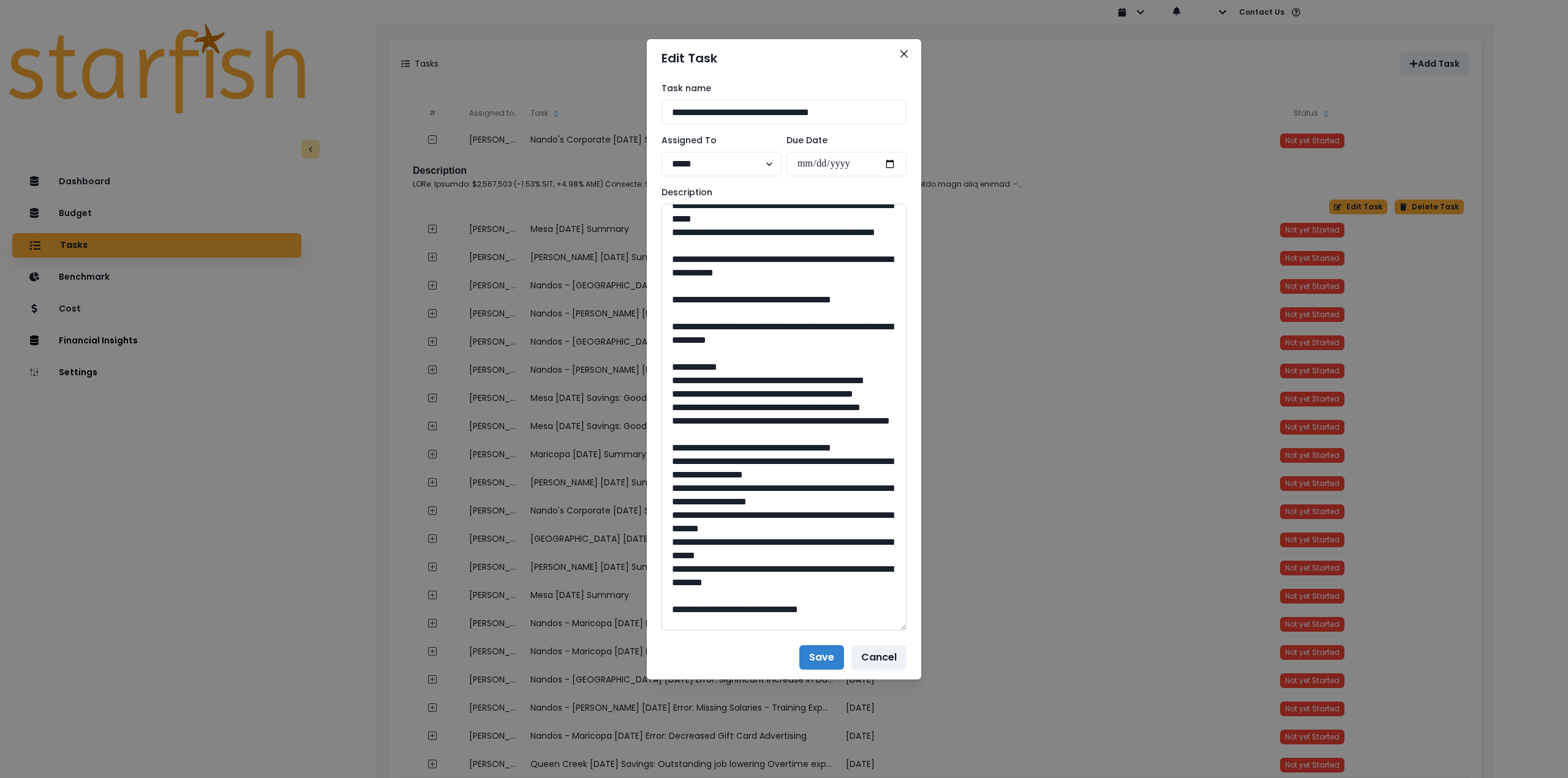
scroll to position [612, 0]
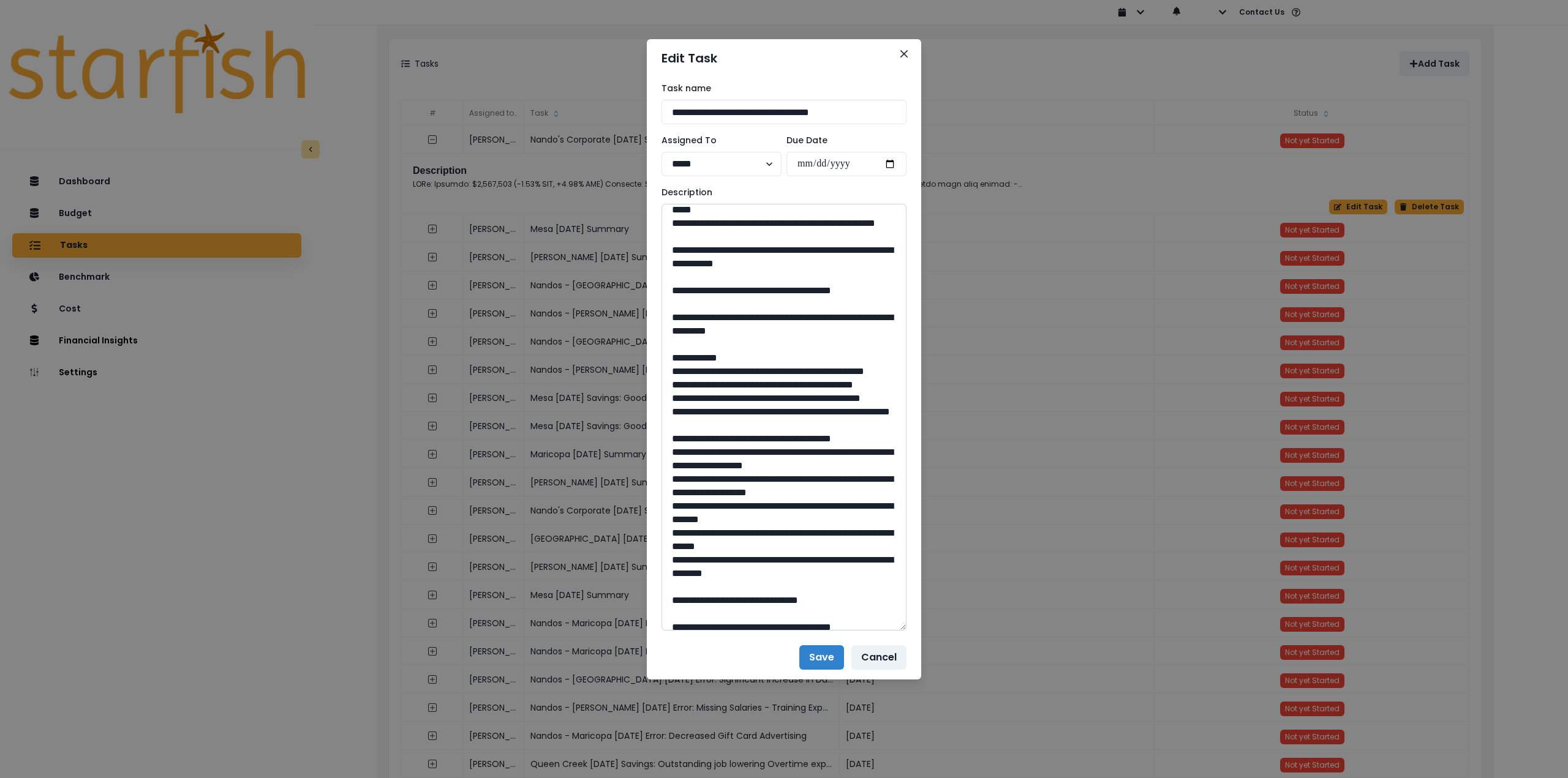
drag, startPoint x: 791, startPoint y: 423, endPoint x: 763, endPoint y: 424, distance: 28.0
click at [763, 424] on textarea at bounding box center [784, 418] width 245 height 427
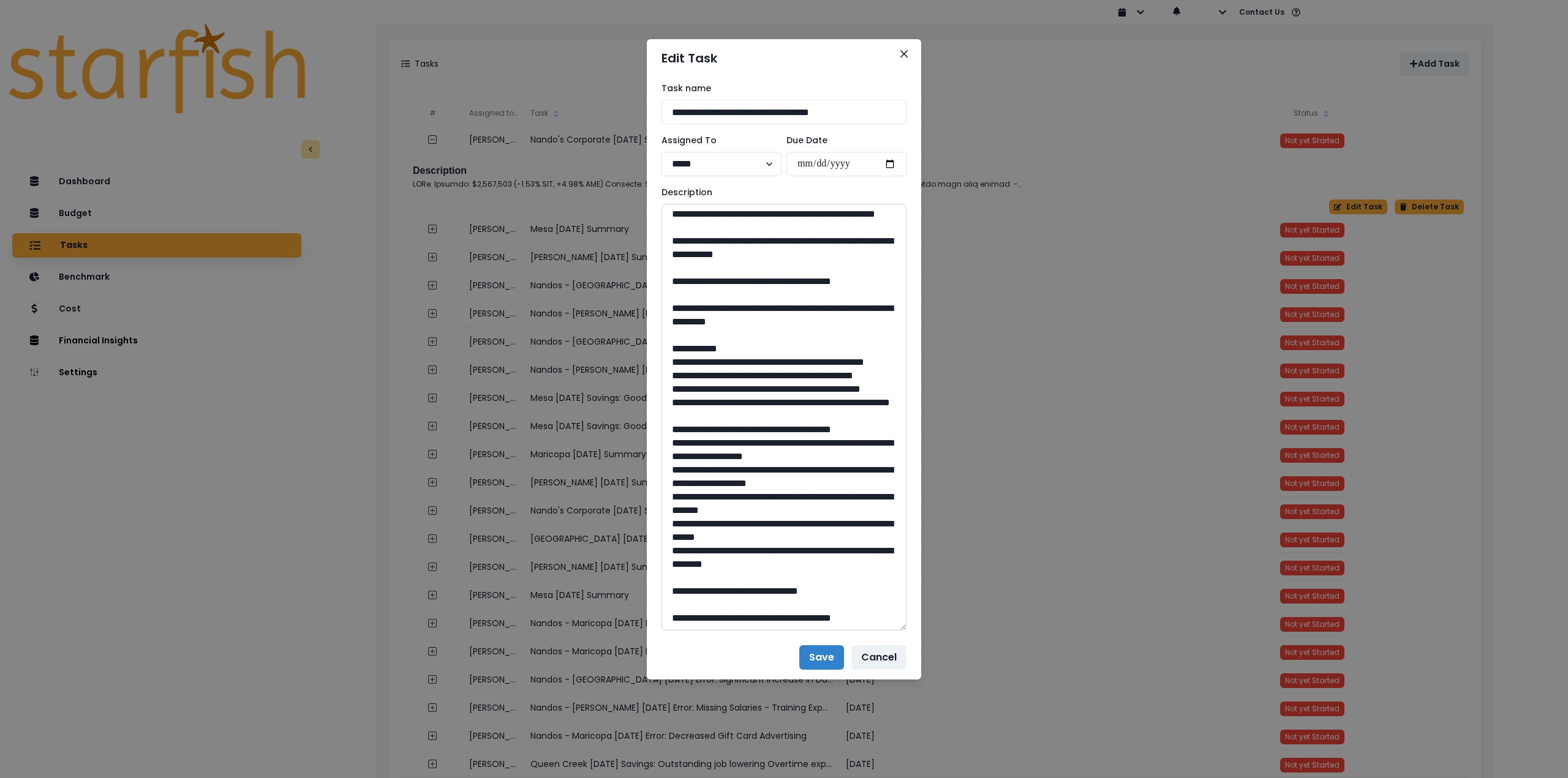
scroll to position [673, 0]
drag, startPoint x: 705, startPoint y: 428, endPoint x: 866, endPoint y: 446, distance: 162.0
click at [866, 446] on textarea at bounding box center [784, 418] width 245 height 427
click at [724, 440] on textarea at bounding box center [784, 418] width 245 height 427
drag, startPoint x: 708, startPoint y: 430, endPoint x: 861, endPoint y: 449, distance: 154.2
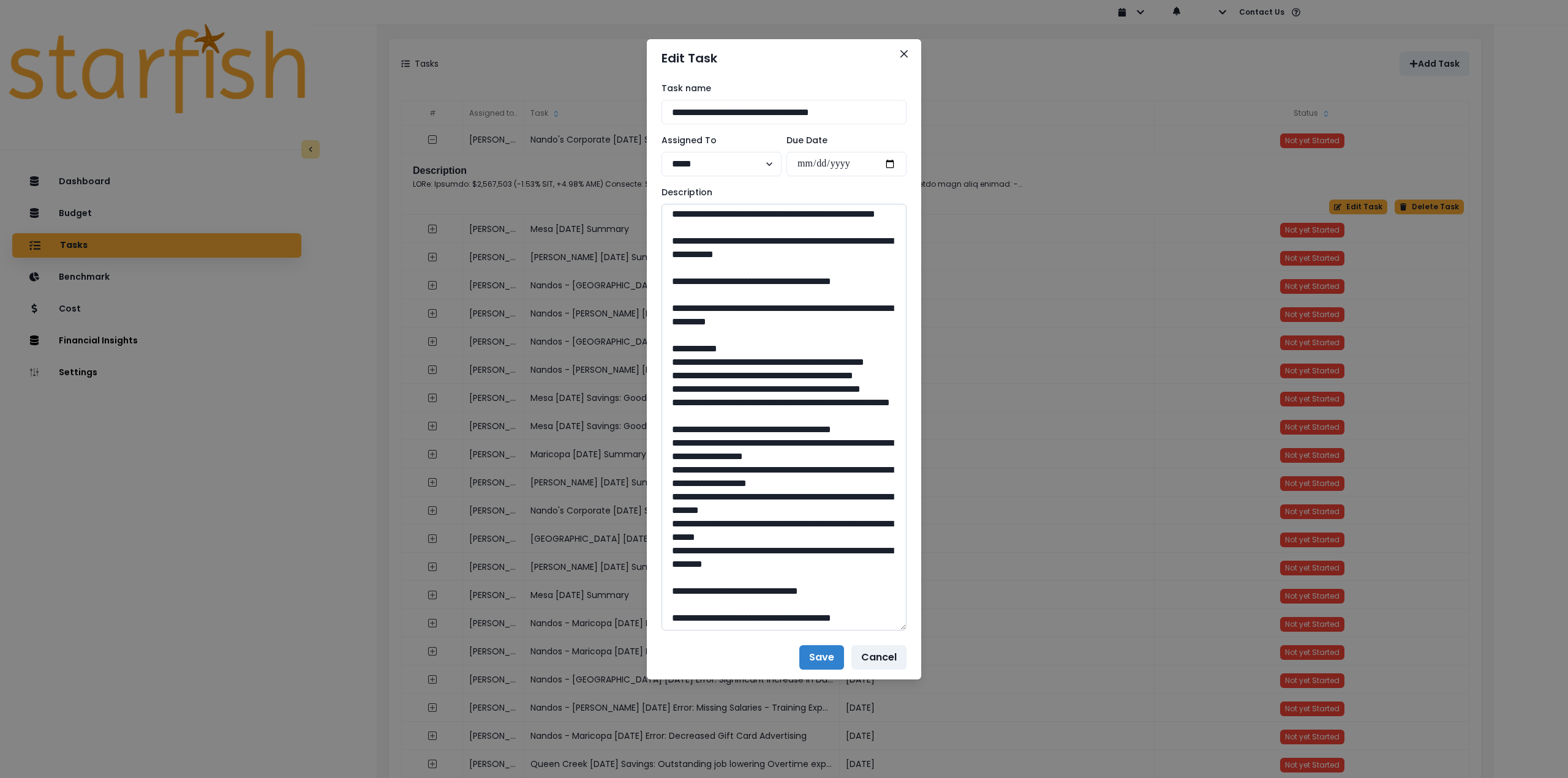
click at [861, 449] on textarea at bounding box center [784, 418] width 245 height 427
drag, startPoint x: 783, startPoint y: 586, endPoint x: 762, endPoint y: 588, distance: 21.1
click at [762, 588] on textarea at bounding box center [784, 418] width 245 height 427
click at [904, 56] on icon "Close" at bounding box center [904, 53] width 7 height 7
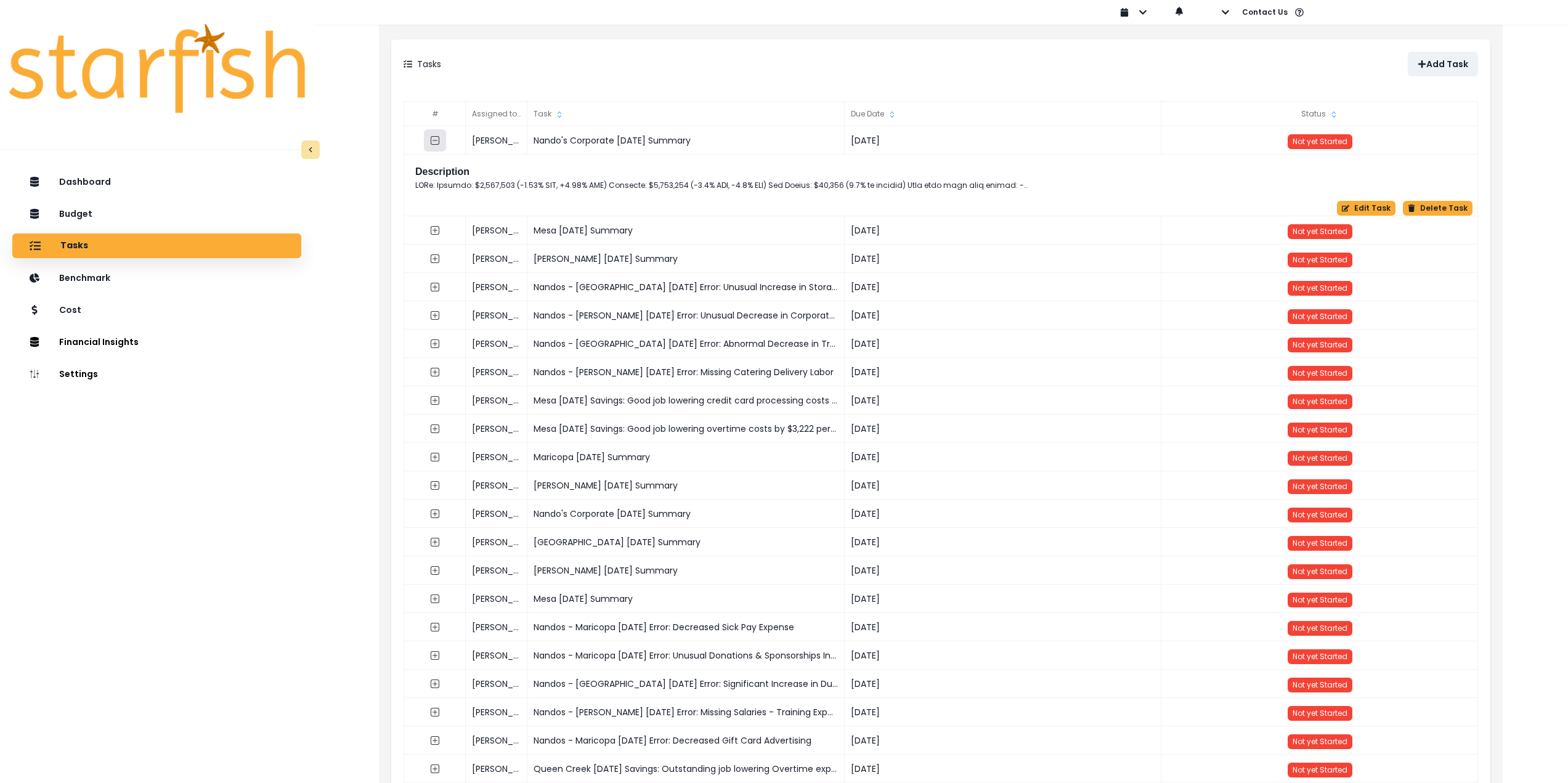
click at [435, 139] on icon "collasped outline" at bounding box center [435, 141] width 10 height 10
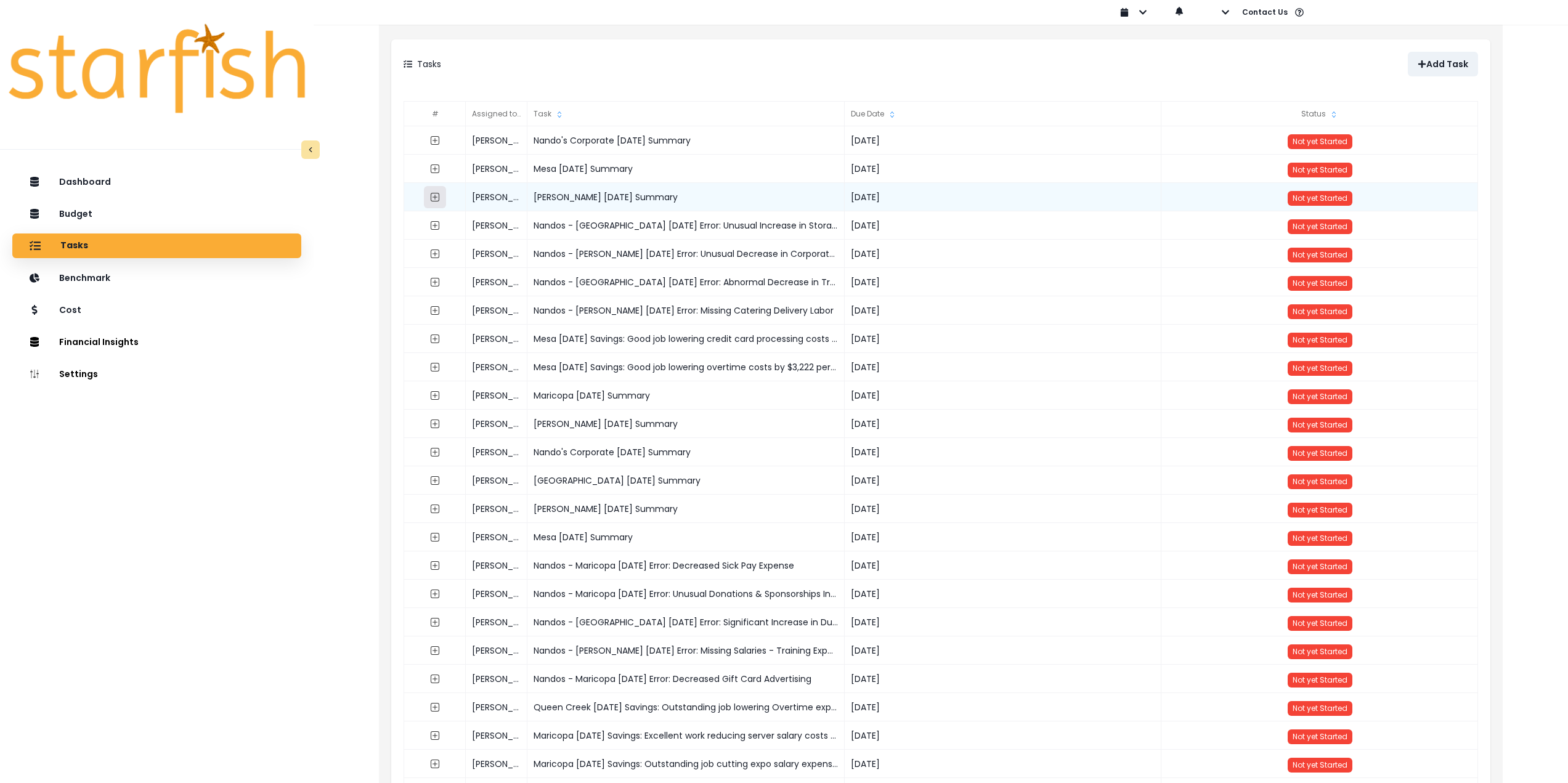
click at [432, 196] on icon "expand outline" at bounding box center [435, 197] width 10 height 10
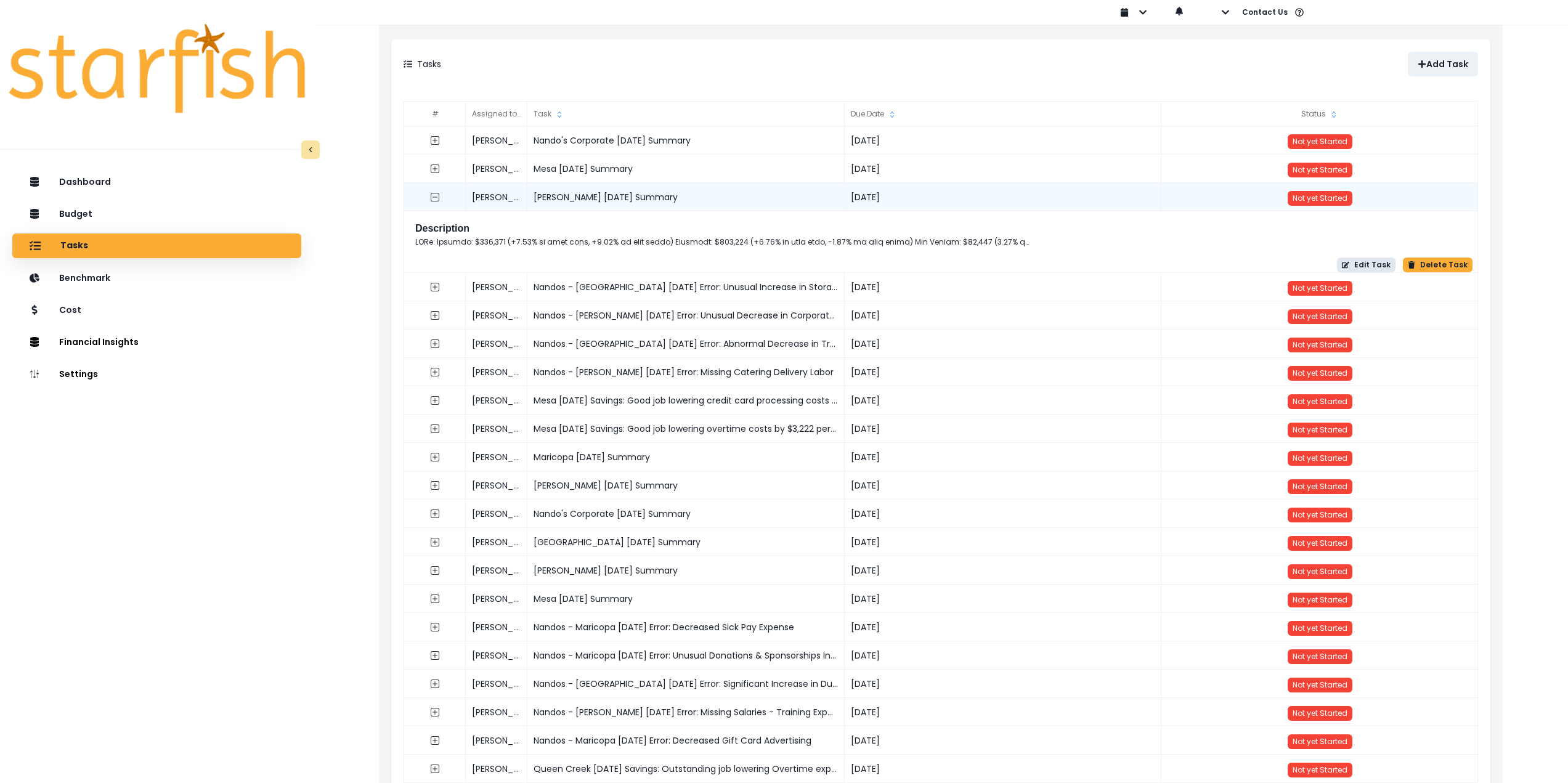
click at [1349, 262] on icon "button" at bounding box center [1345, 264] width 7 height 7
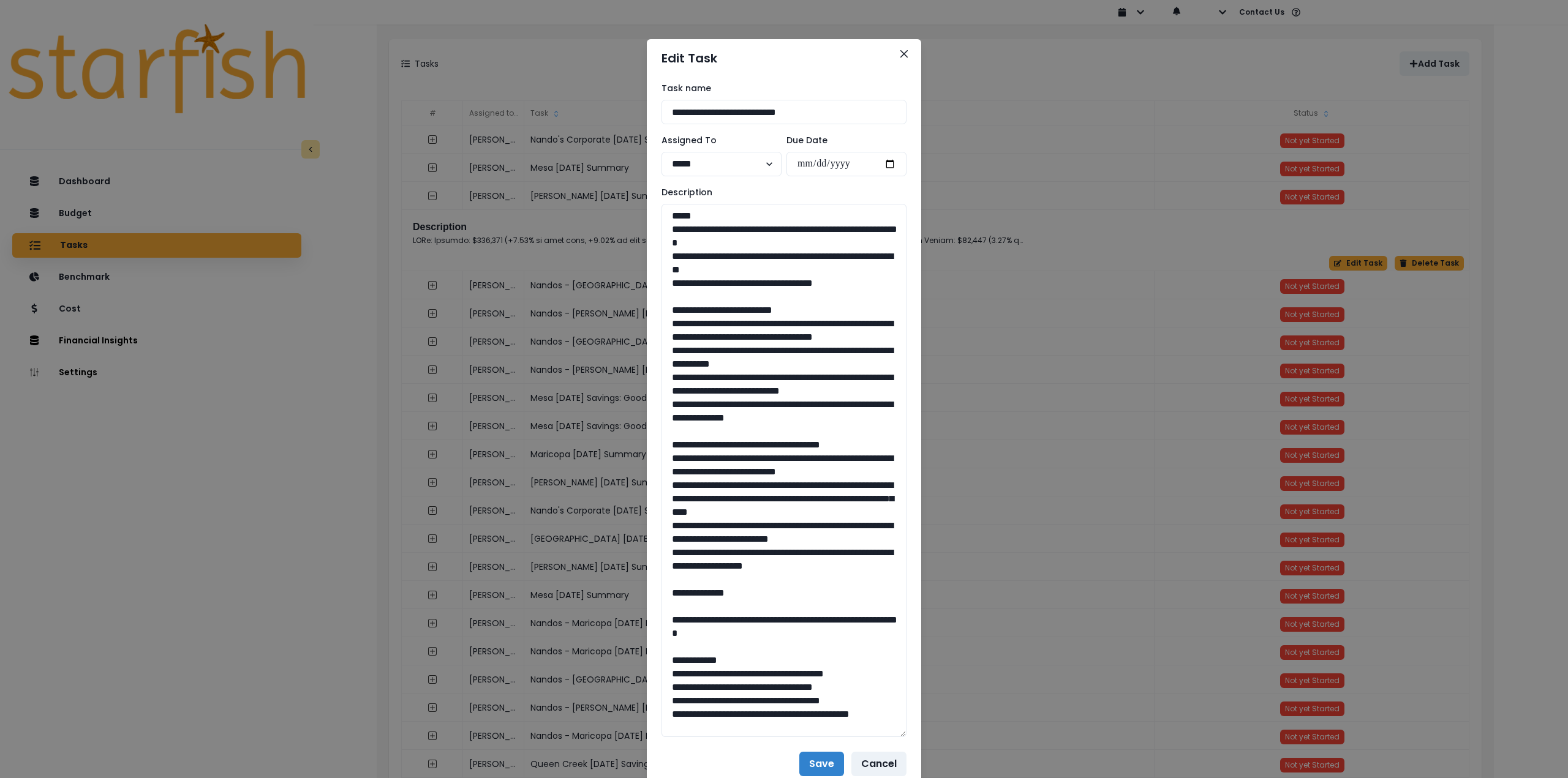
drag, startPoint x: 905, startPoint y: 248, endPoint x: 923, endPoint y: 735, distance: 487.3
click at [923, 735] on div "**********" at bounding box center [784, 389] width 1568 height 778
drag, startPoint x: 795, startPoint y: 246, endPoint x: 662, endPoint y: 232, distance: 133.7
drag, startPoint x: 740, startPoint y: 268, endPoint x: 654, endPoint y: 258, distance: 86.6
click at [654, 258] on div "**********" at bounding box center [784, 410] width 275 height 668
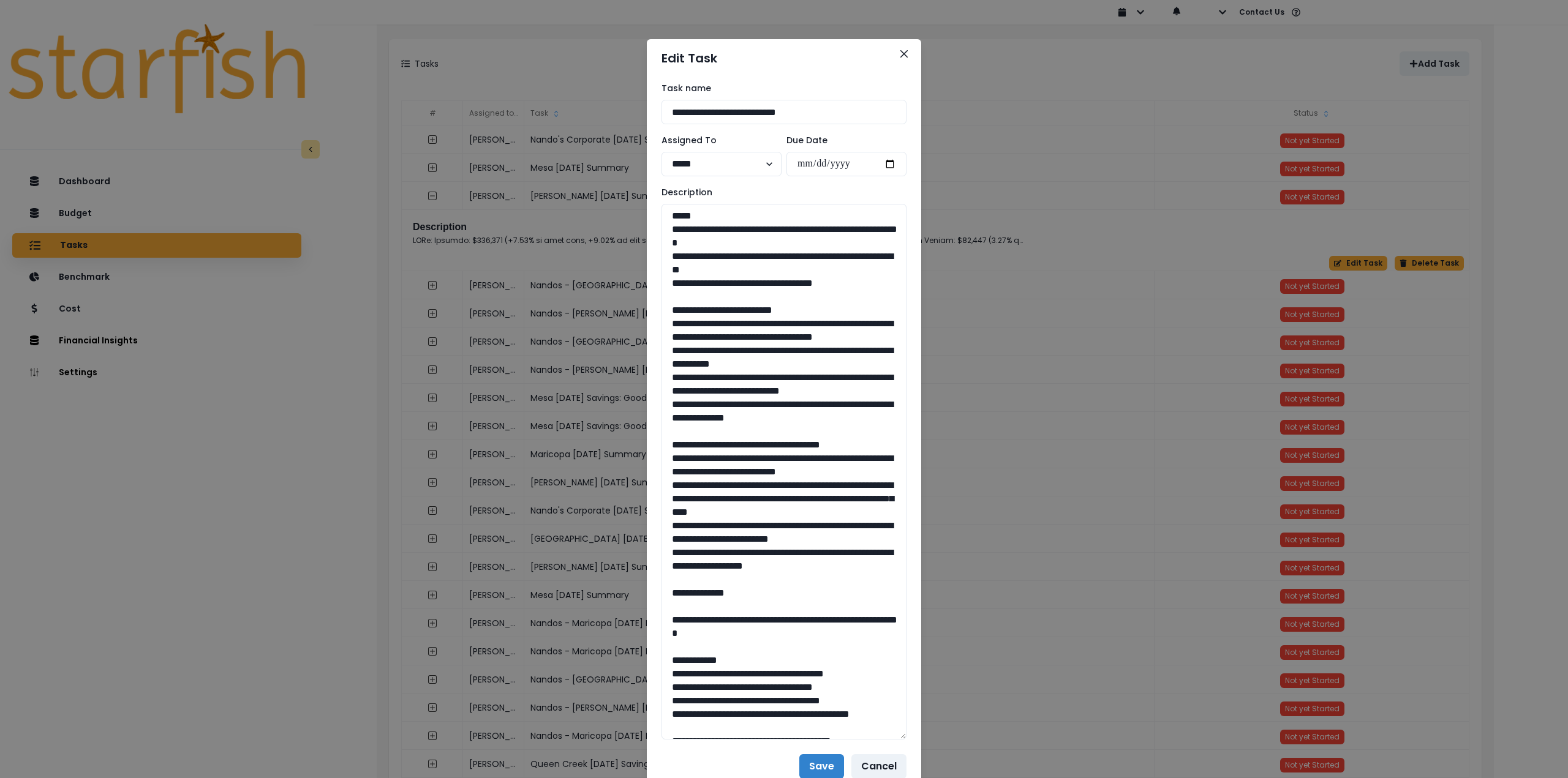
drag, startPoint x: 840, startPoint y: 283, endPoint x: 640, endPoint y: 283, distance: 200.0
click at [640, 283] on div "**********" at bounding box center [784, 389] width 1568 height 778
drag, startPoint x: 863, startPoint y: 445, endPoint x: 642, endPoint y: 329, distance: 249.6
click at [647, 329] on div "**********" at bounding box center [784, 410] width 275 height 668
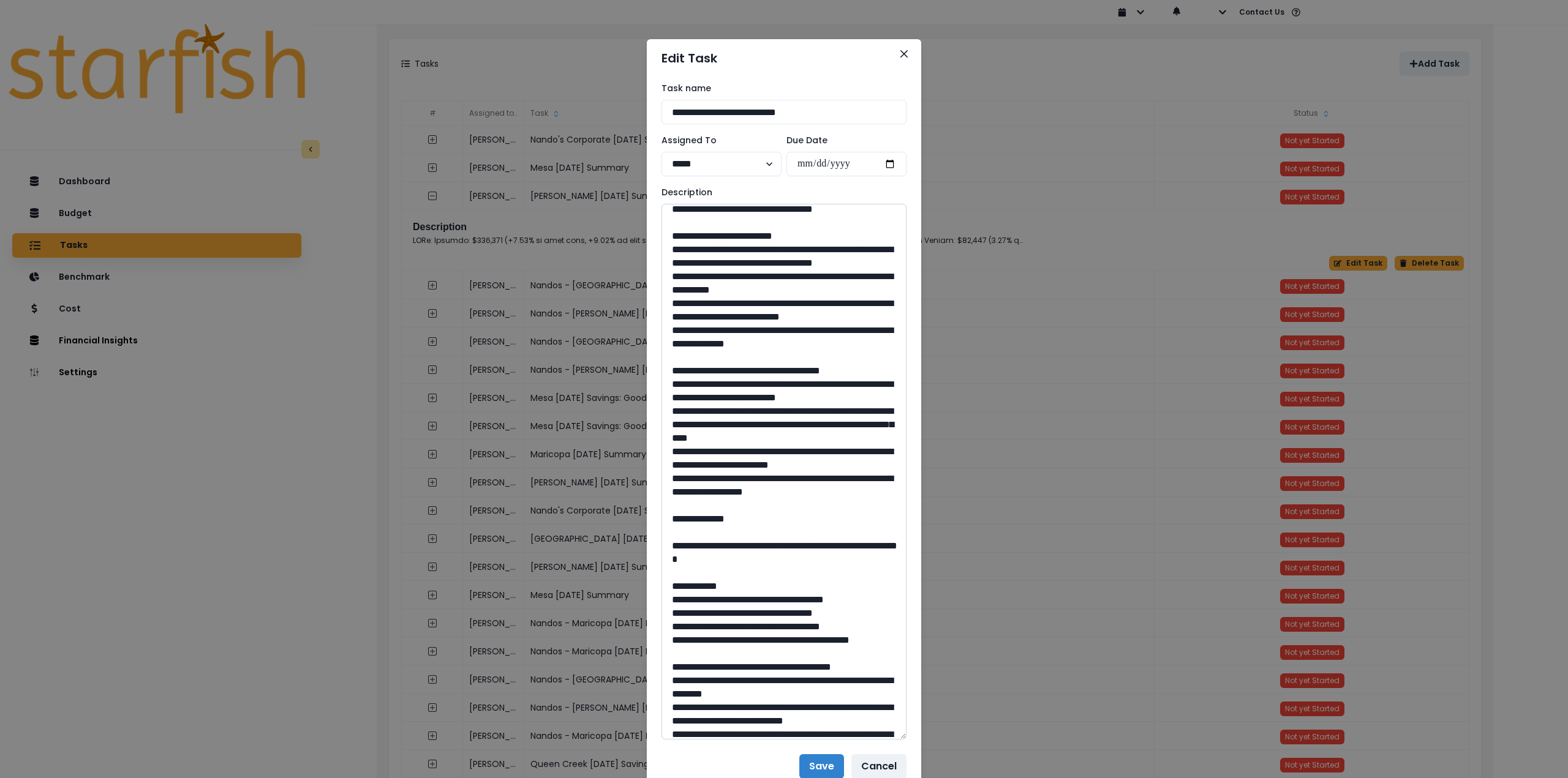
scroll to position [122, 0]
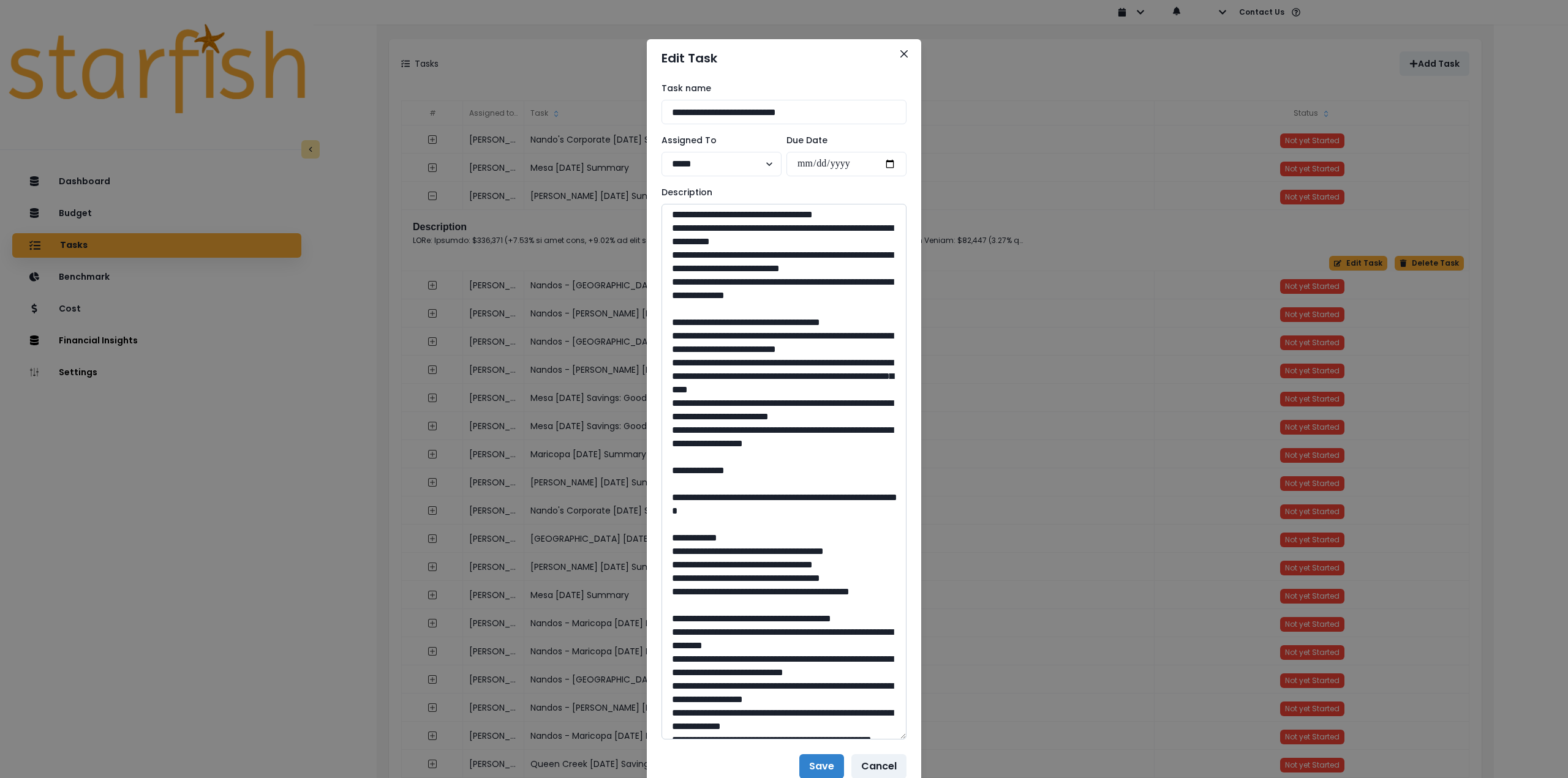
drag, startPoint x: 663, startPoint y: 365, endPoint x: 858, endPoint y: 508, distance: 241.8
click at [858, 508] on textarea at bounding box center [784, 472] width 245 height 536
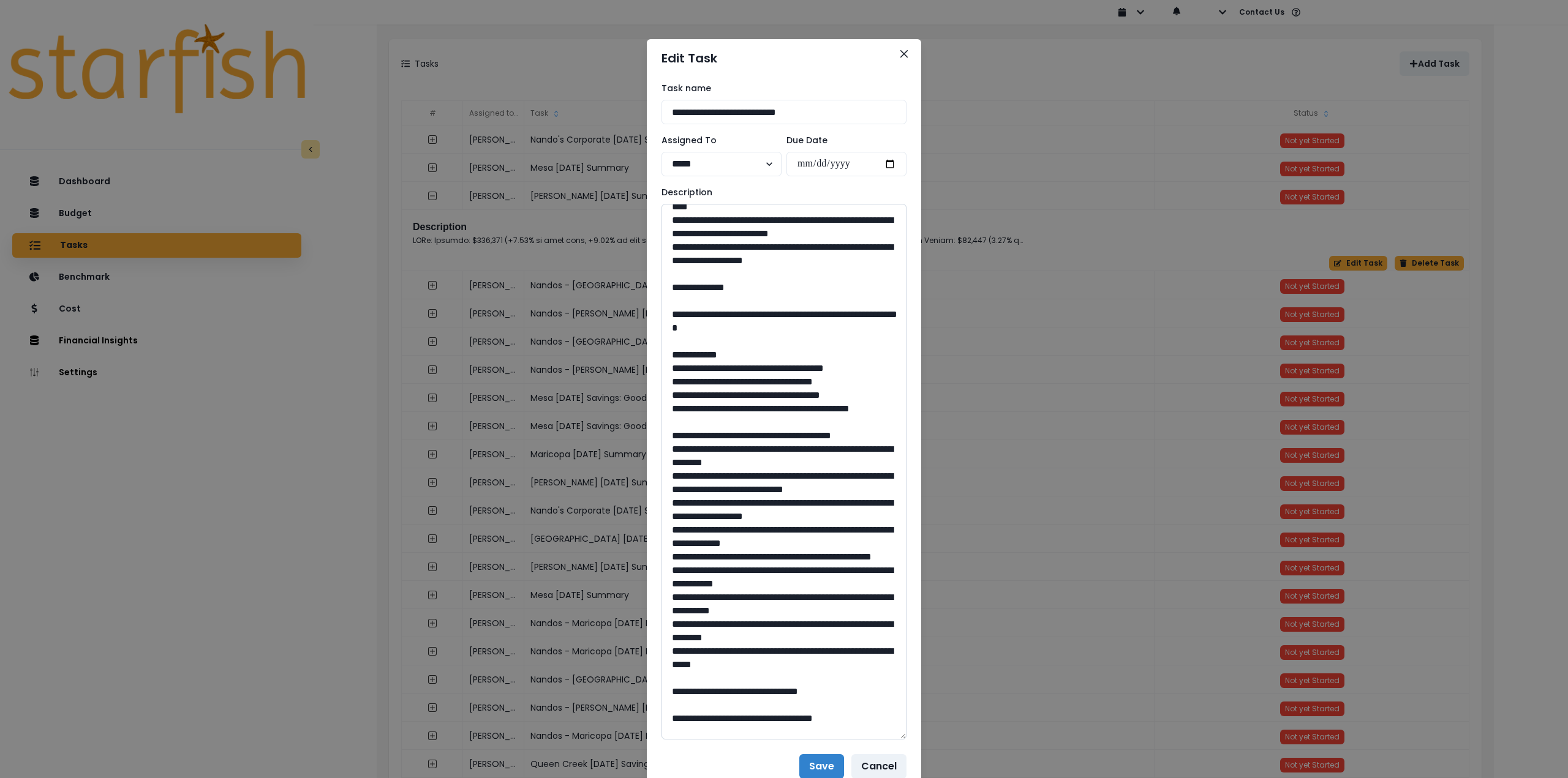
scroll to position [306, 0]
drag, startPoint x: 701, startPoint y: 384, endPoint x: 801, endPoint y: 398, distance: 101.0
click at [801, 398] on textarea at bounding box center [784, 472] width 245 height 536
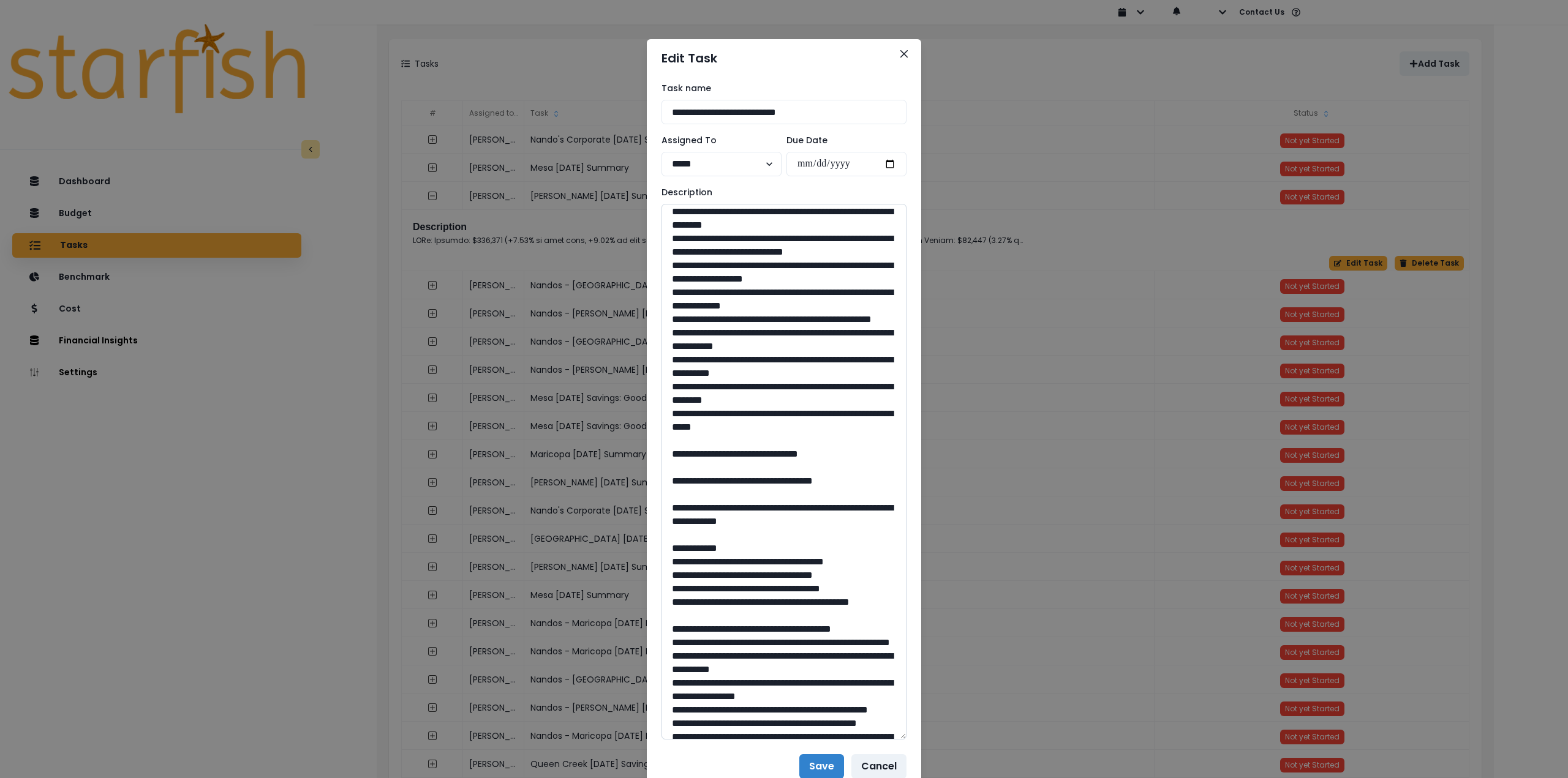
scroll to position [551, 0]
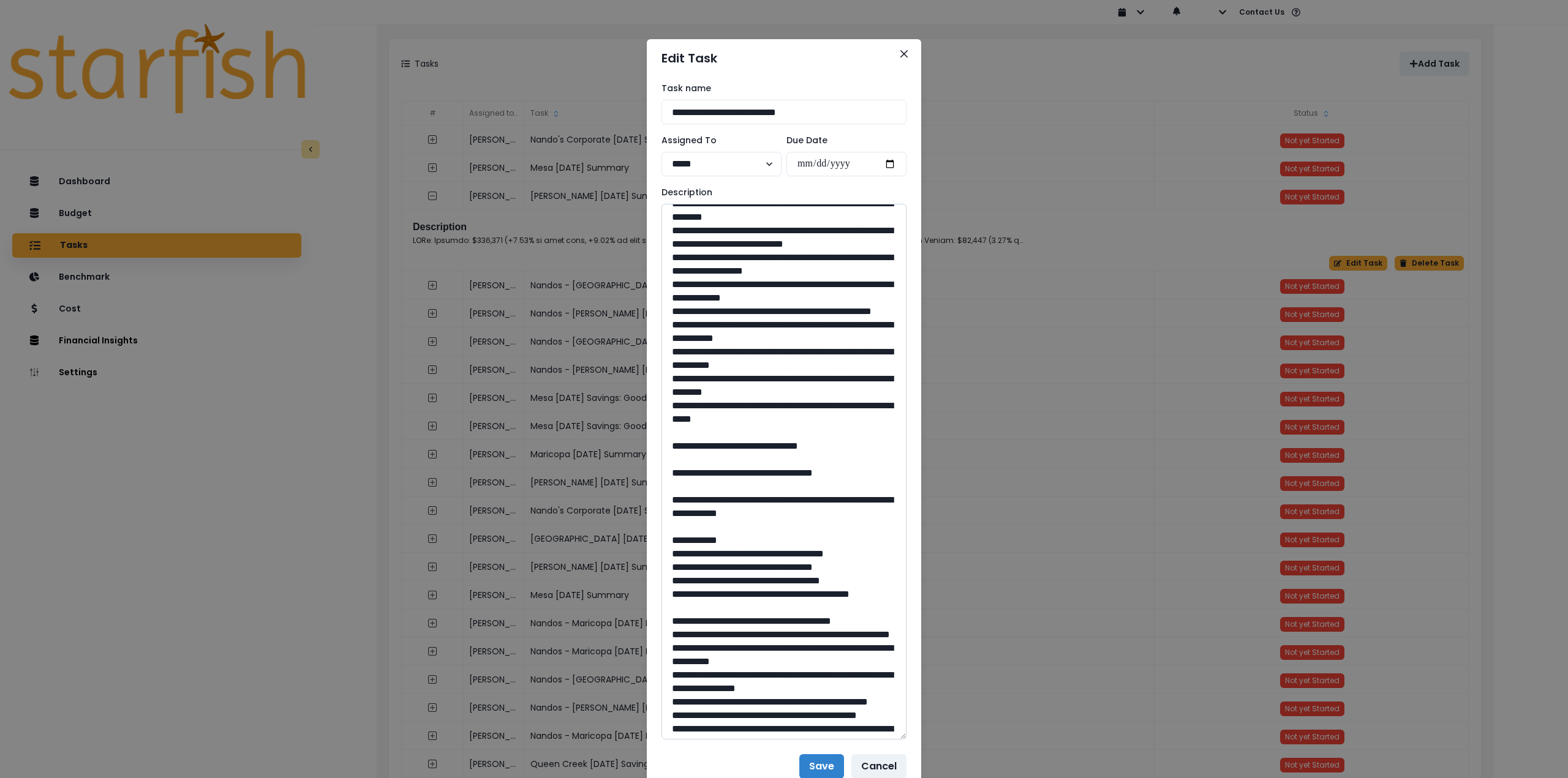
drag, startPoint x: 767, startPoint y: 554, endPoint x: 751, endPoint y: 554, distance: 16.0
click at [751, 554] on textarea at bounding box center [784, 472] width 245 height 536
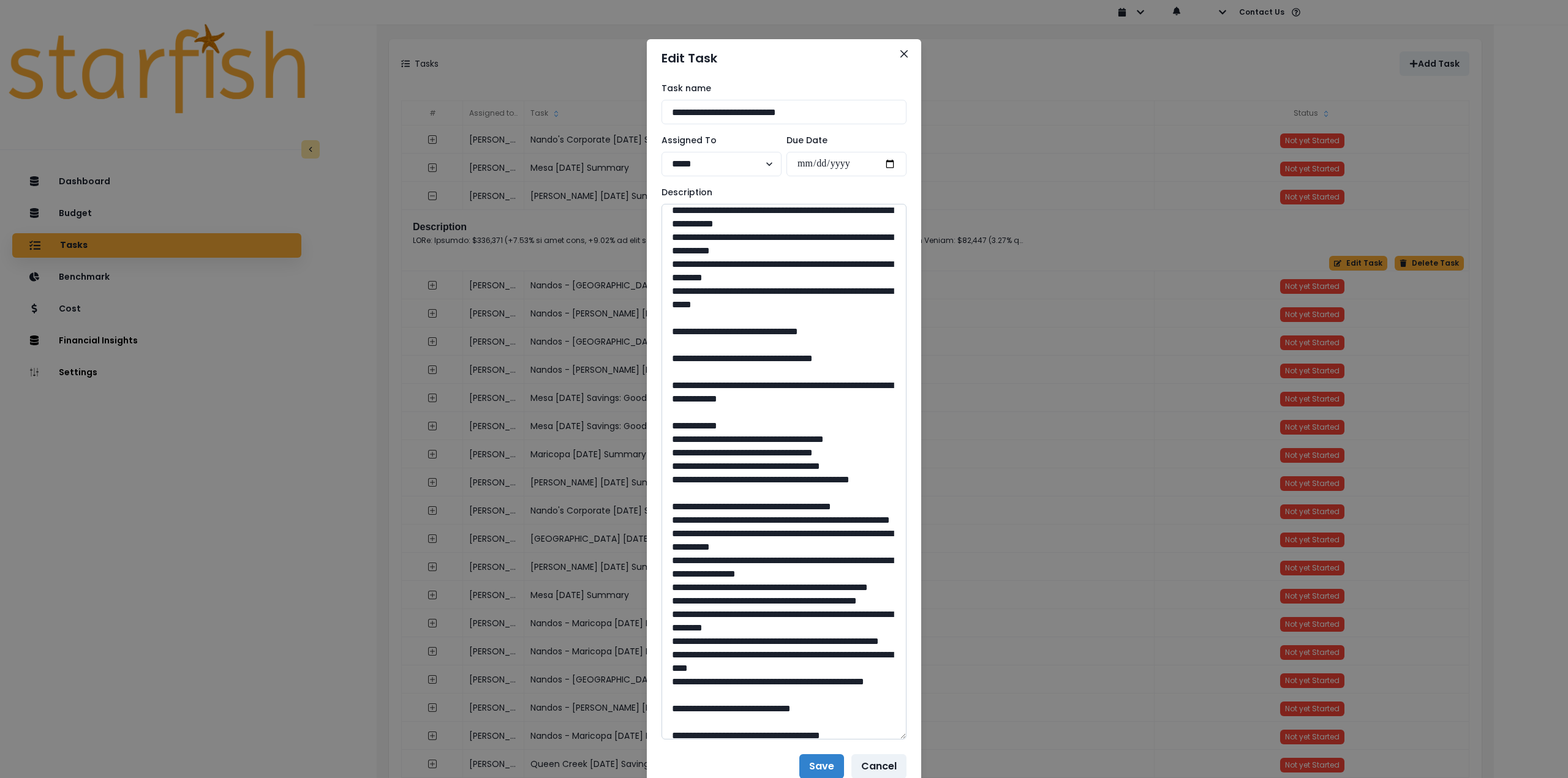
scroll to position [735, 0]
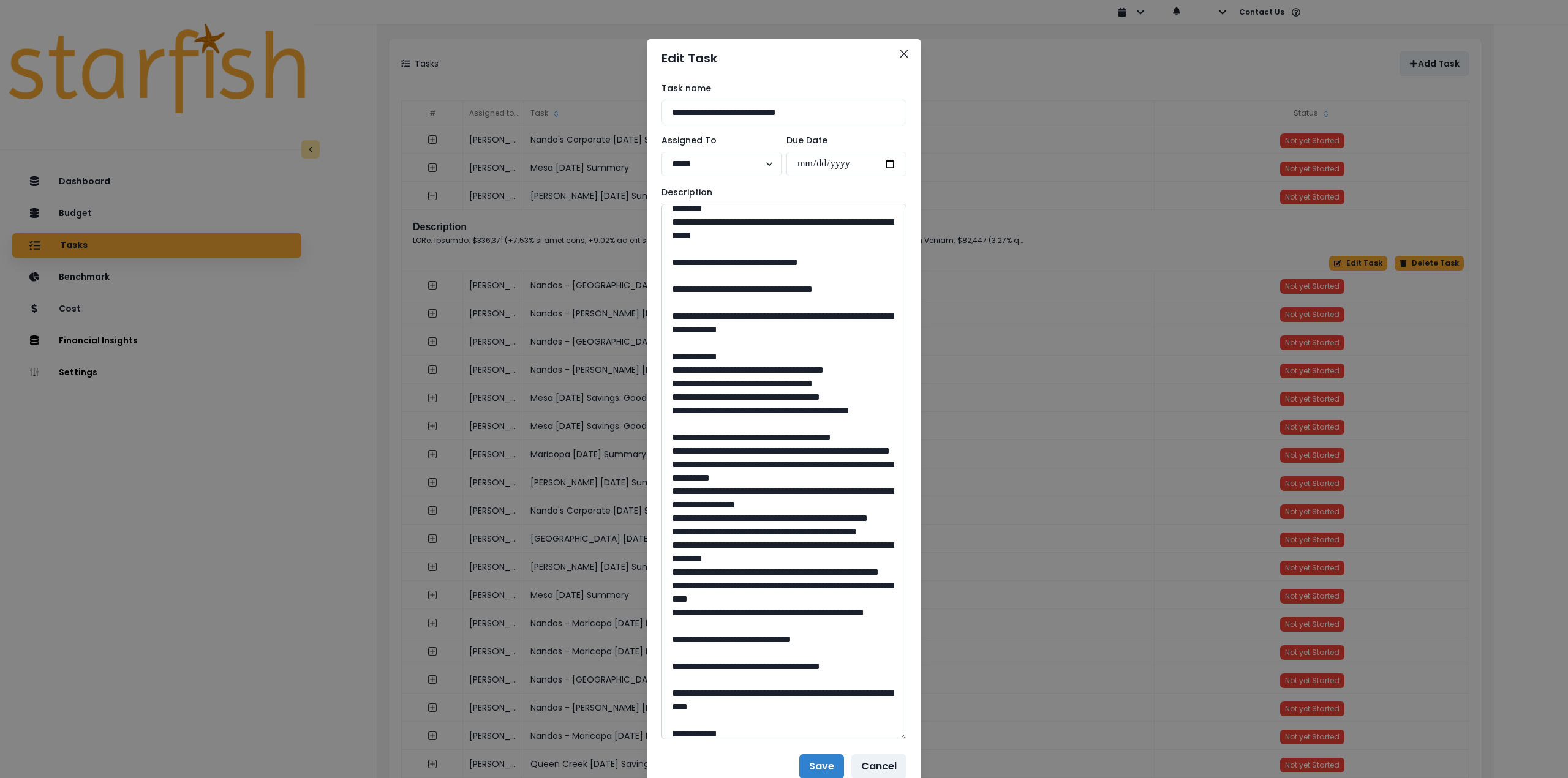
drag, startPoint x: 705, startPoint y: 426, endPoint x: 882, endPoint y: 443, distance: 177.8
click at [882, 443] on textarea at bounding box center [784, 472] width 245 height 536
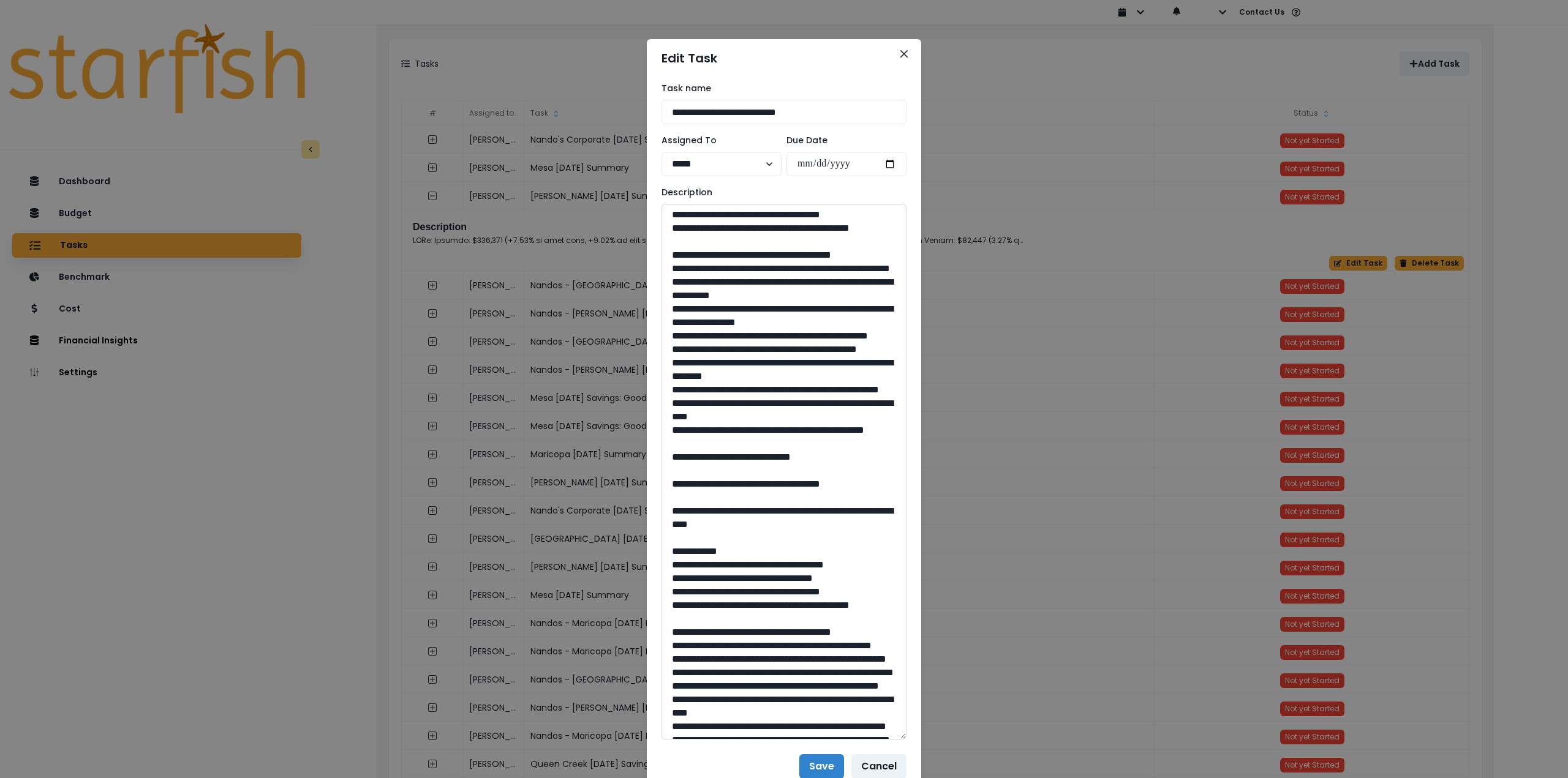
scroll to position [919, 0]
drag, startPoint x: 778, startPoint y: 640, endPoint x: 754, endPoint y: 641, distance: 24.0
click at [754, 641] on textarea at bounding box center [784, 472] width 245 height 536
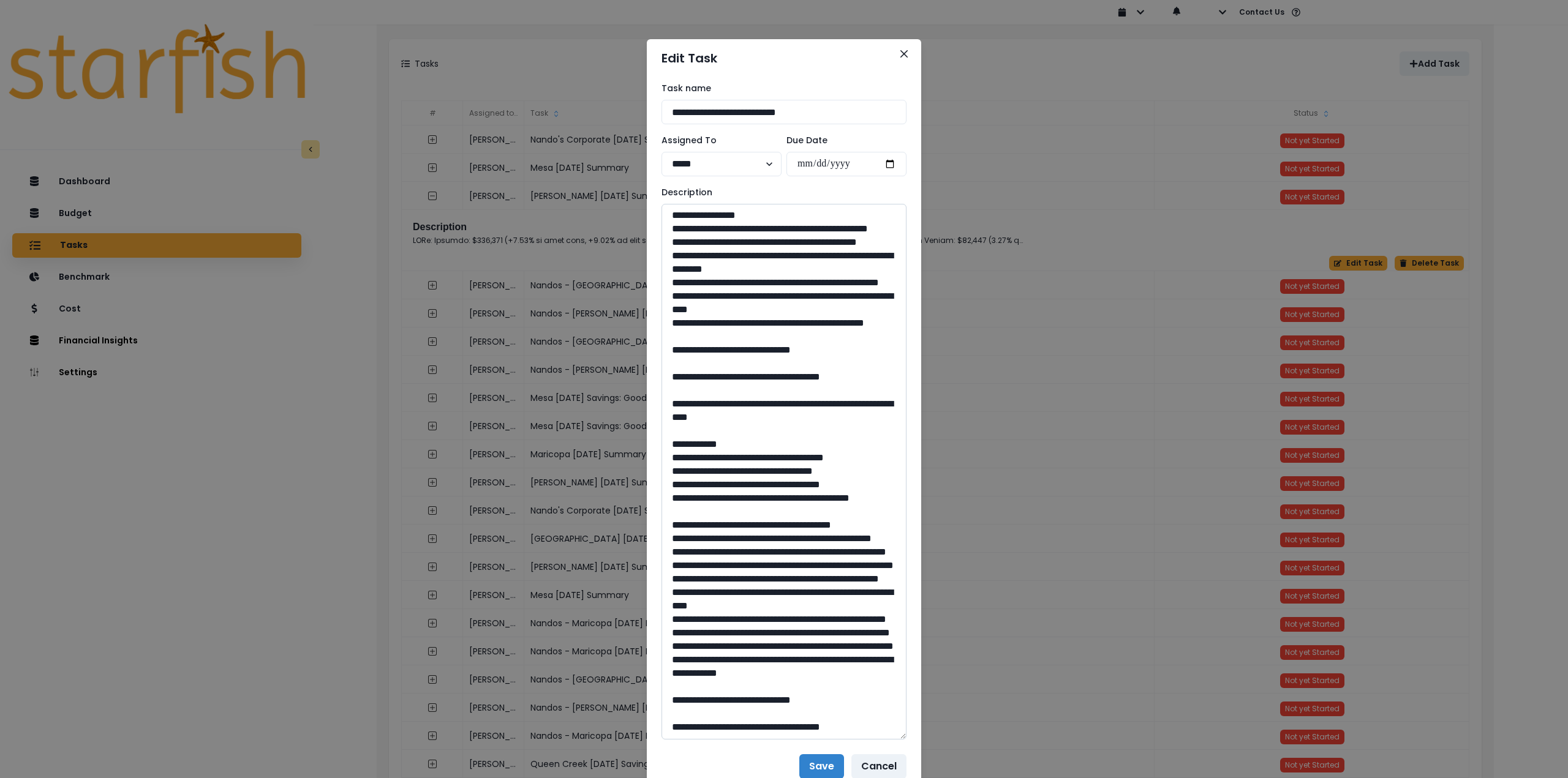
scroll to position [1102, 0]
drag, startPoint x: 703, startPoint y: 510, endPoint x: 799, endPoint y: 526, distance: 97.3
click at [799, 526] on textarea at bounding box center [784, 472] width 245 height 536
drag, startPoint x: 774, startPoint y: 700, endPoint x: 754, endPoint y: 700, distance: 20.0
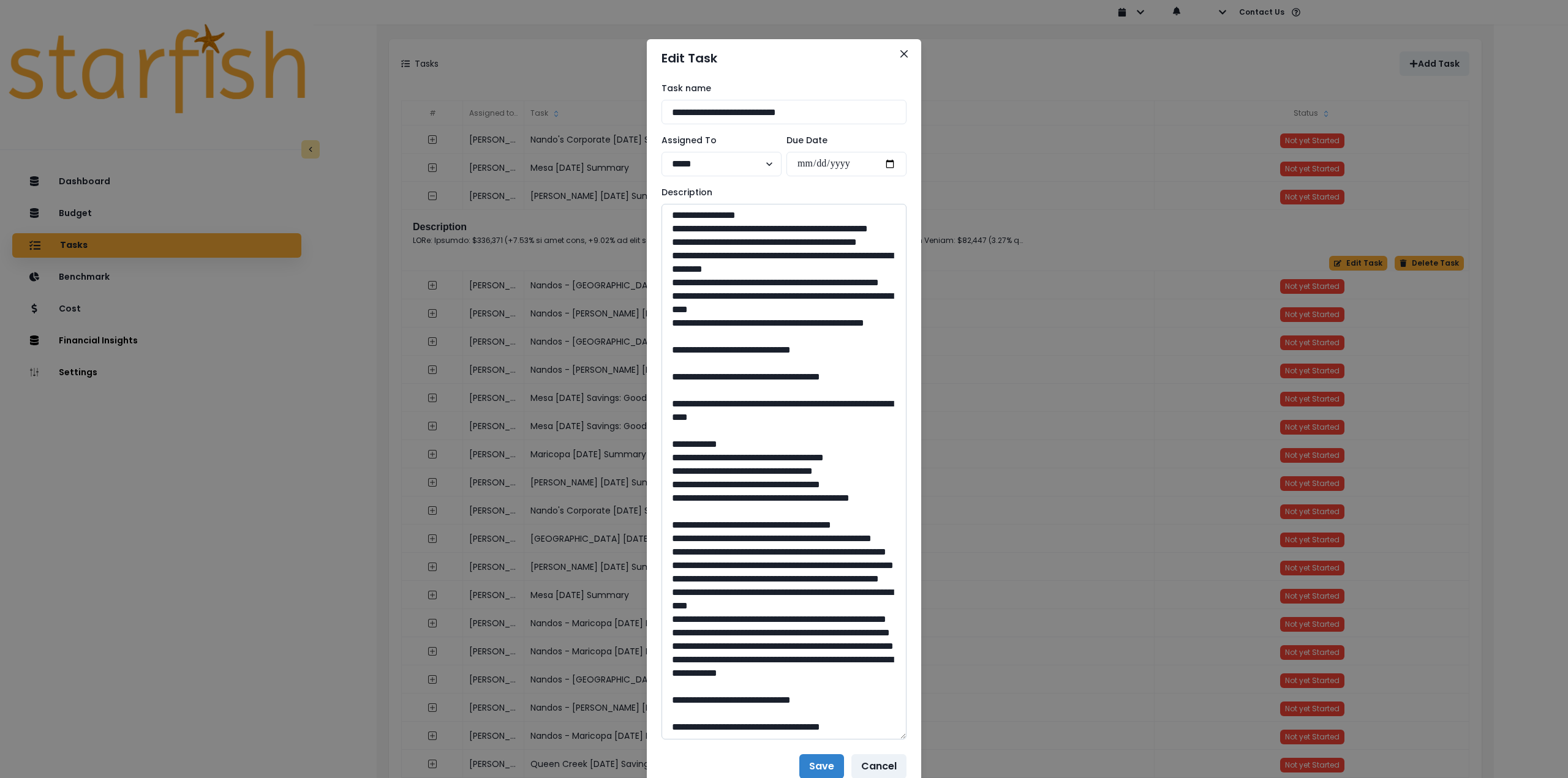
click at [754, 700] on textarea at bounding box center [784, 472] width 245 height 536
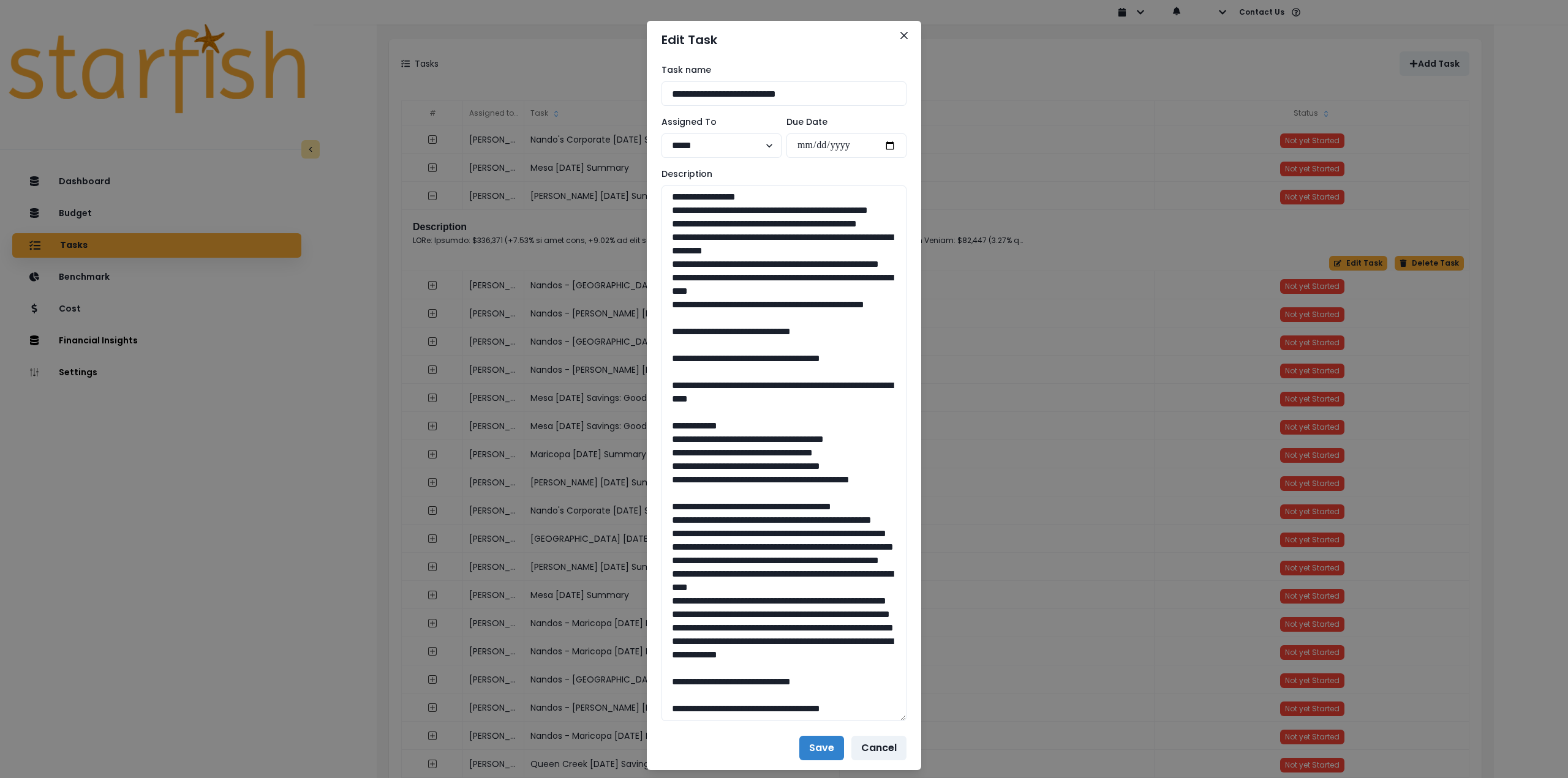
scroll to position [49, 0]
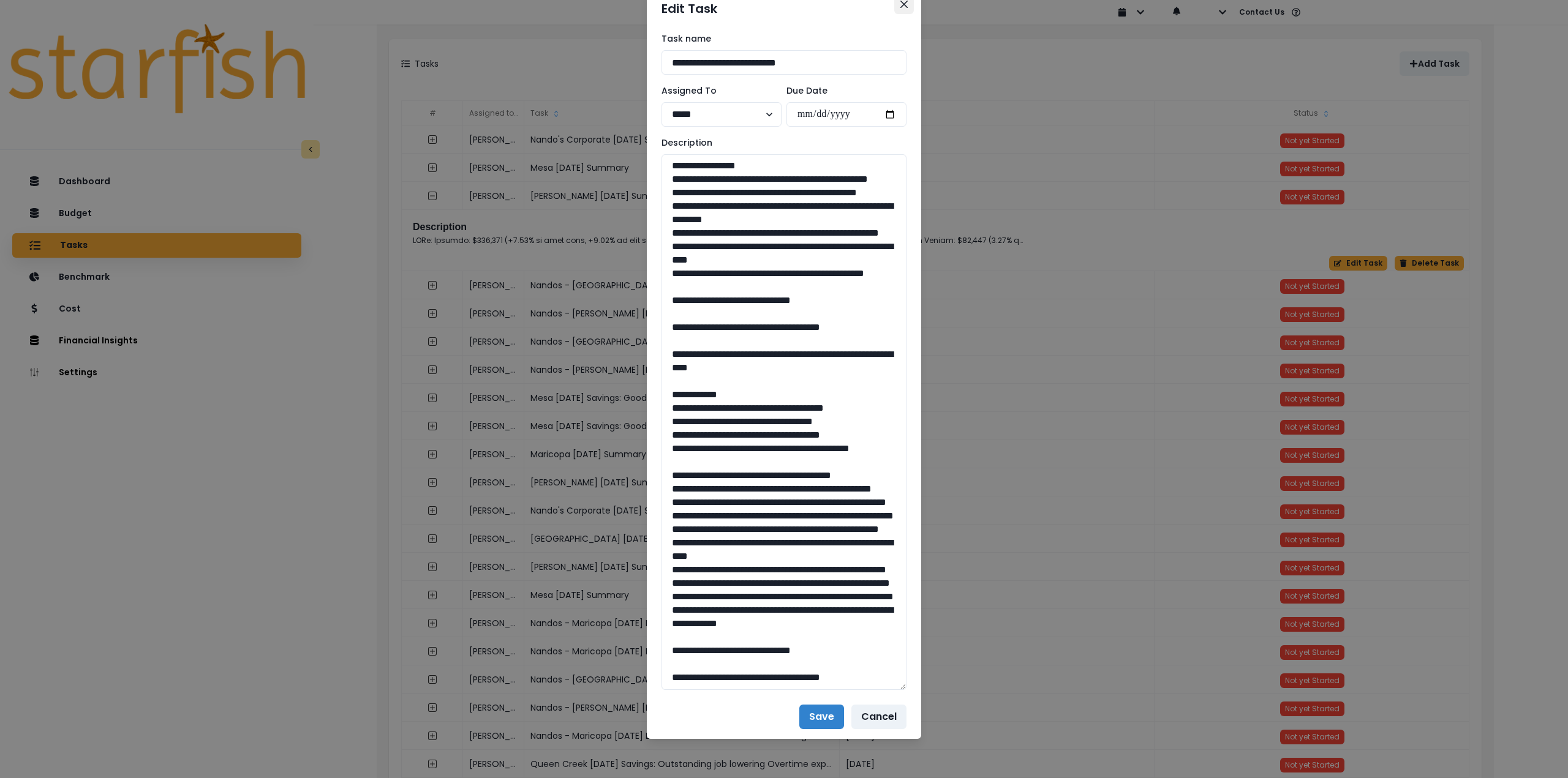
click at [902, 7] on icon "Close" at bounding box center [904, 4] width 7 height 7
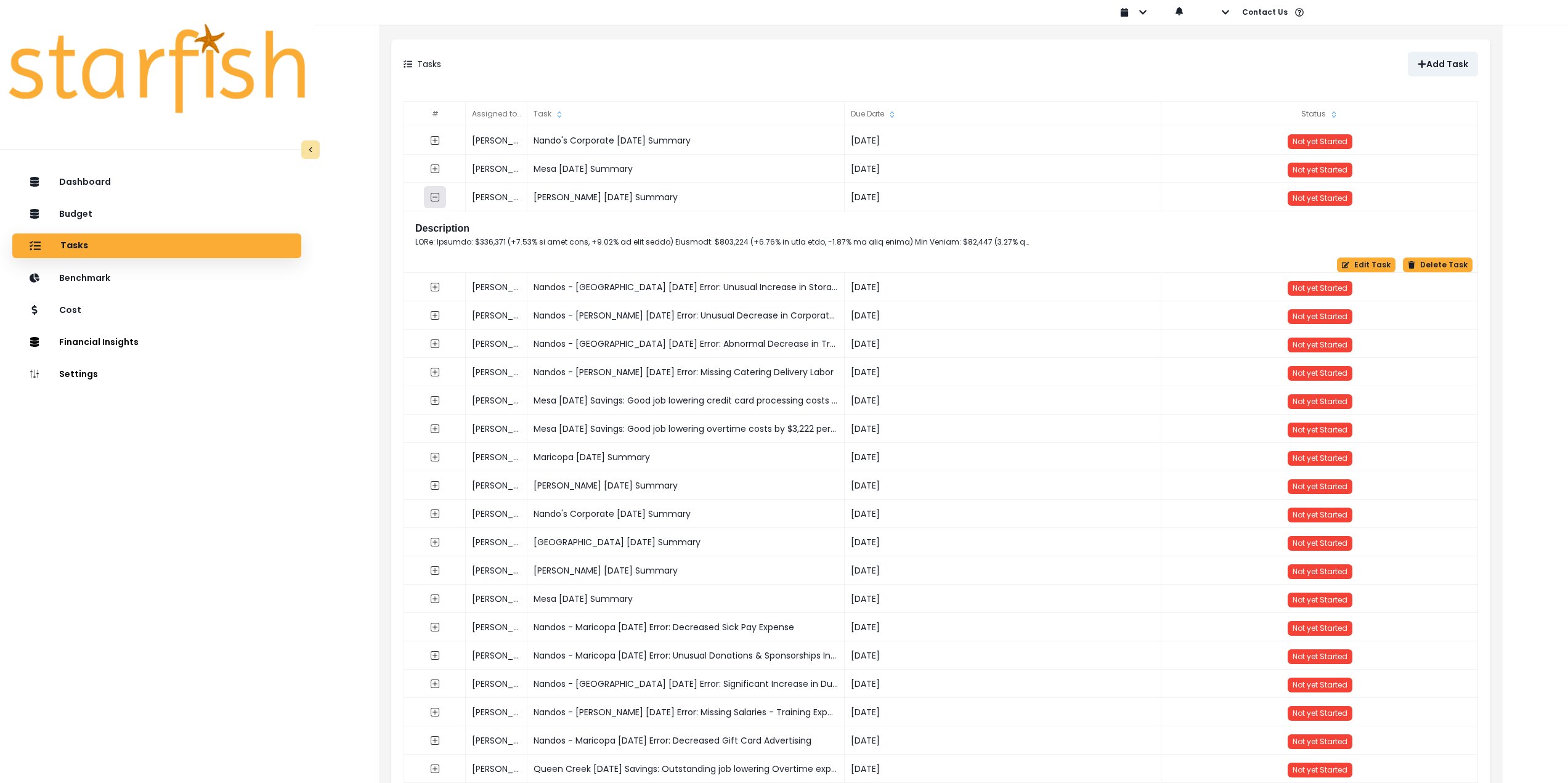
click at [439, 201] on icon "collasped outline" at bounding box center [435, 197] width 9 height 9
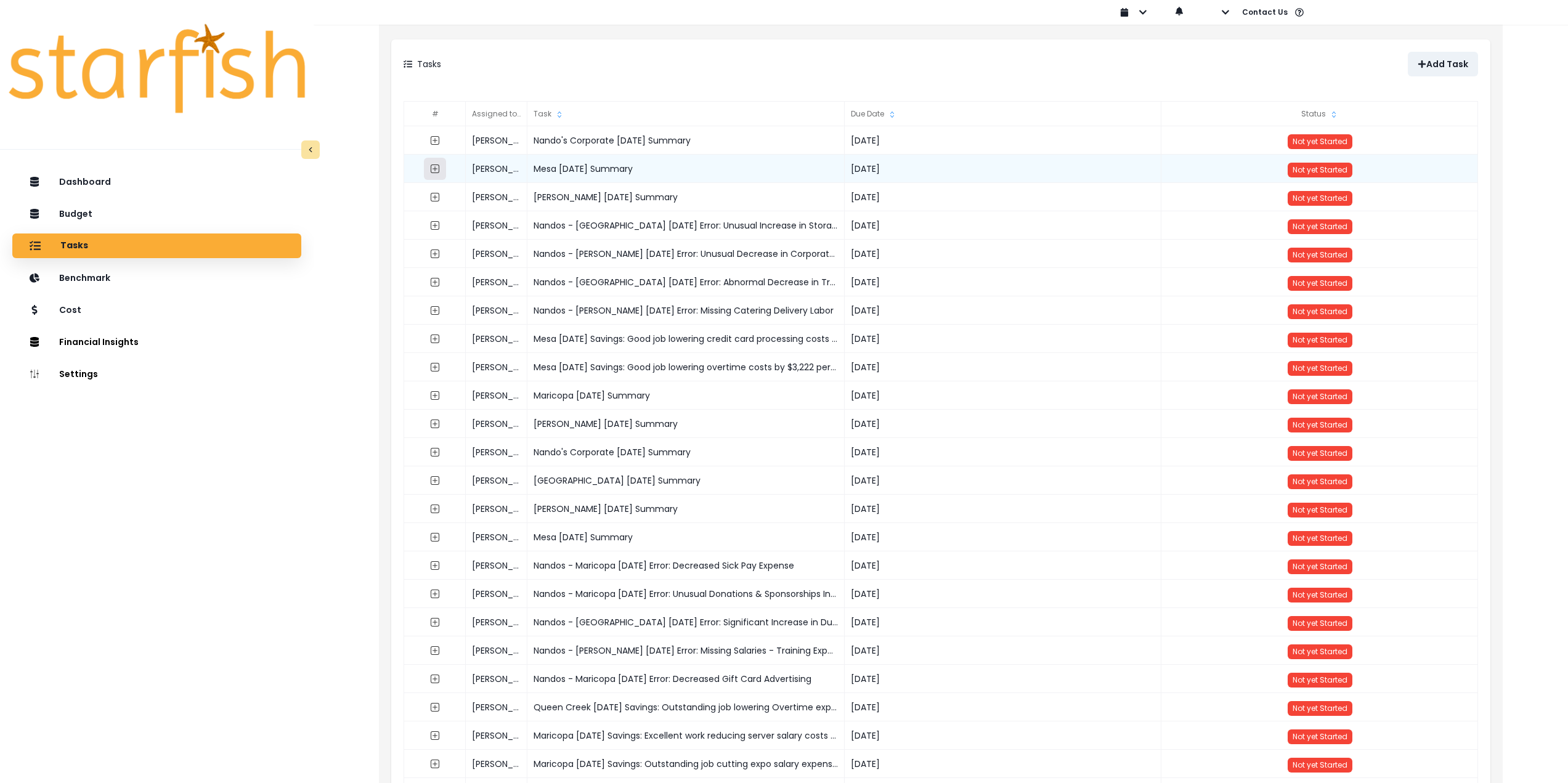
click at [437, 169] on icon "expand outline" at bounding box center [435, 169] width 10 height 10
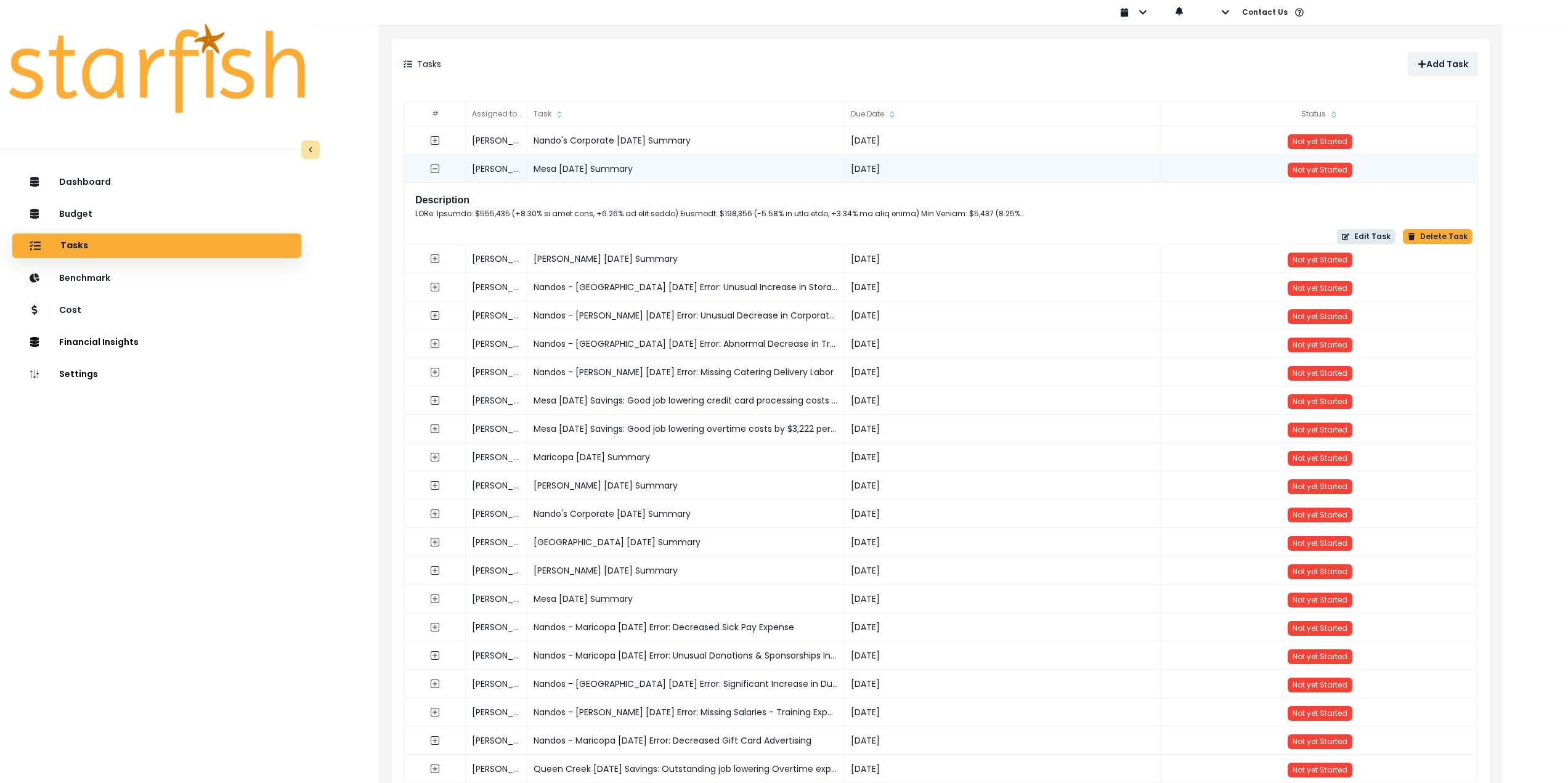
click at [1359, 238] on button "Edit Task" at bounding box center [1366, 236] width 58 height 15
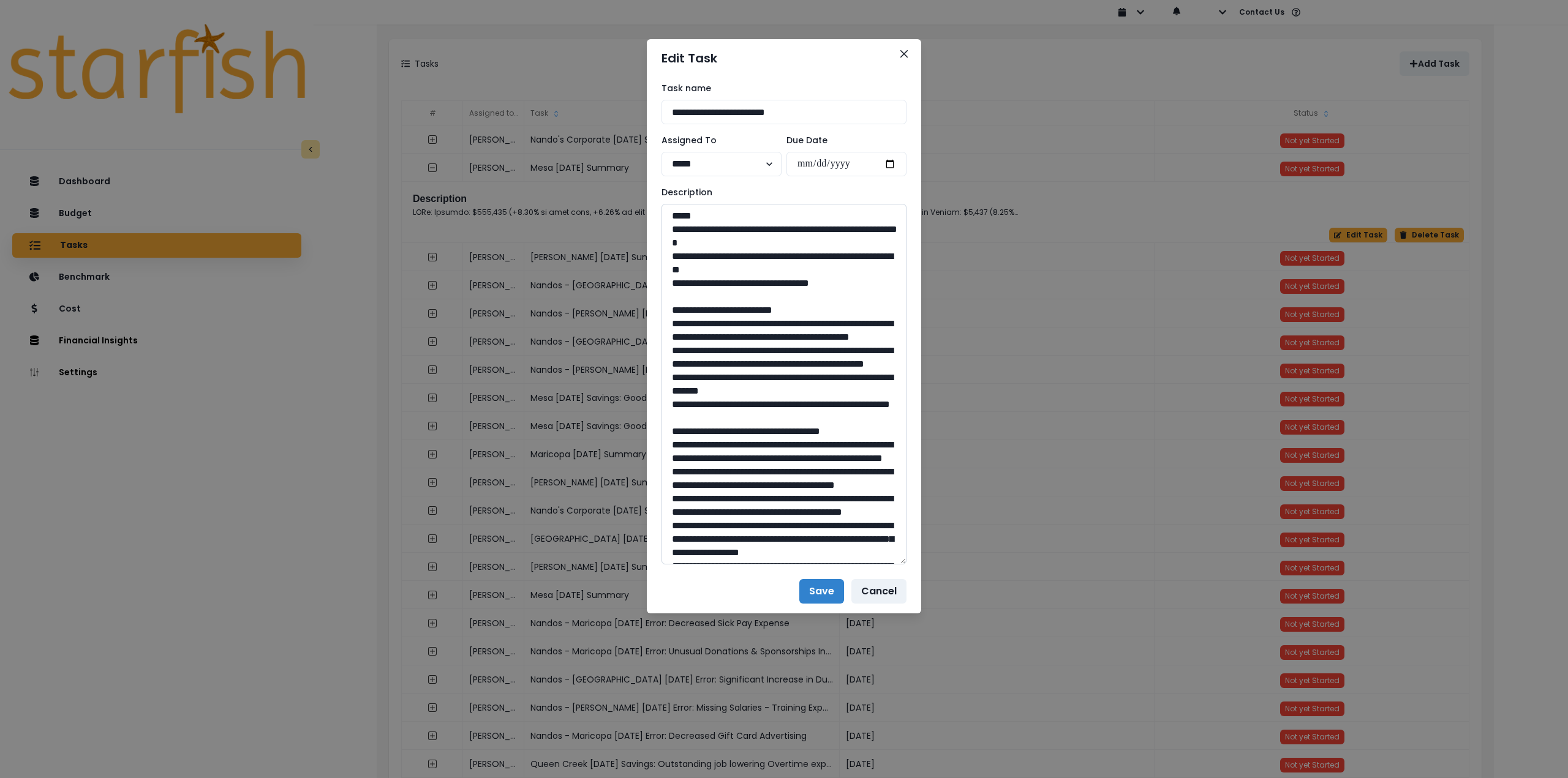
drag, startPoint x: 902, startPoint y: 248, endPoint x: 890, endPoint y: 560, distance: 312.2
click at [890, 560] on textarea at bounding box center [784, 384] width 245 height 360
drag, startPoint x: 870, startPoint y: 283, endPoint x: 655, endPoint y: 234, distance: 220.5
click at [778, 241] on textarea at bounding box center [784, 384] width 245 height 361
drag, startPoint x: 794, startPoint y: 242, endPoint x: 641, endPoint y: 229, distance: 153.6
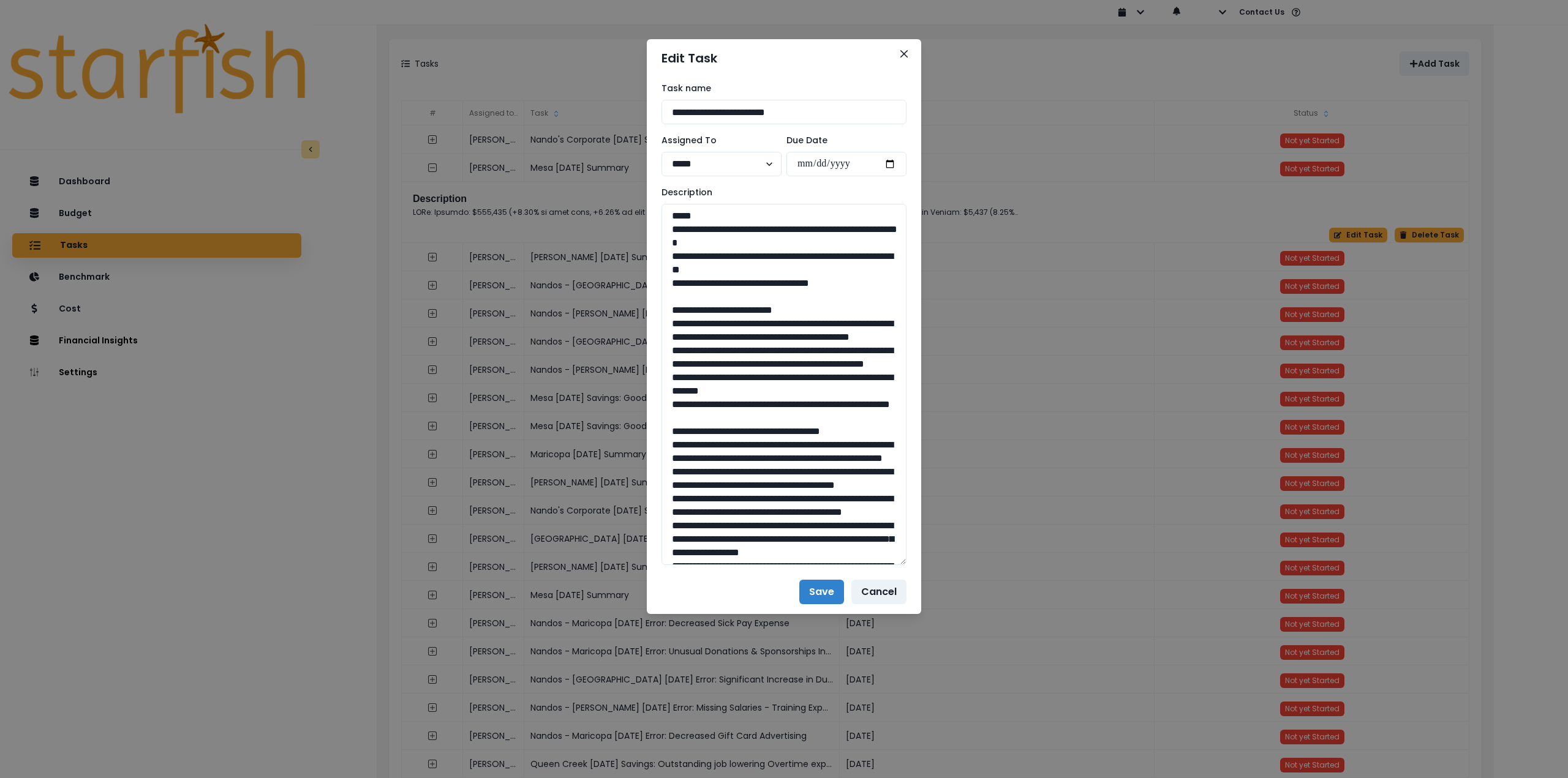
click at [641, 229] on div "**********" at bounding box center [784, 389] width 1568 height 778
drag, startPoint x: 759, startPoint y: 266, endPoint x: 666, endPoint y: 257, distance: 93.4
click at [666, 257] on textarea at bounding box center [784, 384] width 245 height 361
drag, startPoint x: 861, startPoint y: 288, endPoint x: 666, endPoint y: 282, distance: 195.1
click at [666, 282] on textarea at bounding box center [784, 384] width 245 height 361
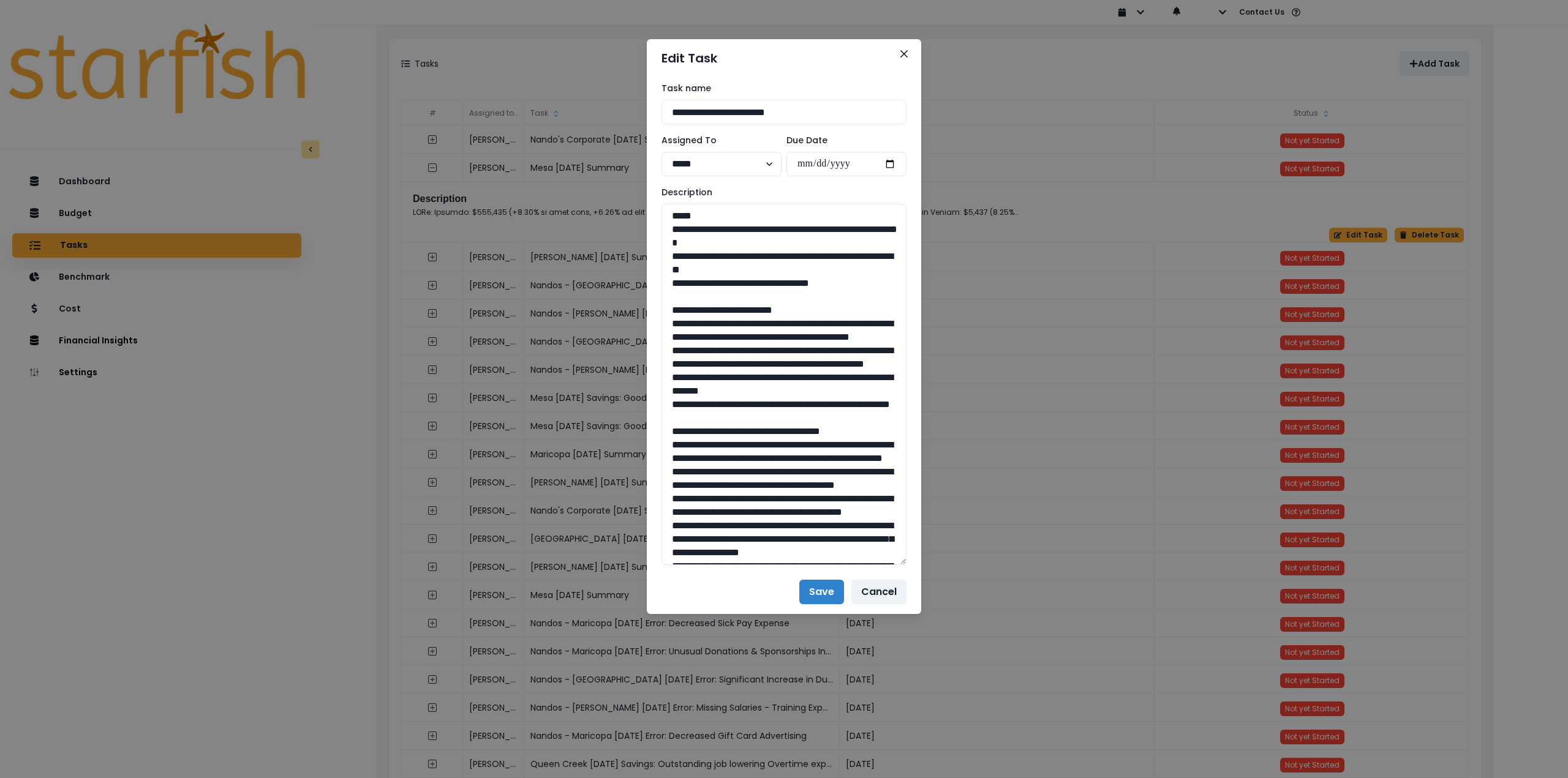
drag, startPoint x: 762, startPoint y: 440, endPoint x: 620, endPoint y: 330, distance: 179.6
click at [620, 330] on div "**********" at bounding box center [784, 389] width 1568 height 778
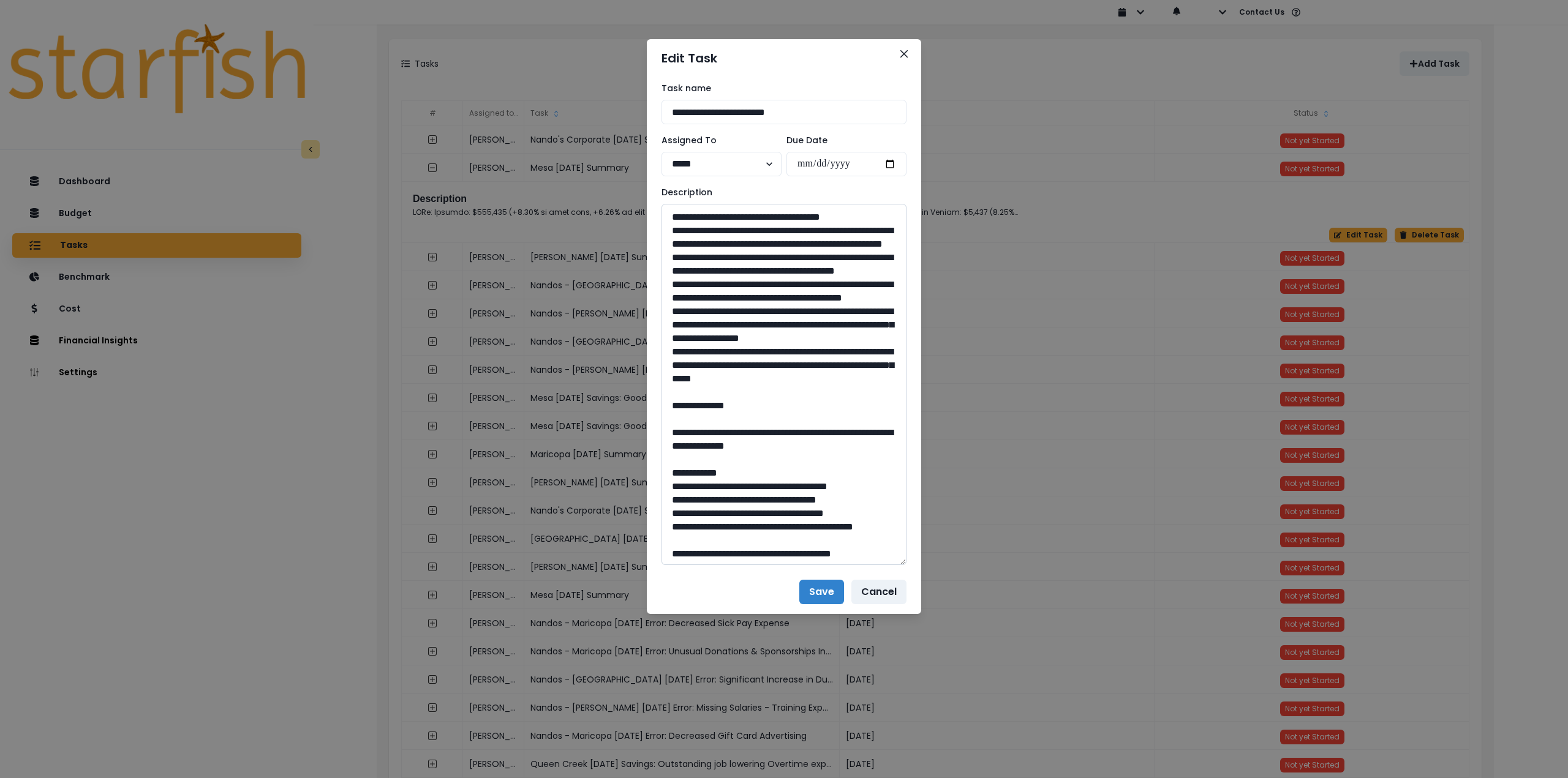
scroll to position [245, 0]
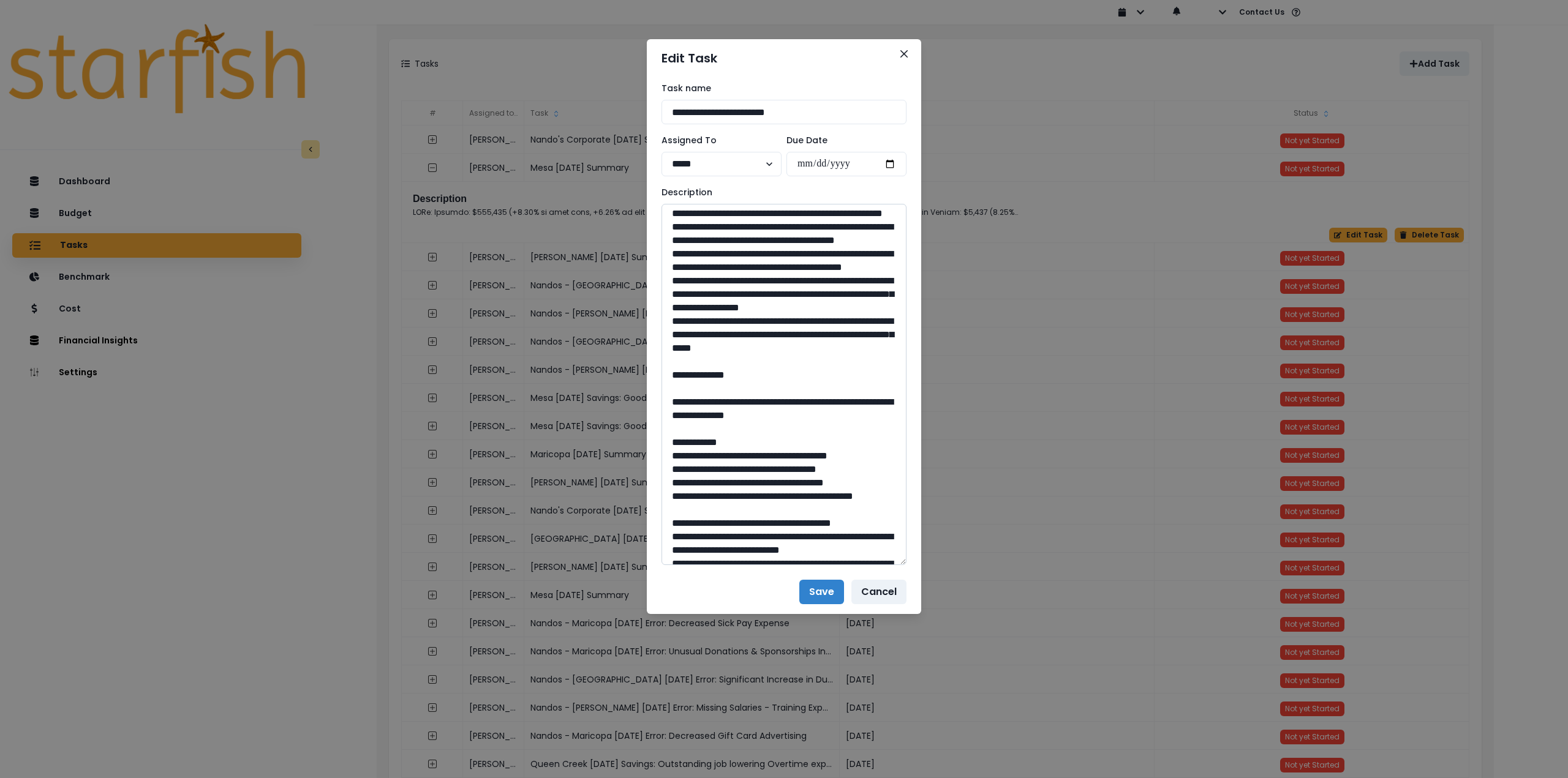
drag, startPoint x: 671, startPoint y: 243, endPoint x: 898, endPoint y: 439, distance: 299.9
click at [898, 439] on textarea at bounding box center [784, 384] width 245 height 361
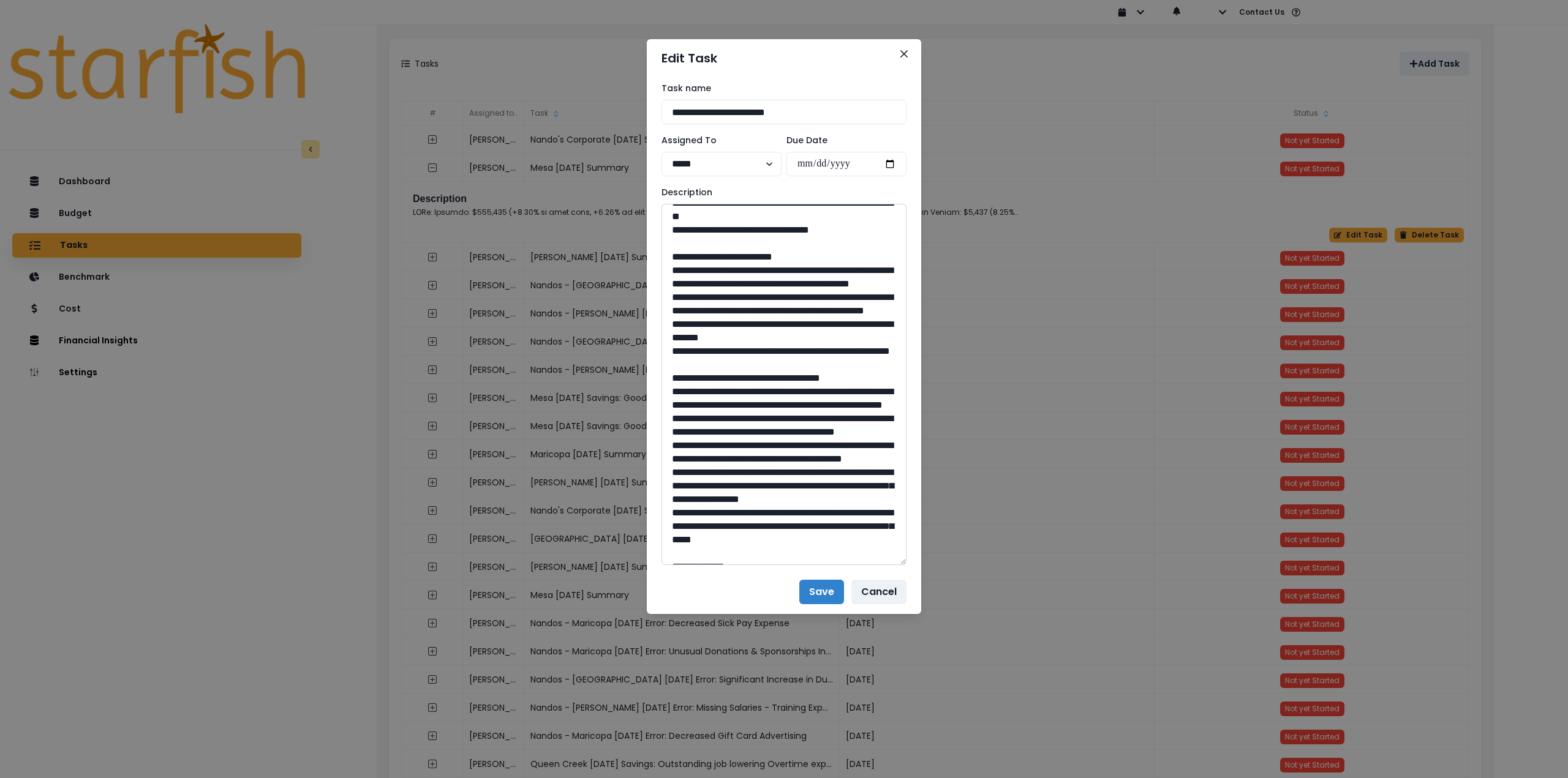
scroll to position [0, 0]
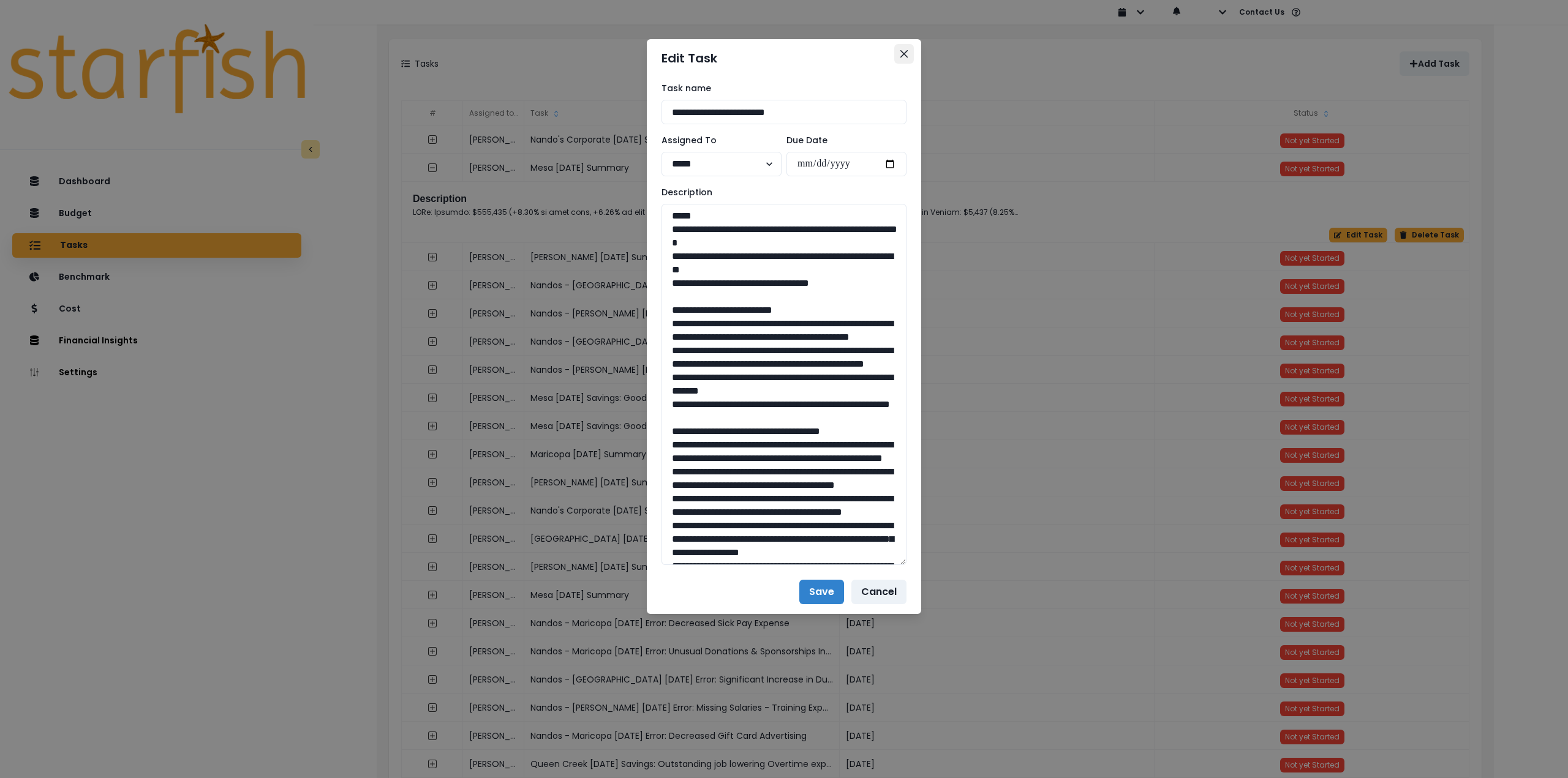
click at [908, 56] on button "Close" at bounding box center [904, 54] width 20 height 20
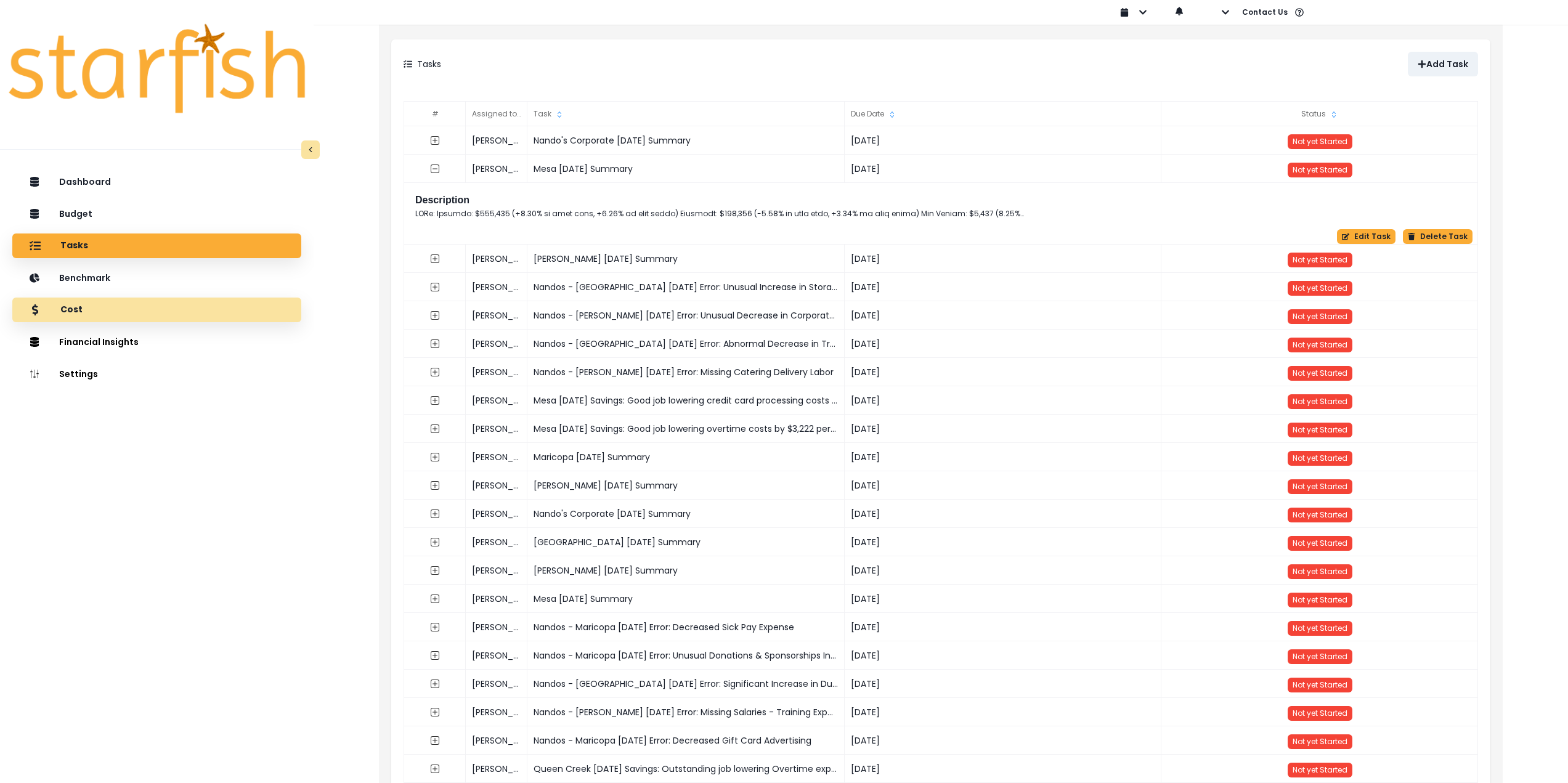
click at [167, 315] on div "Cost" at bounding box center [157, 310] width 269 height 26
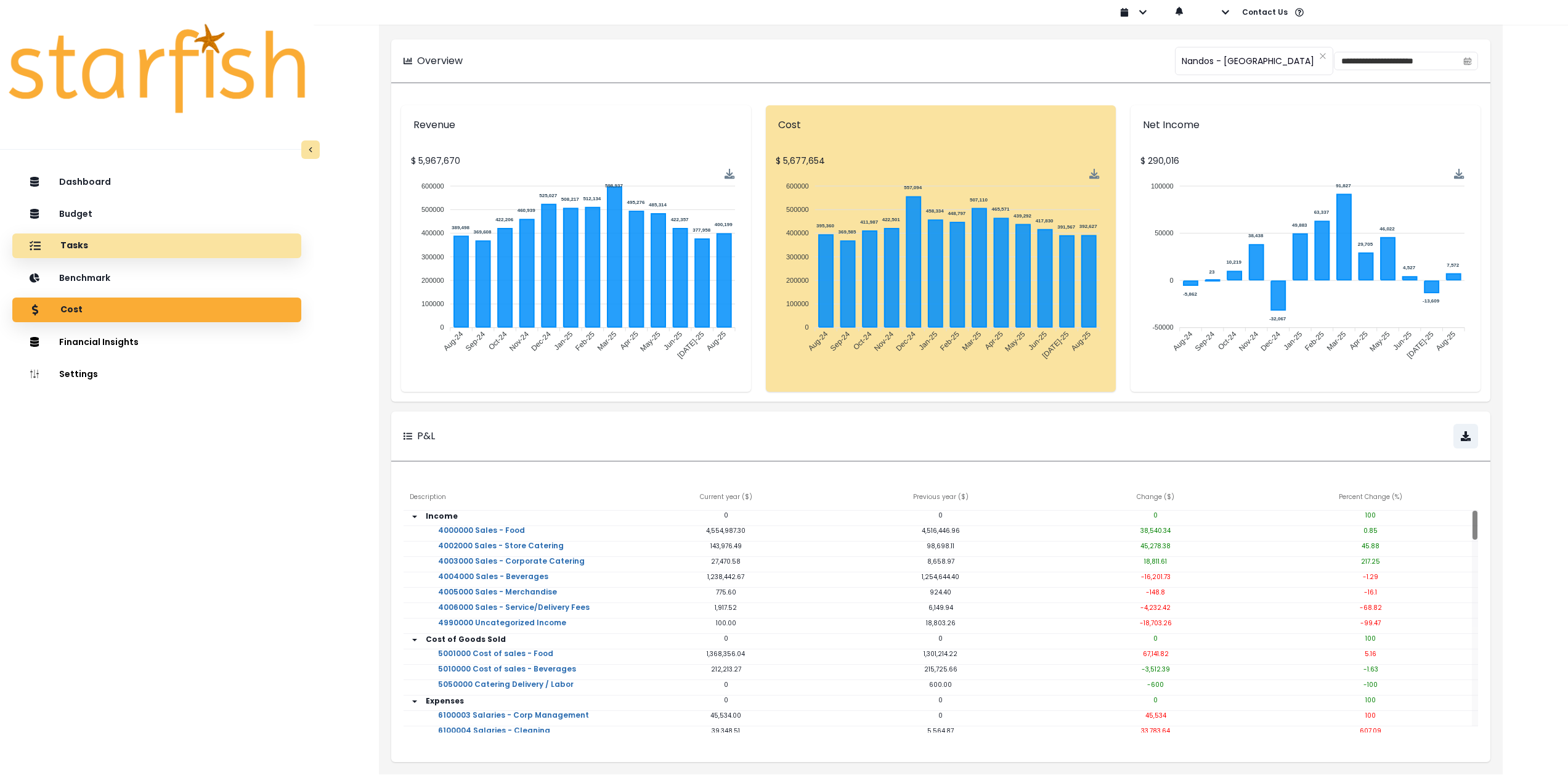
click at [129, 246] on div "Tasks" at bounding box center [157, 246] width 269 height 26
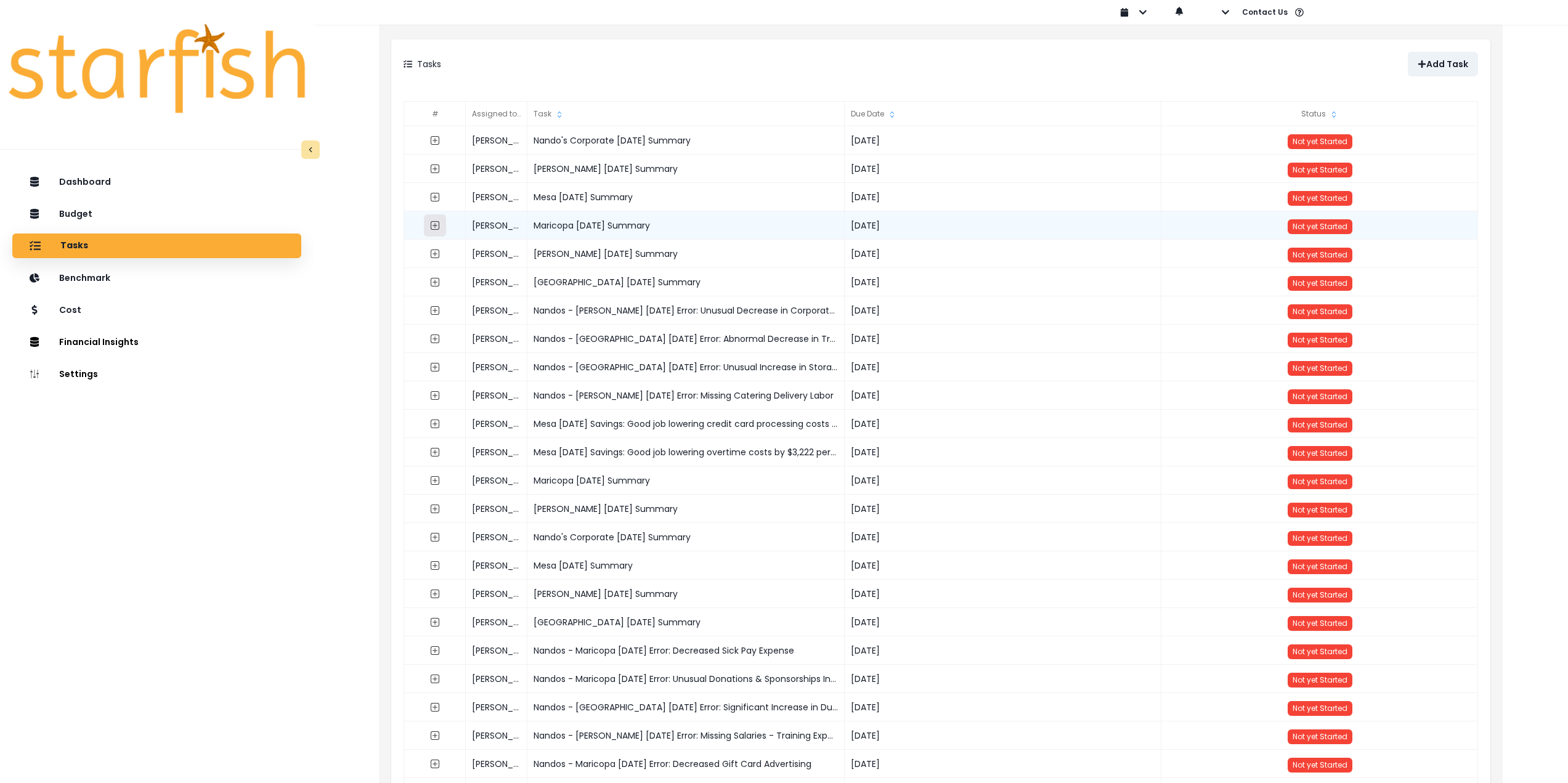
click at [438, 227] on icon "expand outline" at bounding box center [435, 225] width 10 height 10
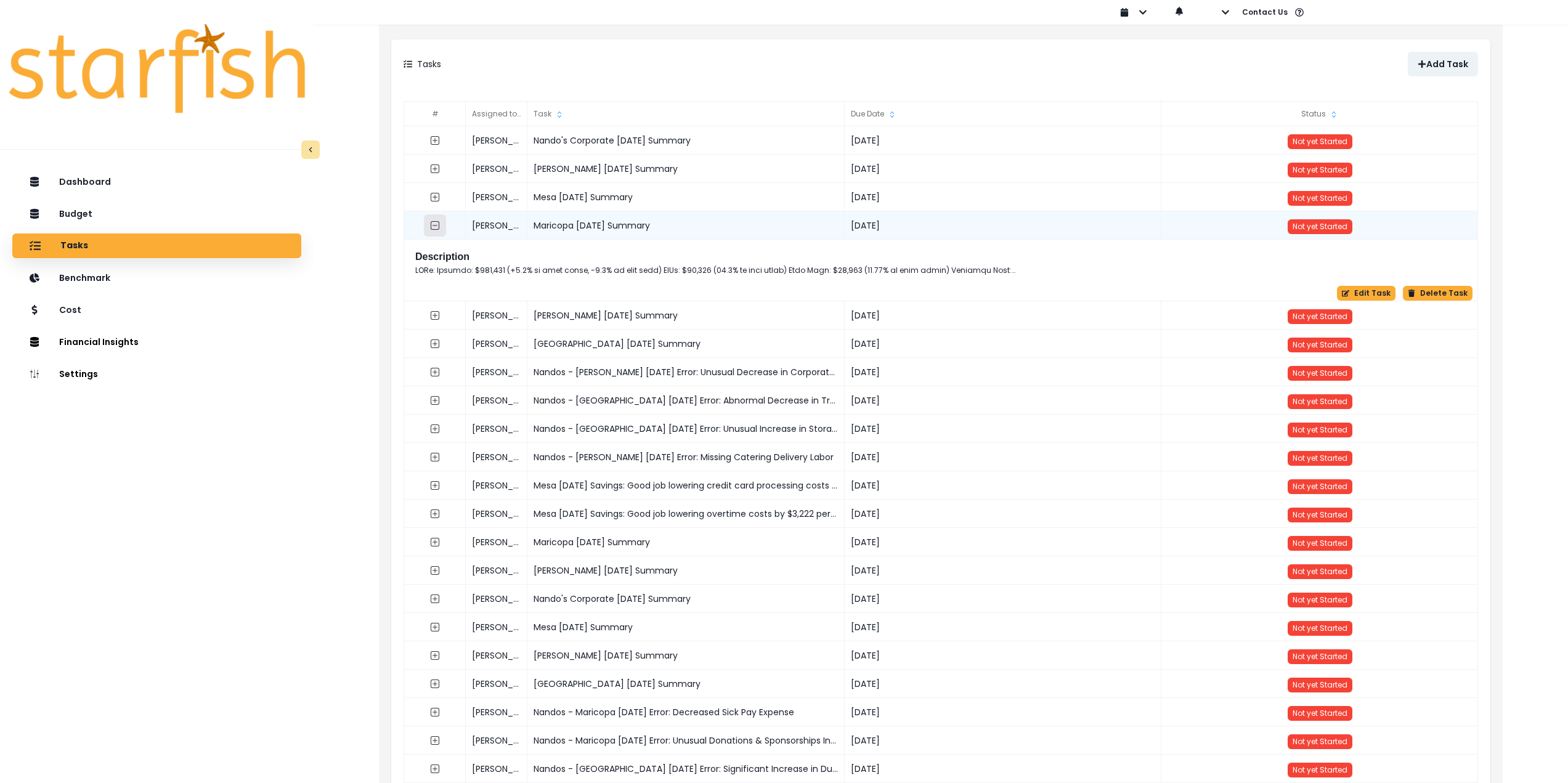
click at [438, 227] on icon "collasped outline" at bounding box center [435, 225] width 10 height 10
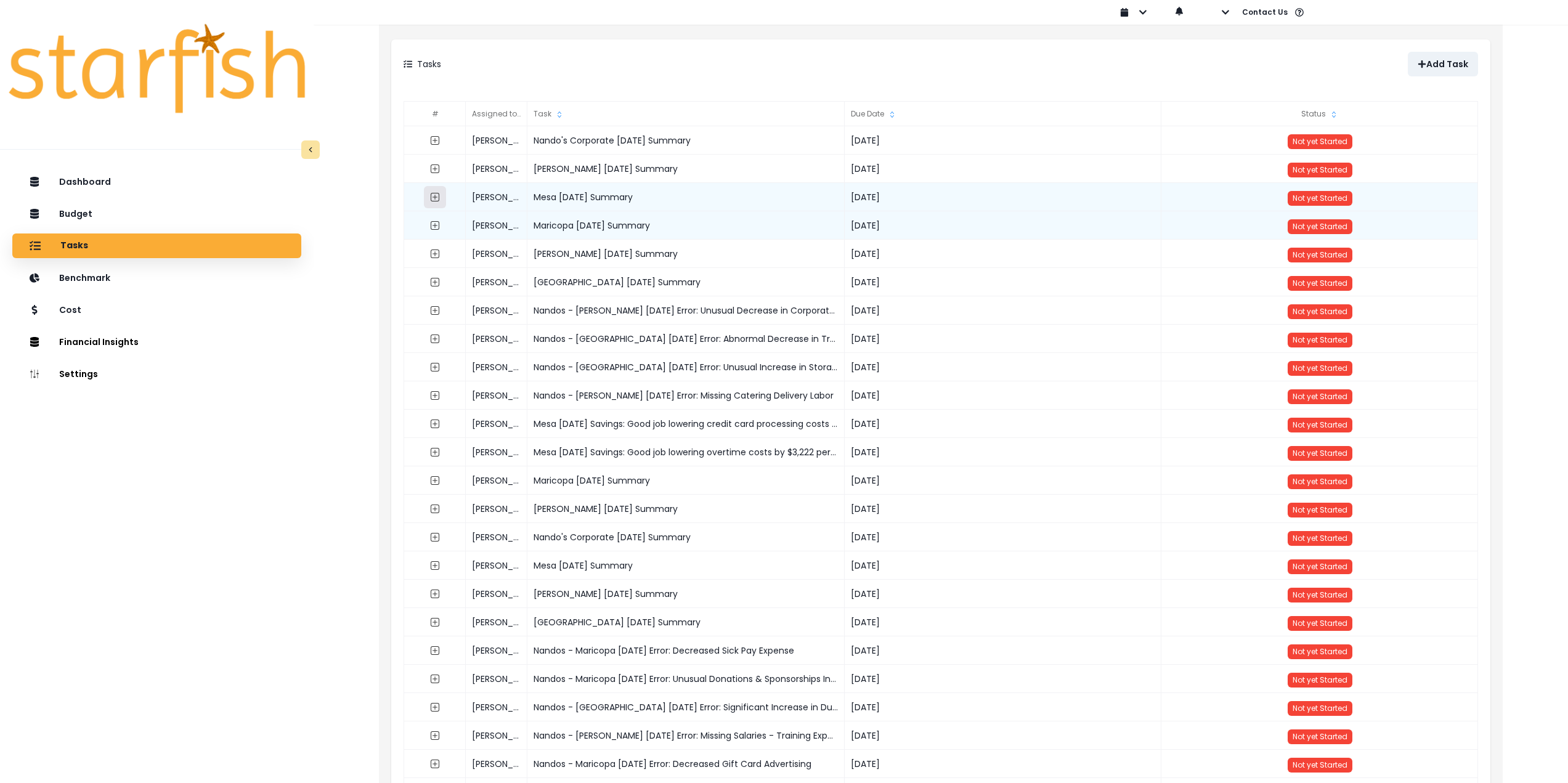
click at [432, 201] on icon "expand outline" at bounding box center [435, 197] width 9 height 9
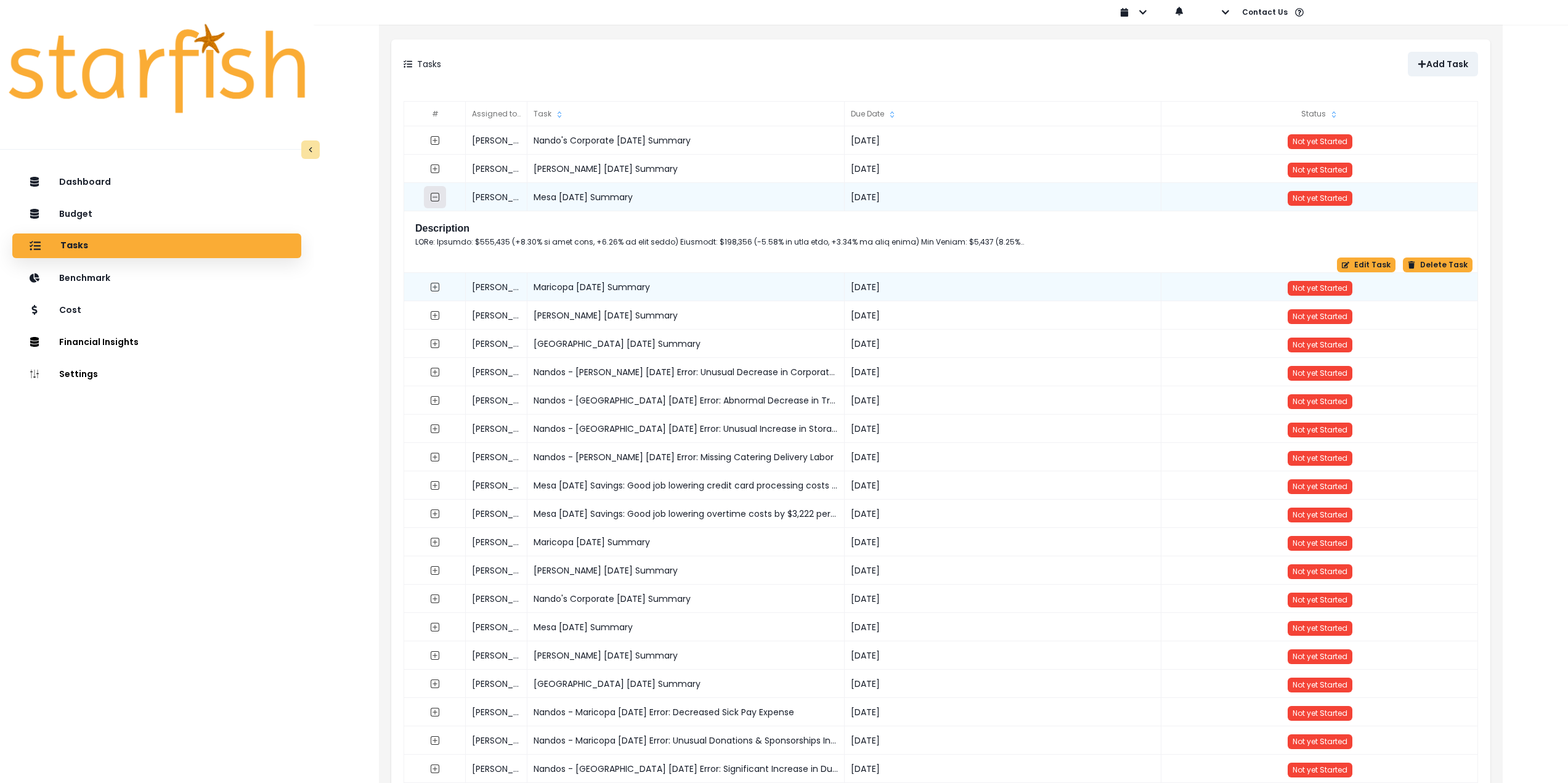
click at [435, 199] on icon "collasped outline" at bounding box center [435, 197] width 10 height 10
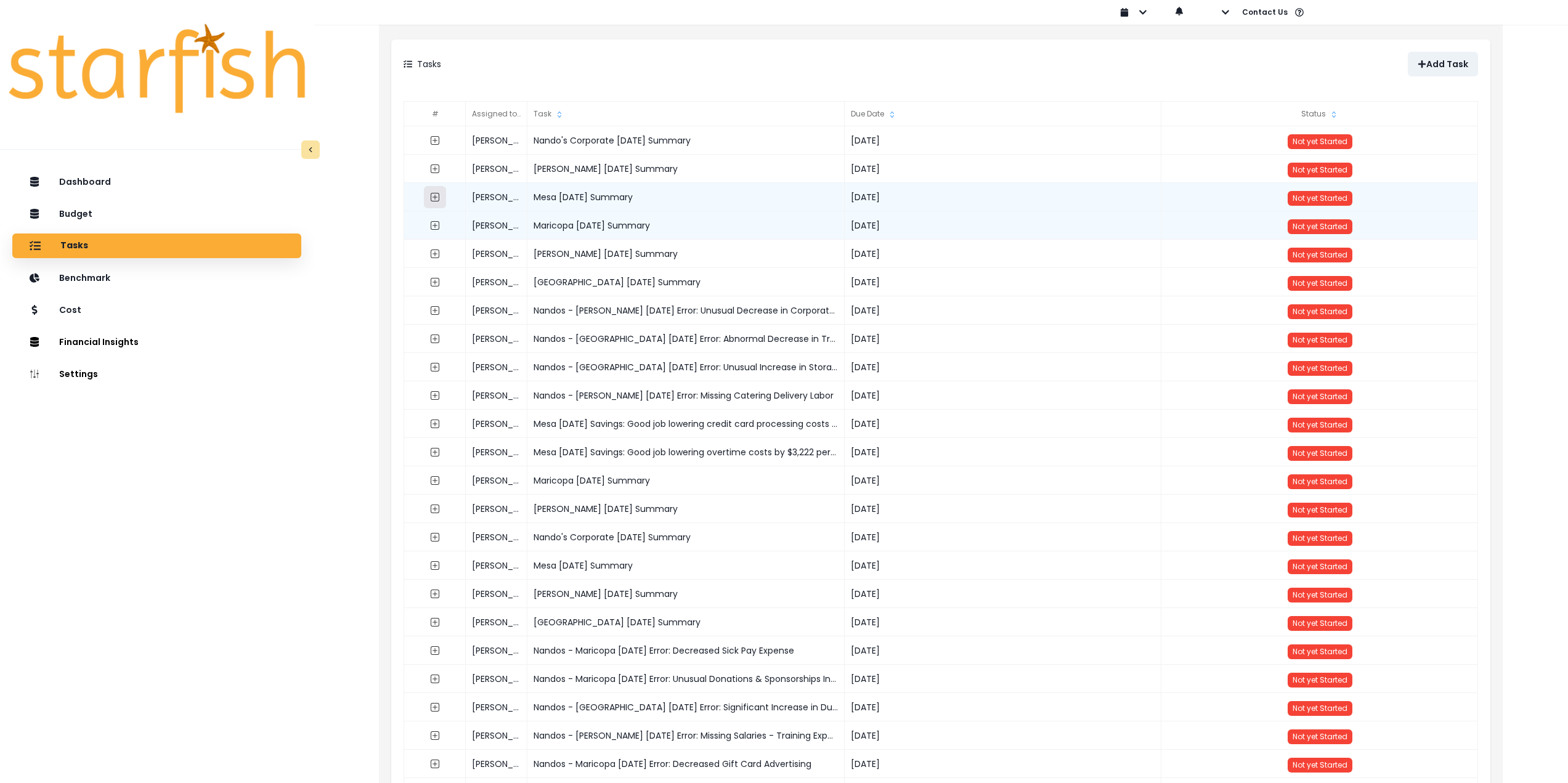
click at [435, 199] on icon "expand outline" at bounding box center [435, 197] width 10 height 10
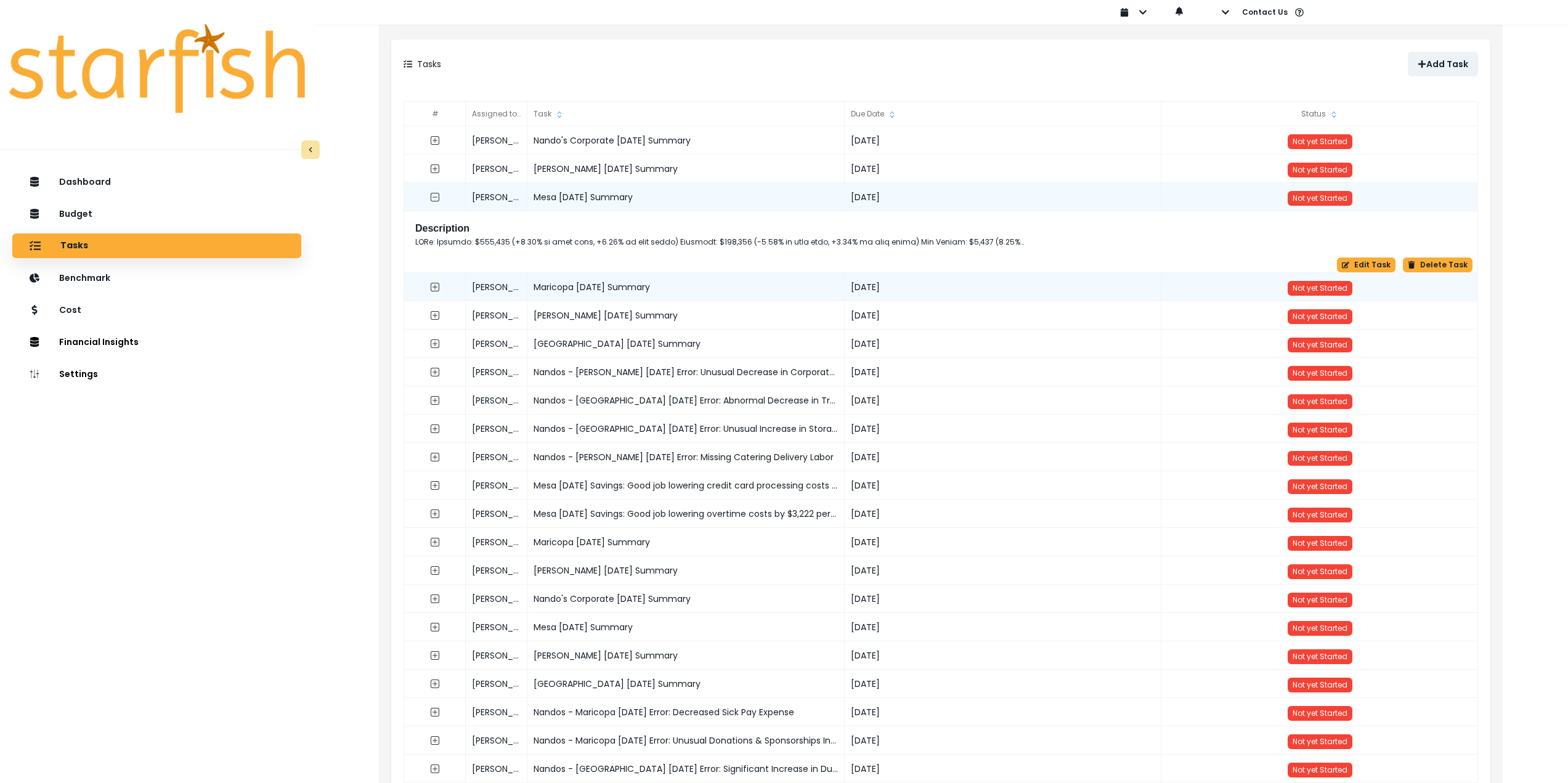
click at [1351, 257] on div "Description Edit Task Delete Task" at bounding box center [942, 244] width 1062 height 55
click at [1356, 269] on button "Edit Task" at bounding box center [1366, 264] width 58 height 15
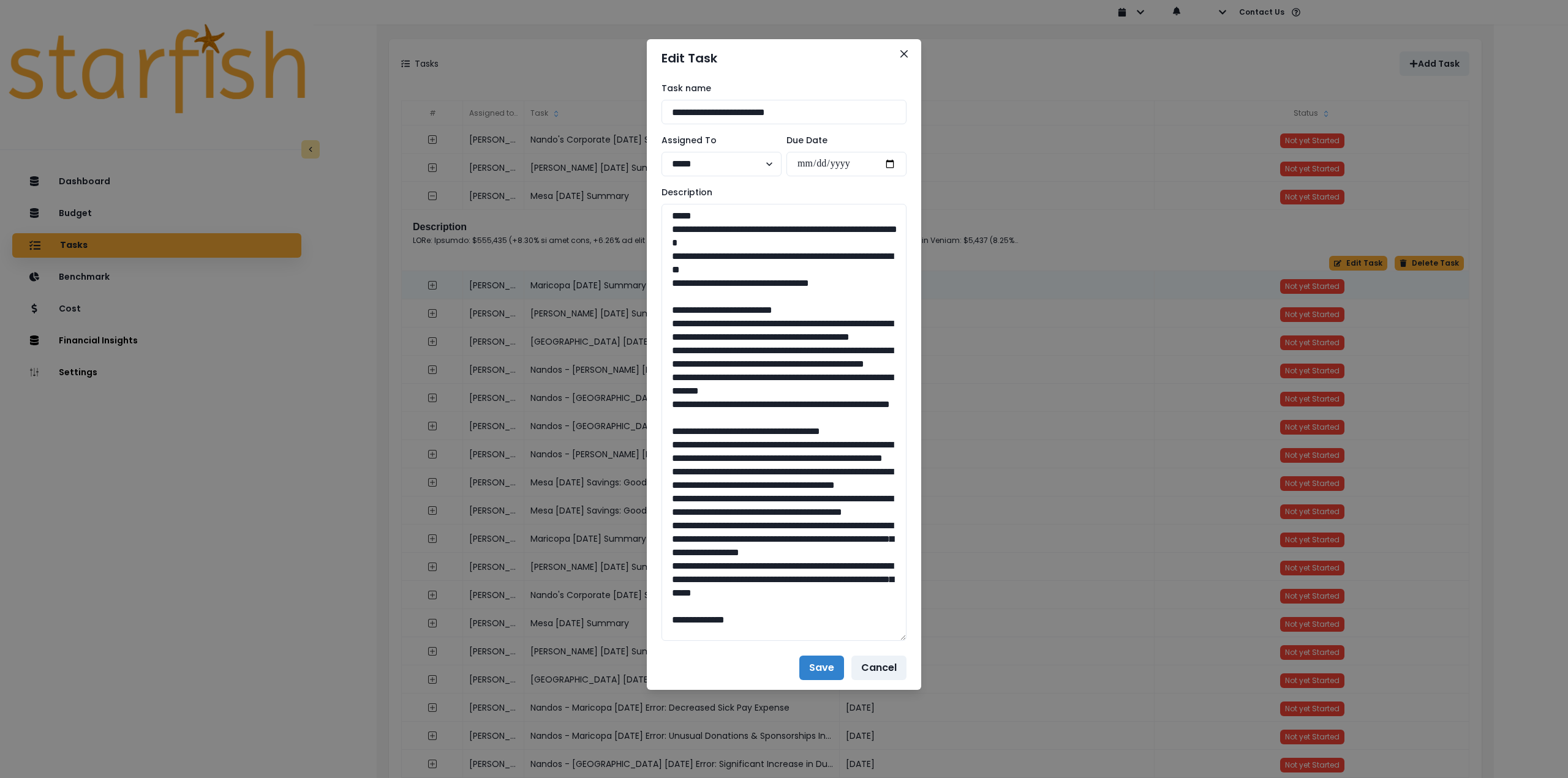
drag, startPoint x: 902, startPoint y: 248, endPoint x: 940, endPoint y: 684, distance: 437.7
click at [941, 684] on div "**********" at bounding box center [784, 389] width 1568 height 778
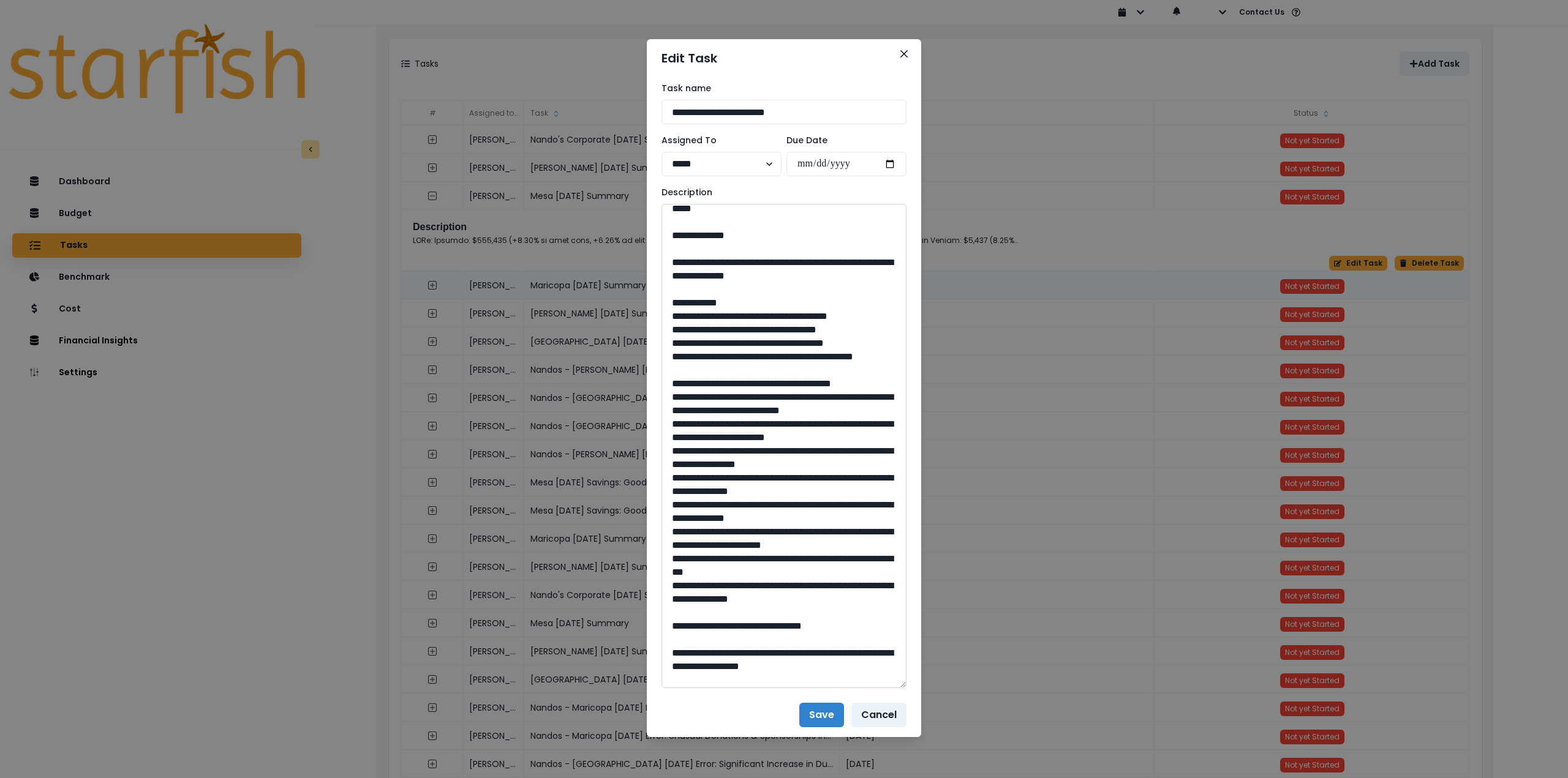
scroll to position [429, 0]
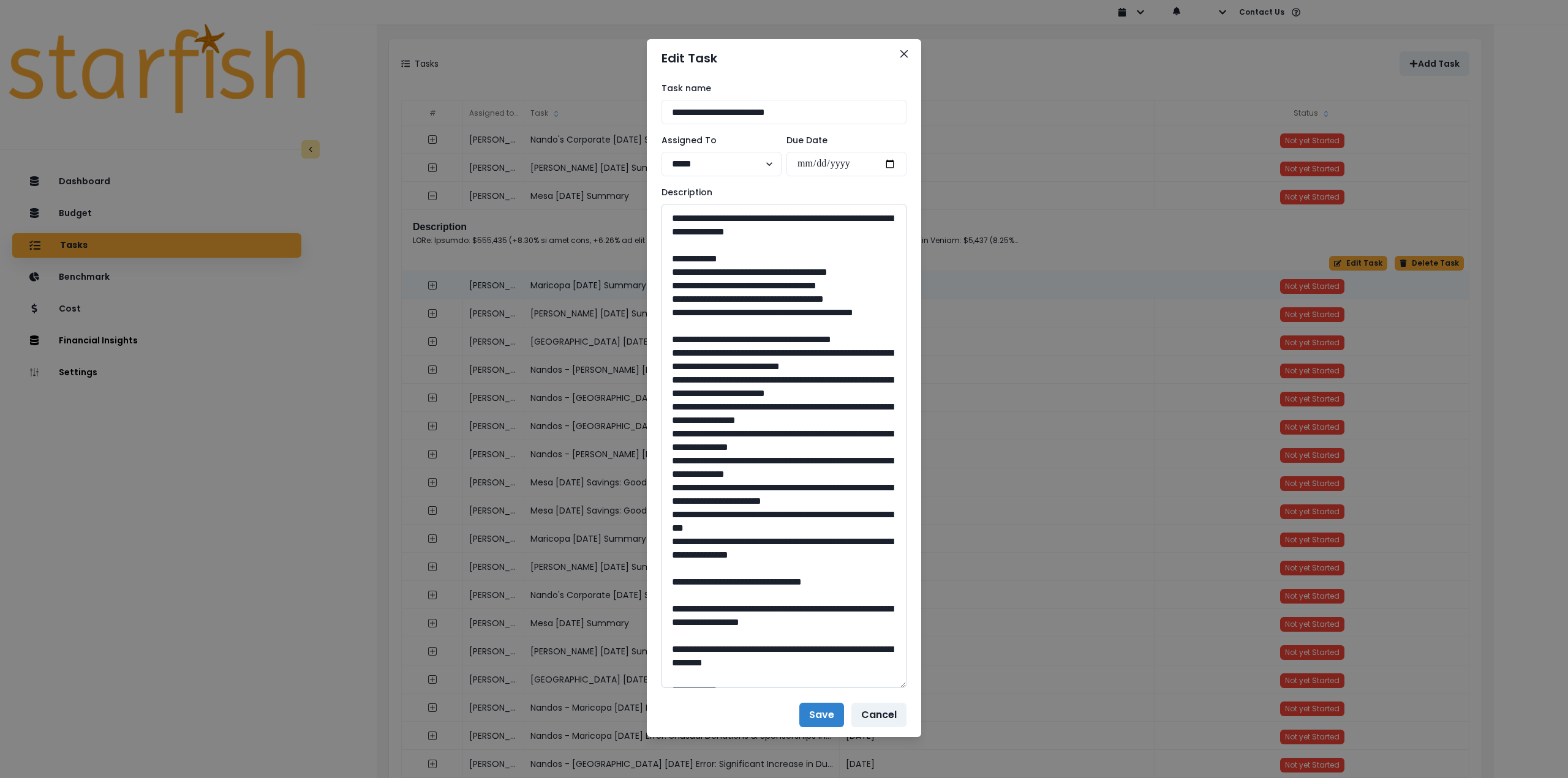
drag, startPoint x: 791, startPoint y: 322, endPoint x: 705, endPoint y: 312, distance: 86.6
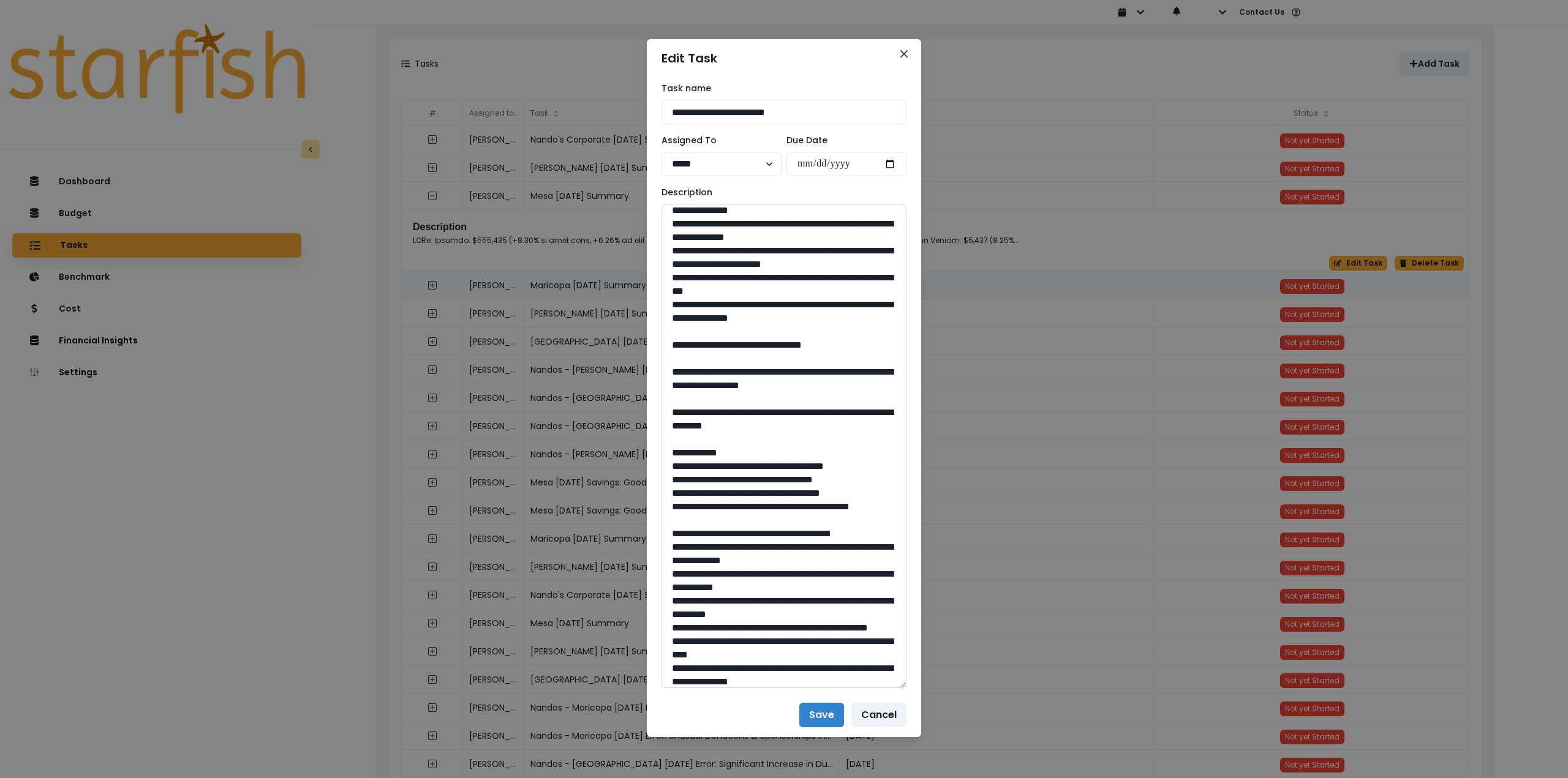
scroll to position [673, 0]
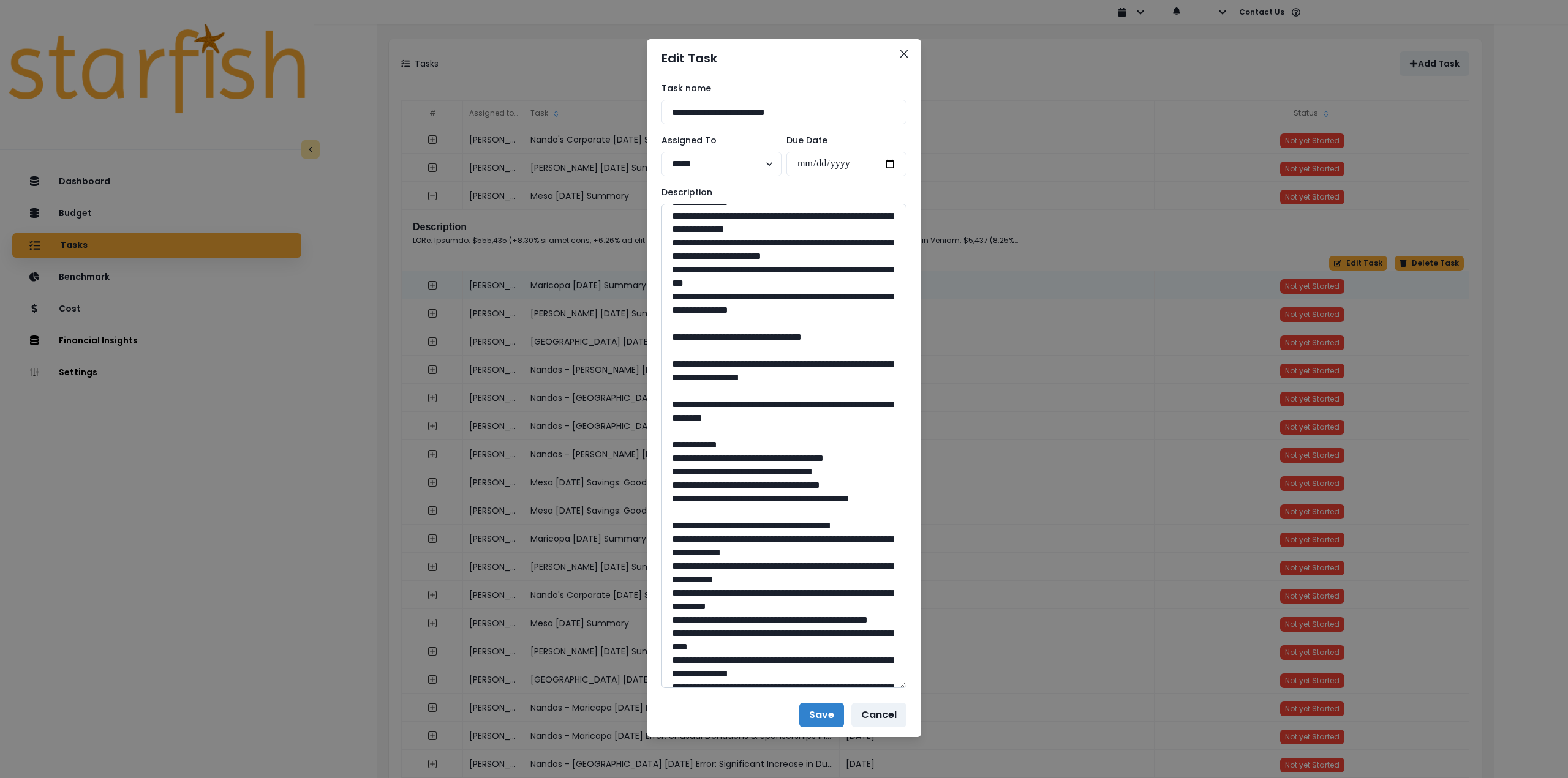
drag, startPoint x: 790, startPoint y: 483, endPoint x: 759, endPoint y: 486, distance: 31.1
click at [759, 486] on textarea at bounding box center [784, 446] width 245 height 484
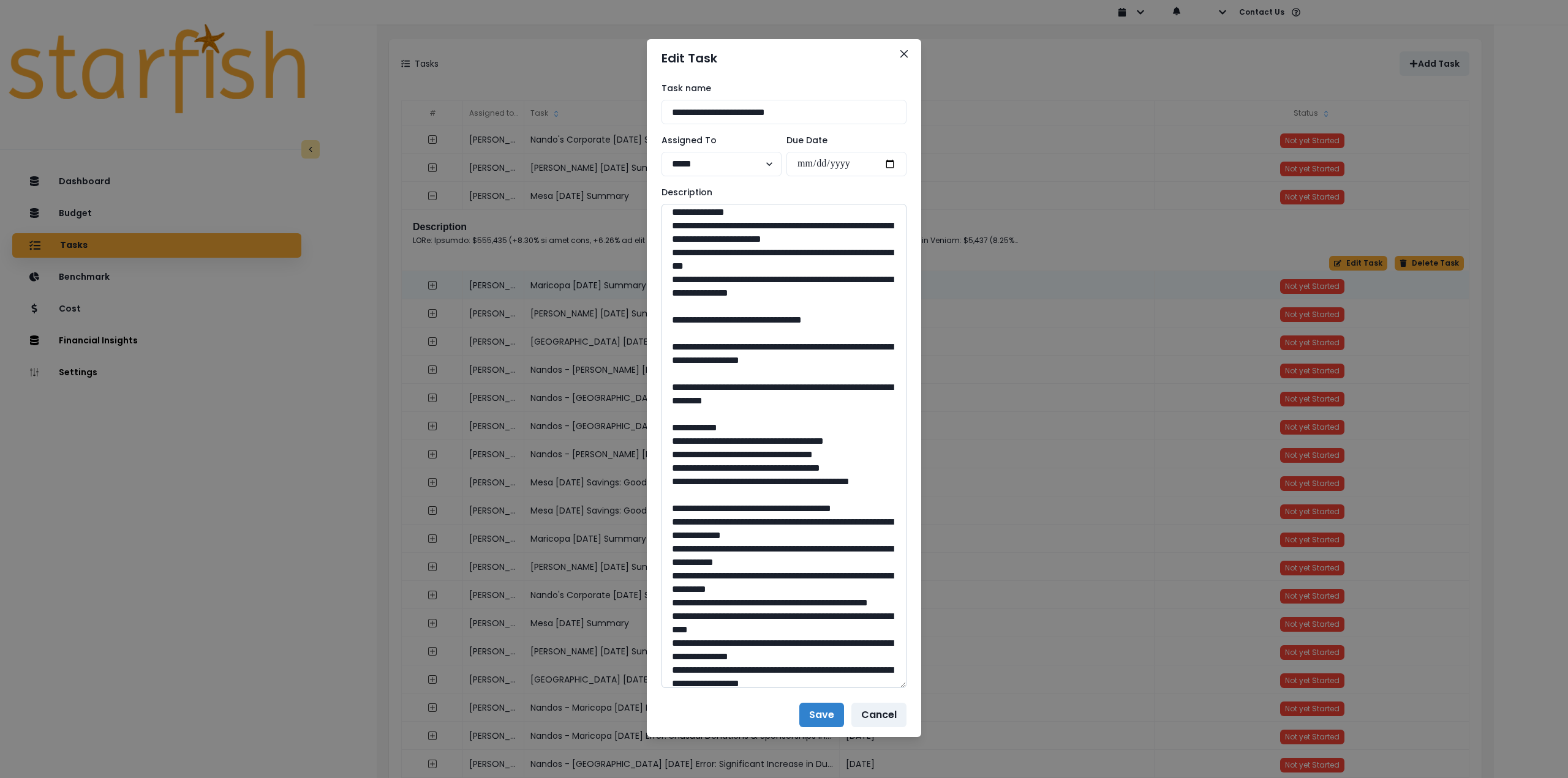
scroll to position [735, 0]
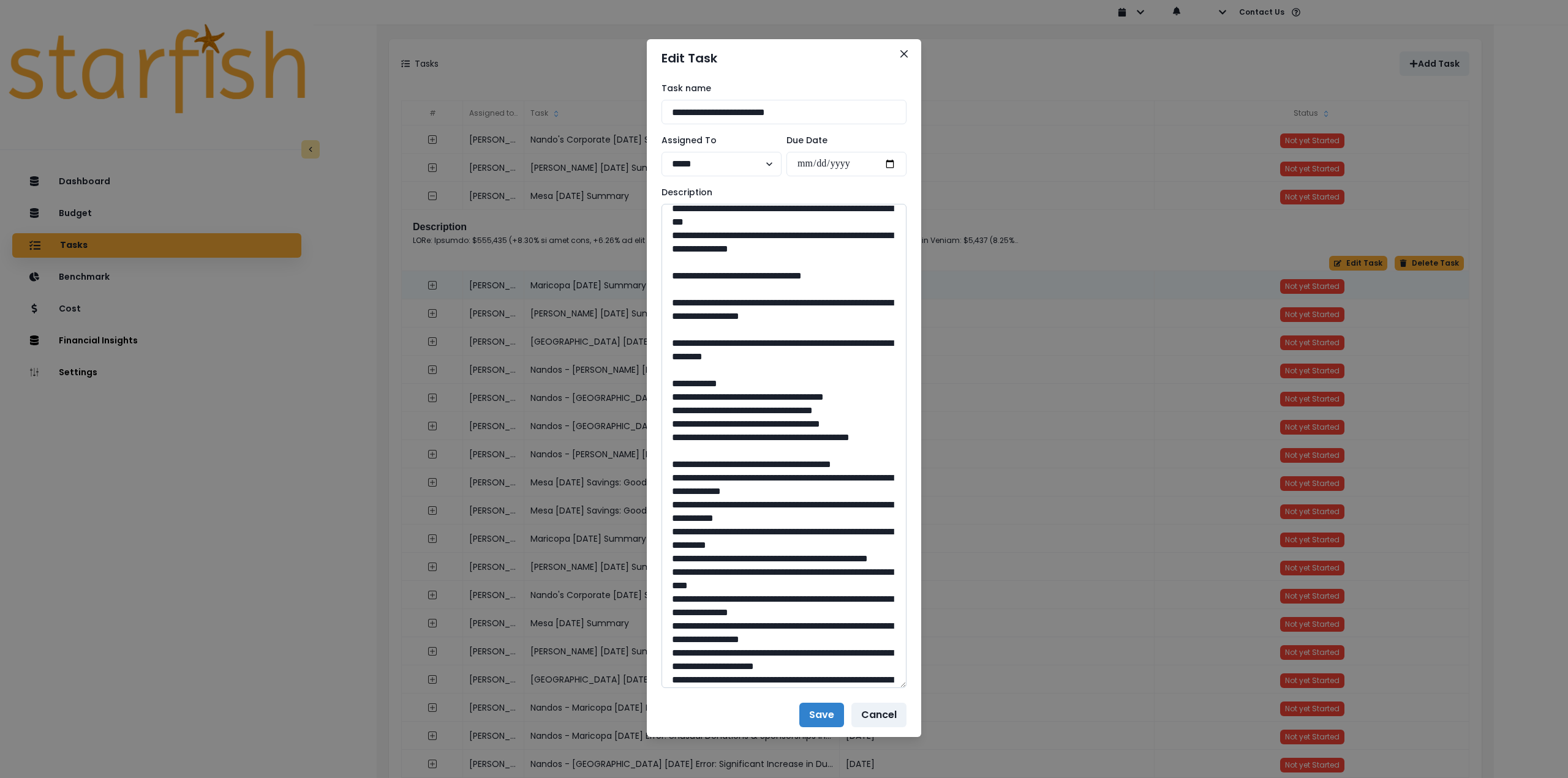
drag, startPoint x: 797, startPoint y: 510, endPoint x: 709, endPoint y: 493, distance: 89.6
click at [709, 493] on textarea at bounding box center [784, 446] width 245 height 484
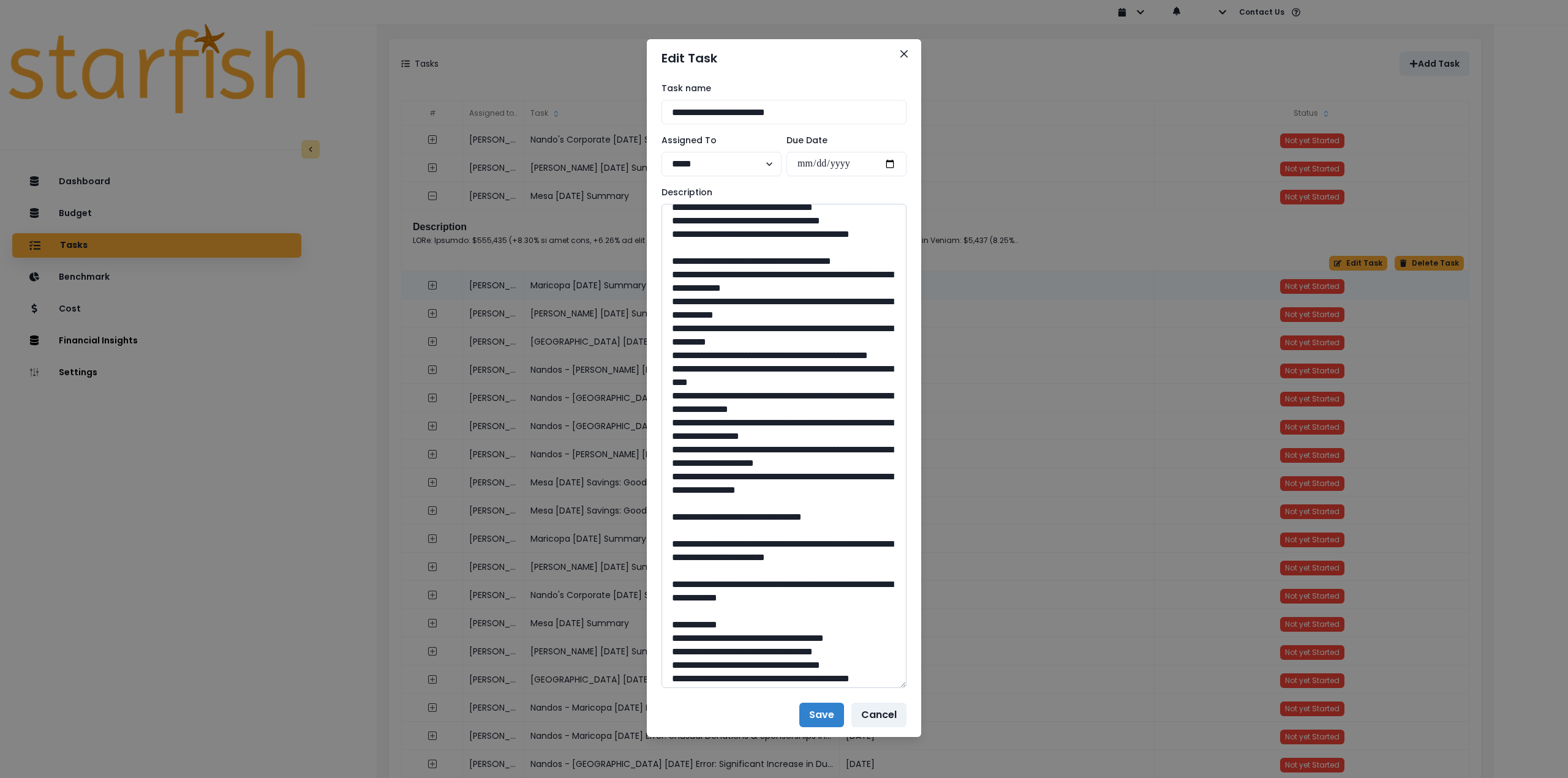
scroll to position [980, 0]
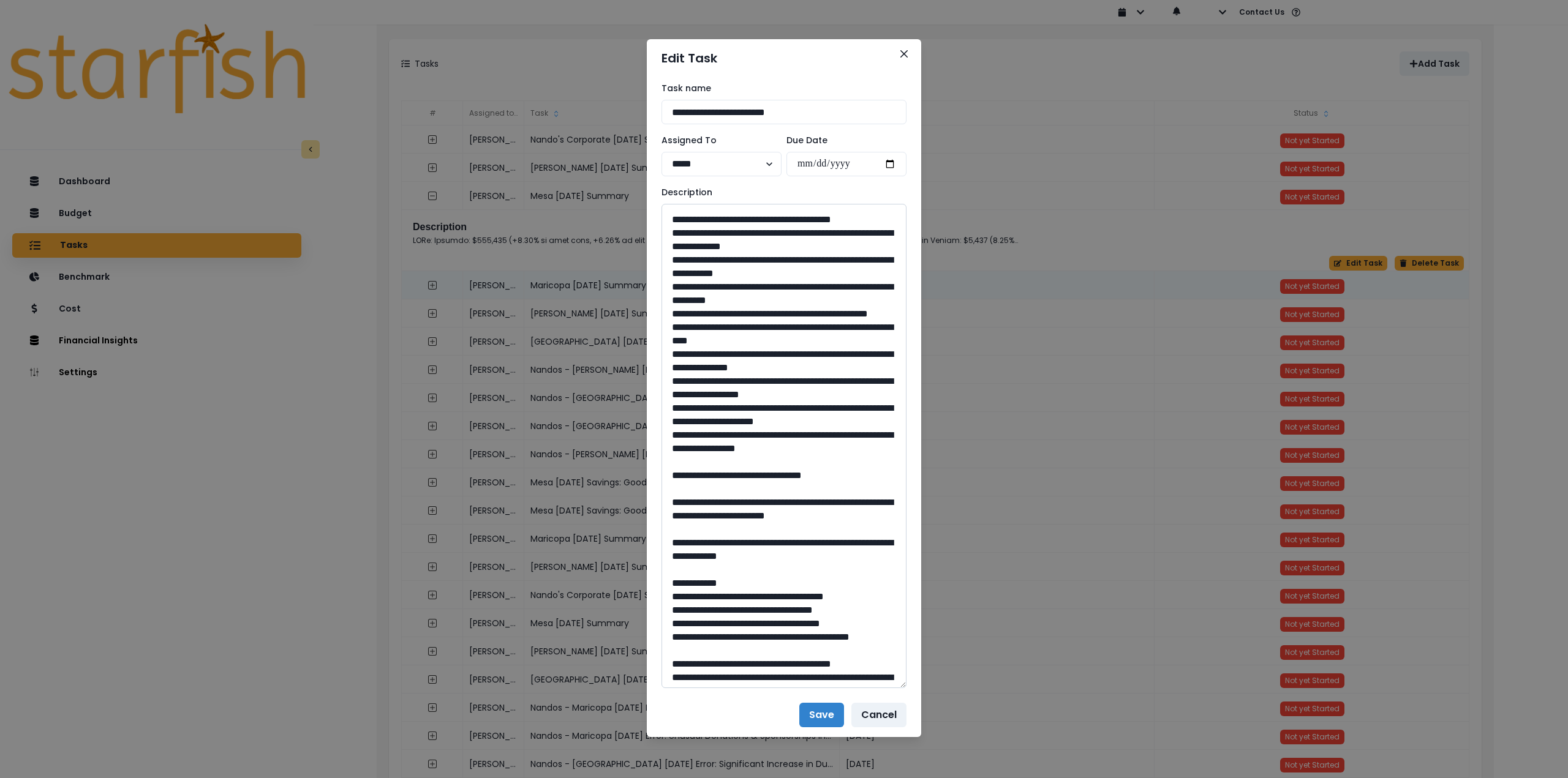
drag, startPoint x: 787, startPoint y: 647, endPoint x: 760, endPoint y: 649, distance: 27.1
click at [760, 649] on textarea at bounding box center [784, 446] width 245 height 484
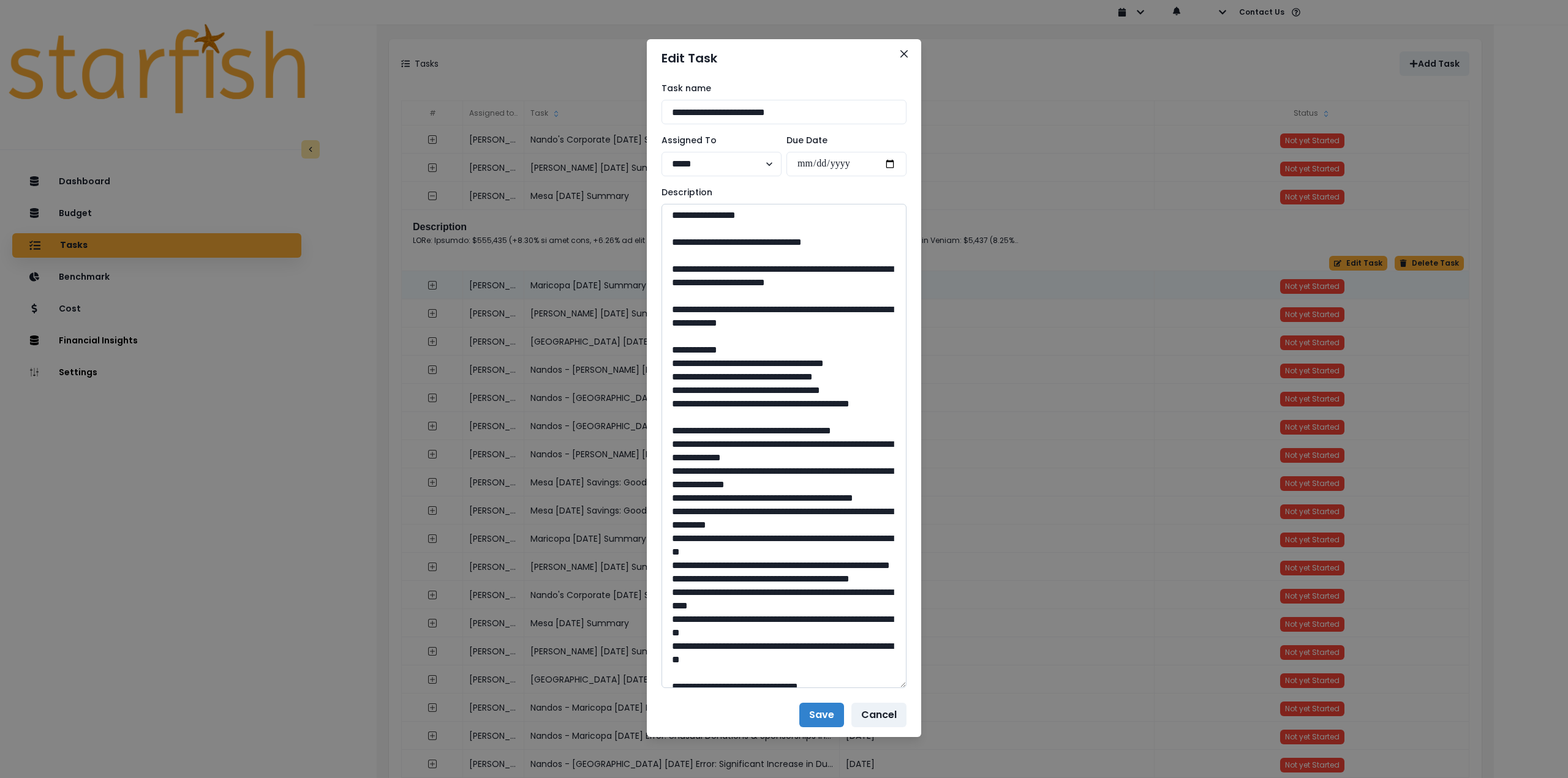
scroll to position [1225, 0]
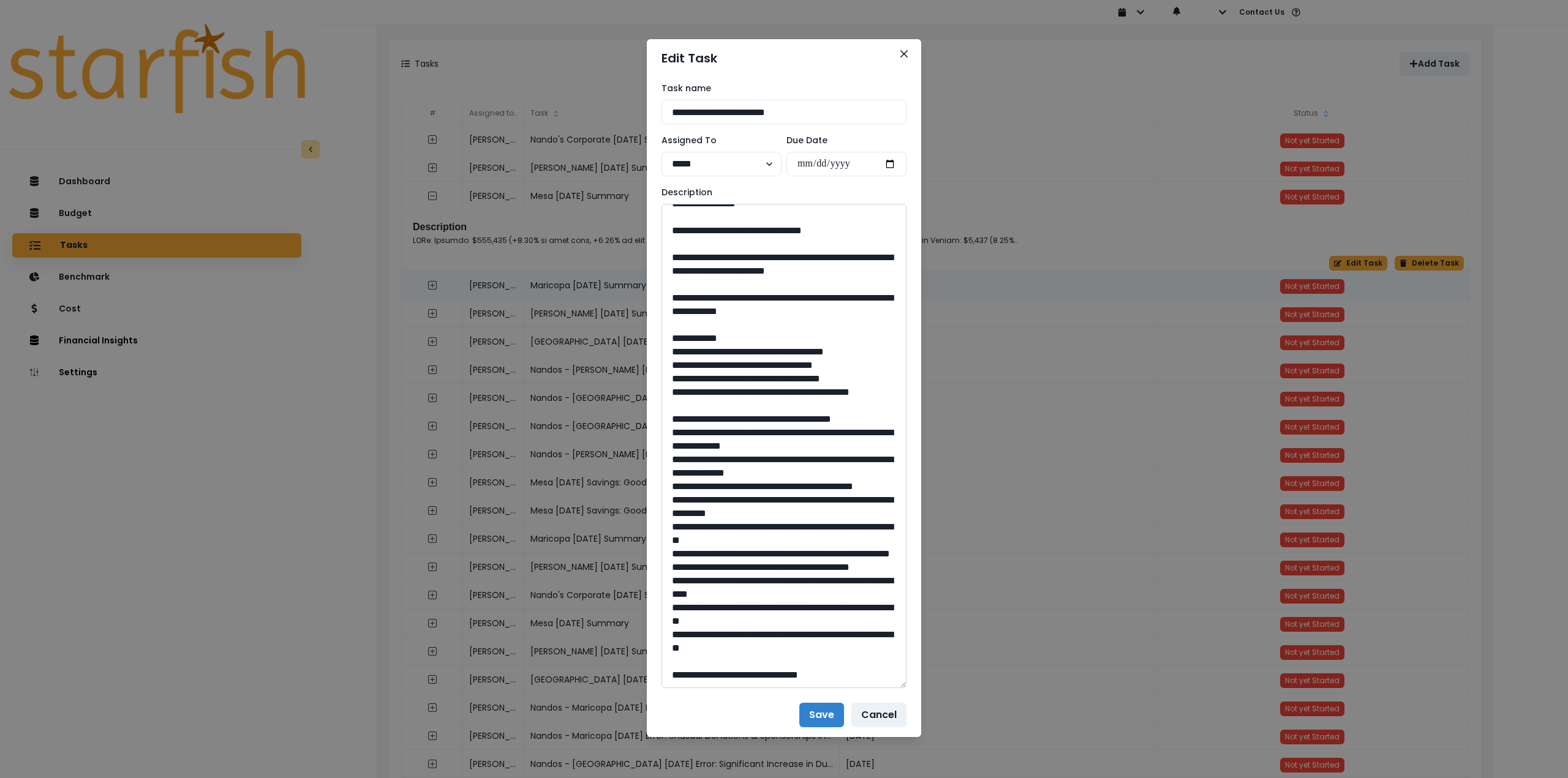
drag, startPoint x: 824, startPoint y: 501, endPoint x: 707, endPoint y: 486, distance: 118.0
click at [707, 486] on textarea at bounding box center [784, 446] width 245 height 484
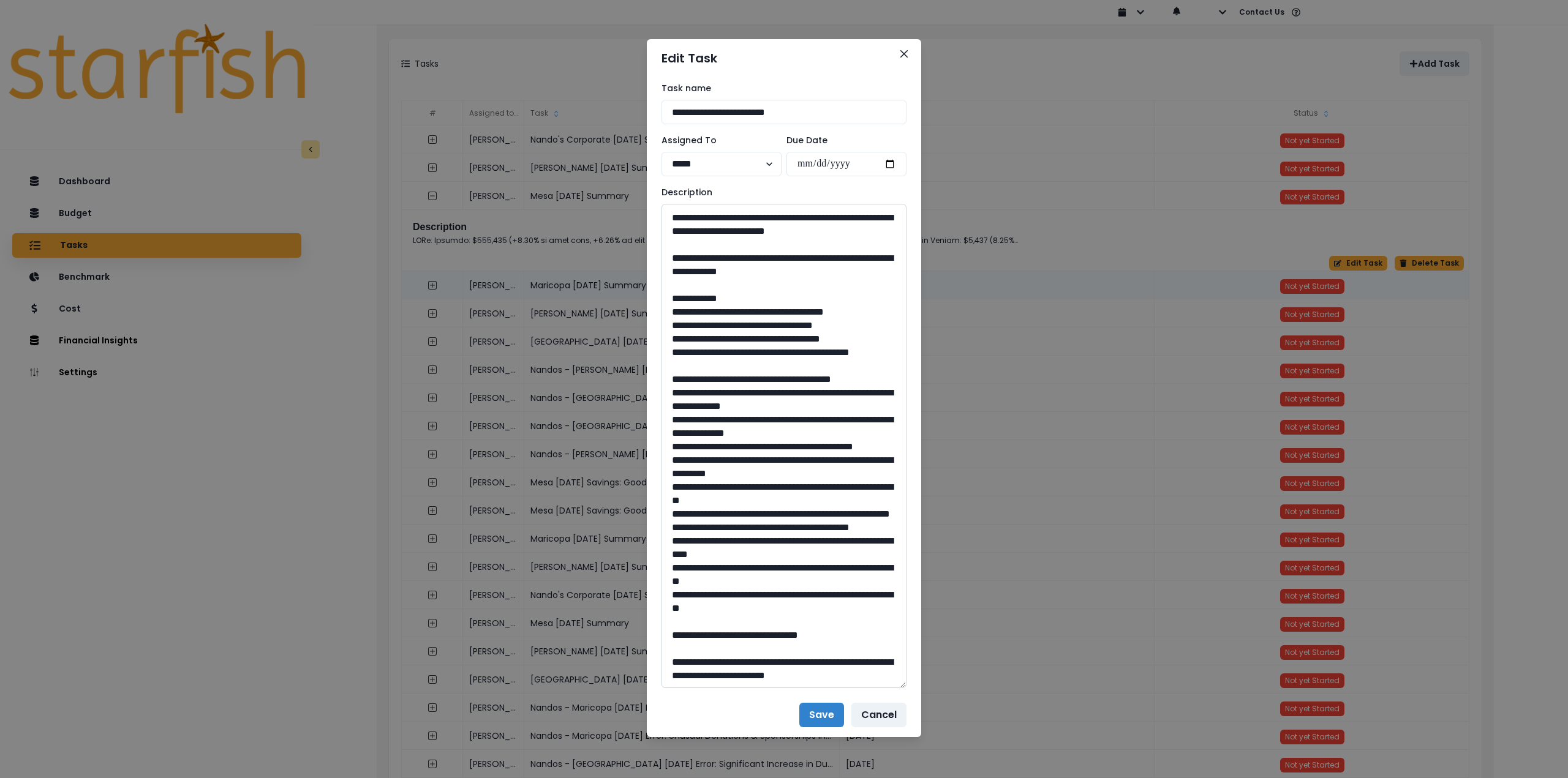
scroll to position [1520, 0]
drag, startPoint x: 786, startPoint y: 621, endPoint x: 759, endPoint y: 619, distance: 27.1
click at [759, 620] on textarea at bounding box center [784, 446] width 245 height 484
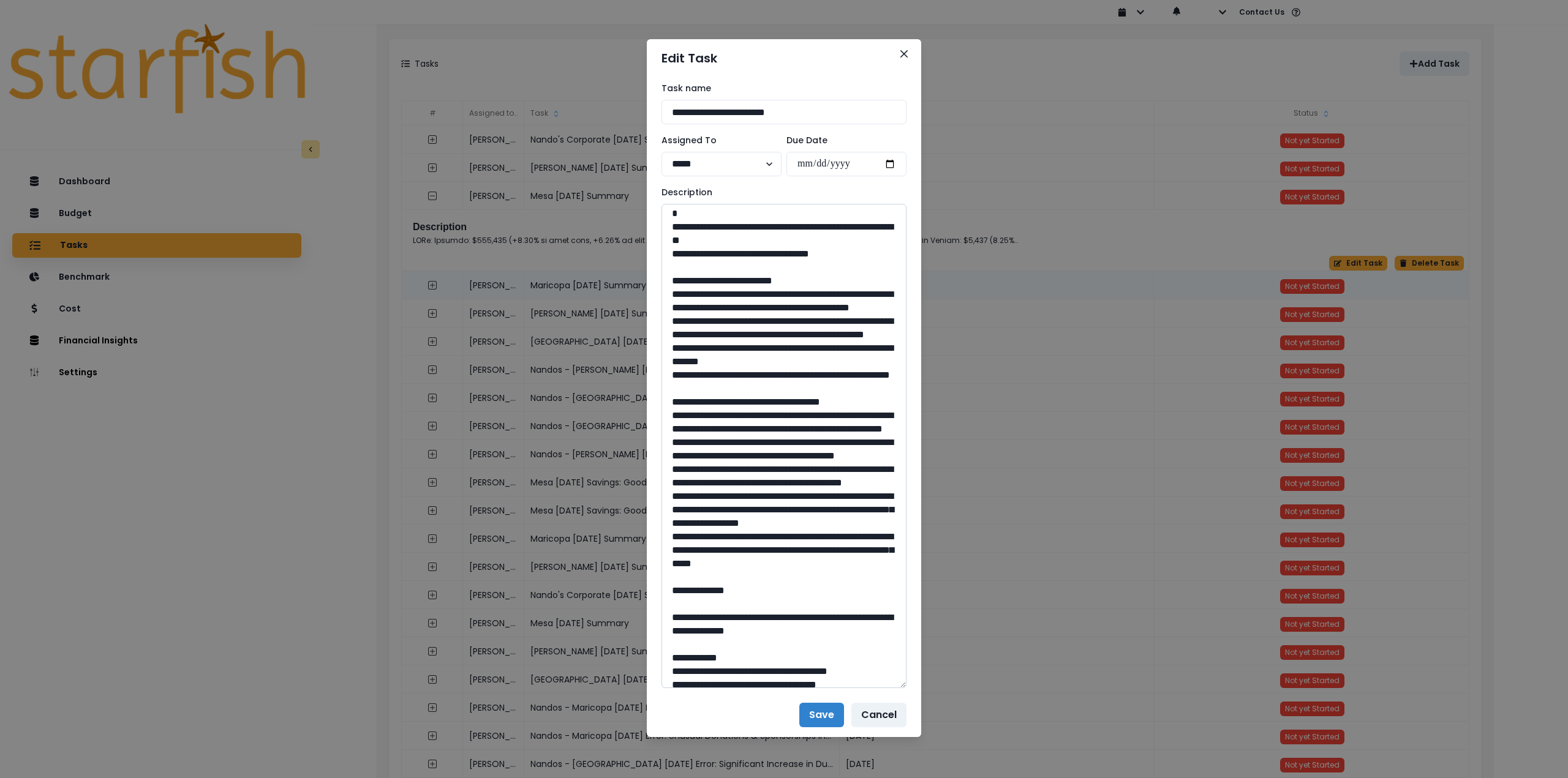
scroll to position [0, 0]
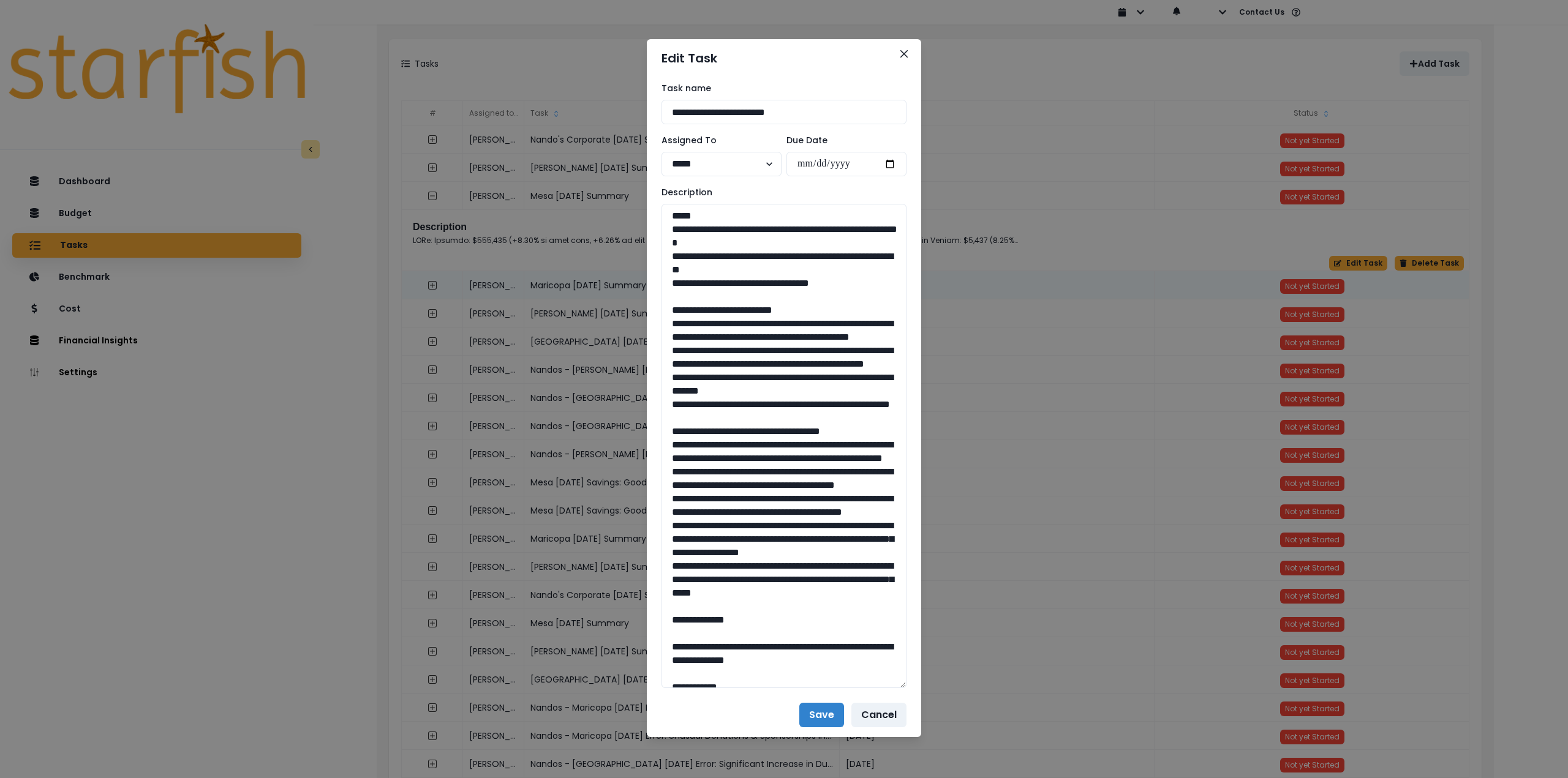
drag, startPoint x: 762, startPoint y: 433, endPoint x: 652, endPoint y: 328, distance: 152.1
click at [652, 328] on div "**********" at bounding box center [784, 385] width 275 height 616
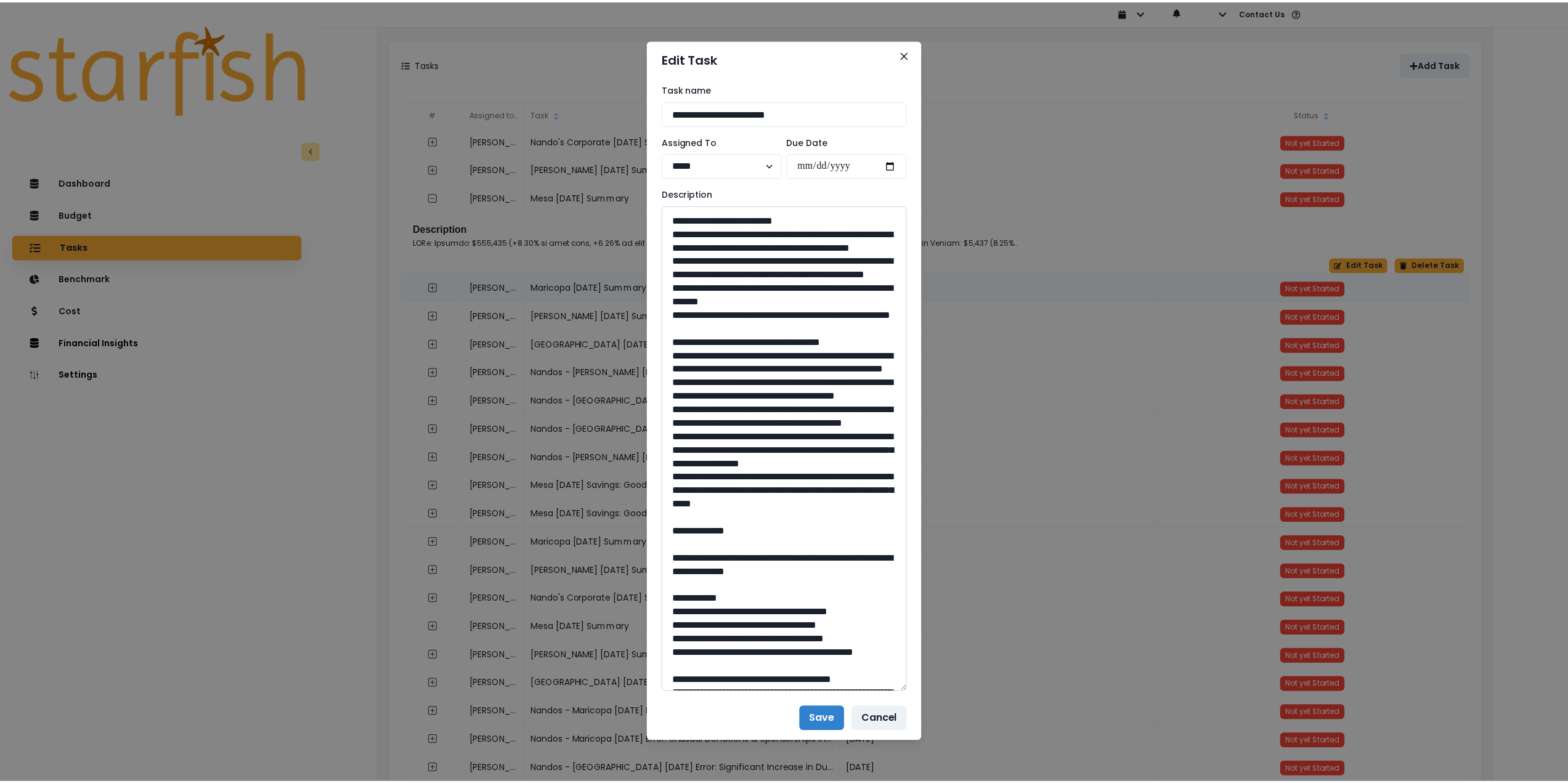
scroll to position [123, 0]
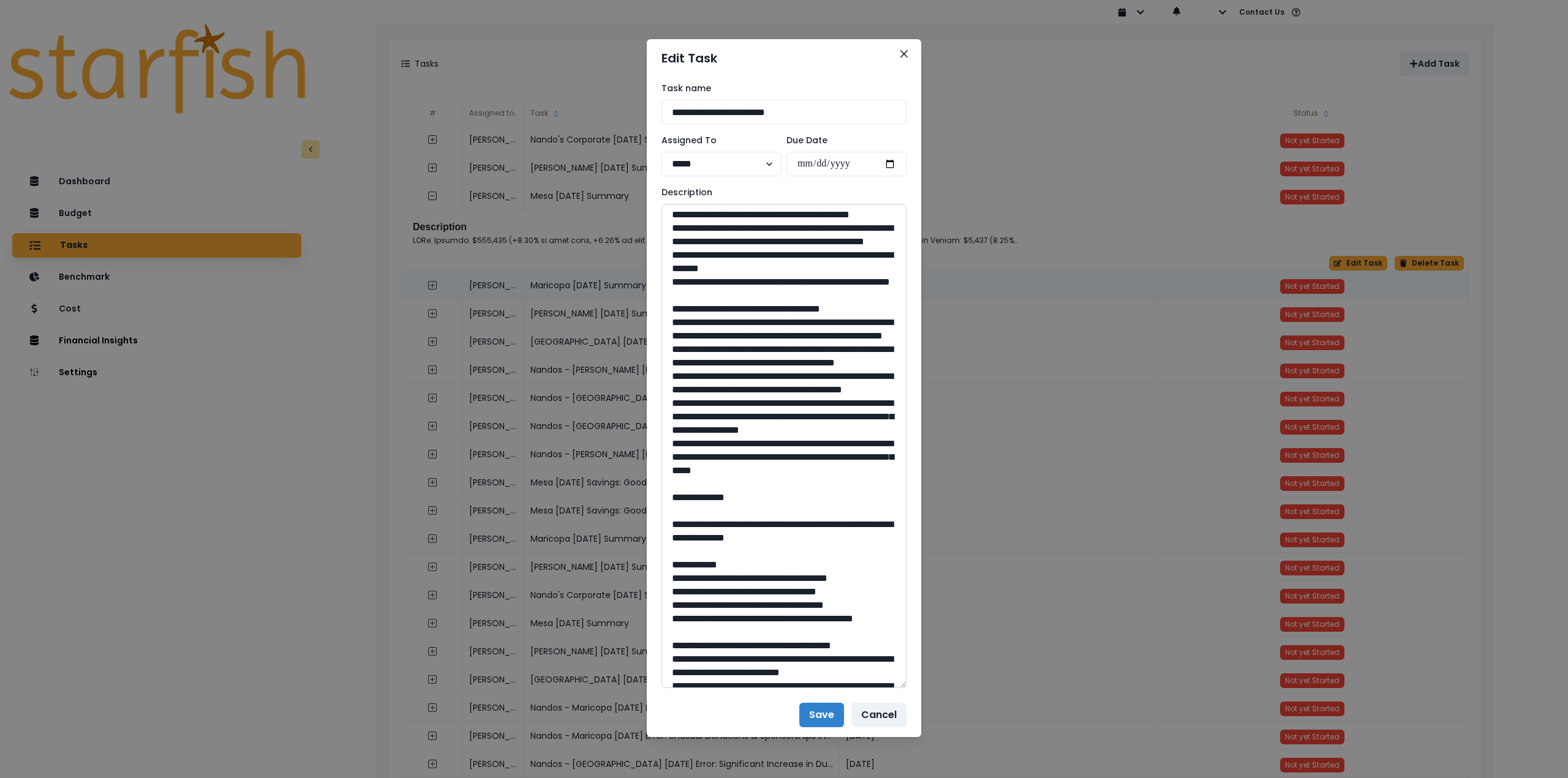
drag, startPoint x: 686, startPoint y: 376, endPoint x: 899, endPoint y: 560, distance: 281.5
click at [899, 560] on textarea at bounding box center [784, 446] width 245 height 484
click at [910, 52] on button "Close" at bounding box center [904, 54] width 20 height 20
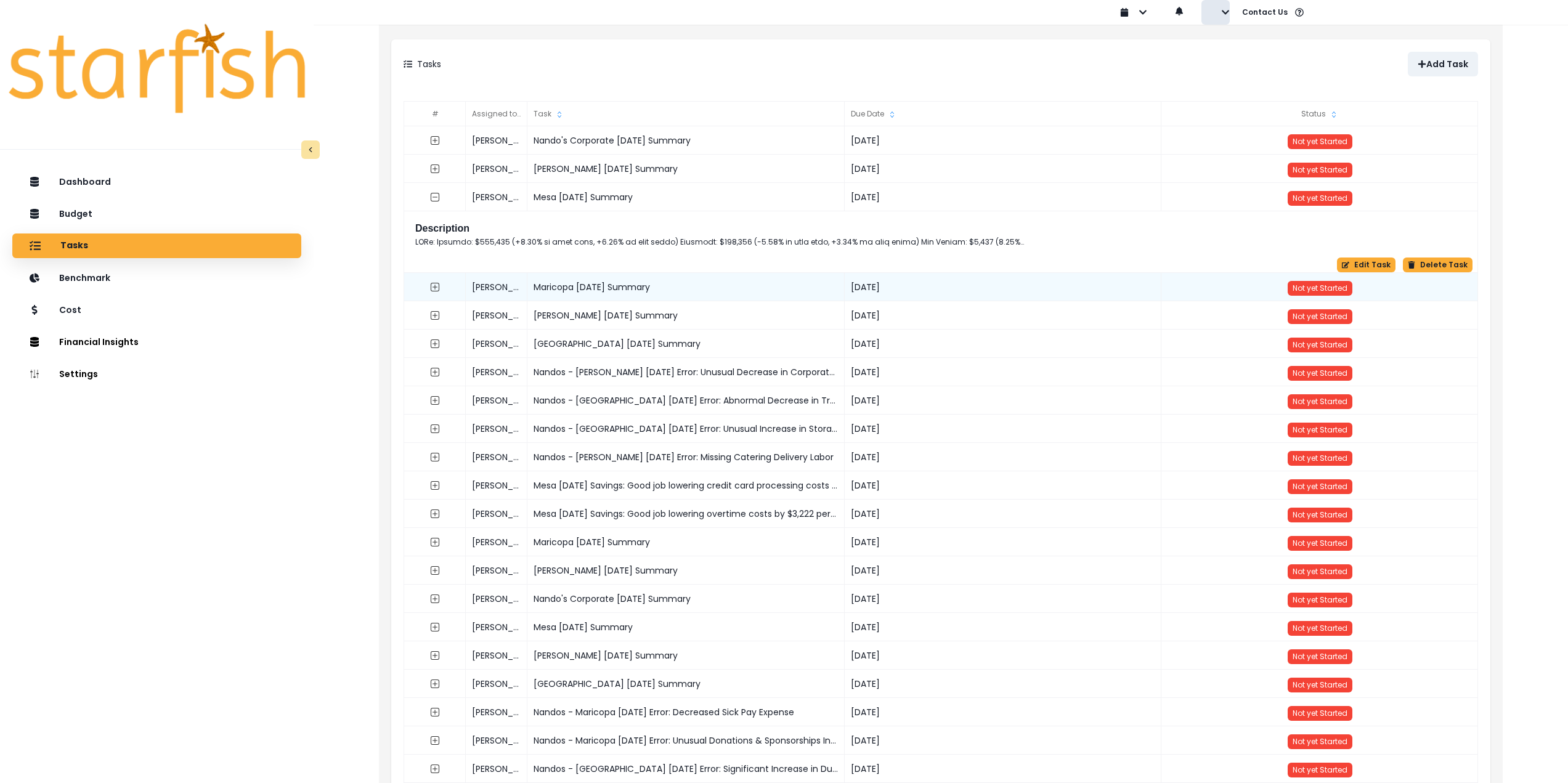
click at [1222, 15] on icon "button" at bounding box center [1225, 12] width 9 height 9
click at [1233, 53] on p "Sign out" at bounding box center [1244, 47] width 42 height 12
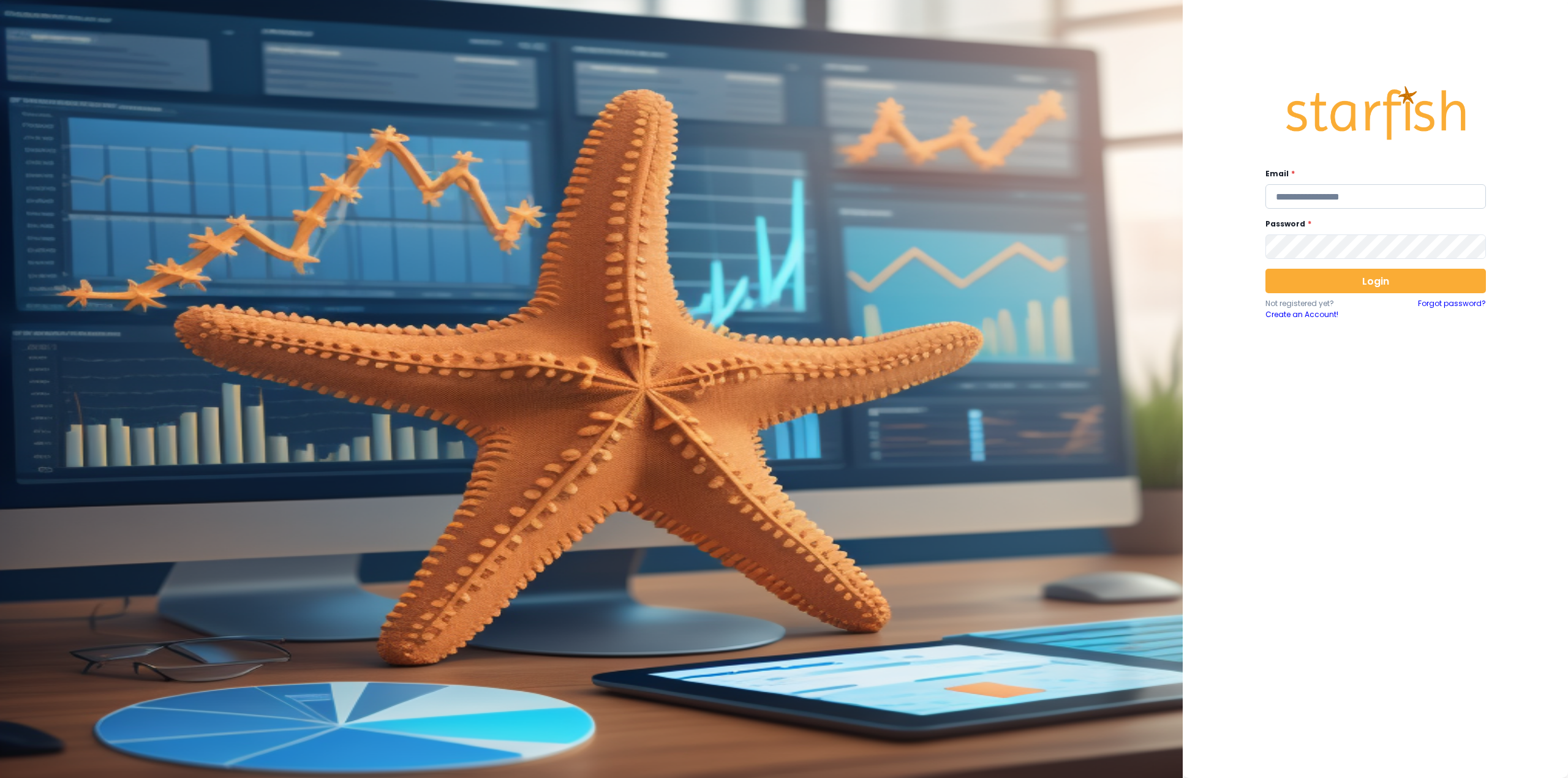
type input "**********"
click at [1310, 199] on input "**********" at bounding box center [1376, 196] width 221 height 25
paste input "**********"
type input "**********"
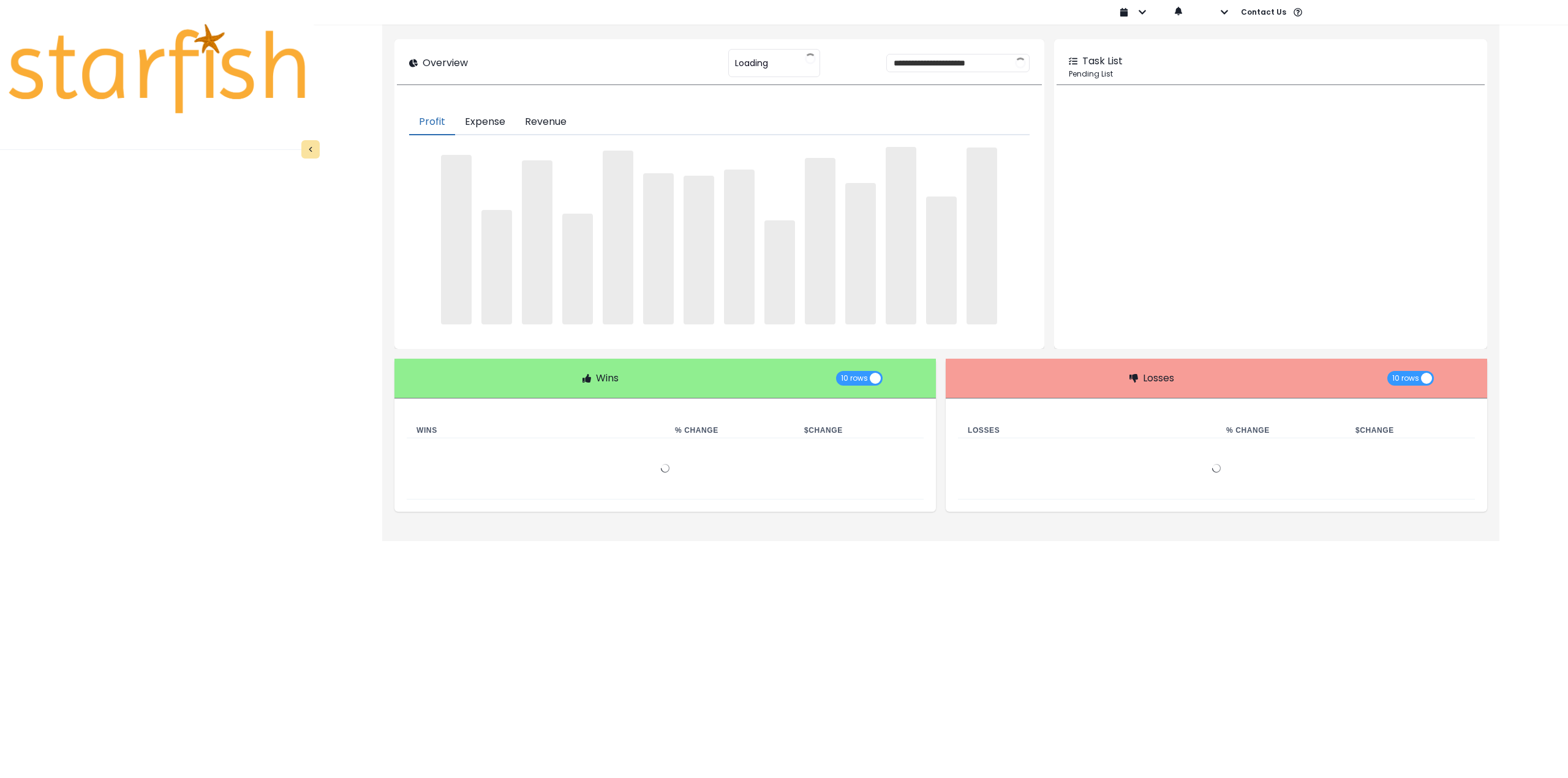
type input "**********"
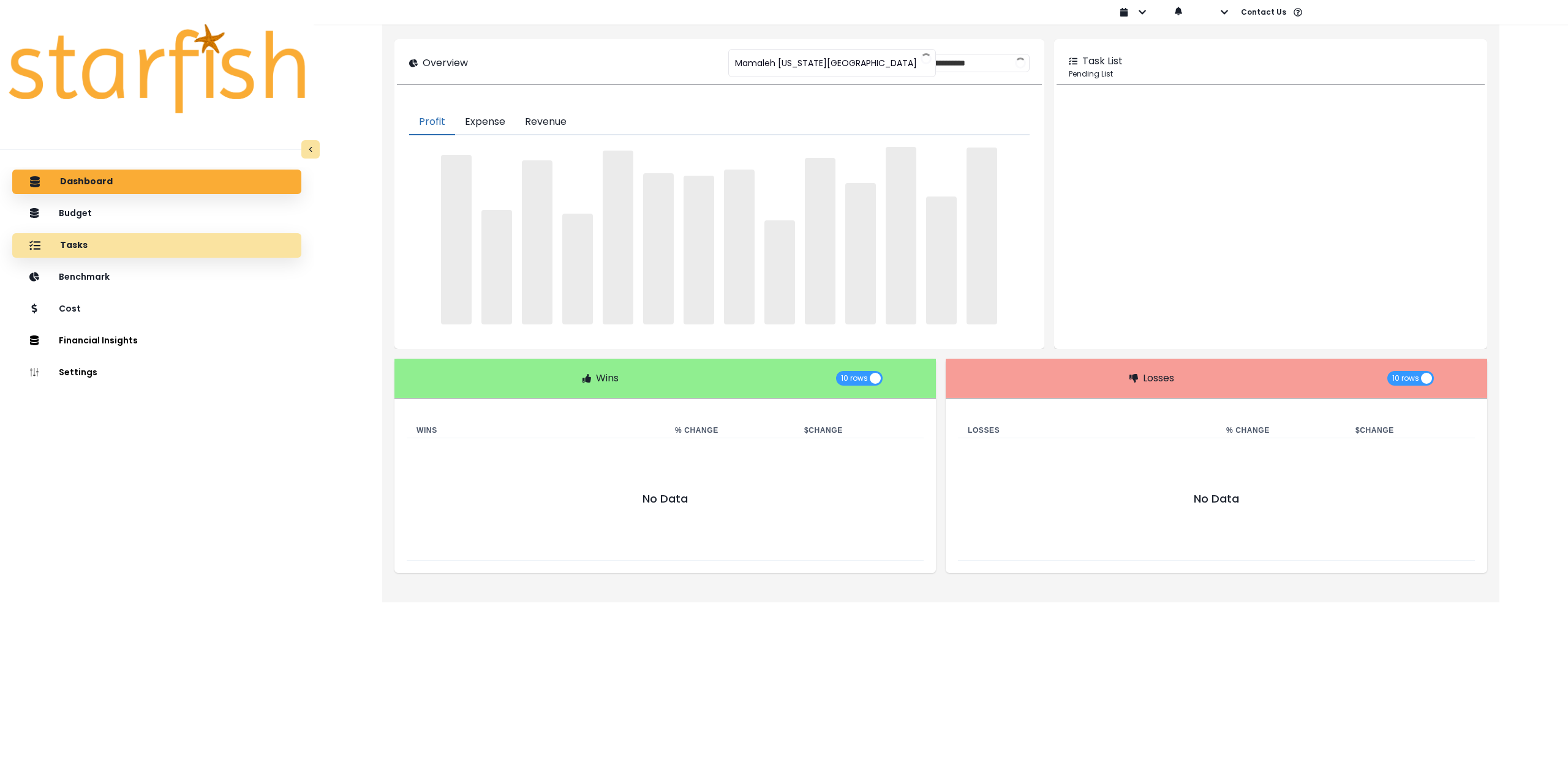
click at [208, 248] on div "Tasks" at bounding box center [156, 245] width 269 height 25
